Goal: Task Accomplishment & Management: Manage account settings

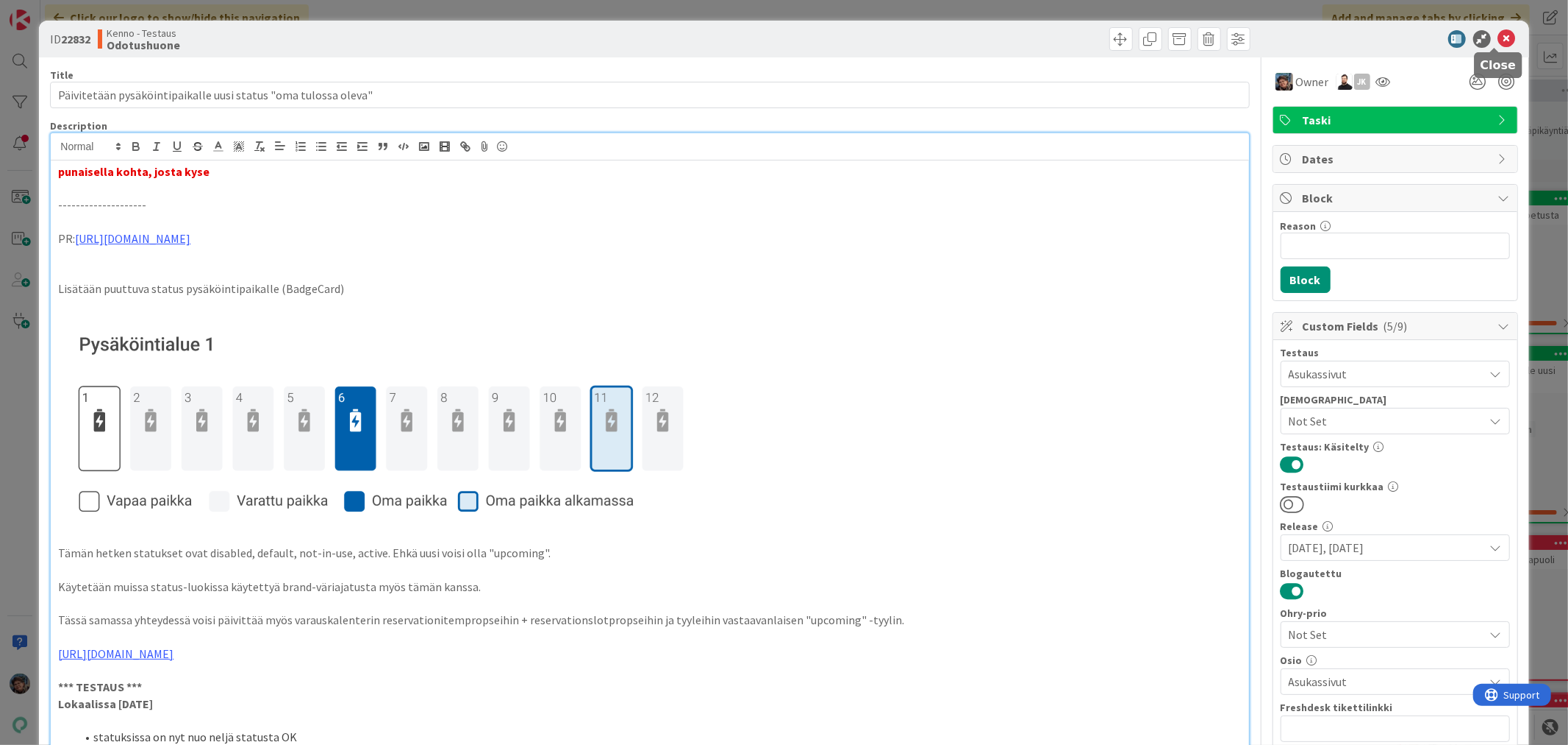
click at [1498, 35] on icon at bounding box center [1507, 39] width 18 height 18
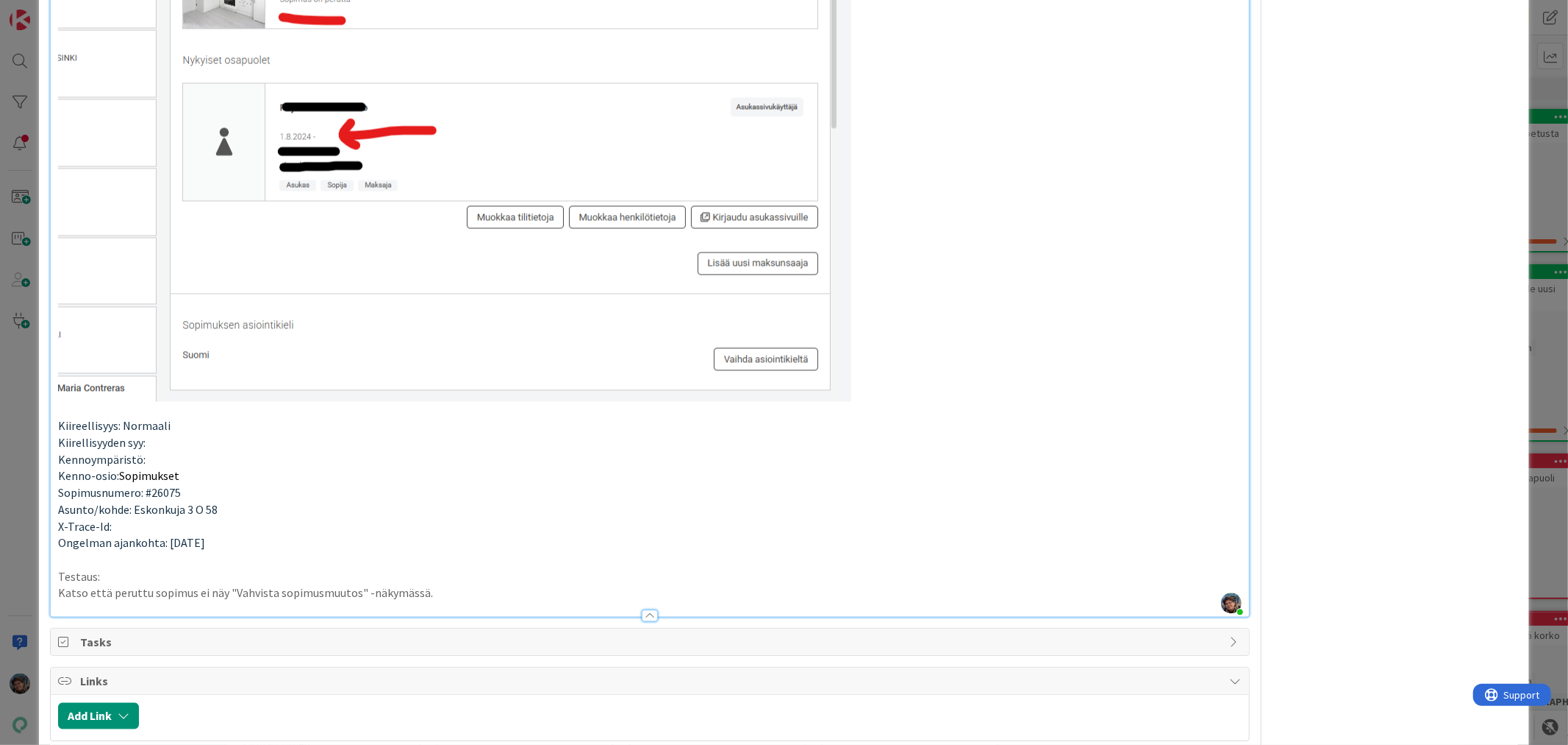
scroll to position [2452, 0]
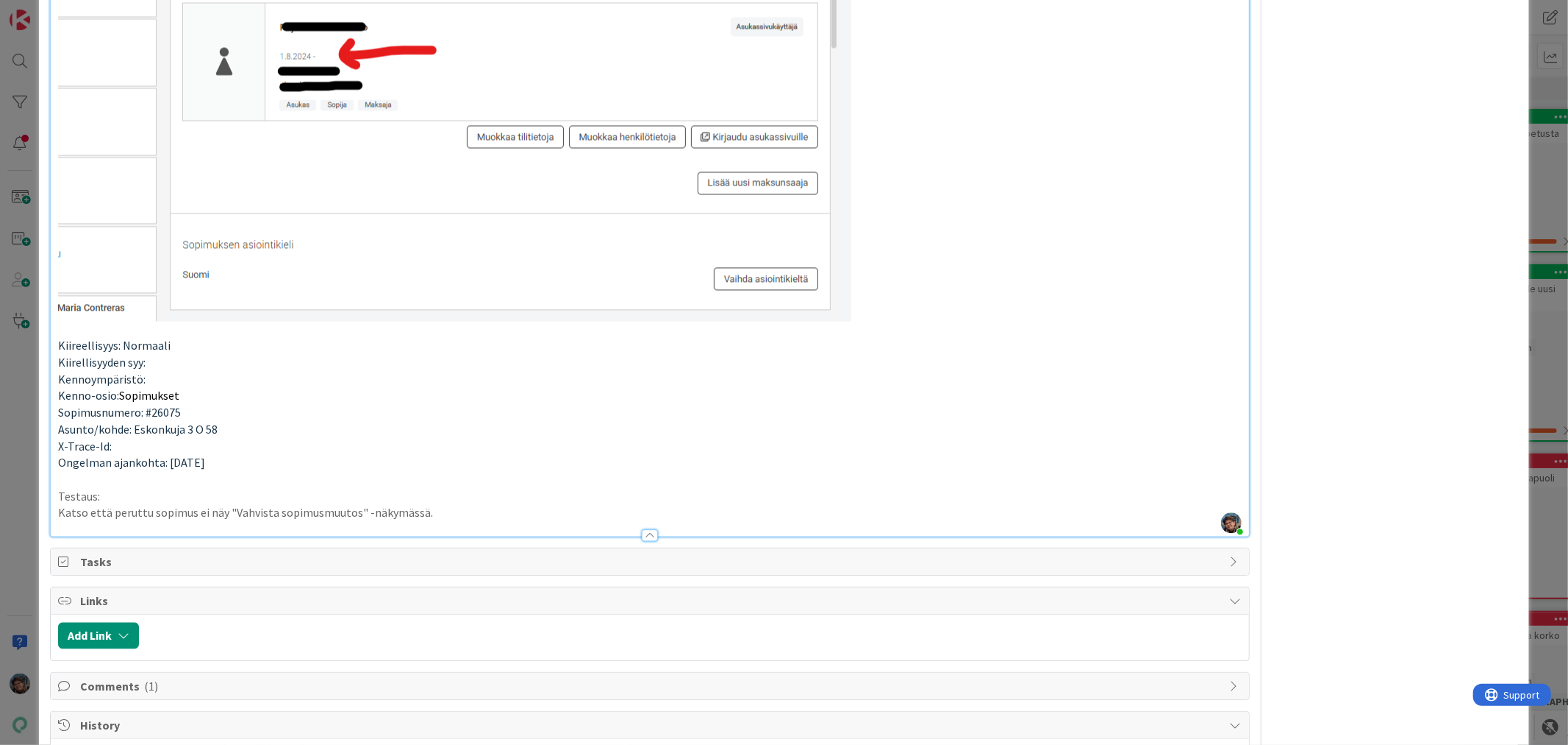
drag, startPoint x: 91, startPoint y: 497, endPoint x: 115, endPoint y: 499, distance: 24.1
click at [92, 496] on p "Testaus:" at bounding box center [650, 497] width 1183 height 17
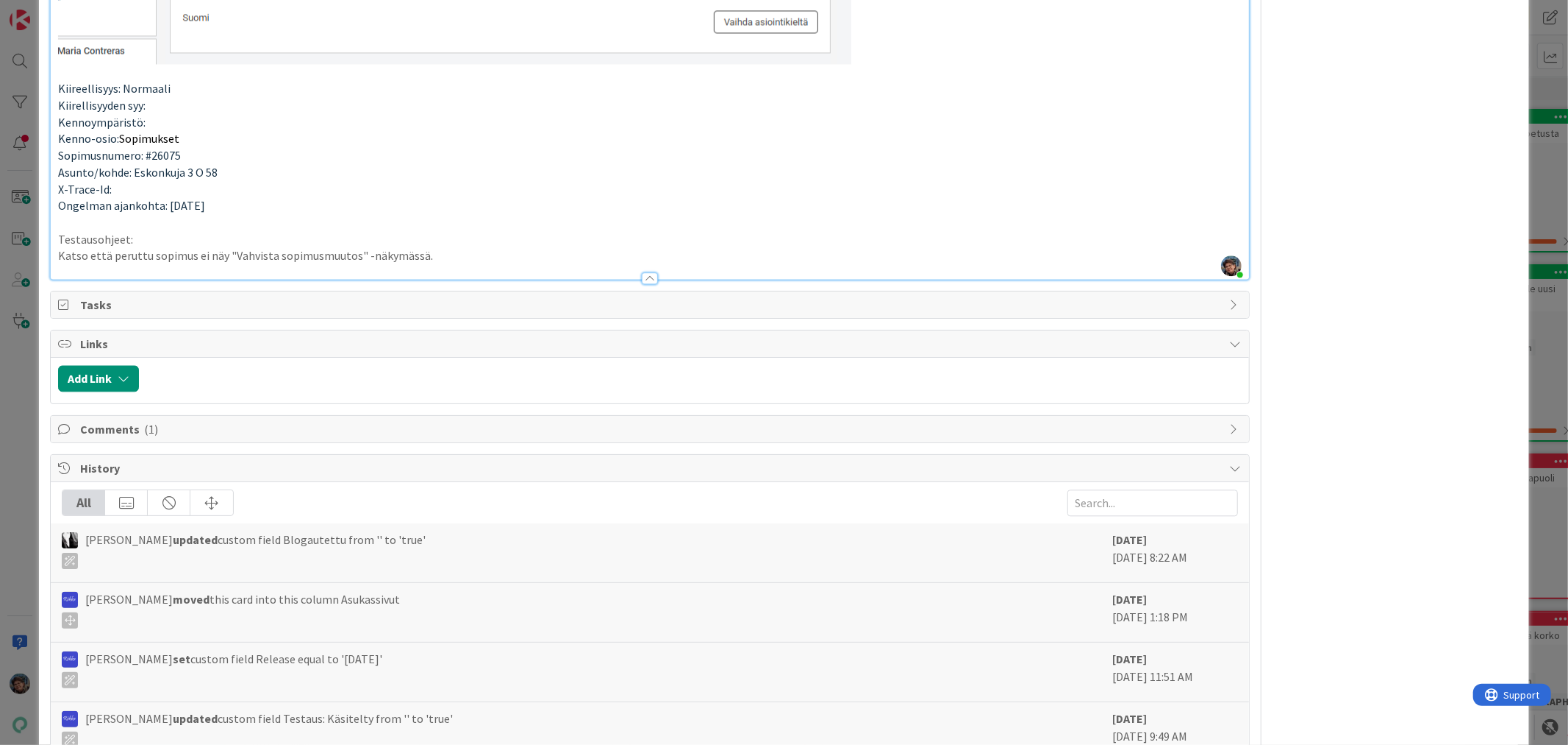
scroll to position [2697, 0]
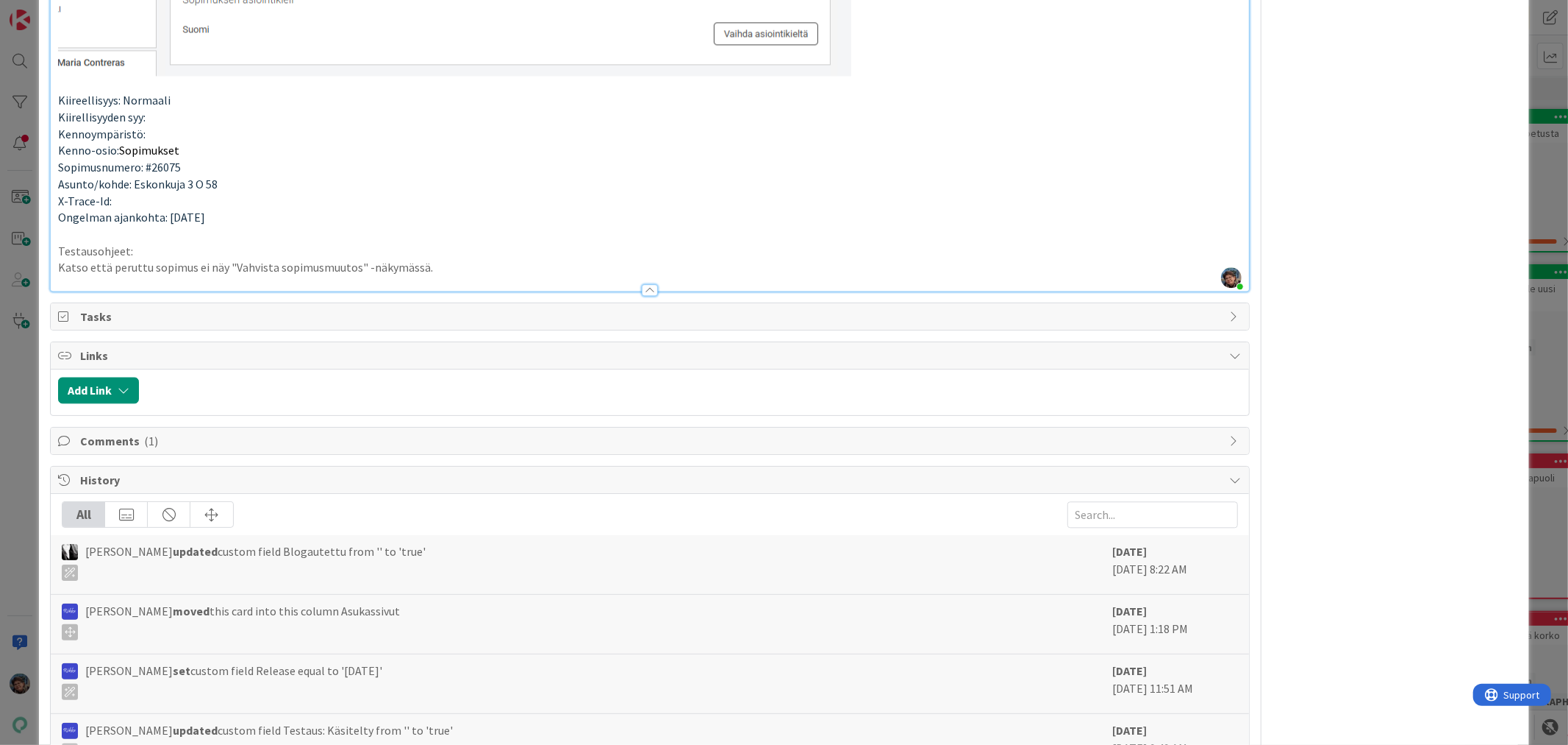
click at [445, 268] on p "Katso että peruttu sopimus ei näy "Vahvista sopimusmuutos" -näkymässä." at bounding box center [650, 267] width 1183 height 17
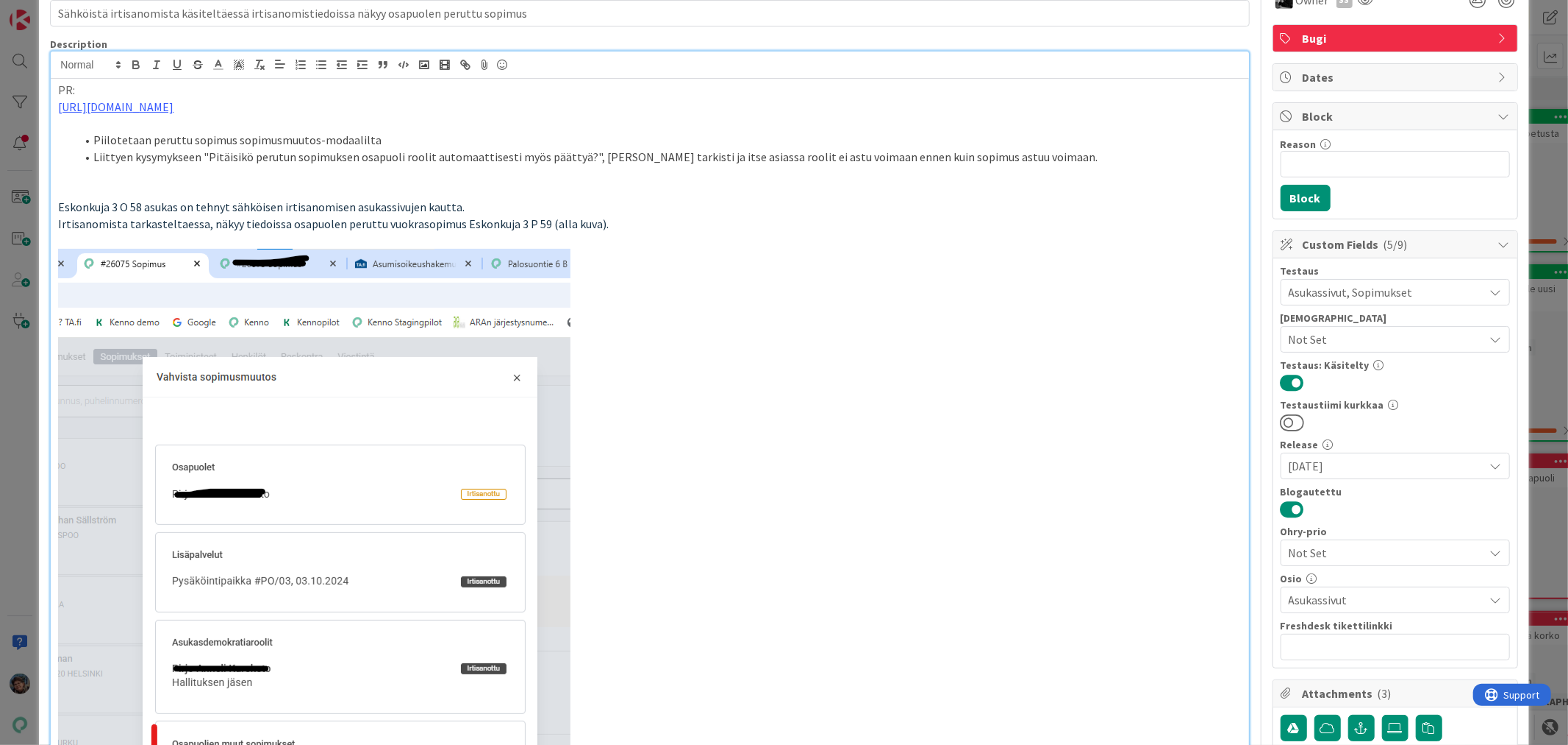
scroll to position [0, 0]
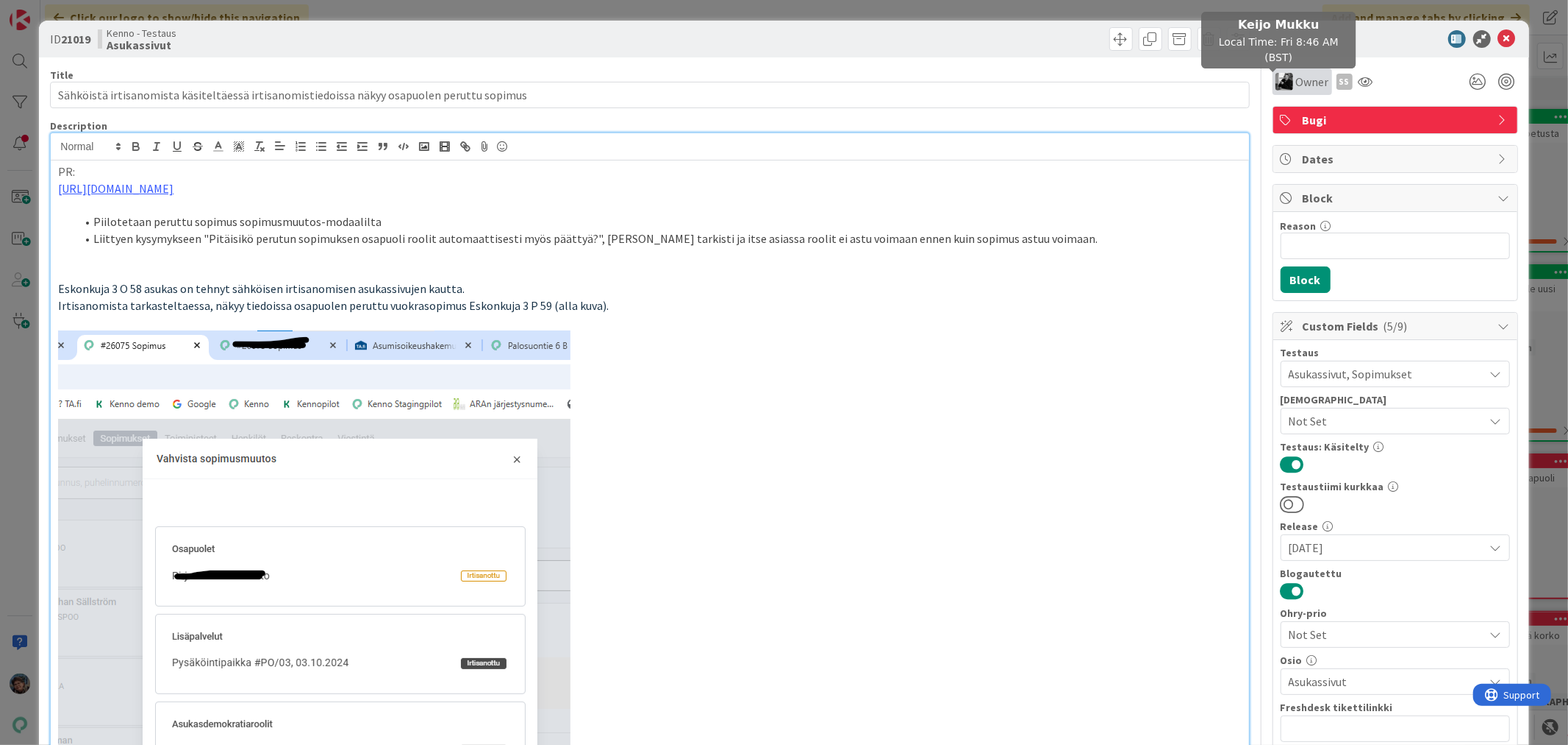
click at [1280, 83] on img at bounding box center [1284, 81] width 18 height 18
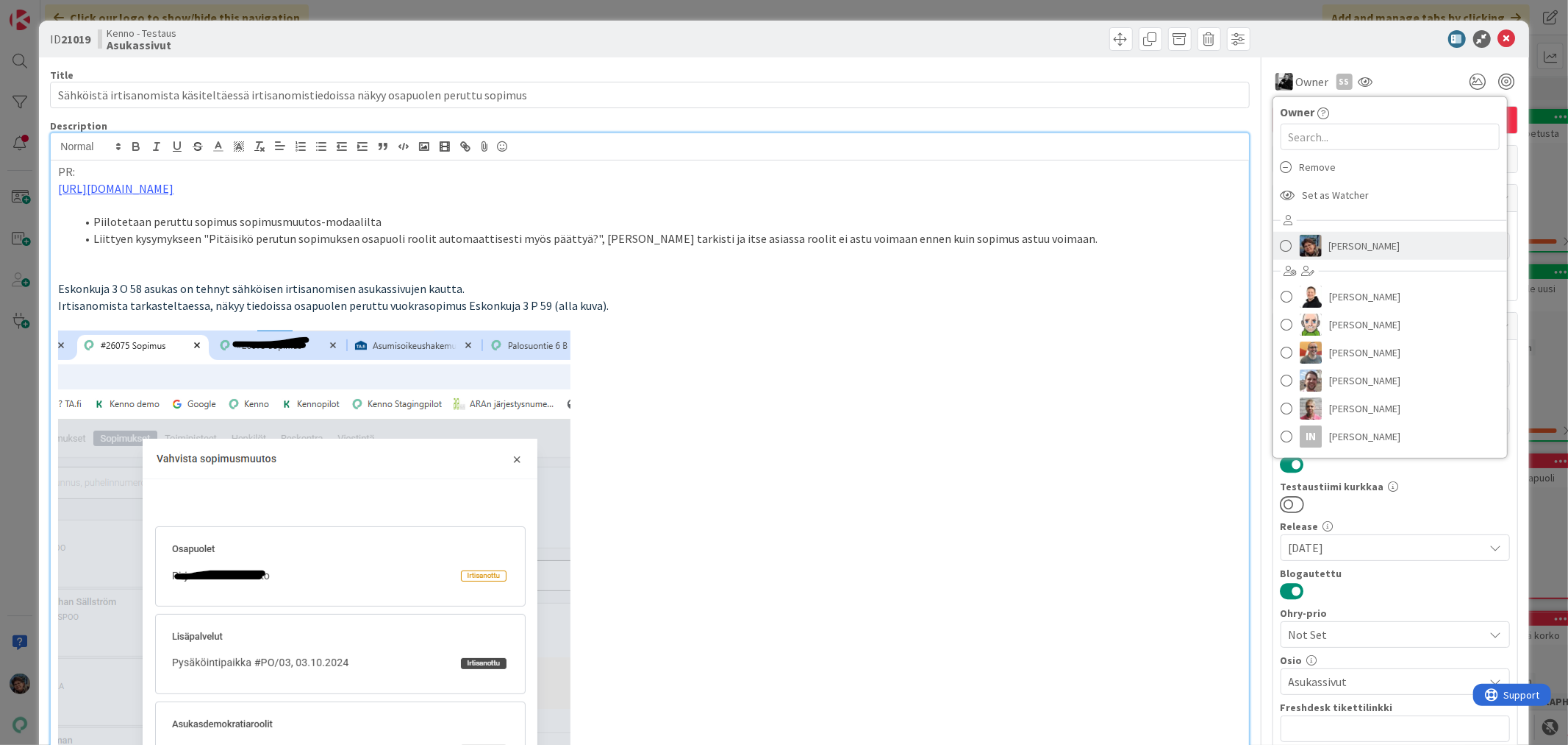
click at [1300, 255] on img at bounding box center [1310, 246] width 22 height 22
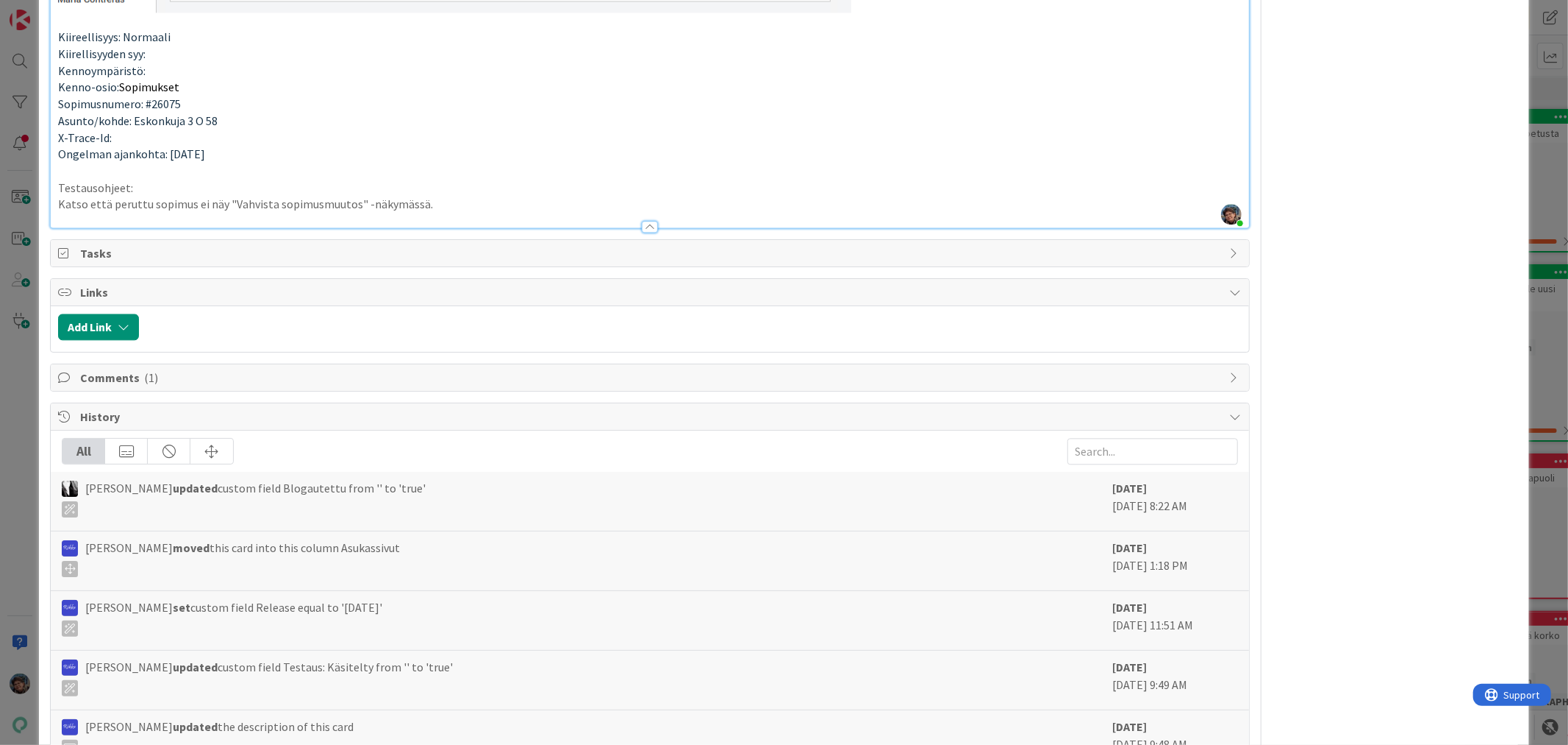
scroll to position [2779, 0]
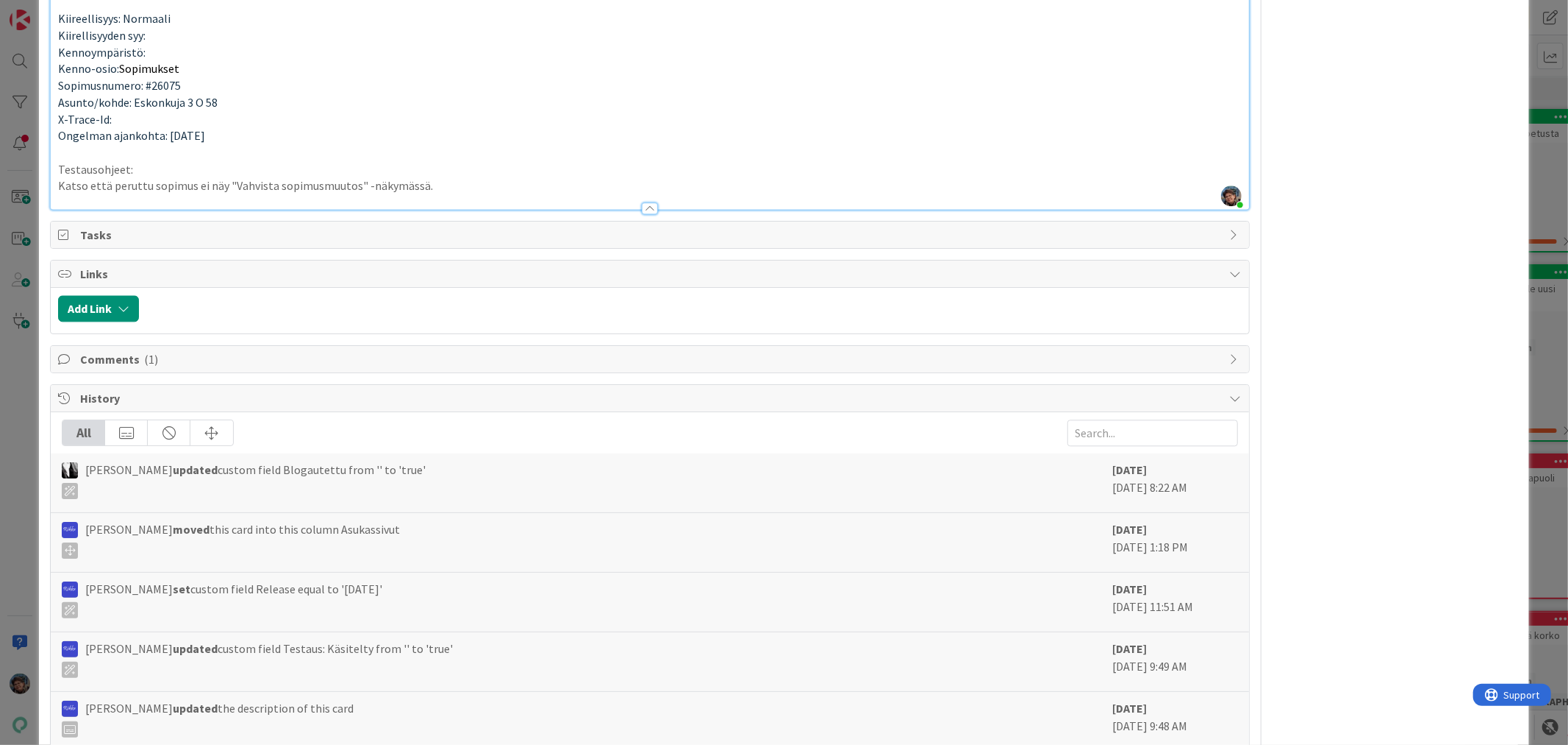
click at [445, 180] on p "Katso että peruttu sopimus ei näy "Vahvista sopimusmuutos" -näkymässä." at bounding box center [650, 185] width 1183 height 17
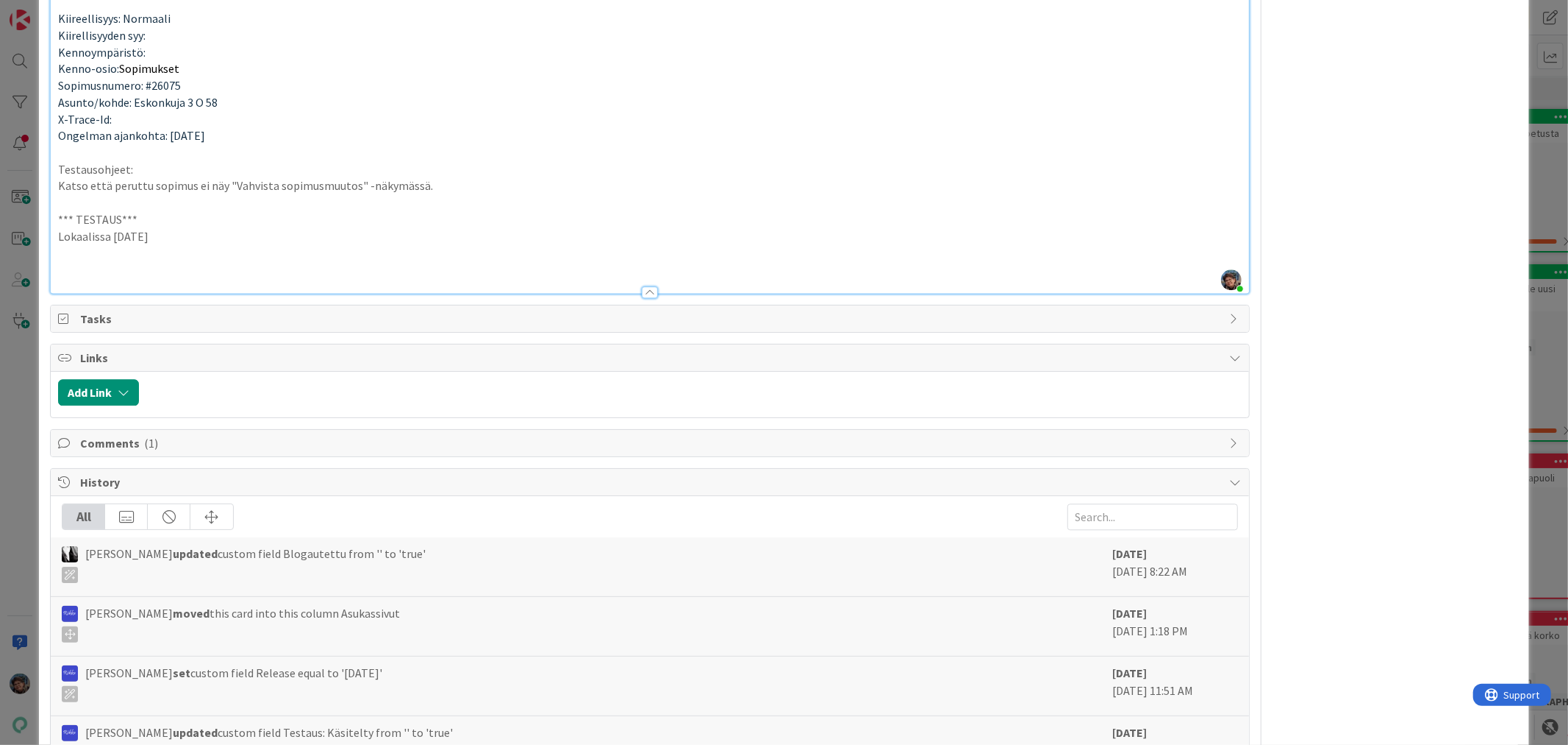
drag, startPoint x: 135, startPoint y: 231, endPoint x: -35, endPoint y: 204, distance: 172.1
click at [0, 204] on html "Click our logo to show/hide this navigation Add and manage tabs by clicking Kan…" at bounding box center [784, 372] width 1568 height 745
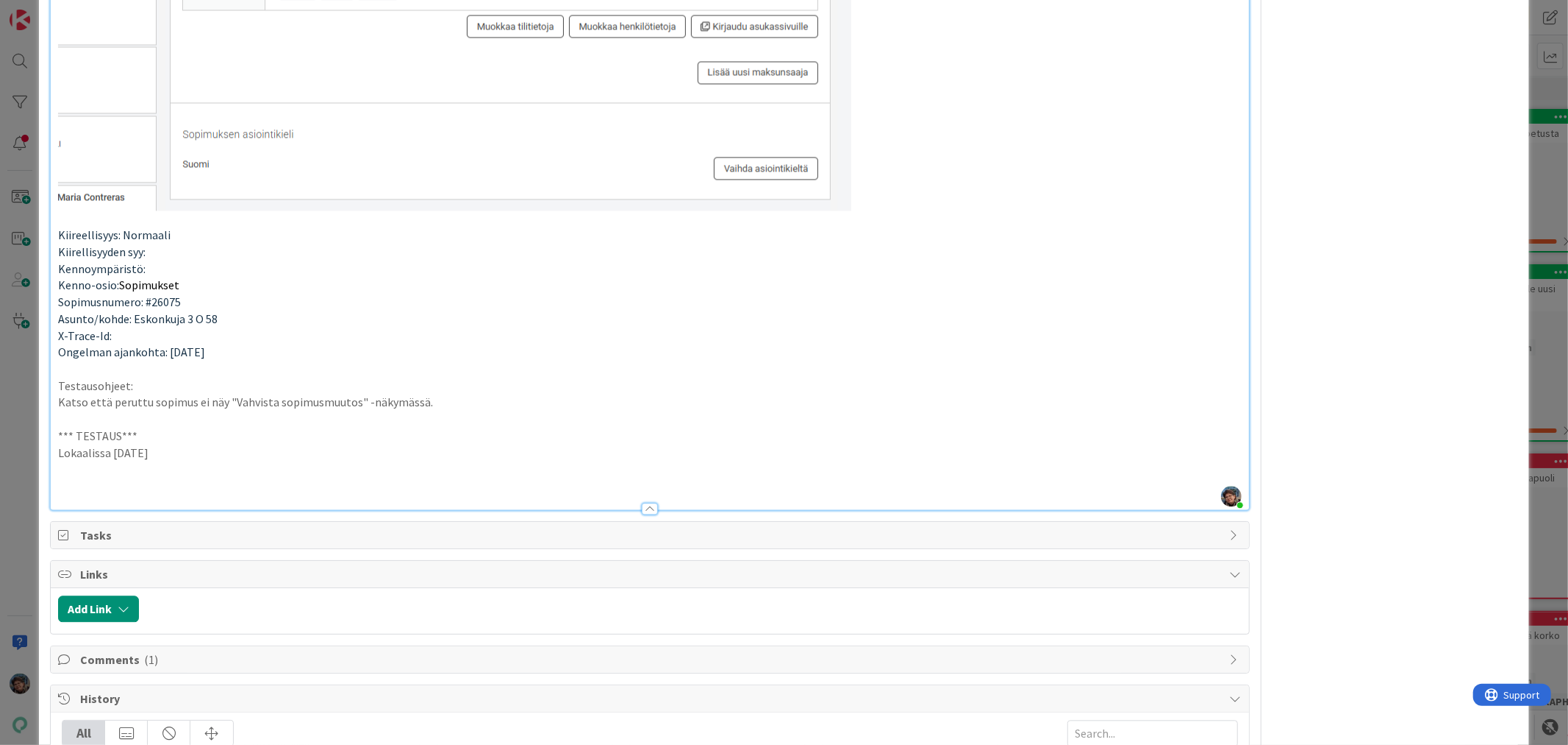
scroll to position [2616, 0]
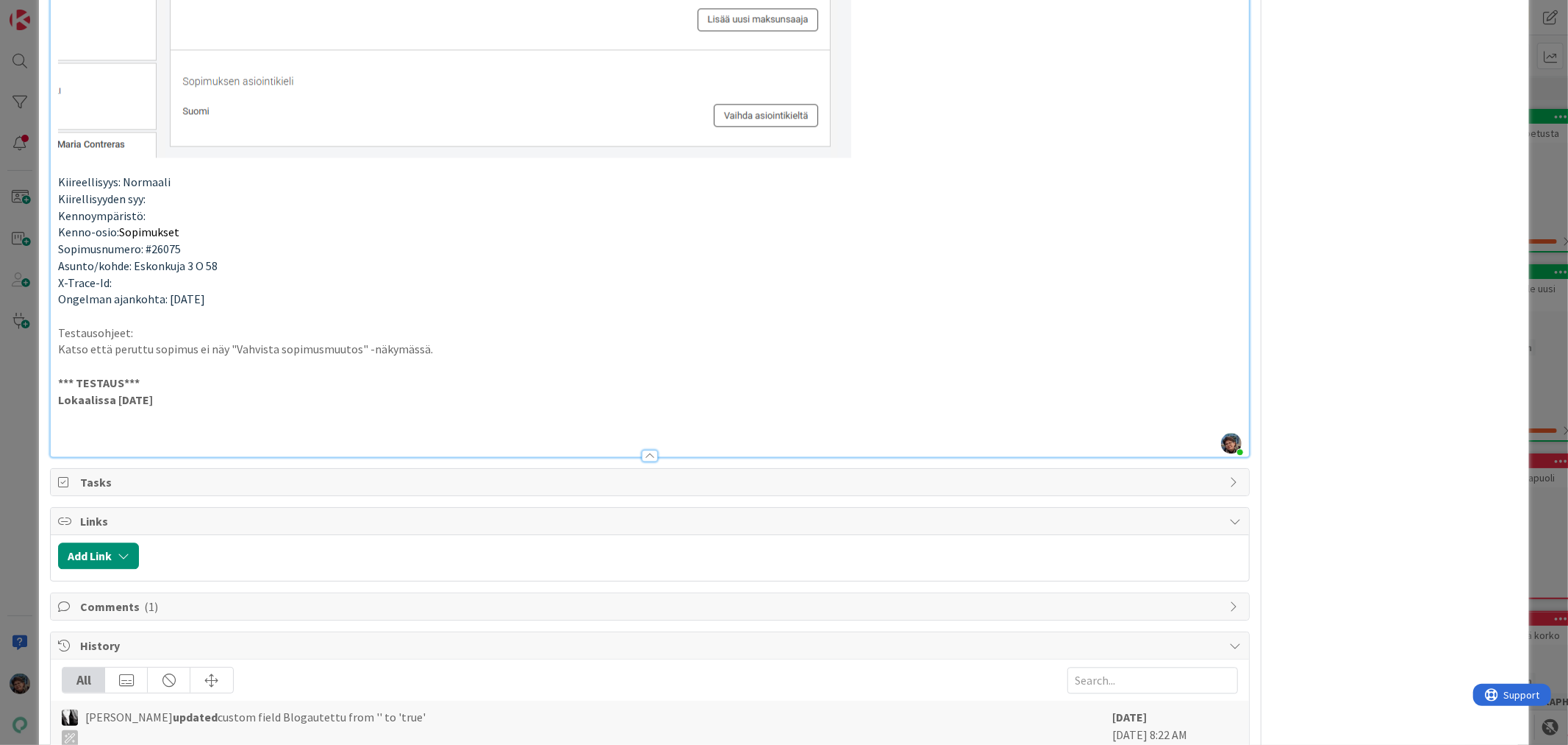
click at [67, 420] on p at bounding box center [650, 416] width 1183 height 17
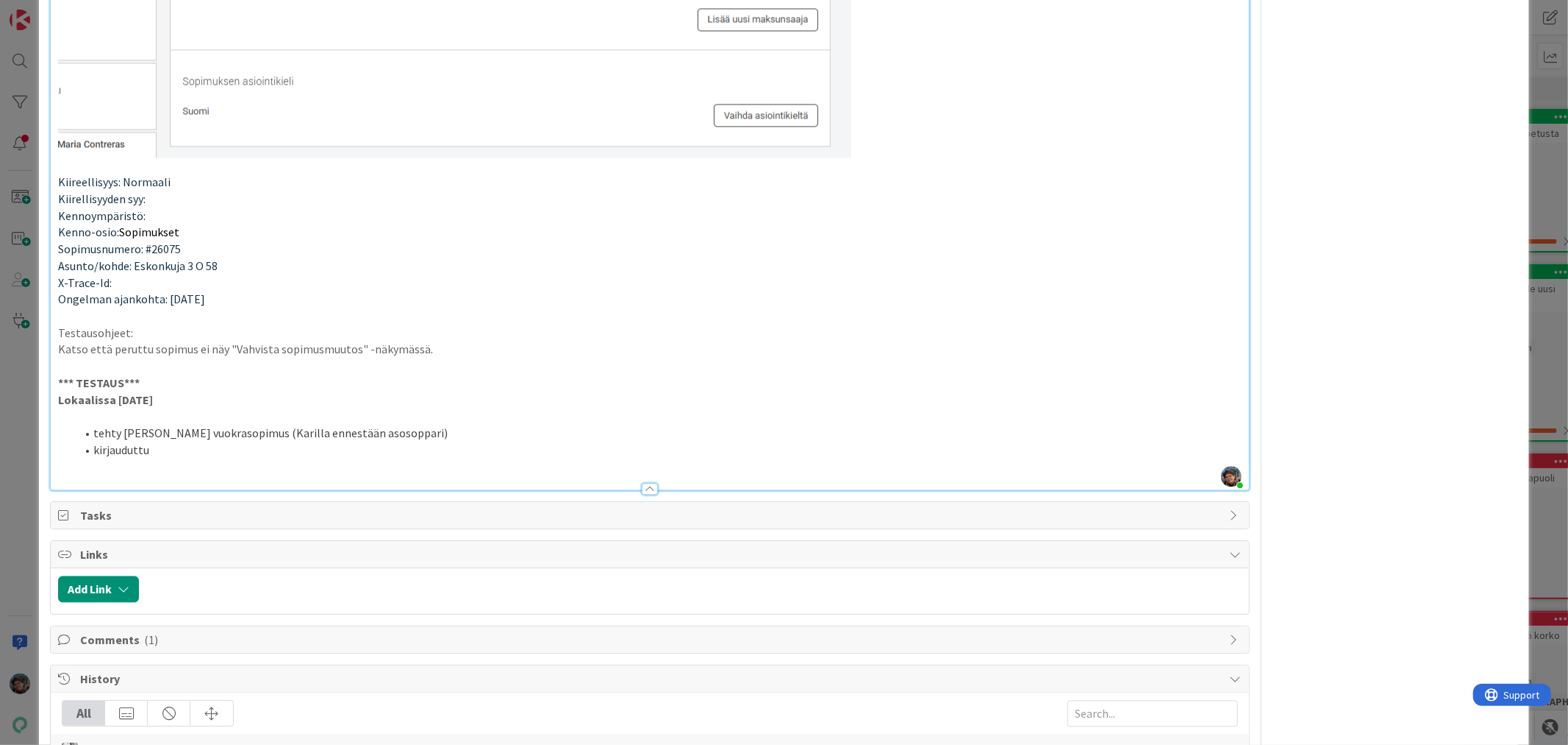
click at [258, 431] on li "tehty Kari Korpille vuokrasopimus (Karilla ennestään asosoppari)" at bounding box center [659, 433] width 1166 height 17
click at [158, 437] on li "tehty Kari Korpille vuokrasopimus -> peruttu vuokrasopimus (Karilla ennestään a…" at bounding box center [659, 433] width 1166 height 17
click at [156, 449] on li "kirjauduttu" at bounding box center [659, 450] width 1166 height 17
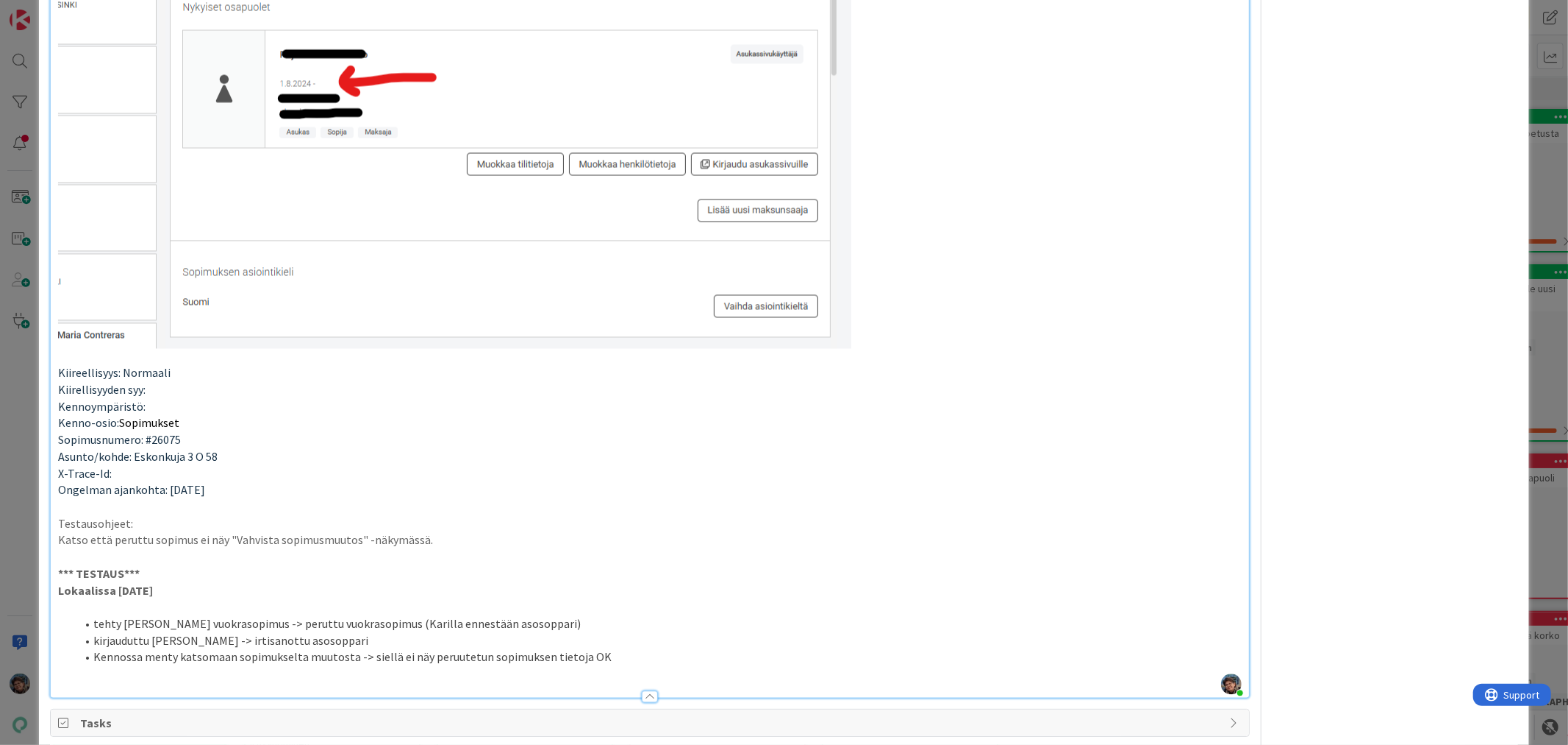
scroll to position [2534, 0]
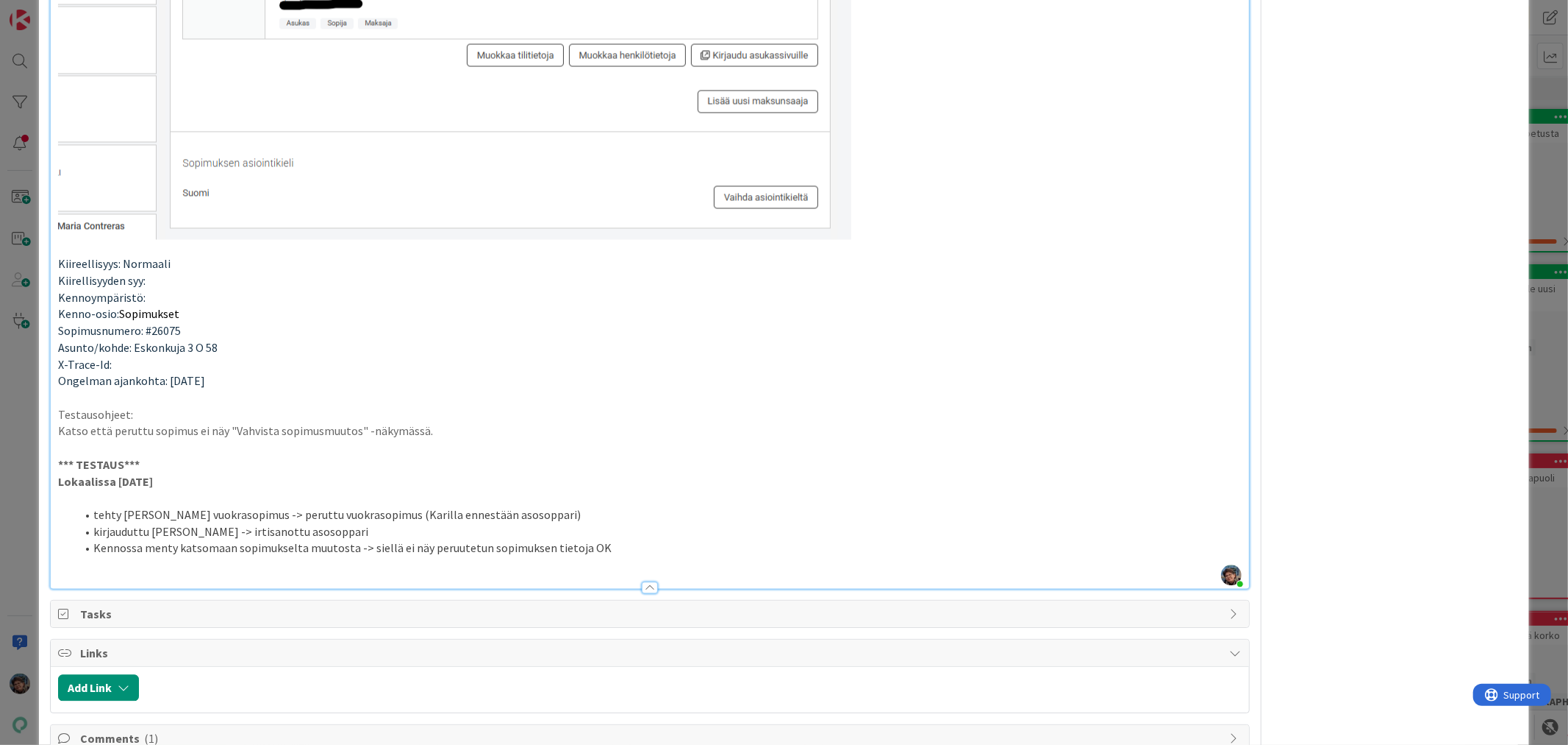
click at [232, 549] on li "Kennossa menty katsomaan sopimukselta muutosta -> siellä ei näy peruutetun sopi…" at bounding box center [659, 547] width 1166 height 17
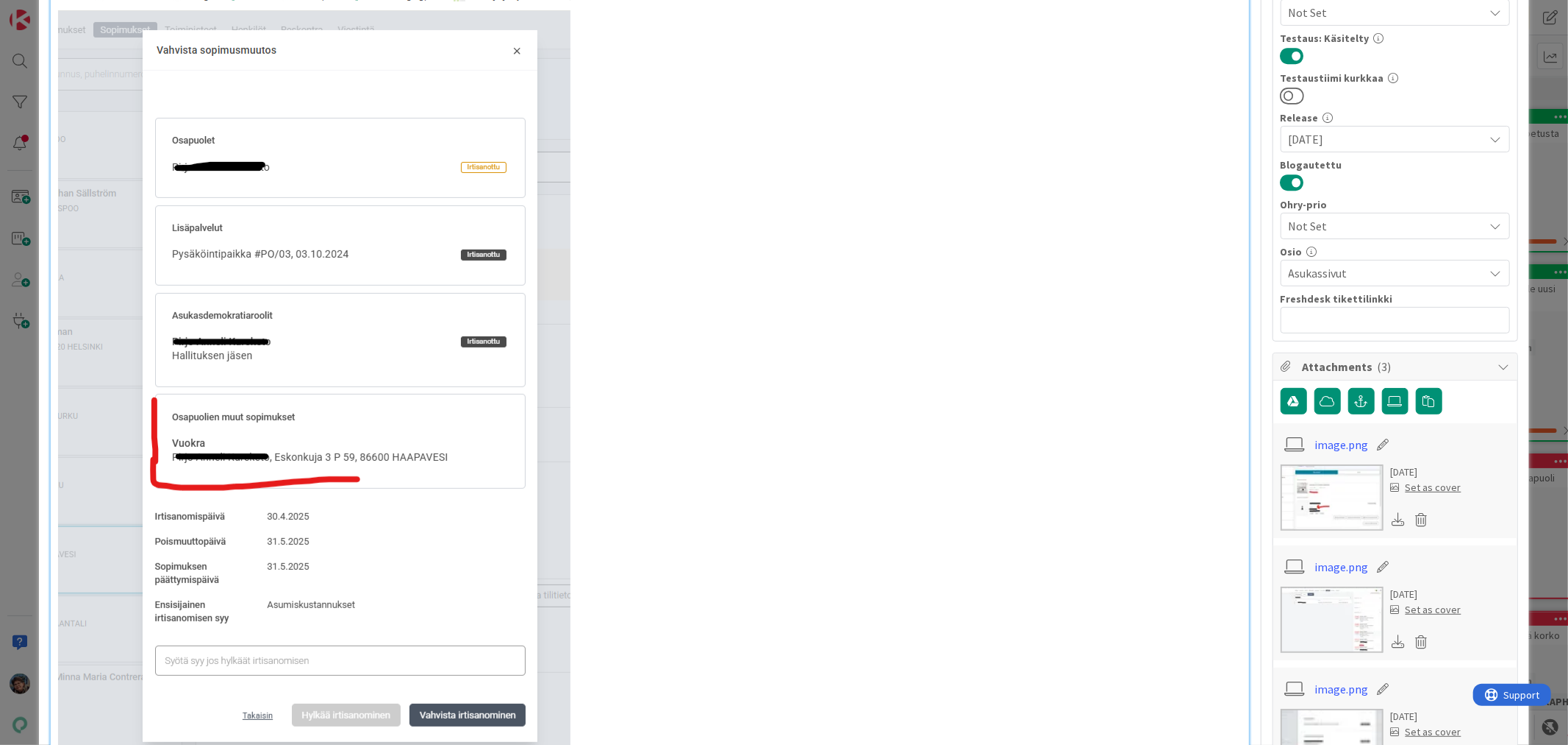
scroll to position [0, 0]
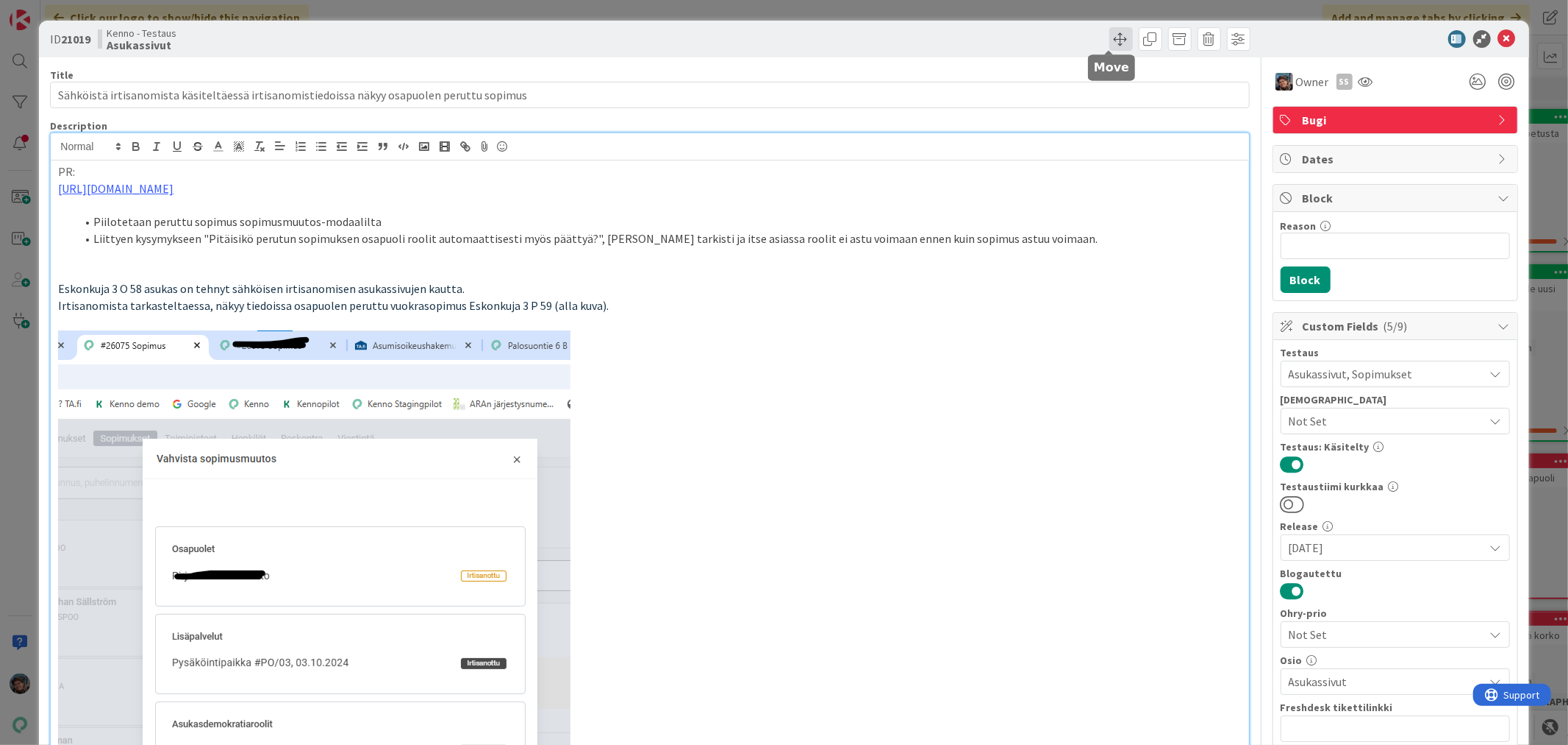
click at [1109, 32] on span at bounding box center [1121, 39] width 24 height 24
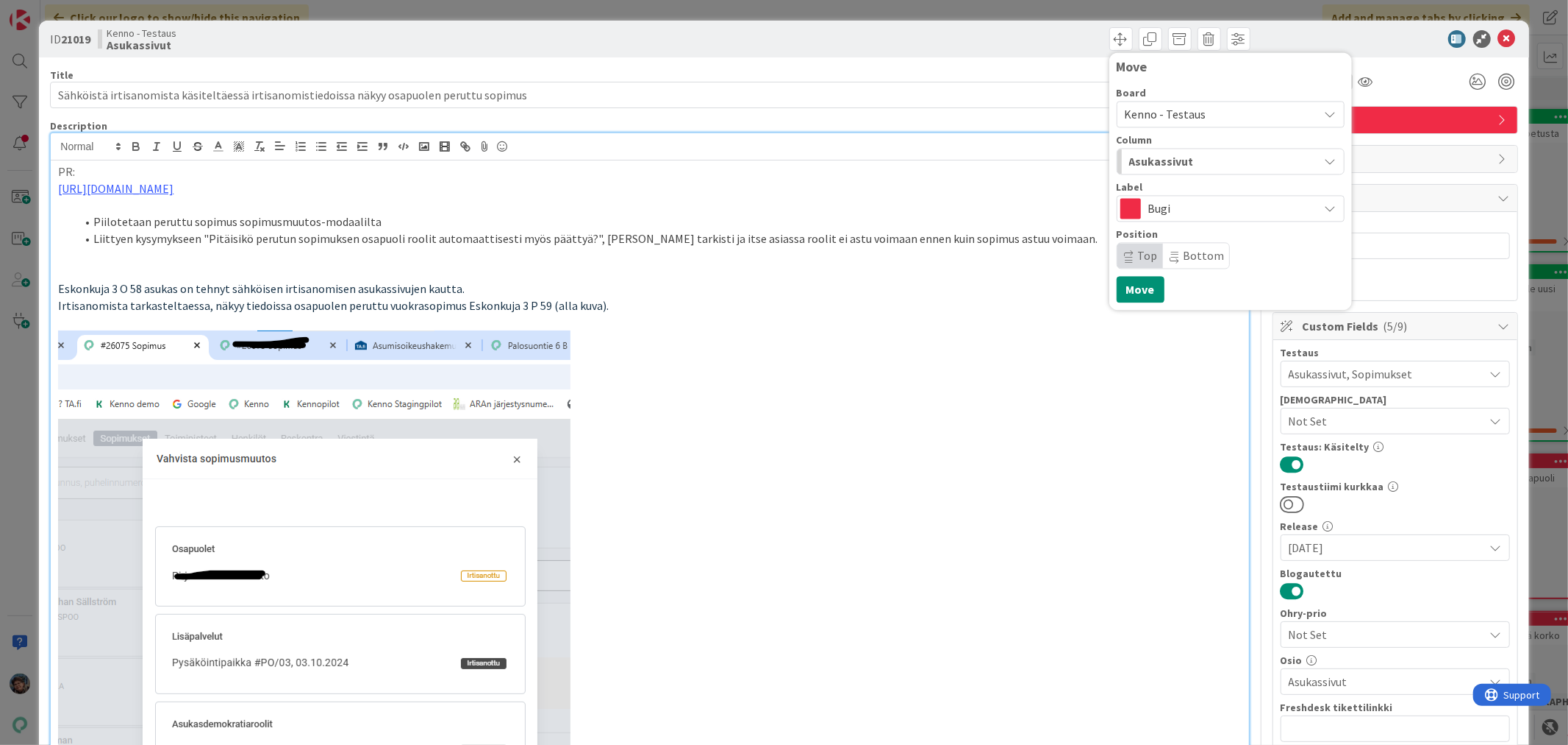
click at [1190, 160] on div "Asukassivut" at bounding box center [1222, 161] width 194 height 24
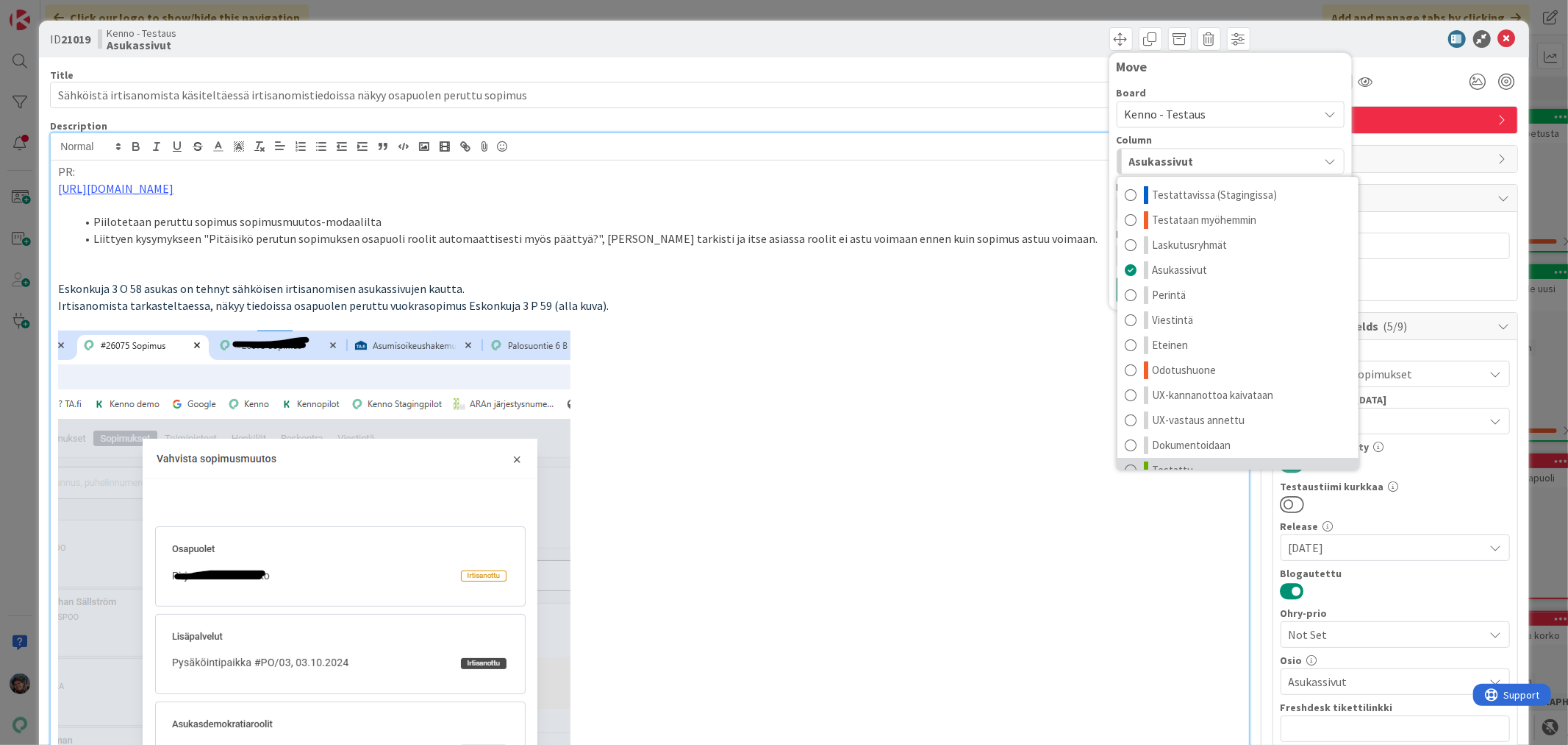
click at [1183, 461] on link "Testattu" at bounding box center [1238, 469] width 242 height 25
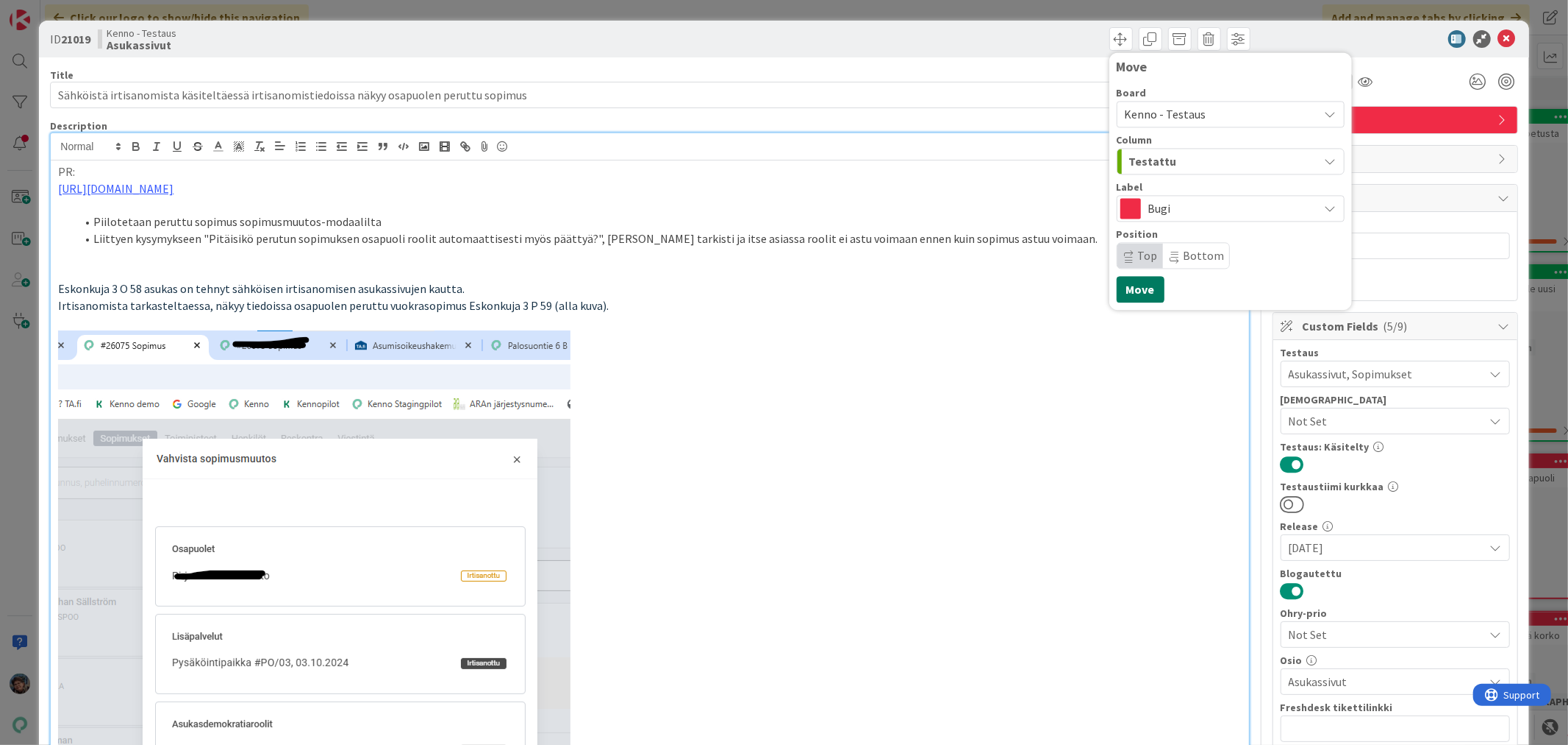
click at [1133, 288] on button "Move" at bounding box center [1140, 289] width 48 height 26
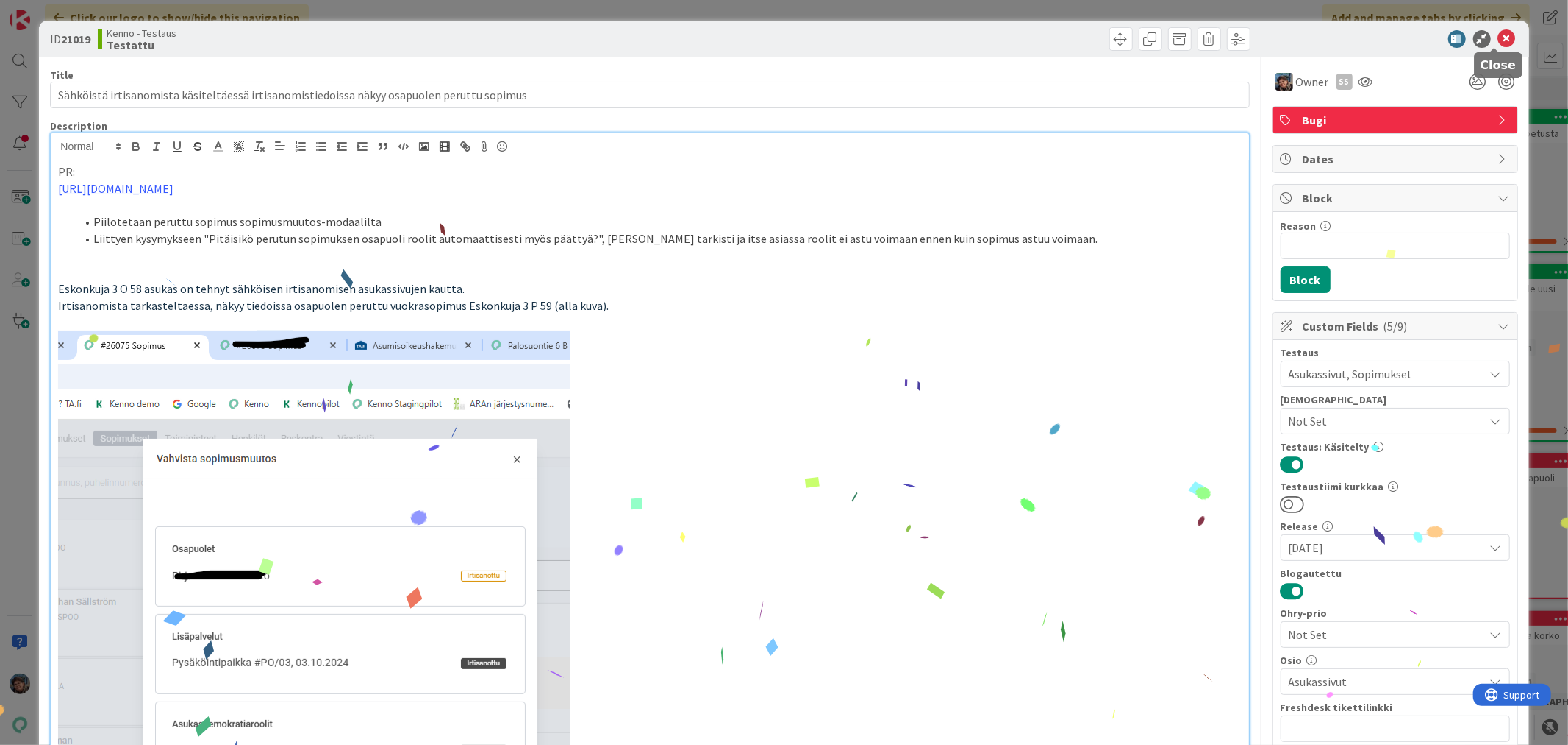
click at [1498, 39] on icon at bounding box center [1507, 39] width 18 height 18
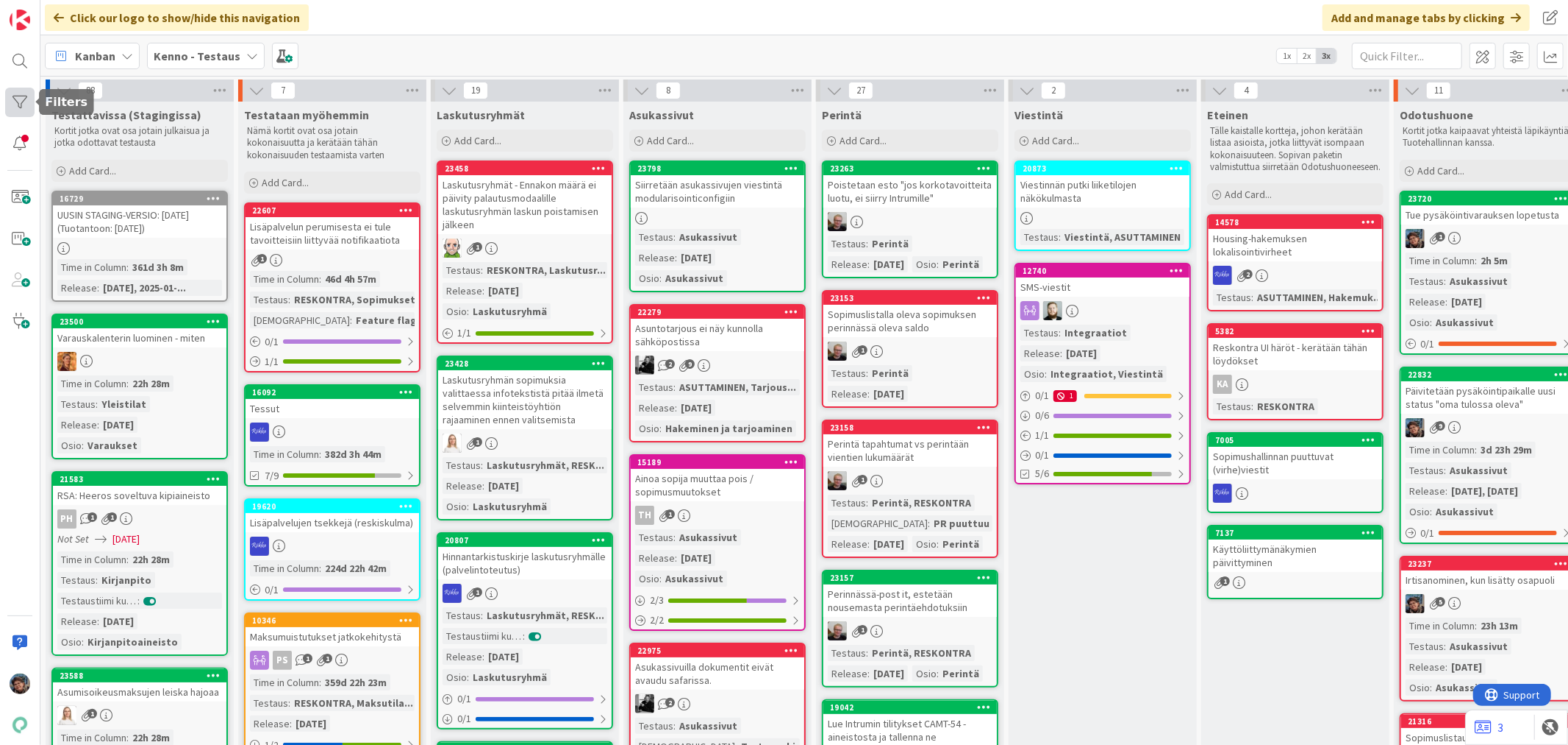
click at [20, 100] on div at bounding box center [19, 102] width 29 height 29
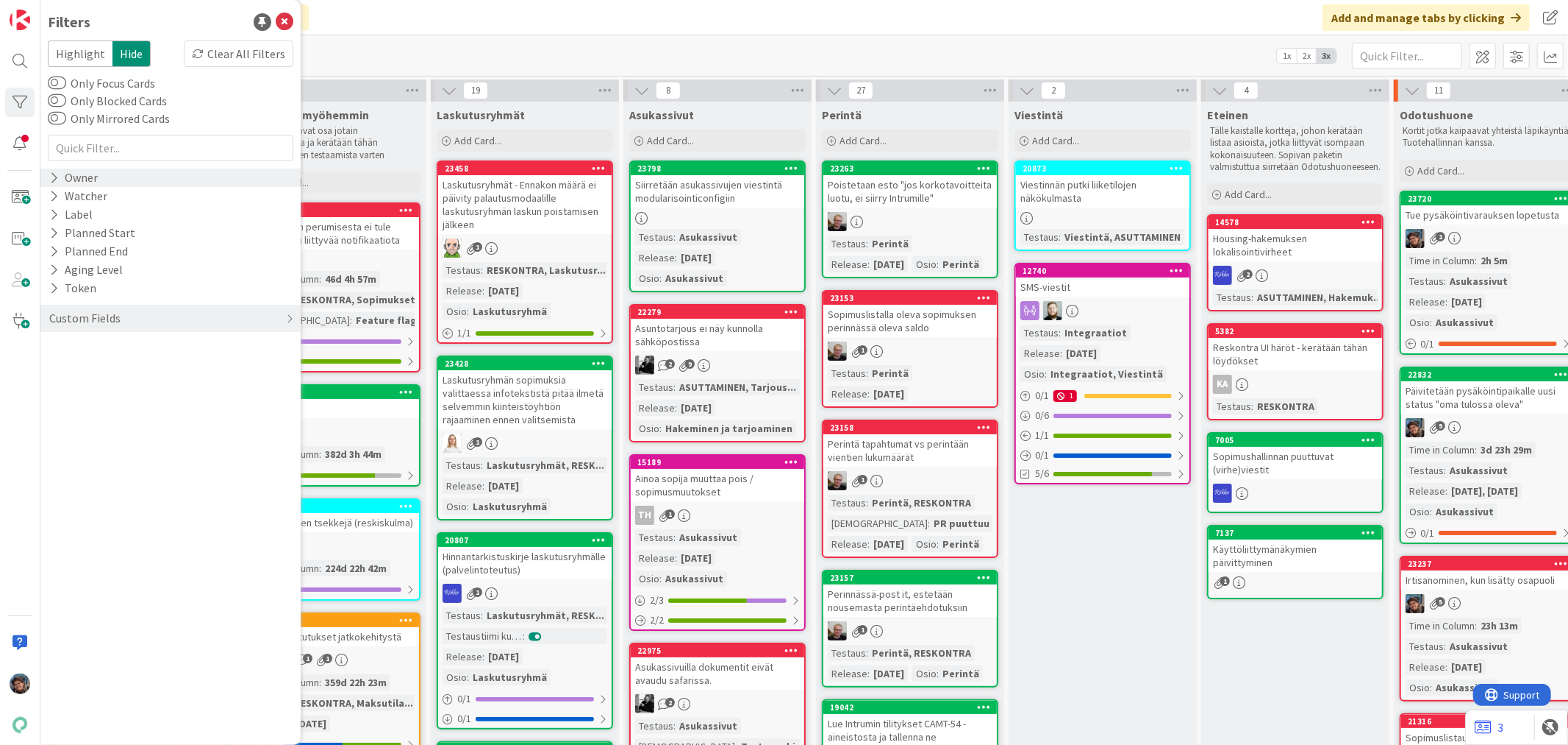
click at [57, 181] on icon at bounding box center [54, 177] width 9 height 12
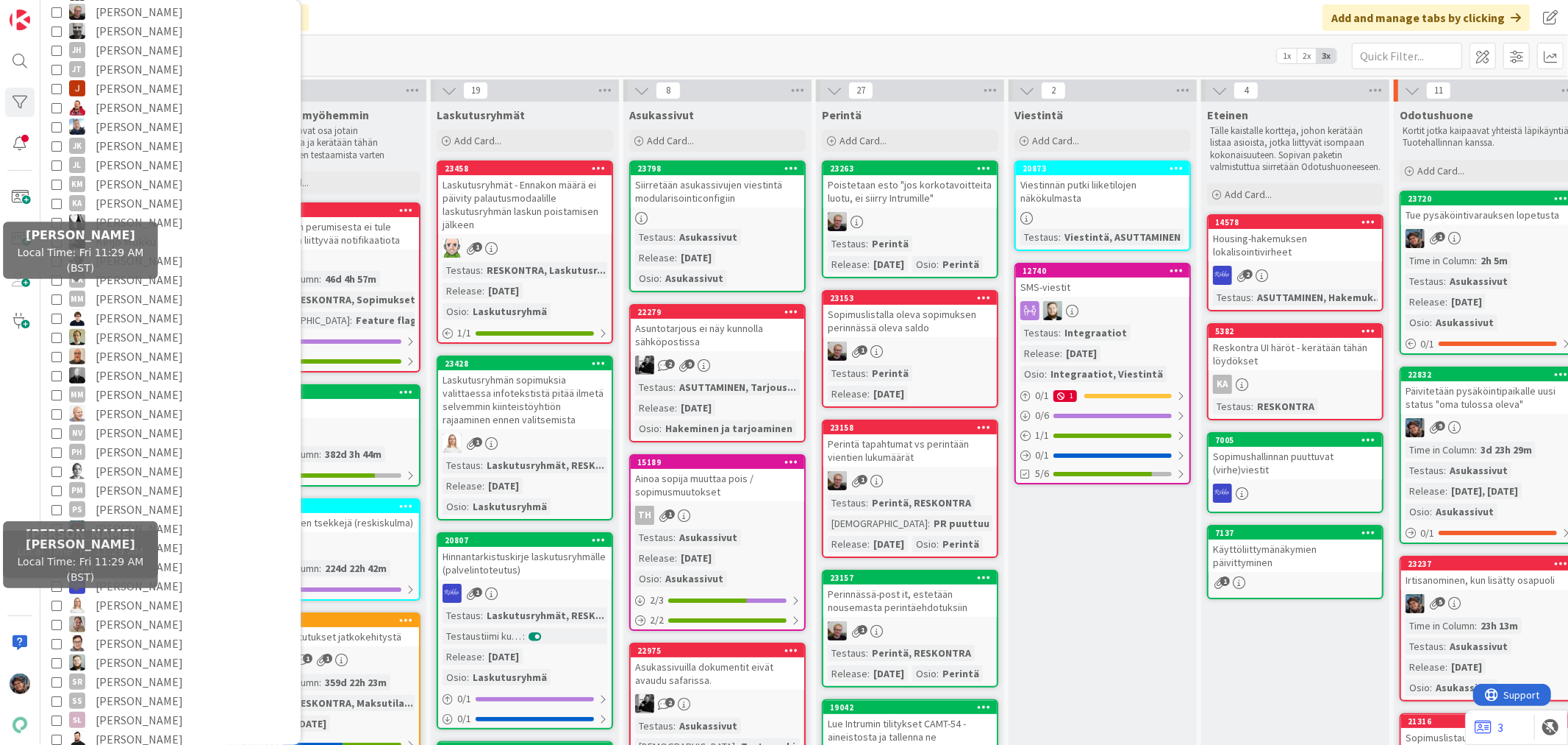
scroll to position [326, 0]
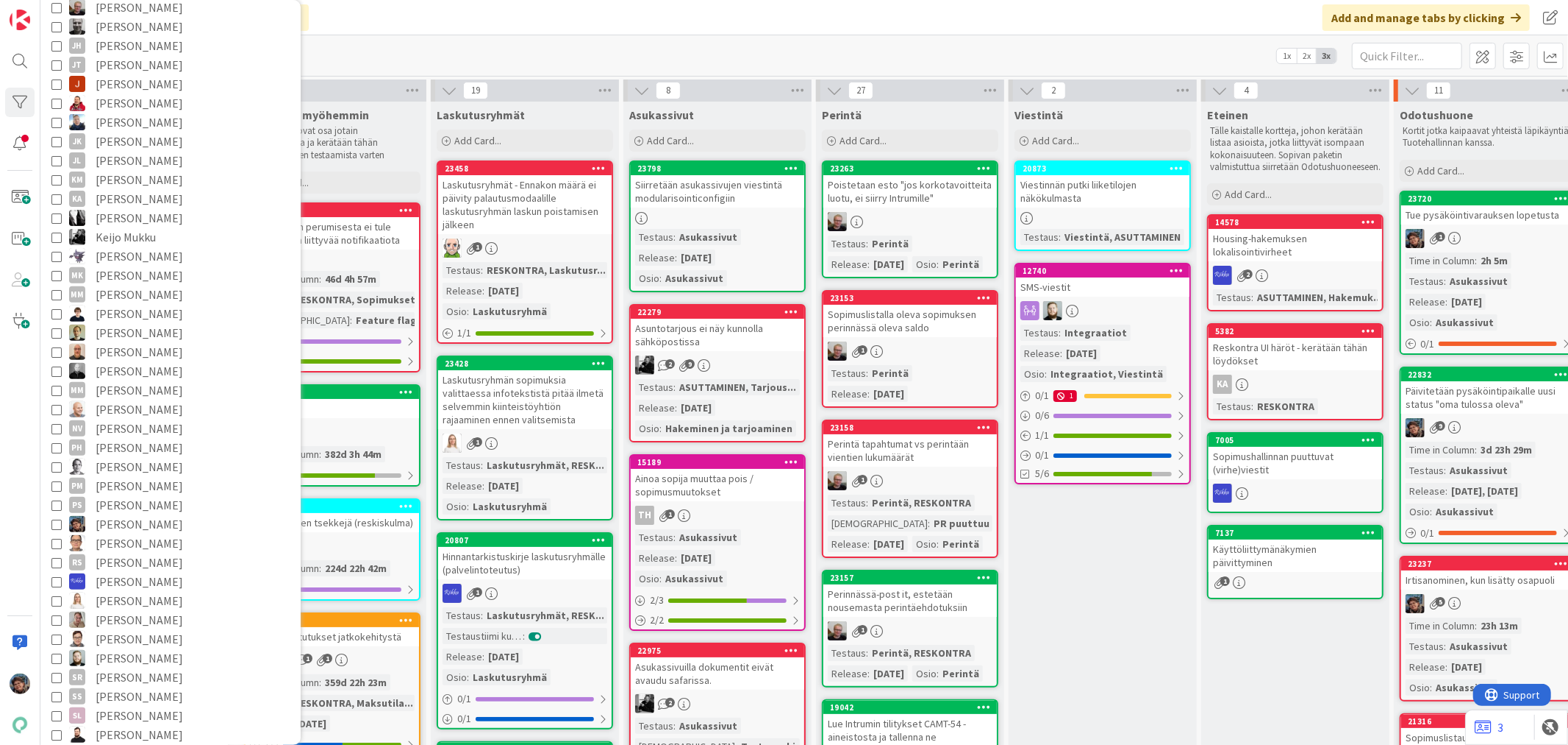
click at [59, 520] on icon at bounding box center [56, 523] width 10 height 10
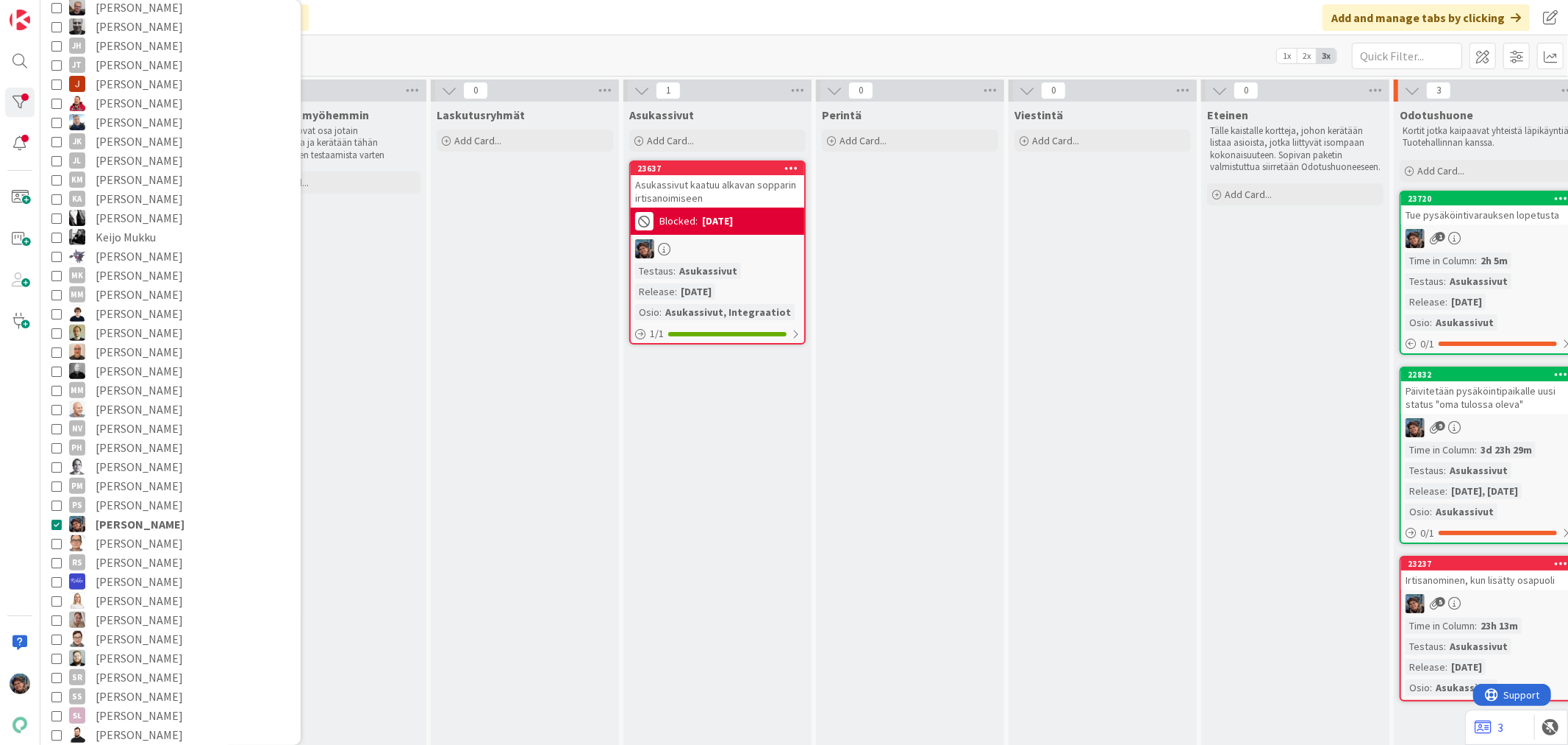
click at [870, 16] on div "Click our logo to show/hide this navigation Add and manage tabs by clicking" at bounding box center [804, 18] width 1528 height 36
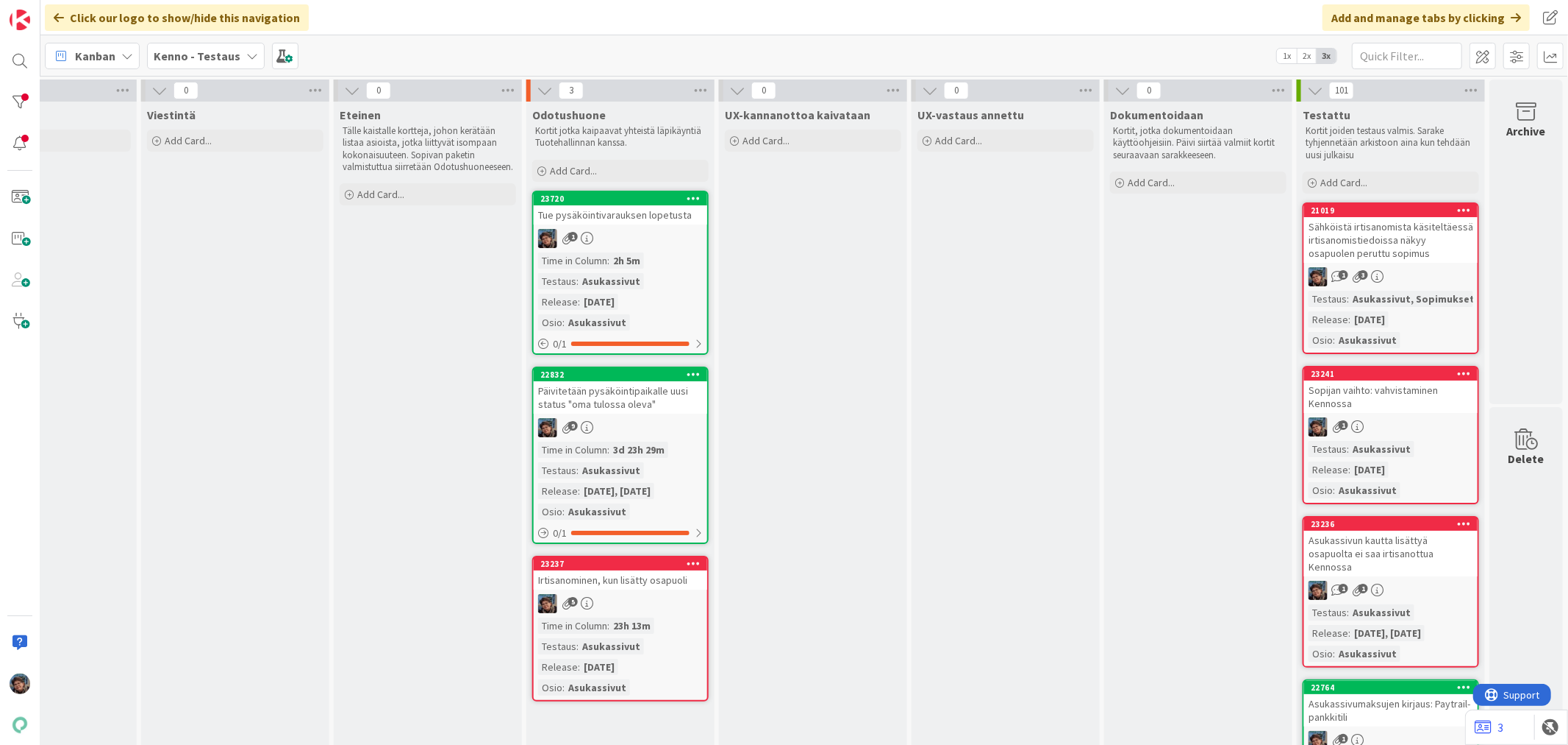
scroll to position [0, 0]
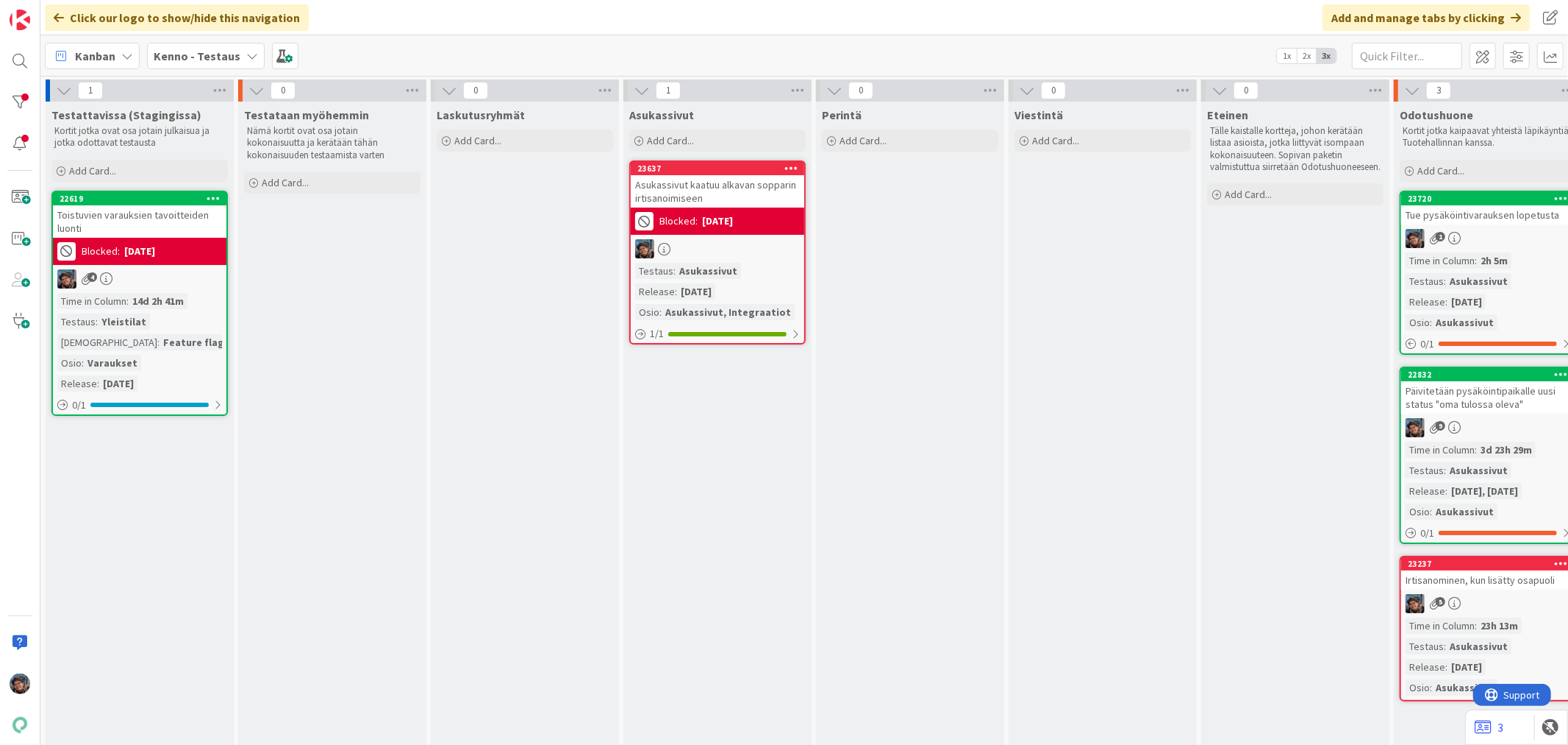
click at [155, 290] on div "22619 Toistuvien varauksien tavoitteiden luonti Blocked: 09/30/2025 4 Time in C…" at bounding box center [140, 303] width 177 height 225
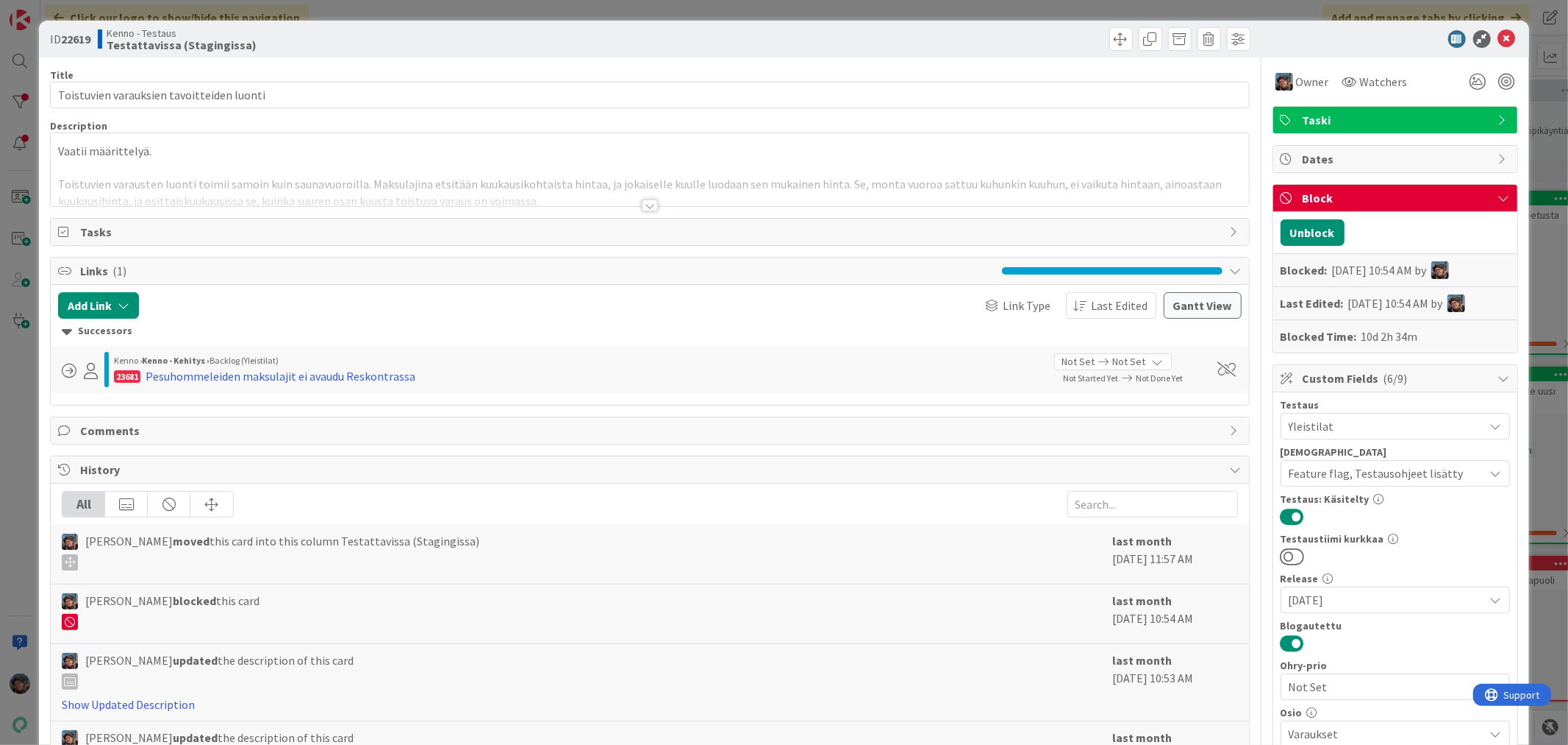
click at [645, 203] on div at bounding box center [650, 205] width 16 height 12
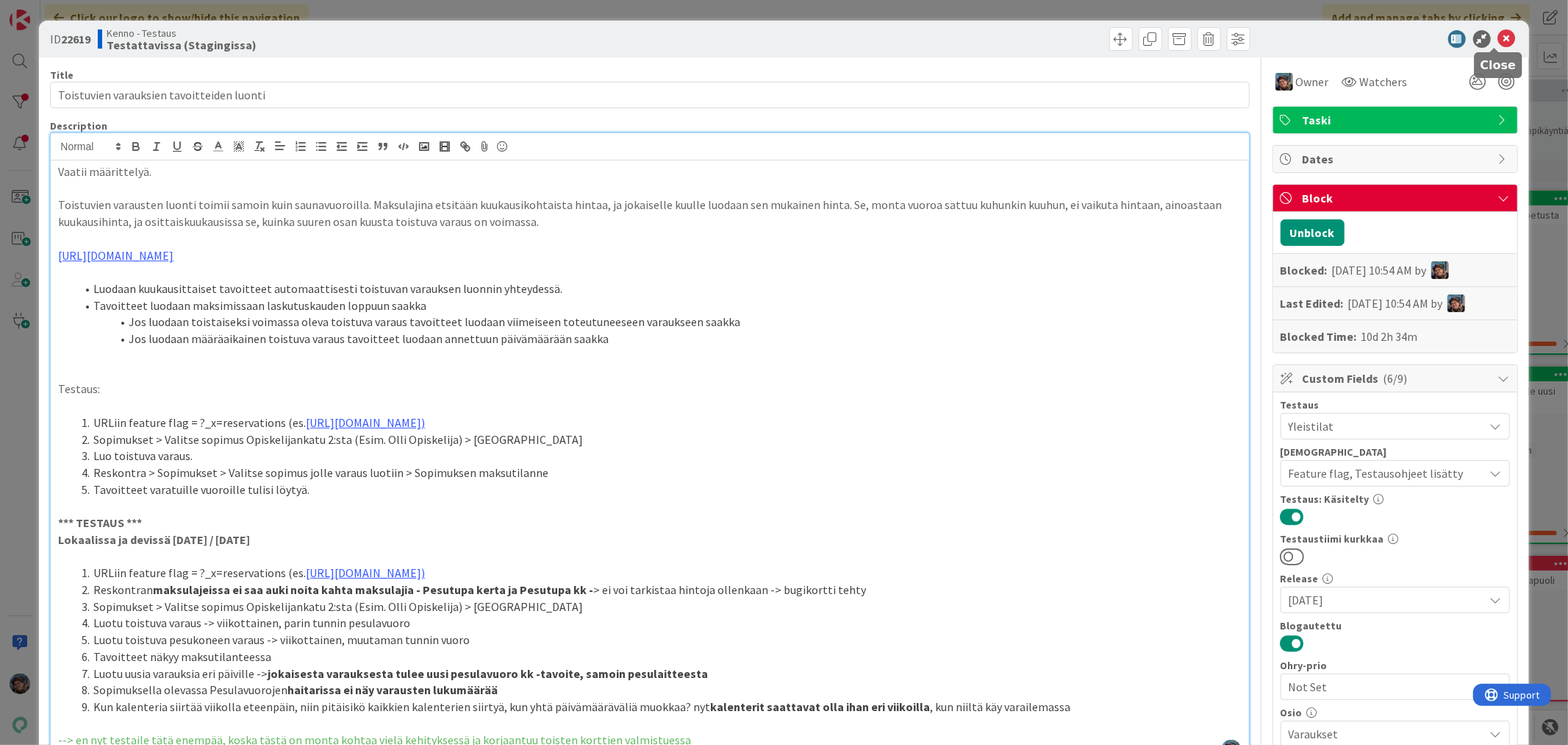
click at [1498, 39] on icon at bounding box center [1507, 39] width 18 height 18
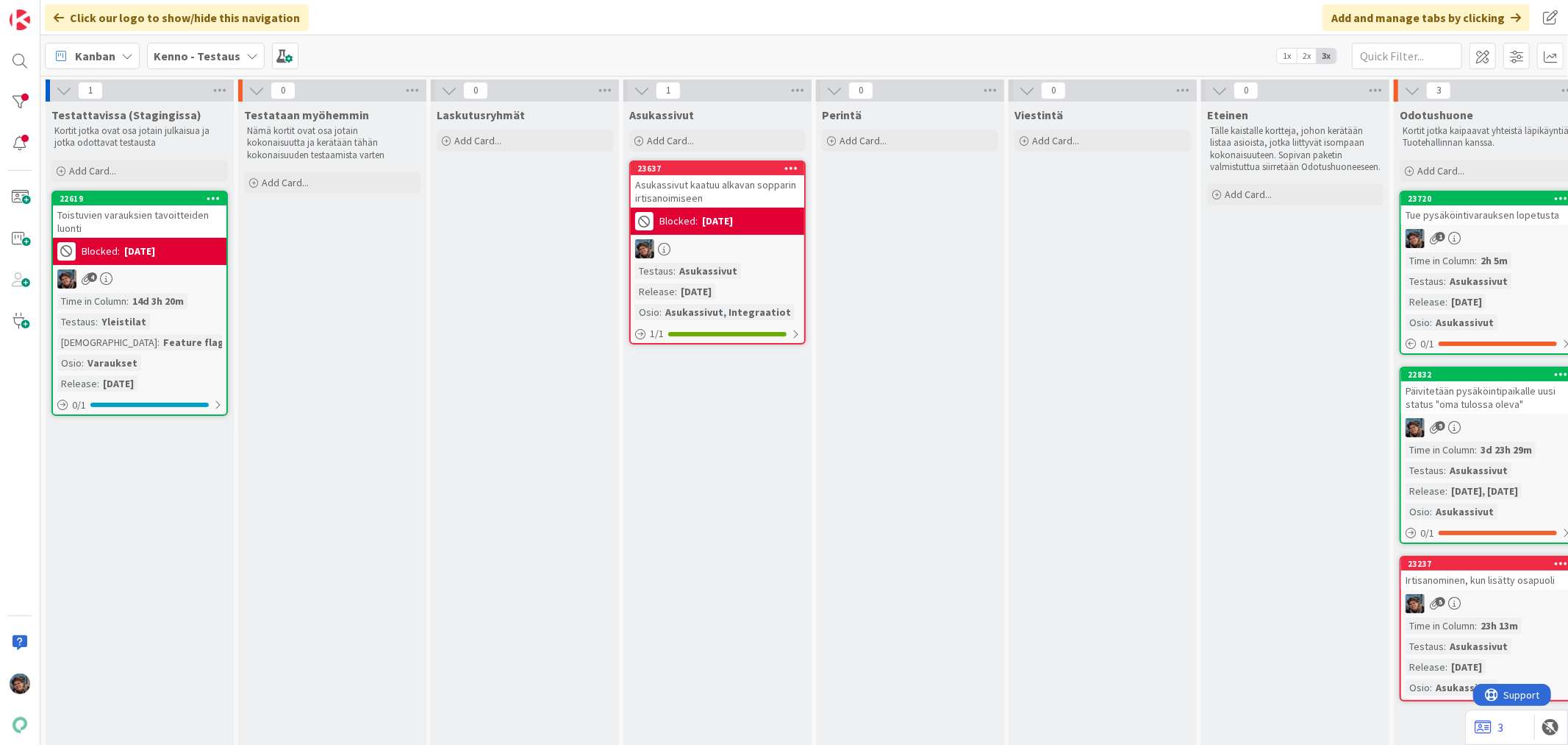
click at [723, 240] on div at bounding box center [717, 248] width 174 height 19
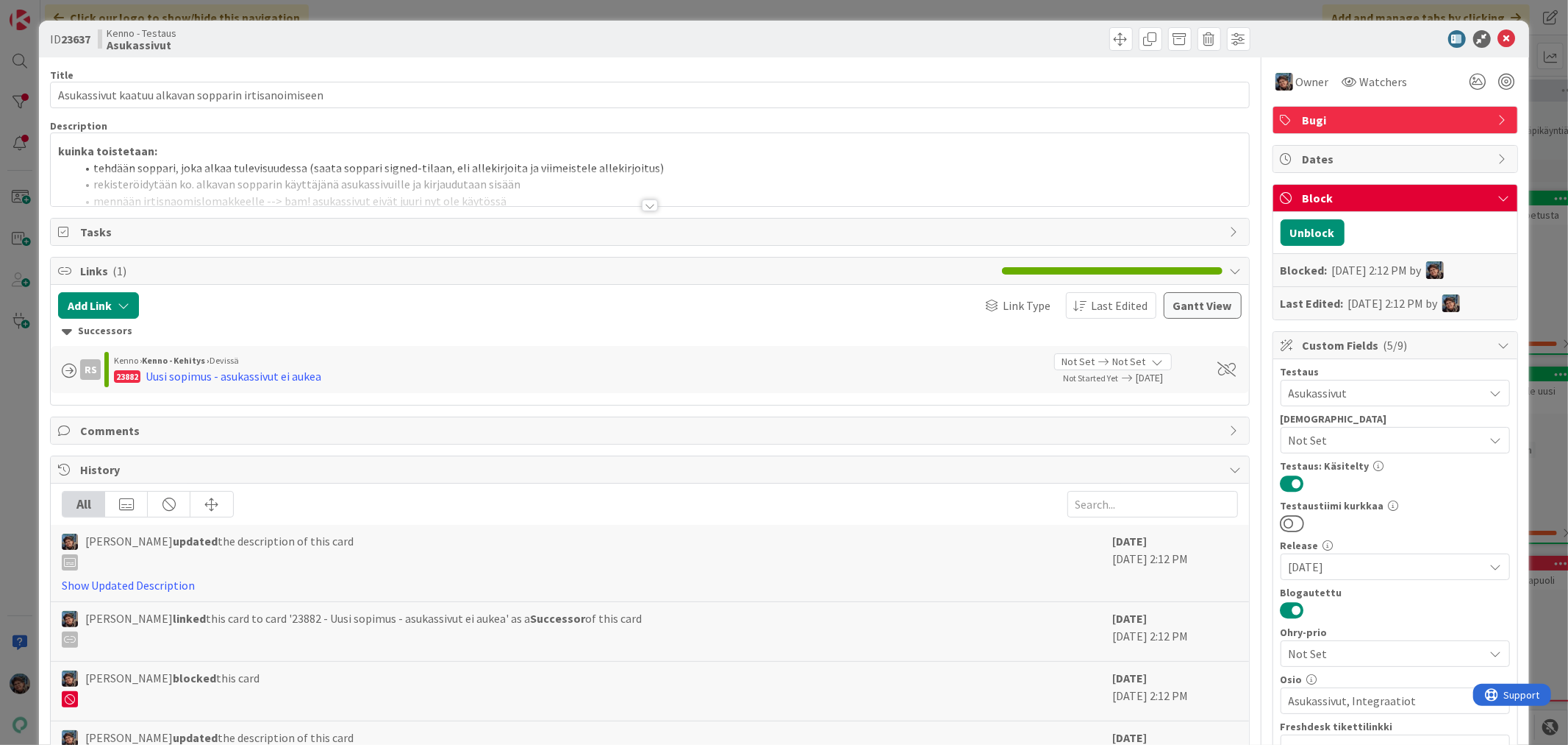
click at [644, 202] on div at bounding box center [650, 205] width 16 height 12
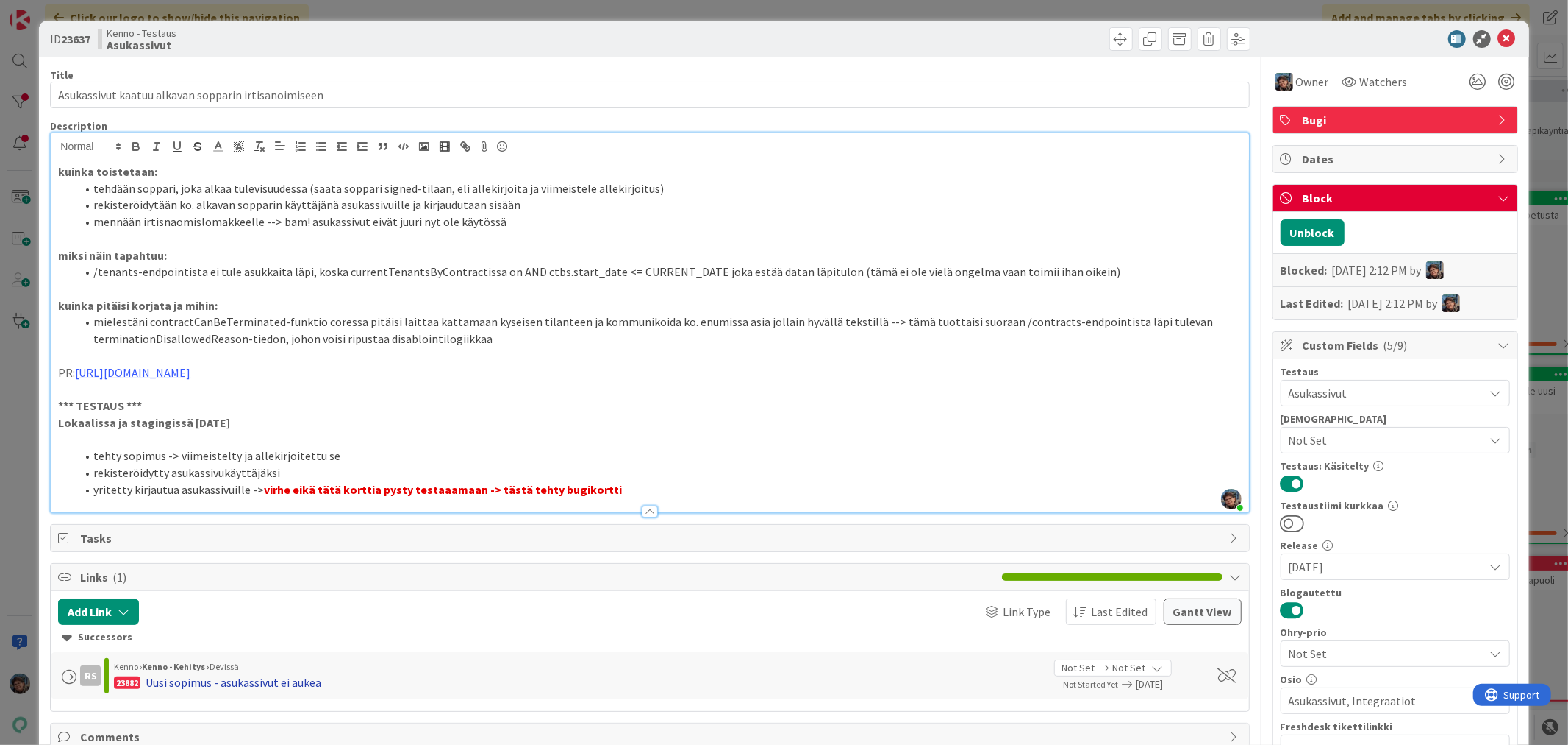
click at [290, 682] on div "Uusi sopimus - asukassivut ei aukea" at bounding box center [233, 682] width 176 height 18
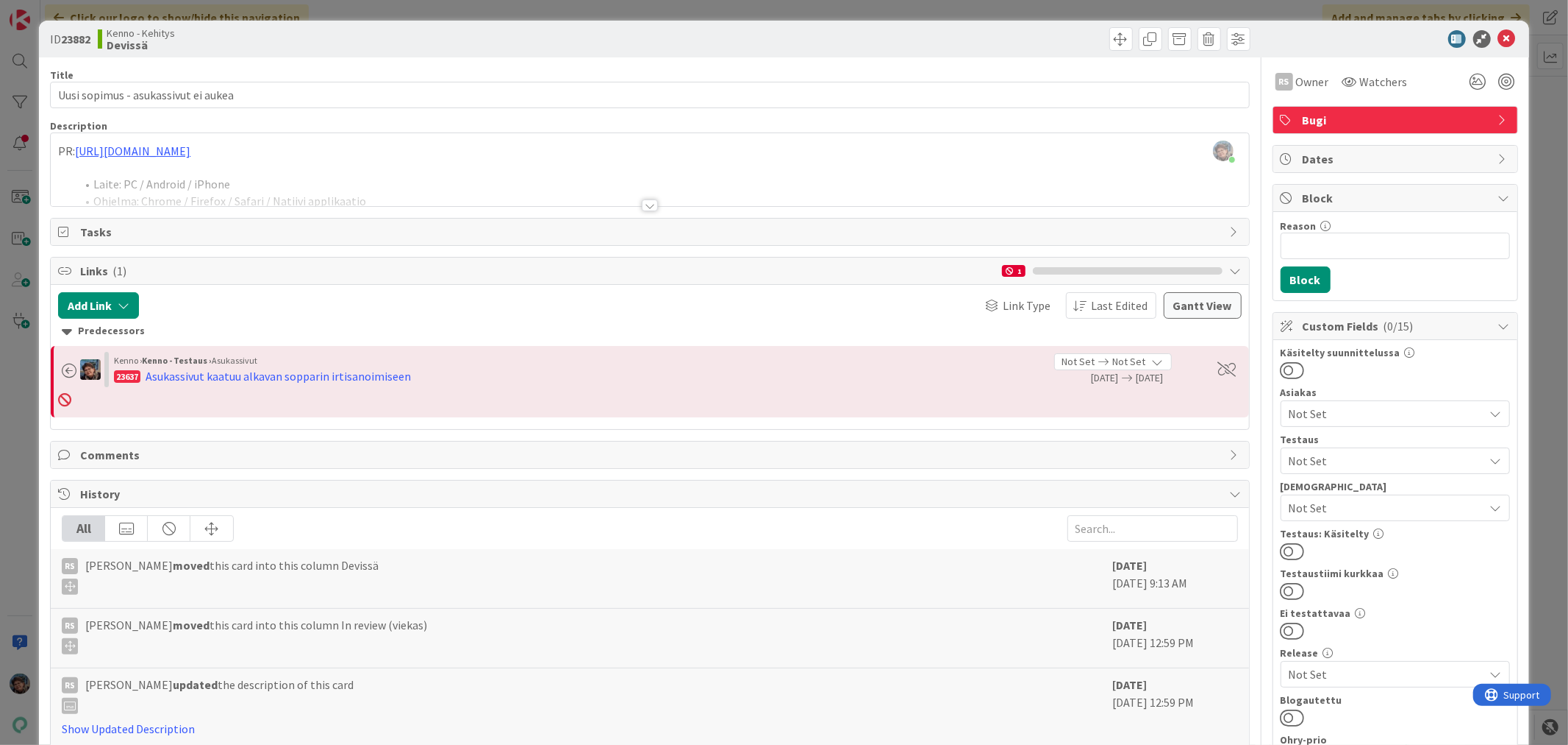
click at [642, 208] on div at bounding box center [650, 205] width 16 height 12
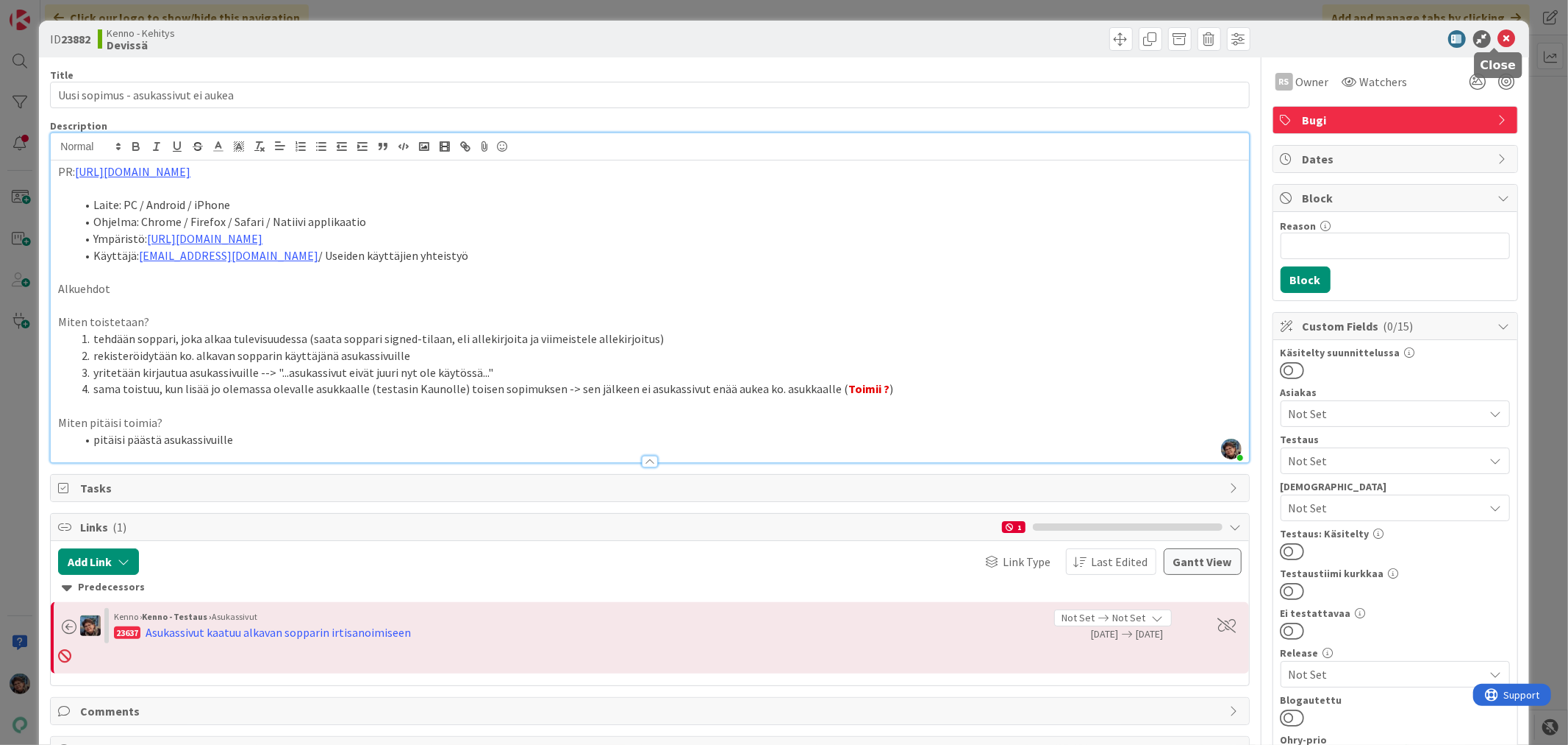
click at [1498, 35] on icon at bounding box center [1507, 39] width 18 height 18
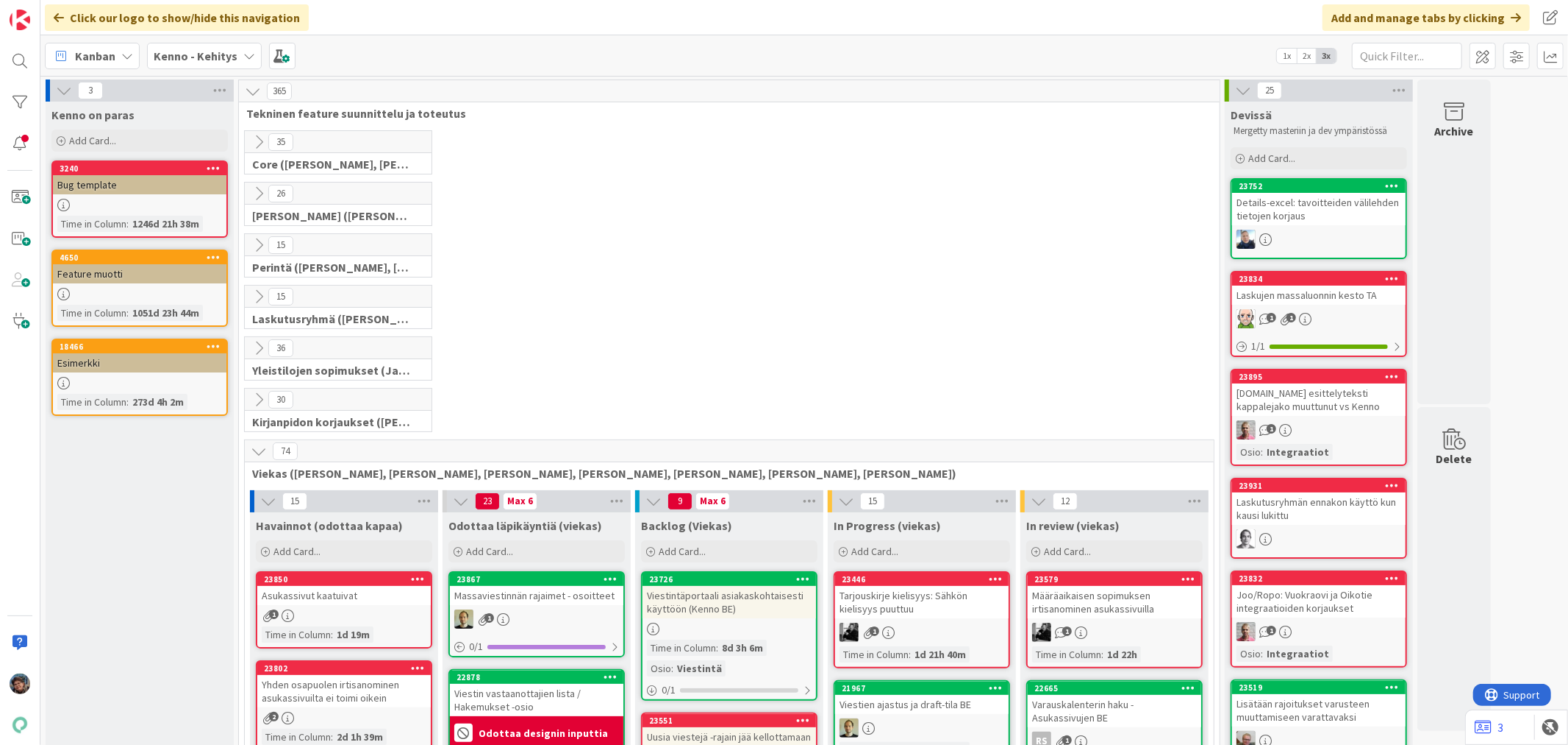
click at [189, 52] on b "Kenno - Kehitys" at bounding box center [195, 56] width 84 height 15
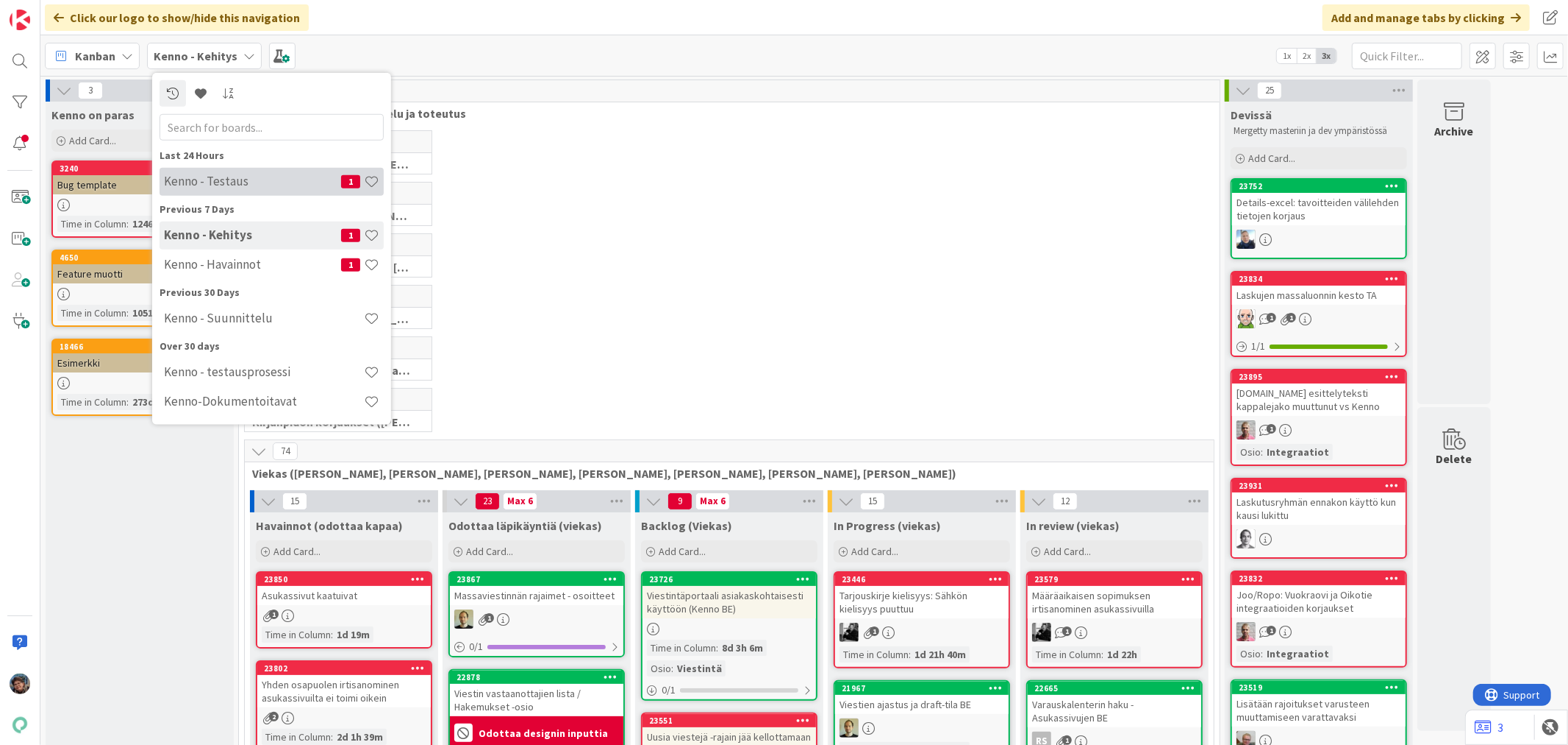
click at [227, 182] on h4 "Kenno - Testaus" at bounding box center [252, 182] width 177 height 15
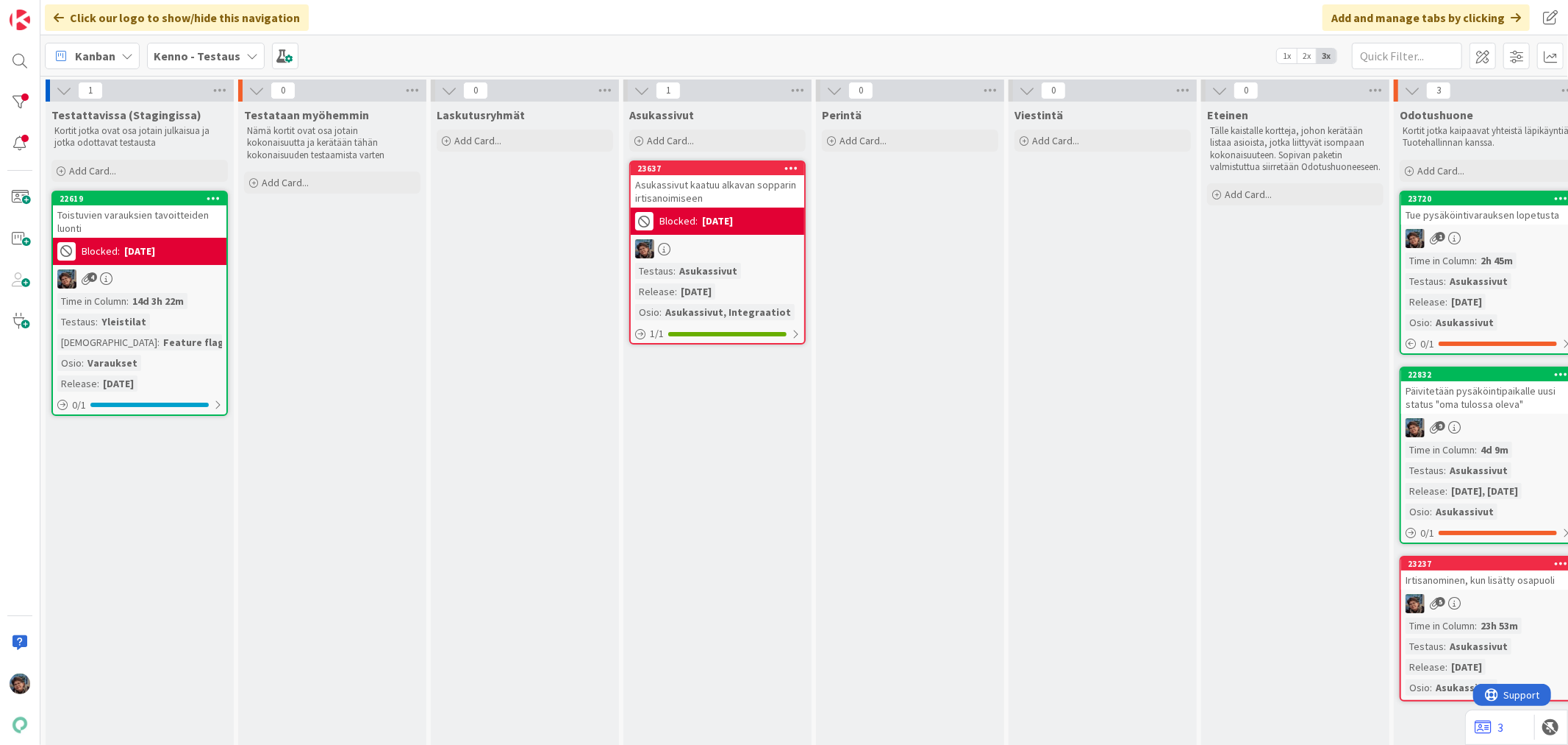
click at [196, 295] on div "Time in Column : 14d 3h 22m Testaus : Yleistilat Testaushuomiot : Feature flag,…" at bounding box center [139, 341] width 165 height 99
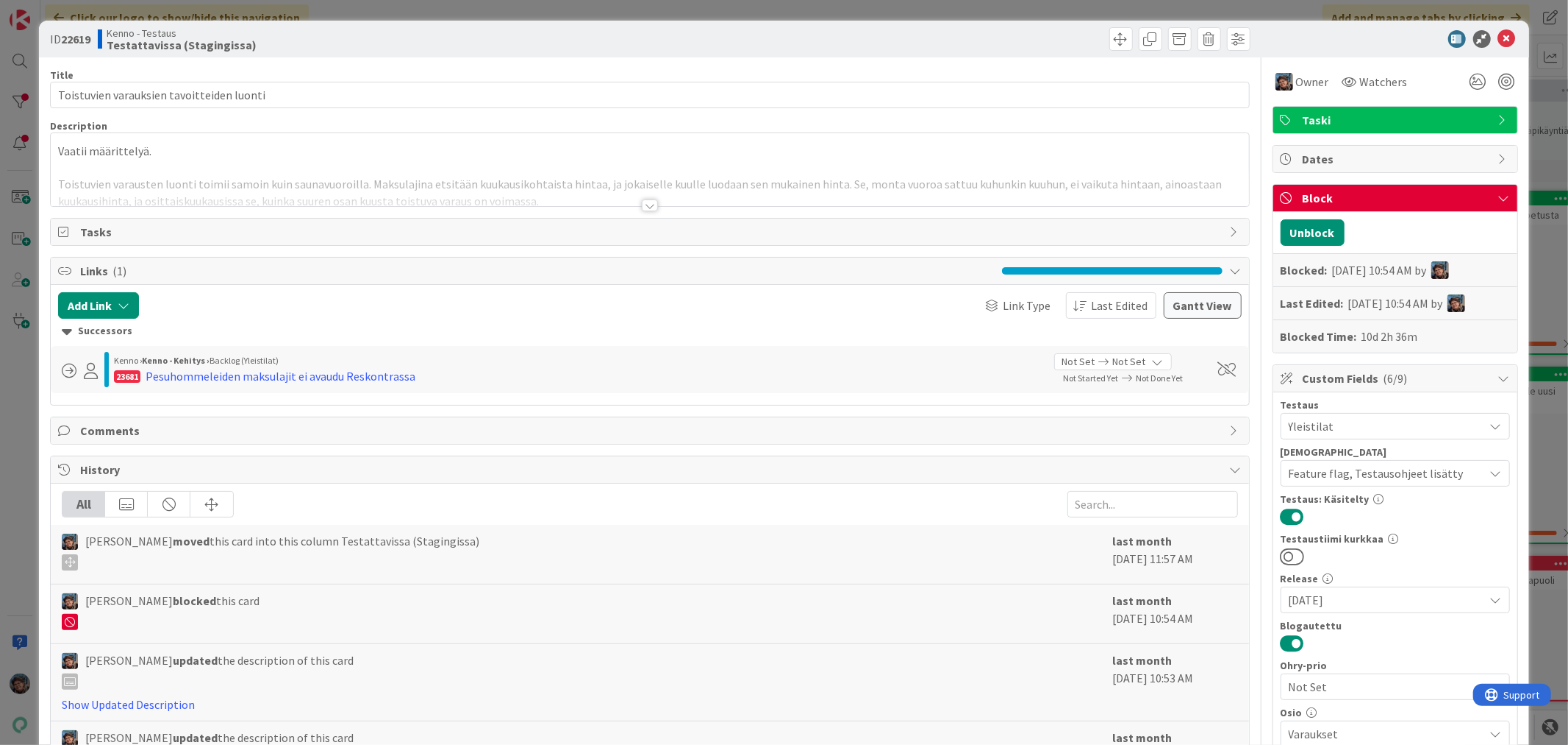
click at [643, 207] on div at bounding box center [650, 205] width 16 height 12
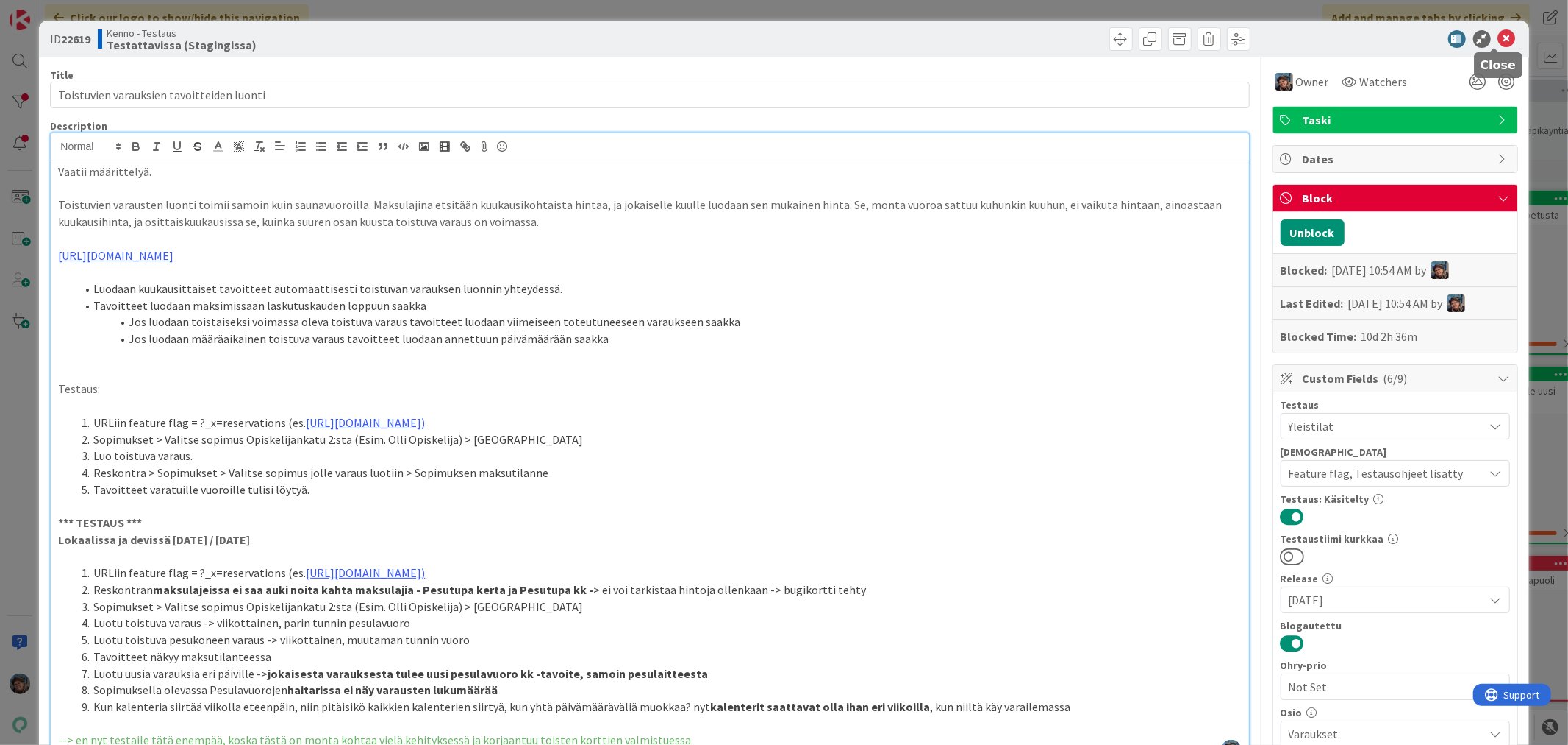
click at [1498, 35] on icon at bounding box center [1507, 39] width 18 height 18
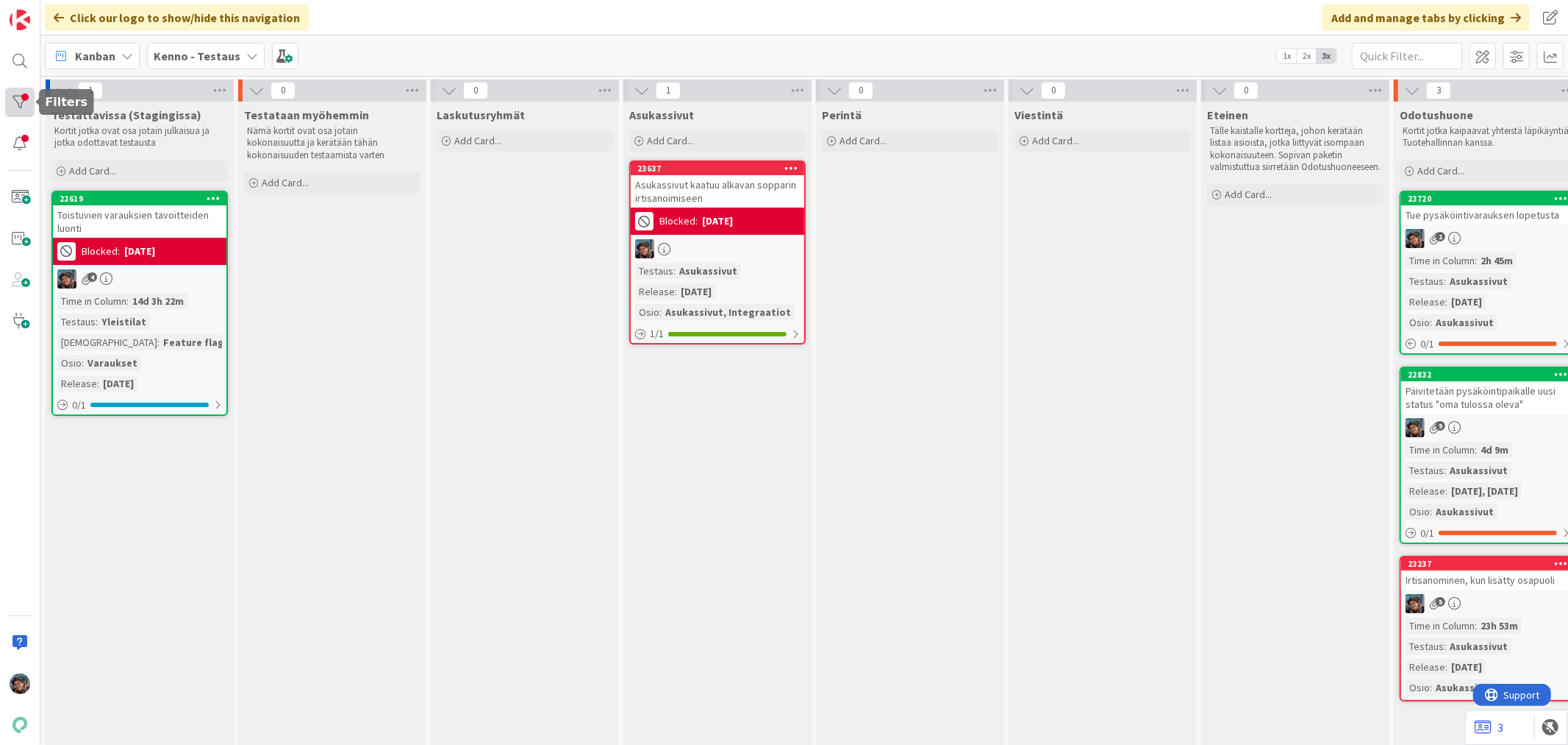
click at [17, 96] on div at bounding box center [19, 102] width 29 height 29
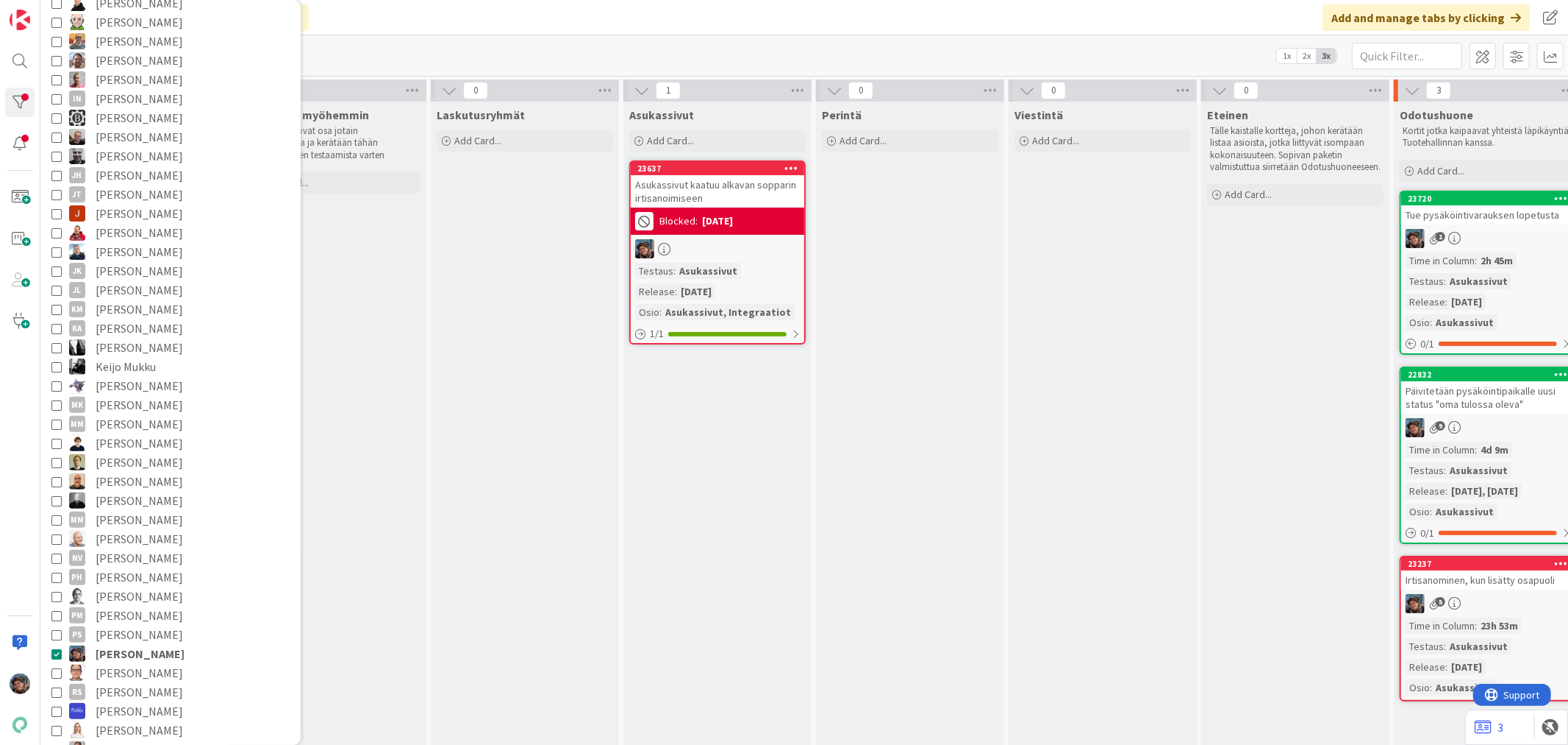
scroll to position [245, 0]
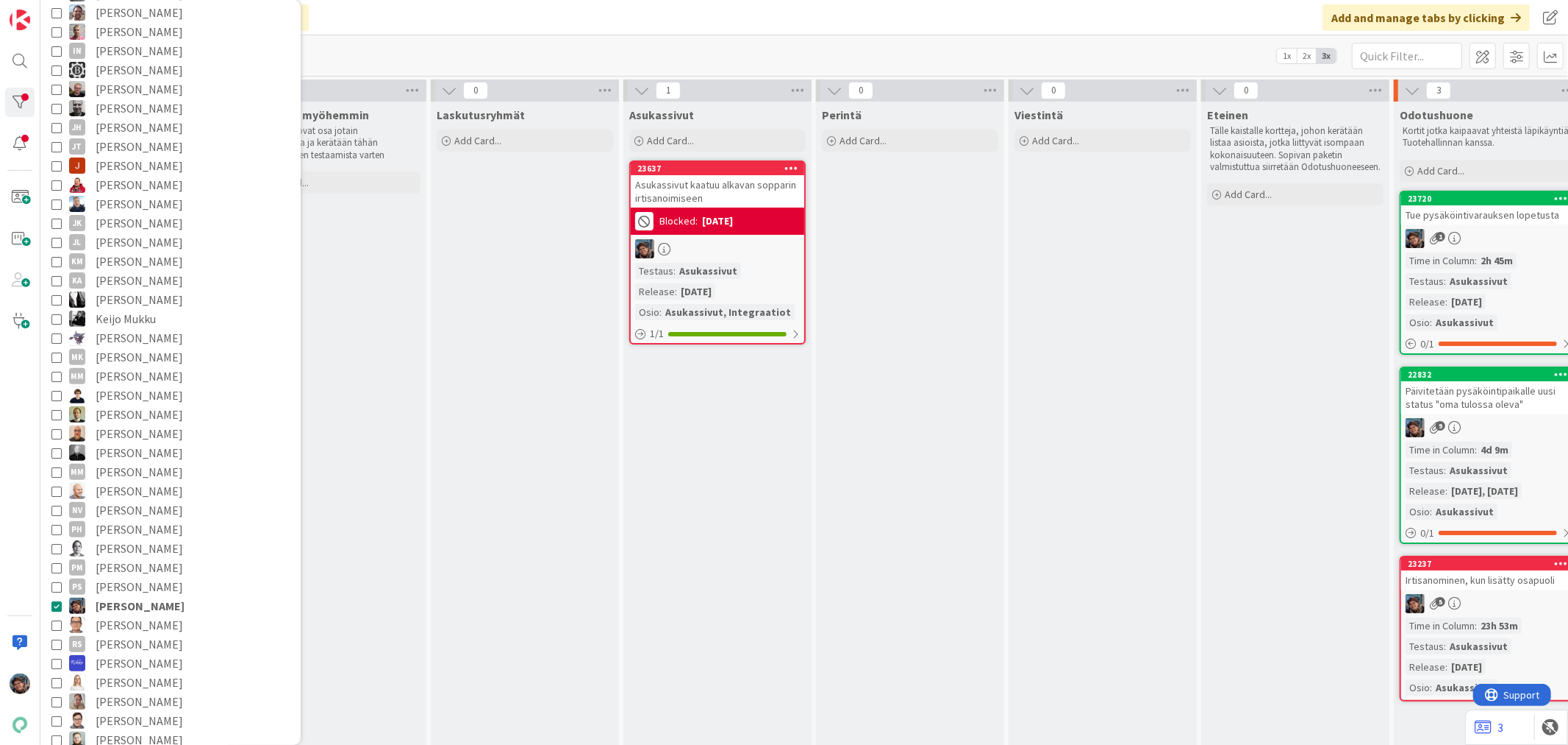
click at [59, 606] on icon at bounding box center [56, 605] width 10 height 10
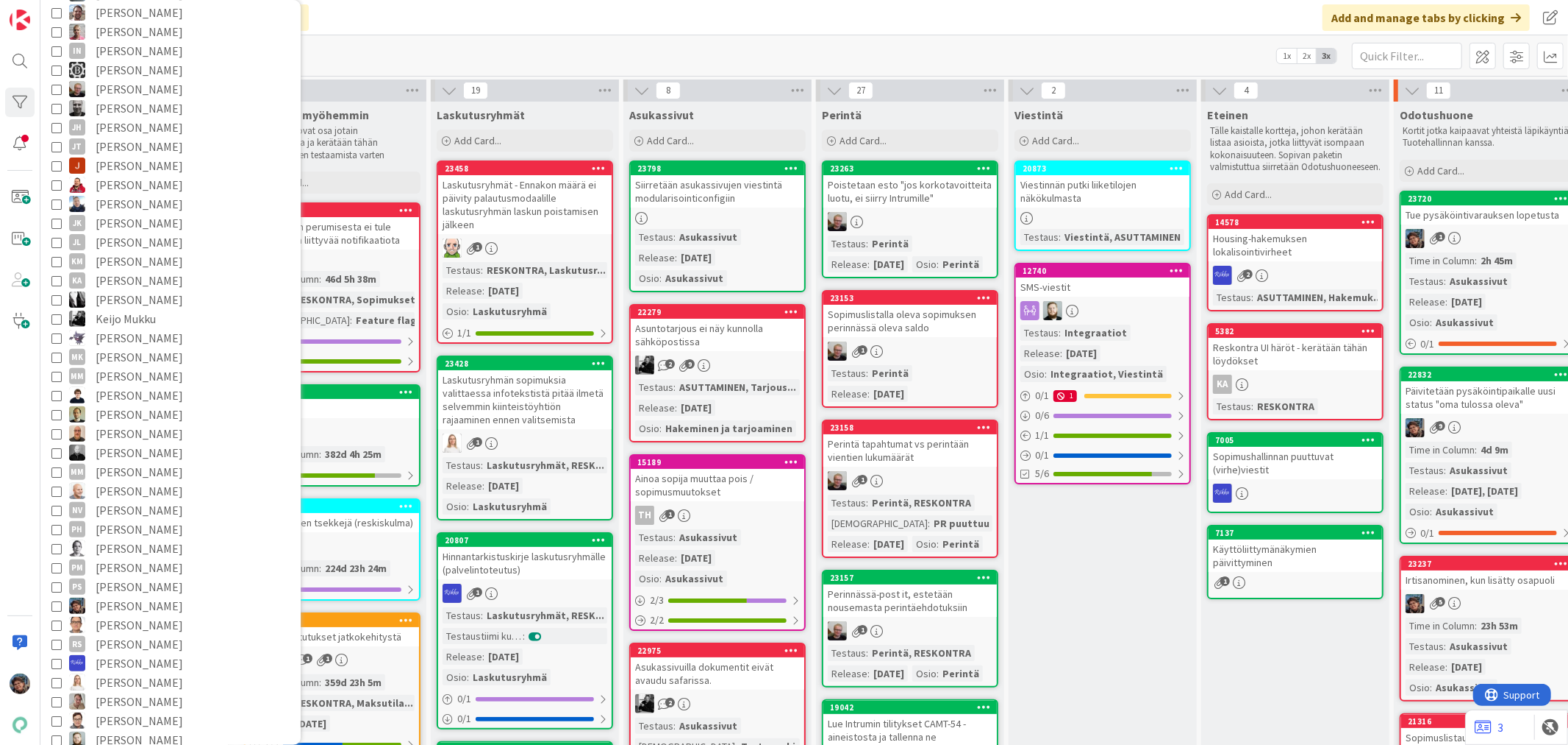
click at [391, 19] on div "Click our logo to show/hide this navigation Add and manage tabs by clicking" at bounding box center [804, 18] width 1528 height 36
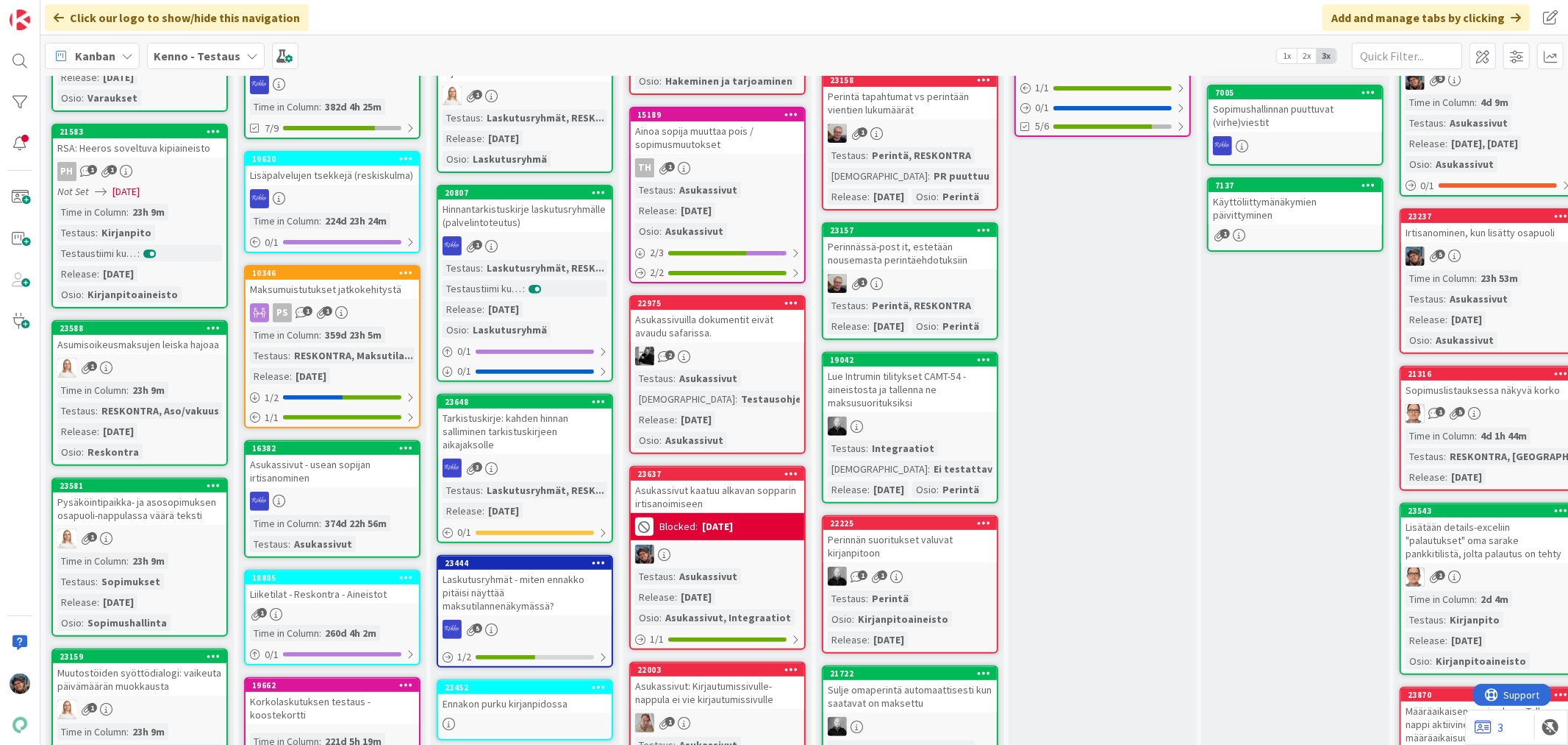
scroll to position [408, 0]
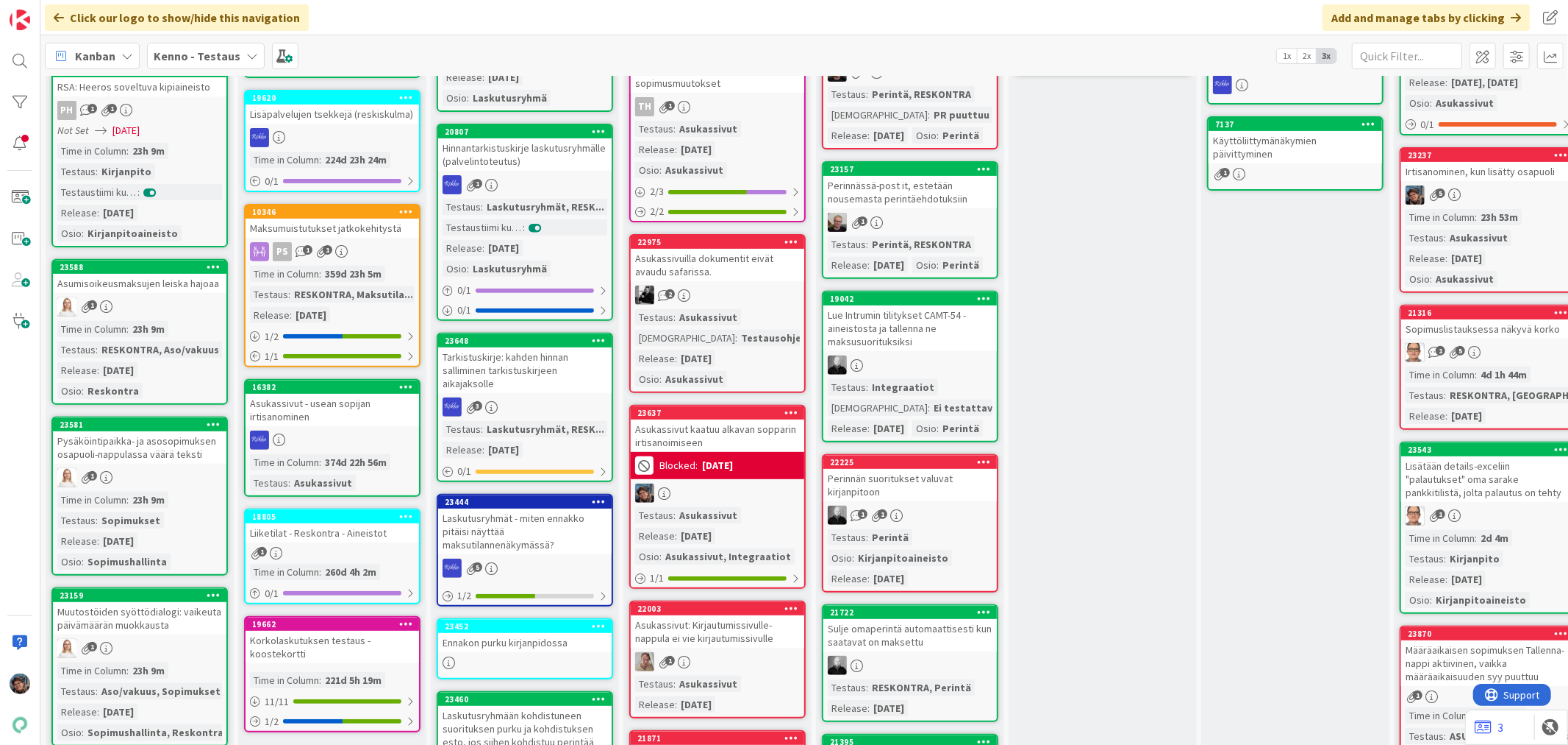
click at [144, 448] on div "Pysäköintipaikka- ja asosopimuksen osapuoli-nappulassa väärä teksti" at bounding box center [139, 447] width 174 height 32
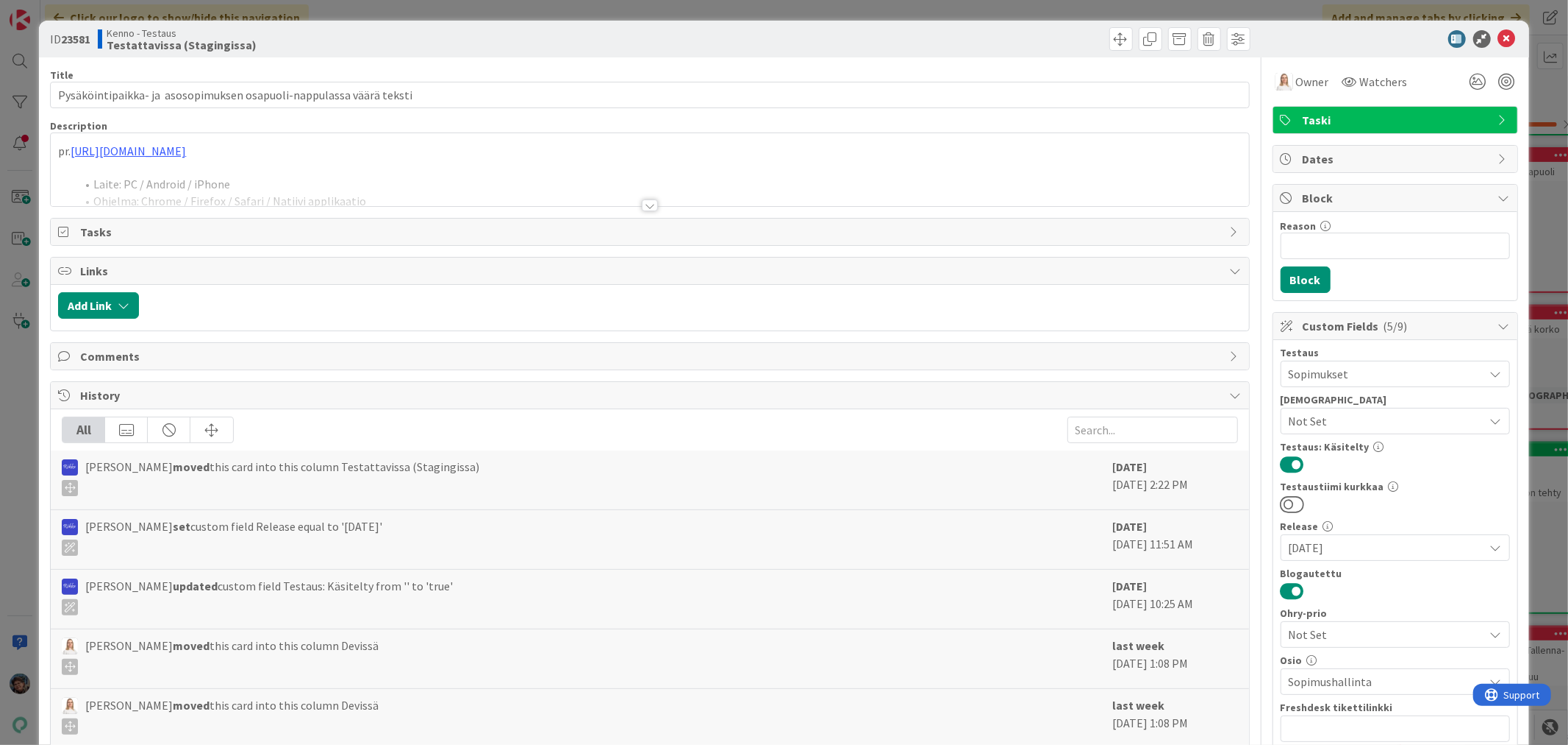
scroll to position [417, 0]
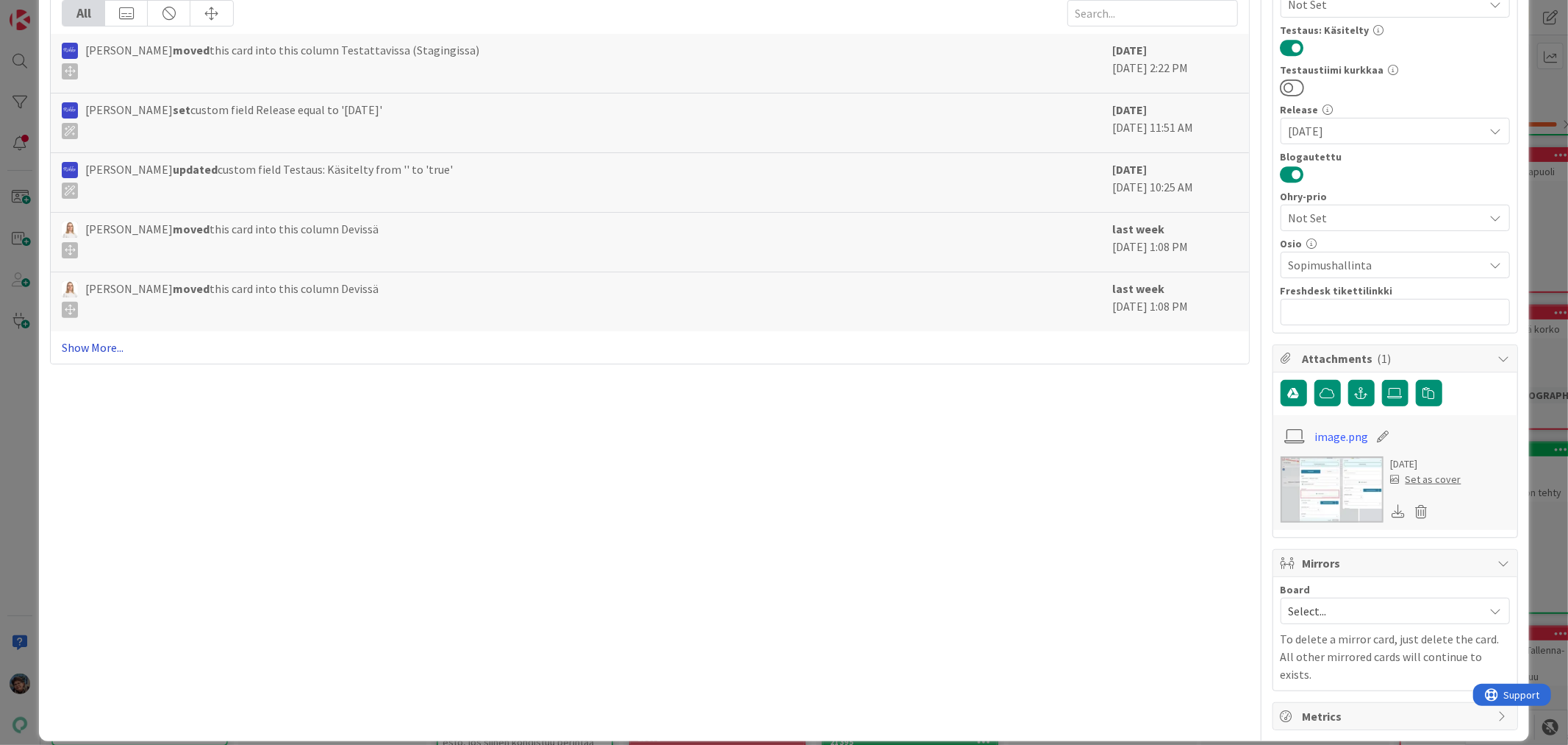
click at [70, 342] on link "Show More..." at bounding box center [650, 347] width 1176 height 18
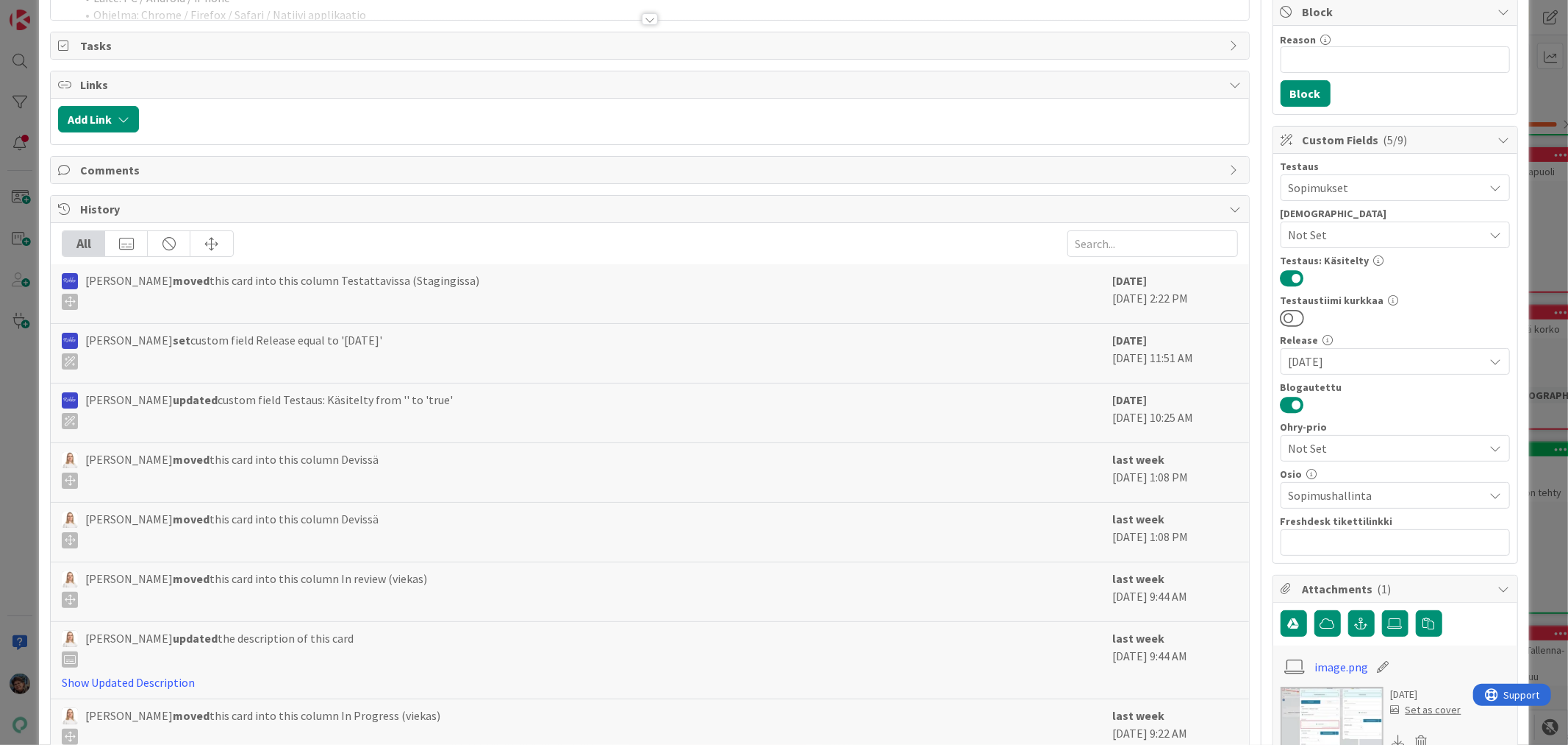
scroll to position [0, 0]
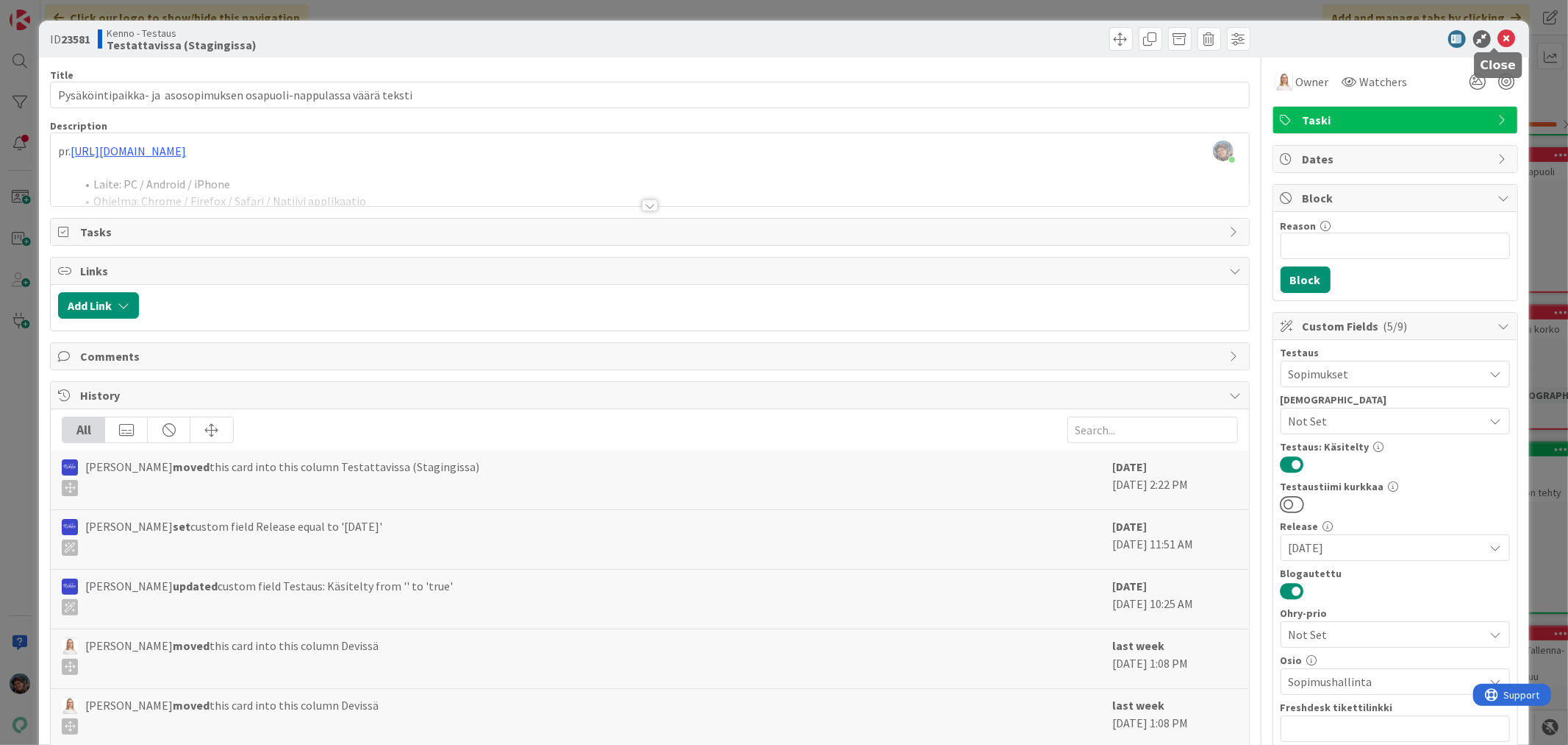
click at [1498, 38] on icon at bounding box center [1507, 39] width 18 height 18
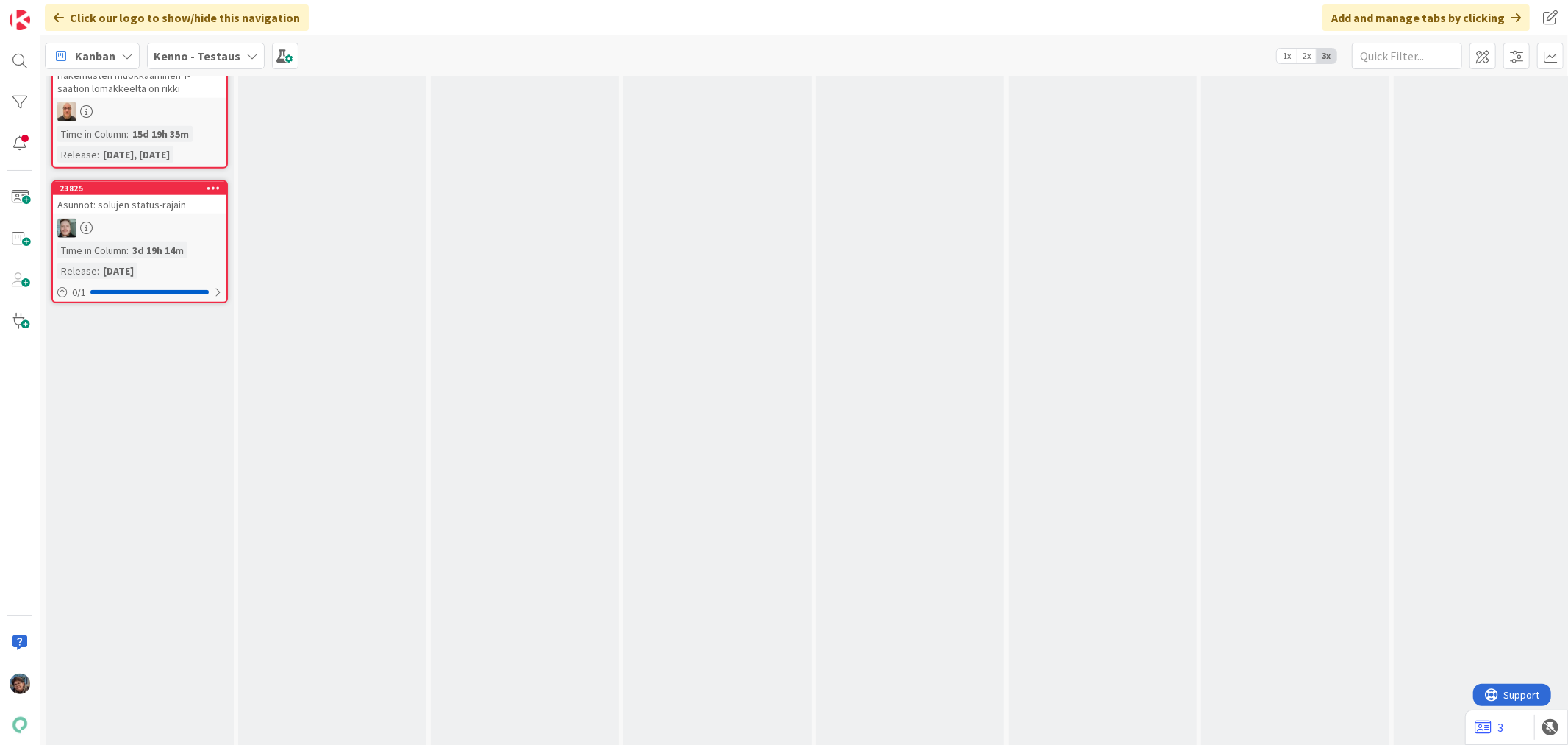
scroll to position [15123, 0]
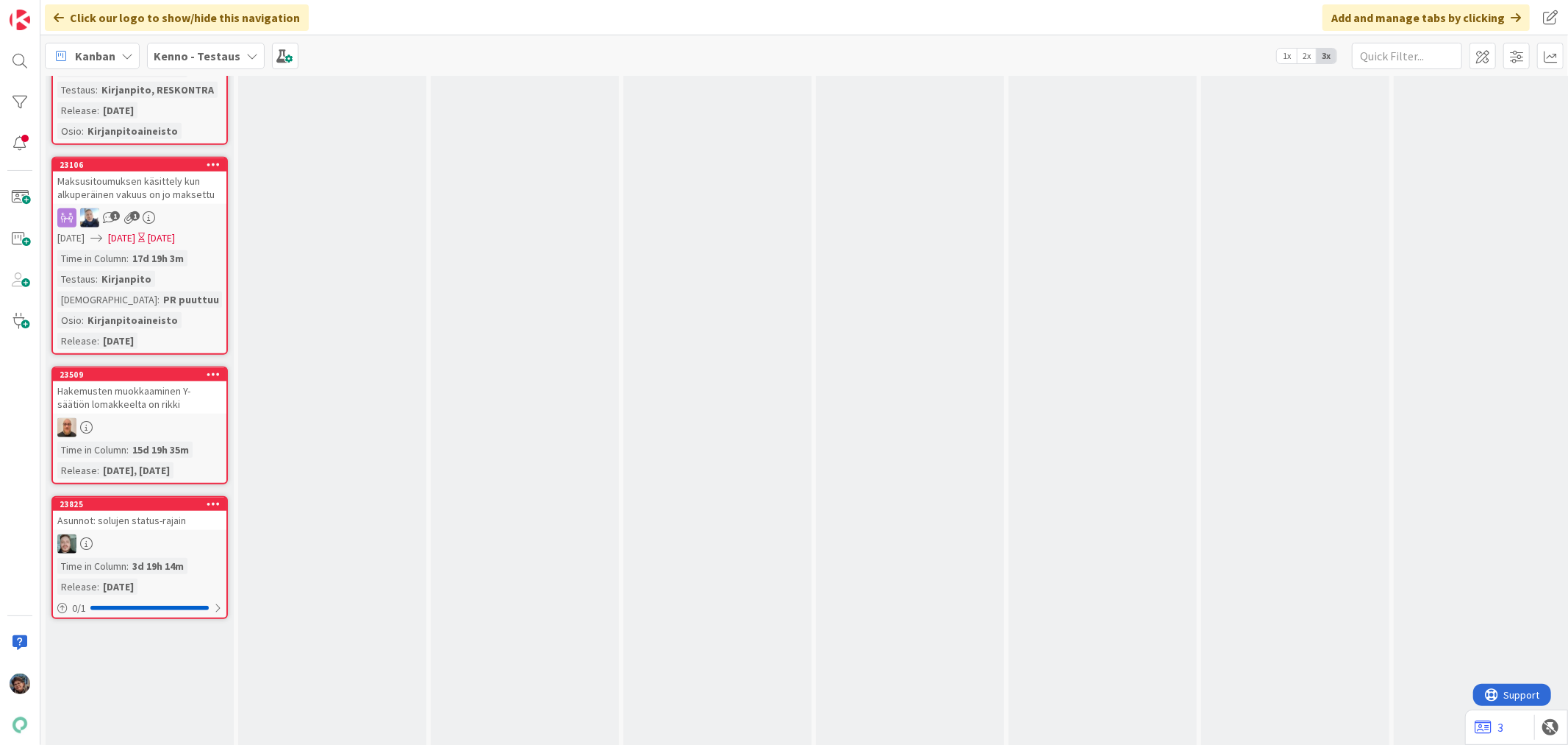
click at [193, 558] on div "Time in Column : 3d 19h 14m Release : [DATE]" at bounding box center [139, 576] width 165 height 37
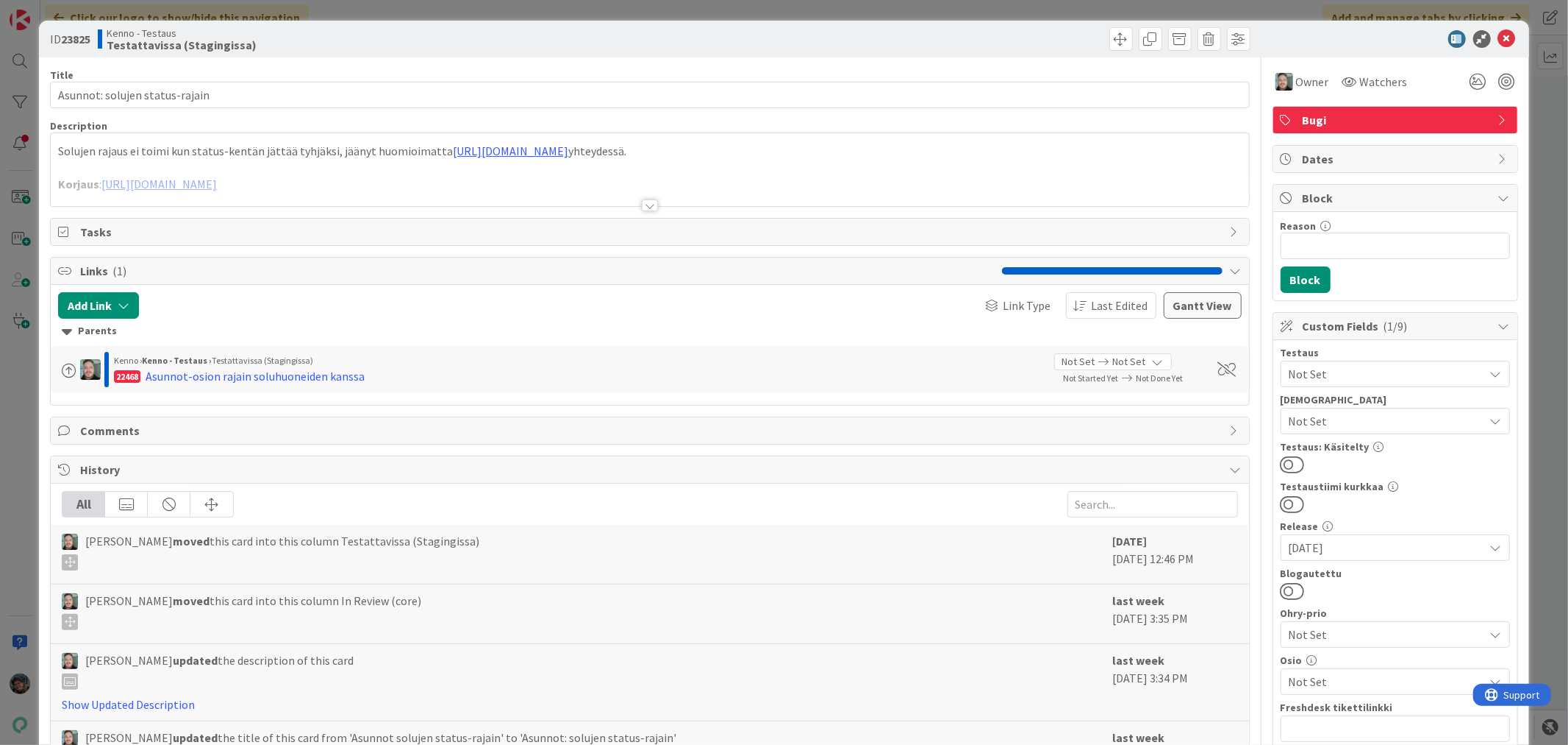
scroll to position [302, 0]
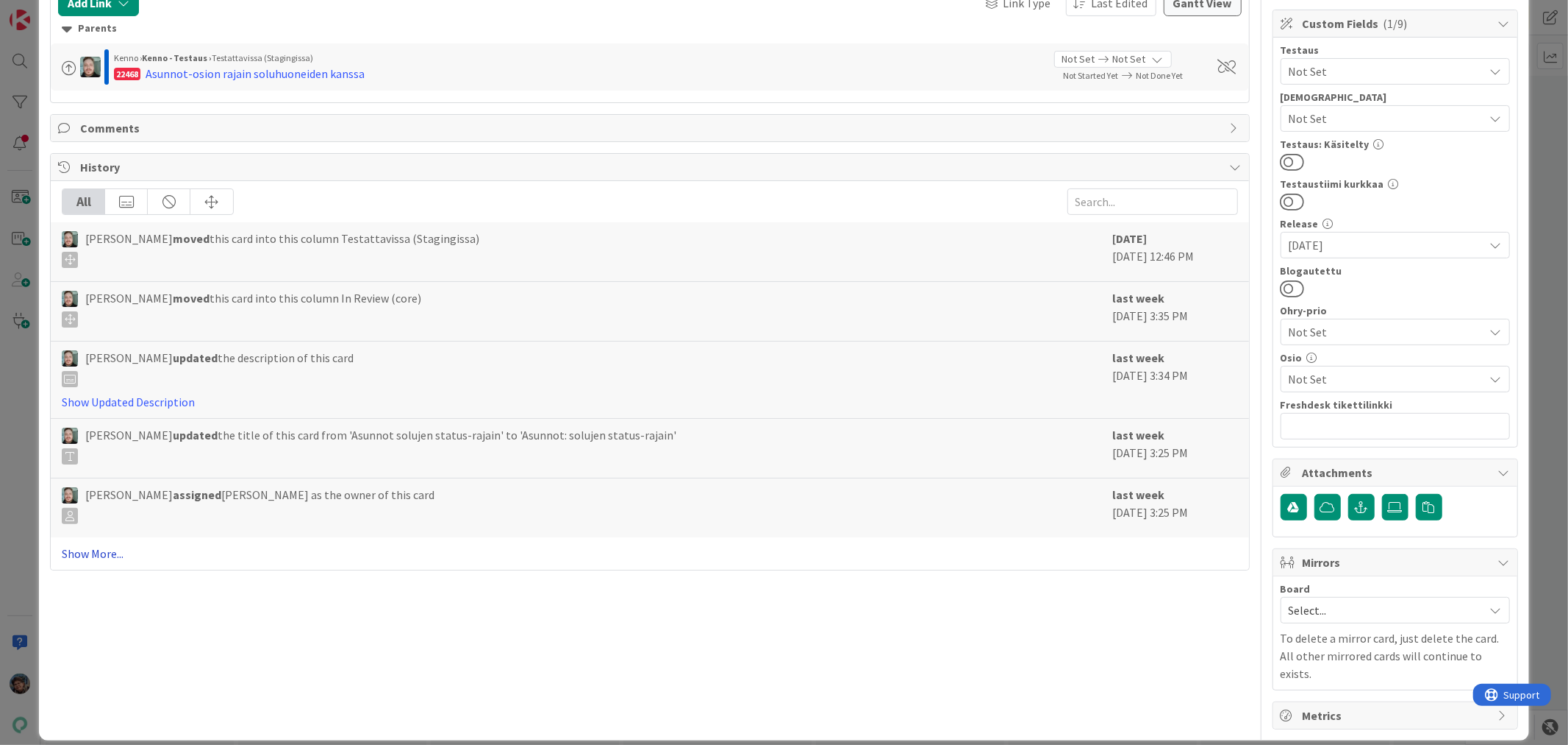
click at [97, 552] on link "Show More..." at bounding box center [650, 553] width 1176 height 18
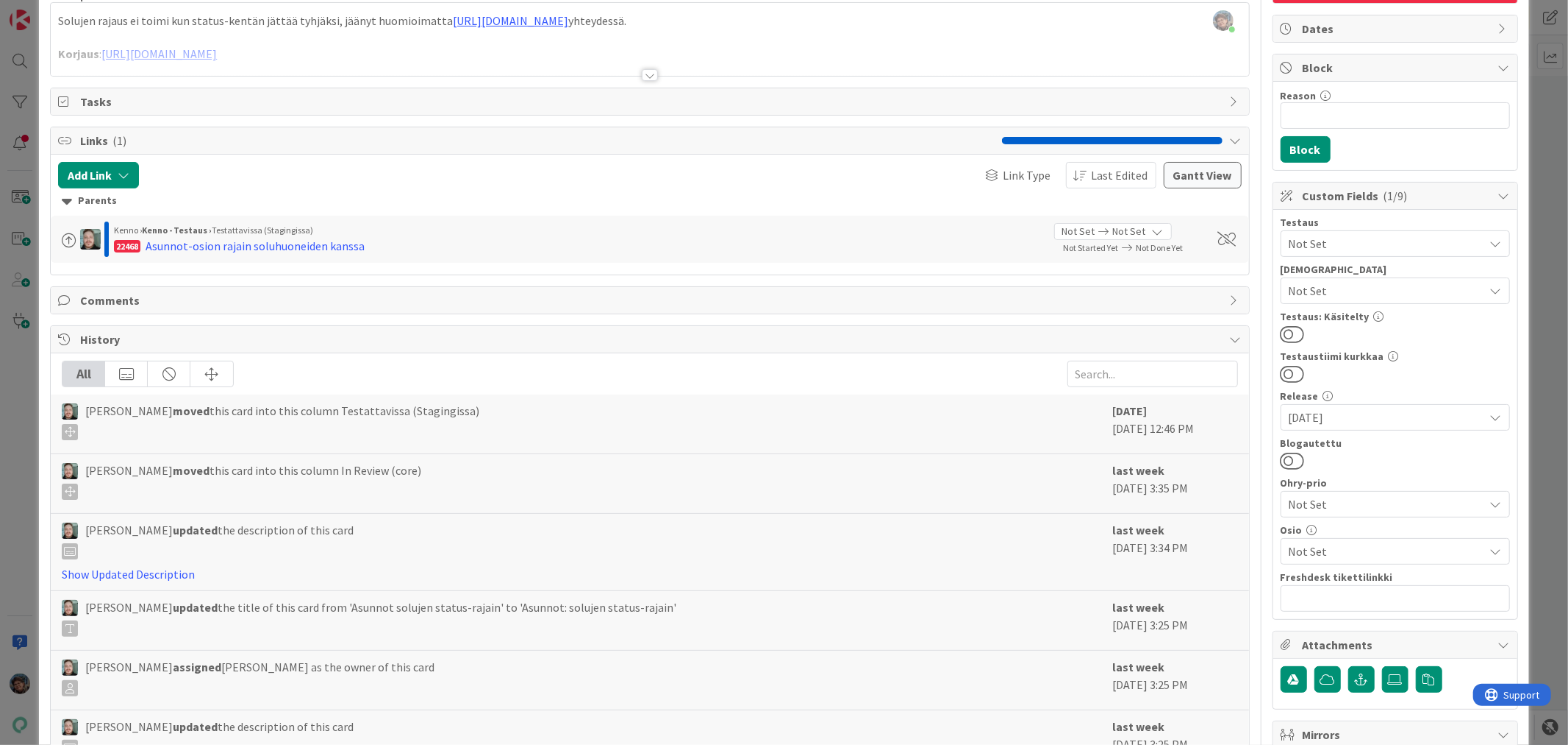
scroll to position [0, 0]
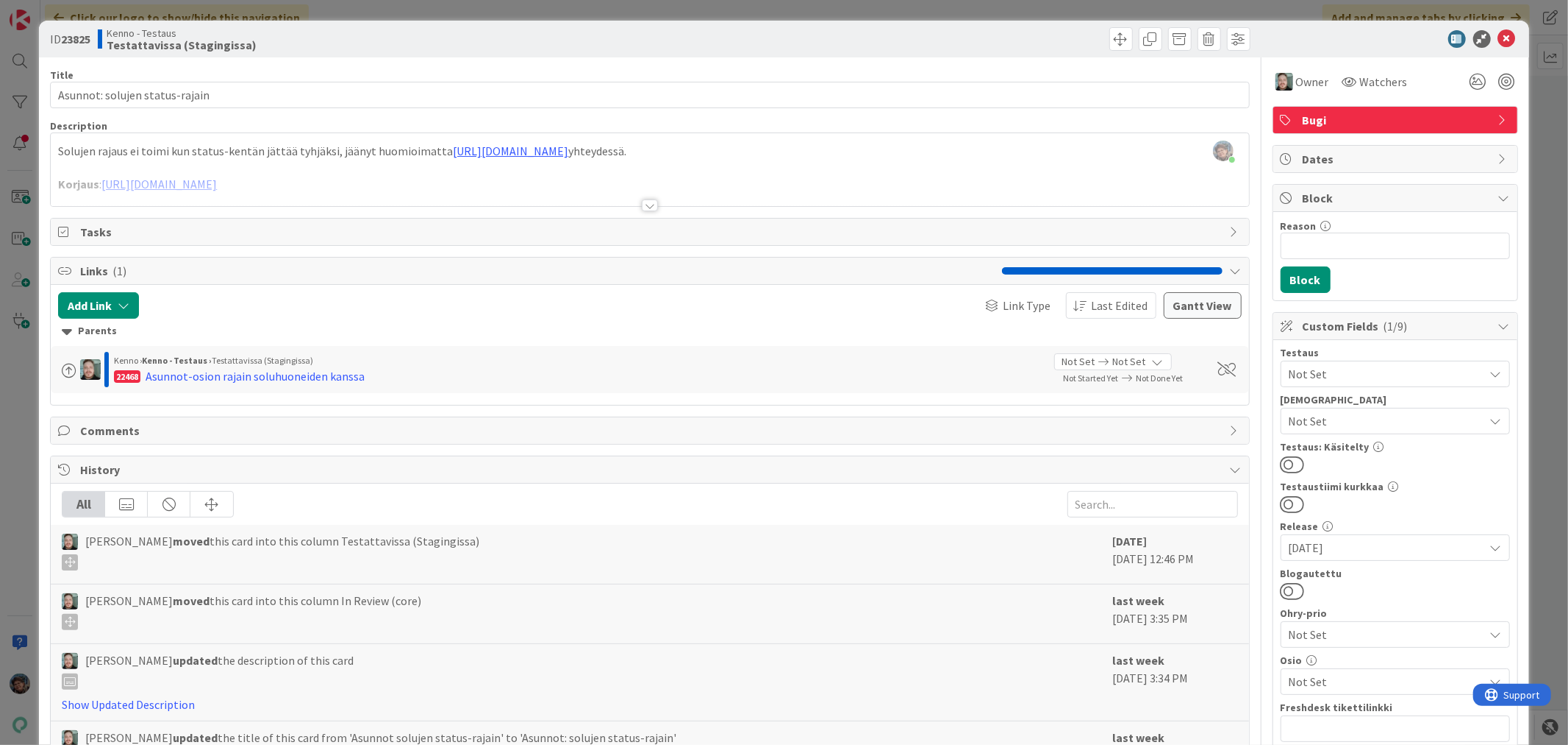
click at [647, 204] on div at bounding box center [650, 205] width 16 height 12
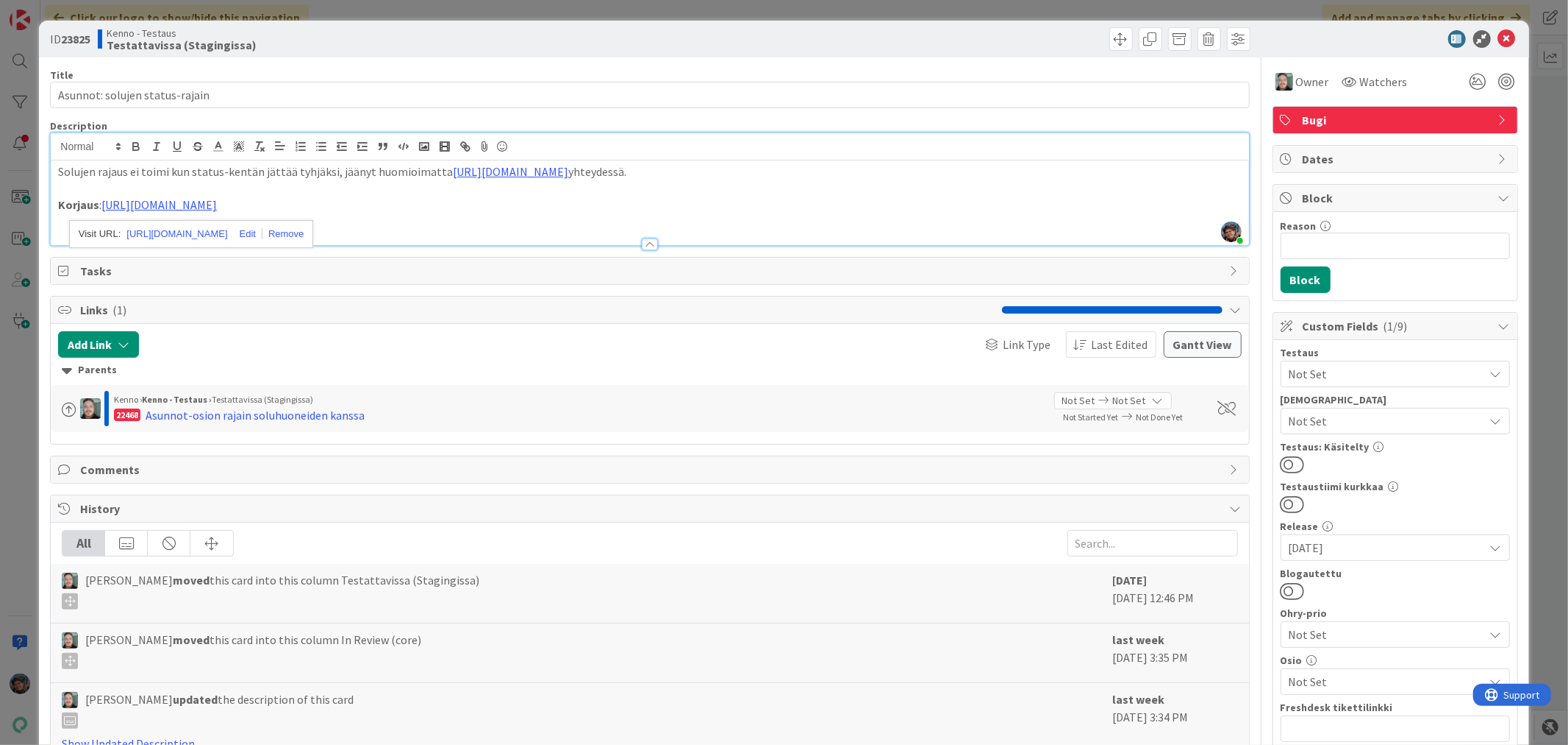
click at [558, 223] on p at bounding box center [650, 222] width 1183 height 17
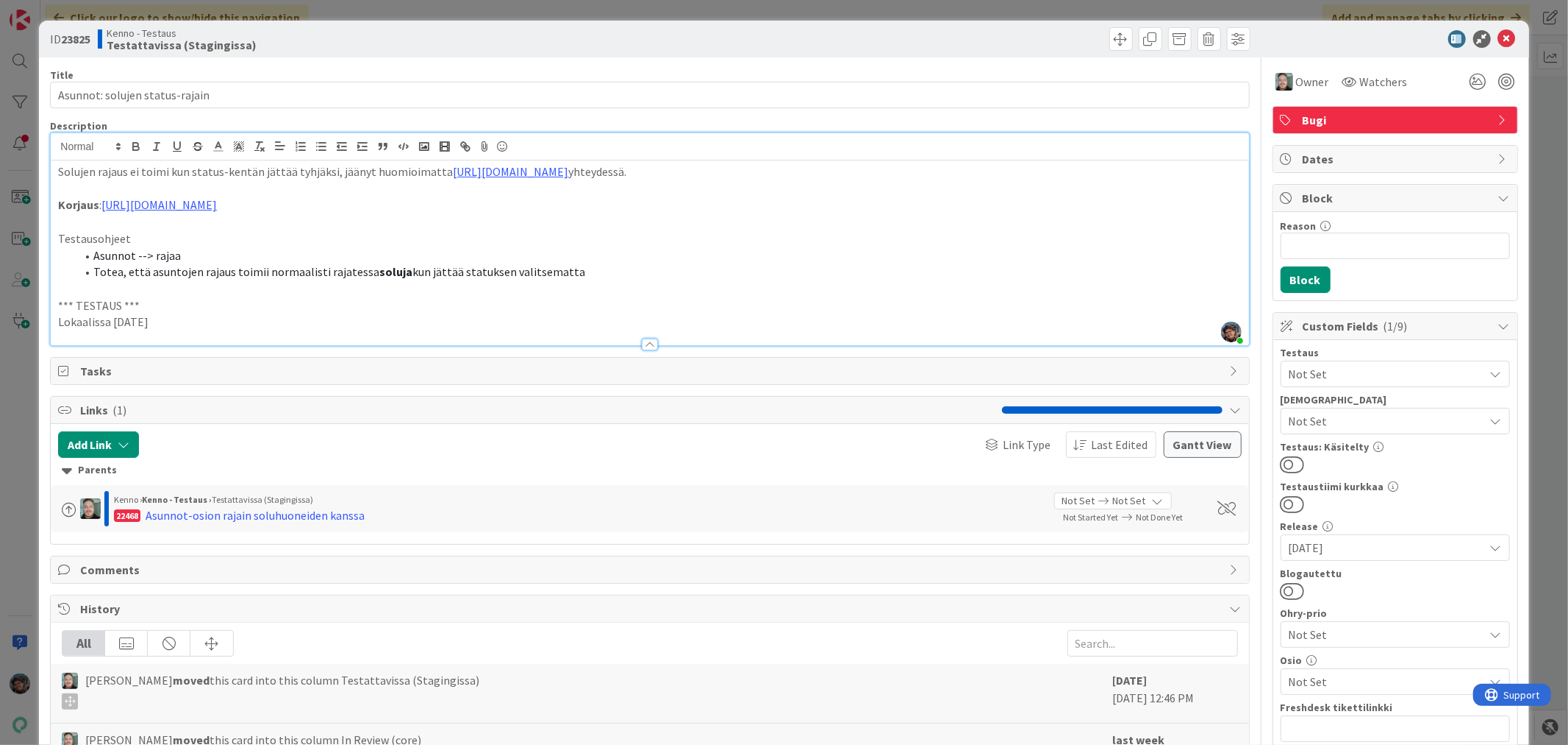
drag, startPoint x: 179, startPoint y: 323, endPoint x: 39, endPoint y: 308, distance: 140.8
click at [193, 321] on p "Lokaalissa [DATE]" at bounding box center [650, 322] width 1183 height 17
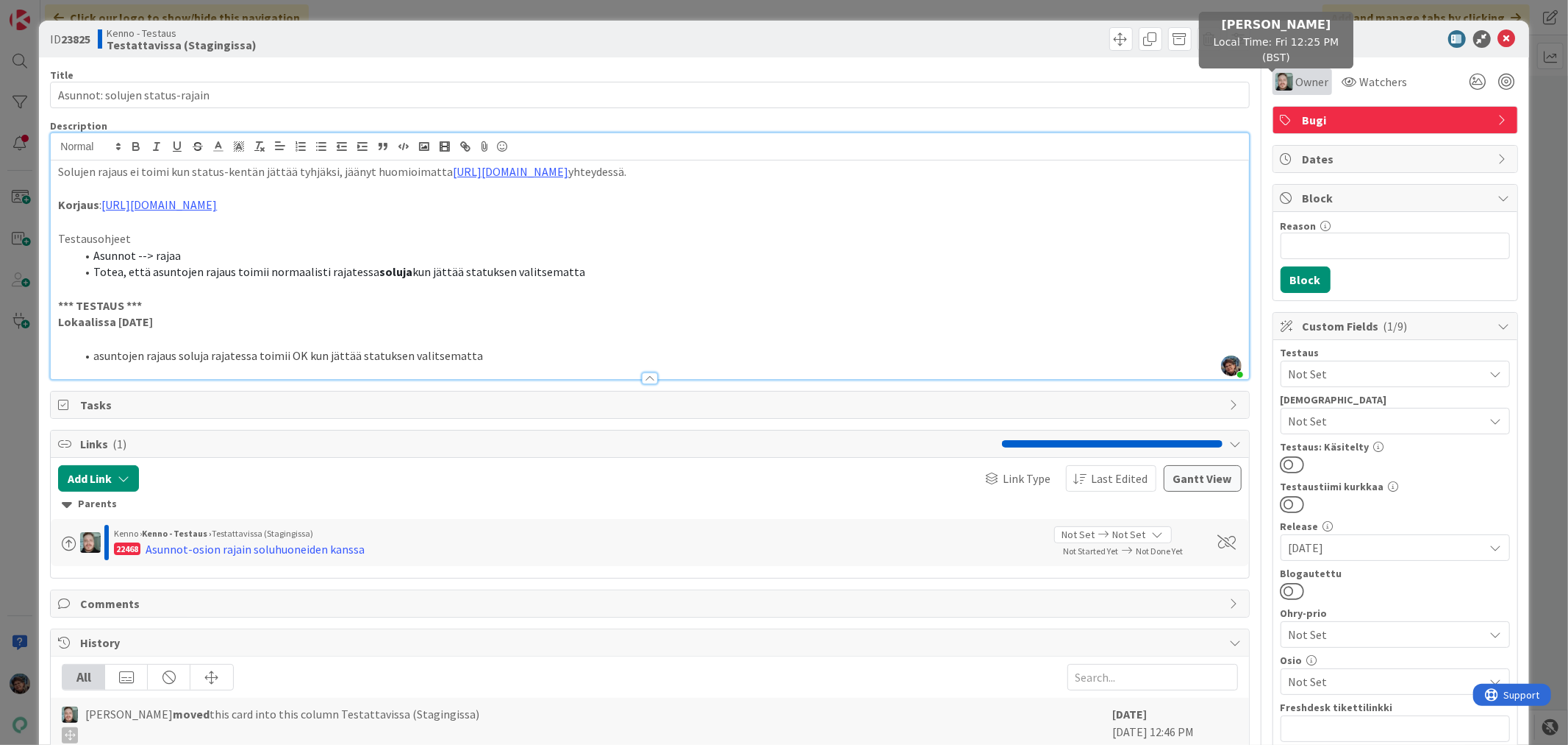
click at [1280, 85] on img at bounding box center [1284, 81] width 18 height 18
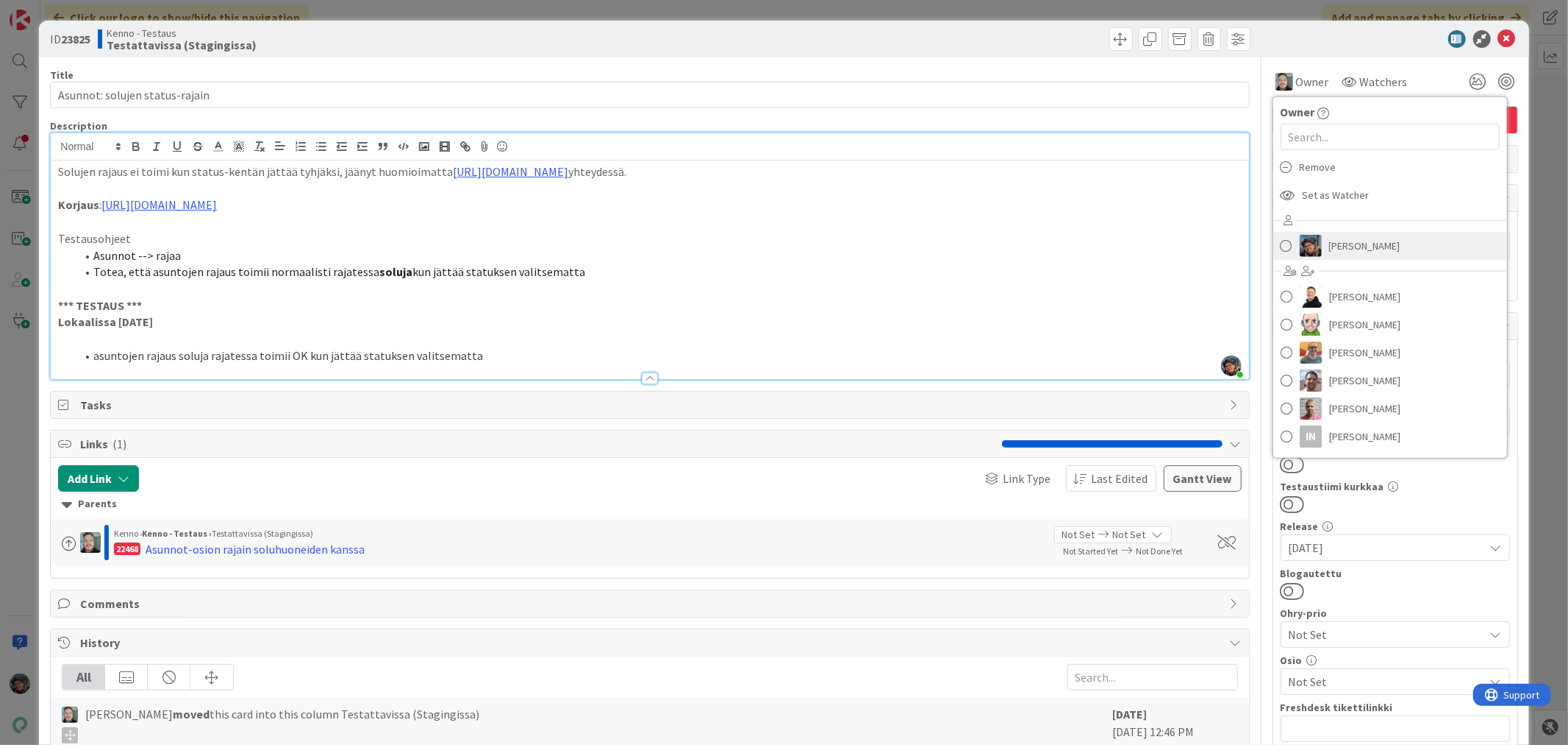
click at [1329, 246] on span "[PERSON_NAME]" at bounding box center [1365, 246] width 71 height 22
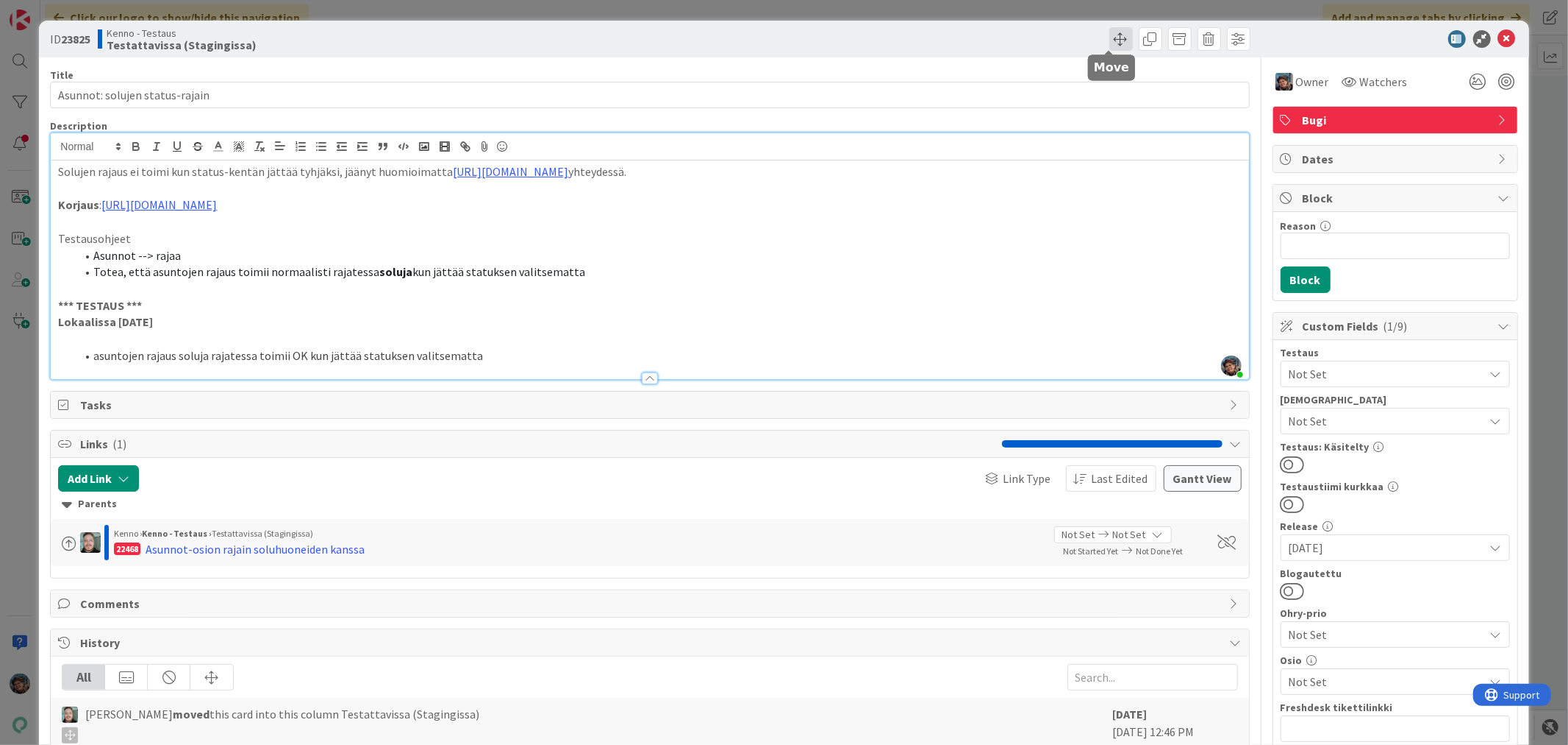
click at [1110, 35] on span at bounding box center [1121, 39] width 24 height 24
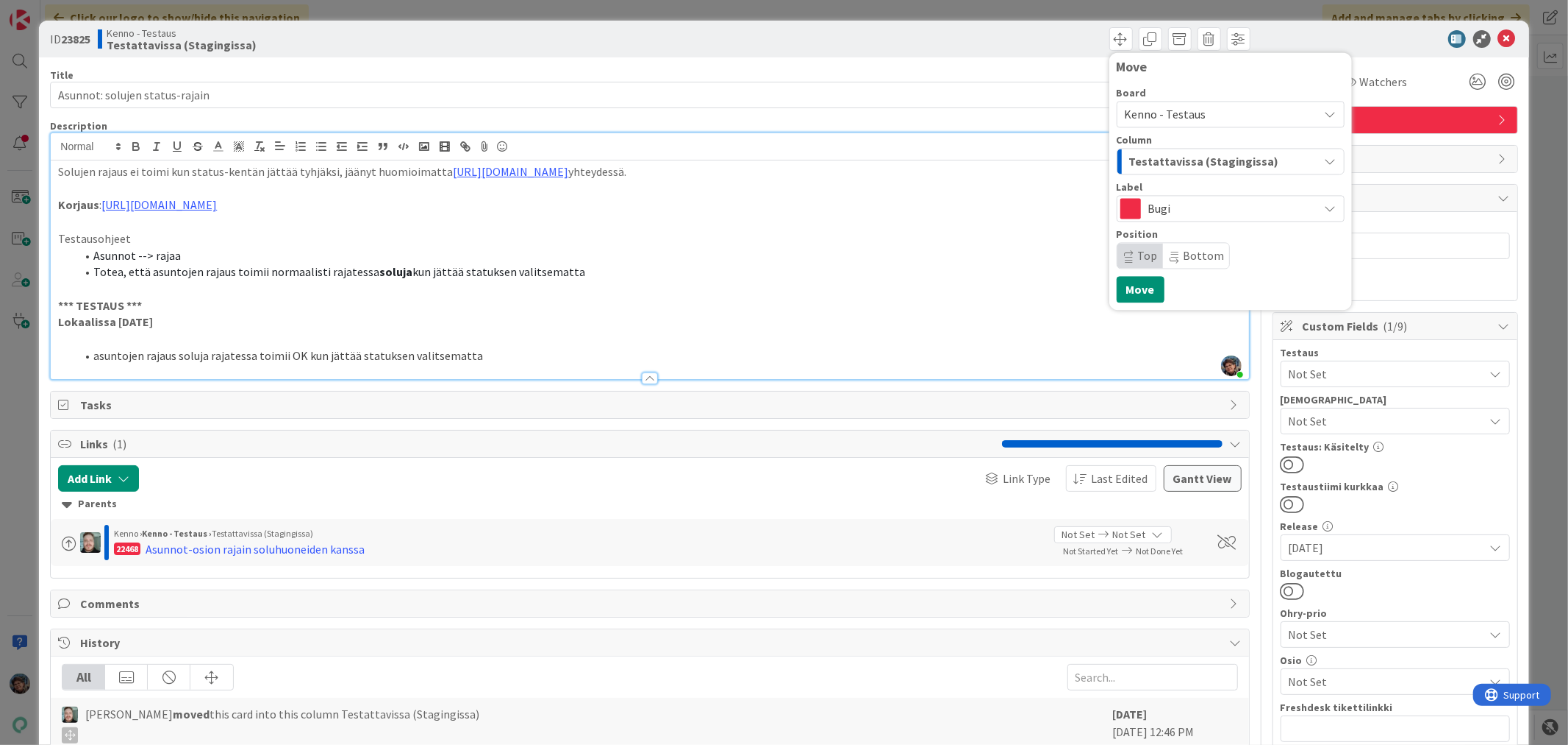
click at [1184, 161] on span "Testattavissa (Stagingissa)" at bounding box center [1204, 161] width 150 height 19
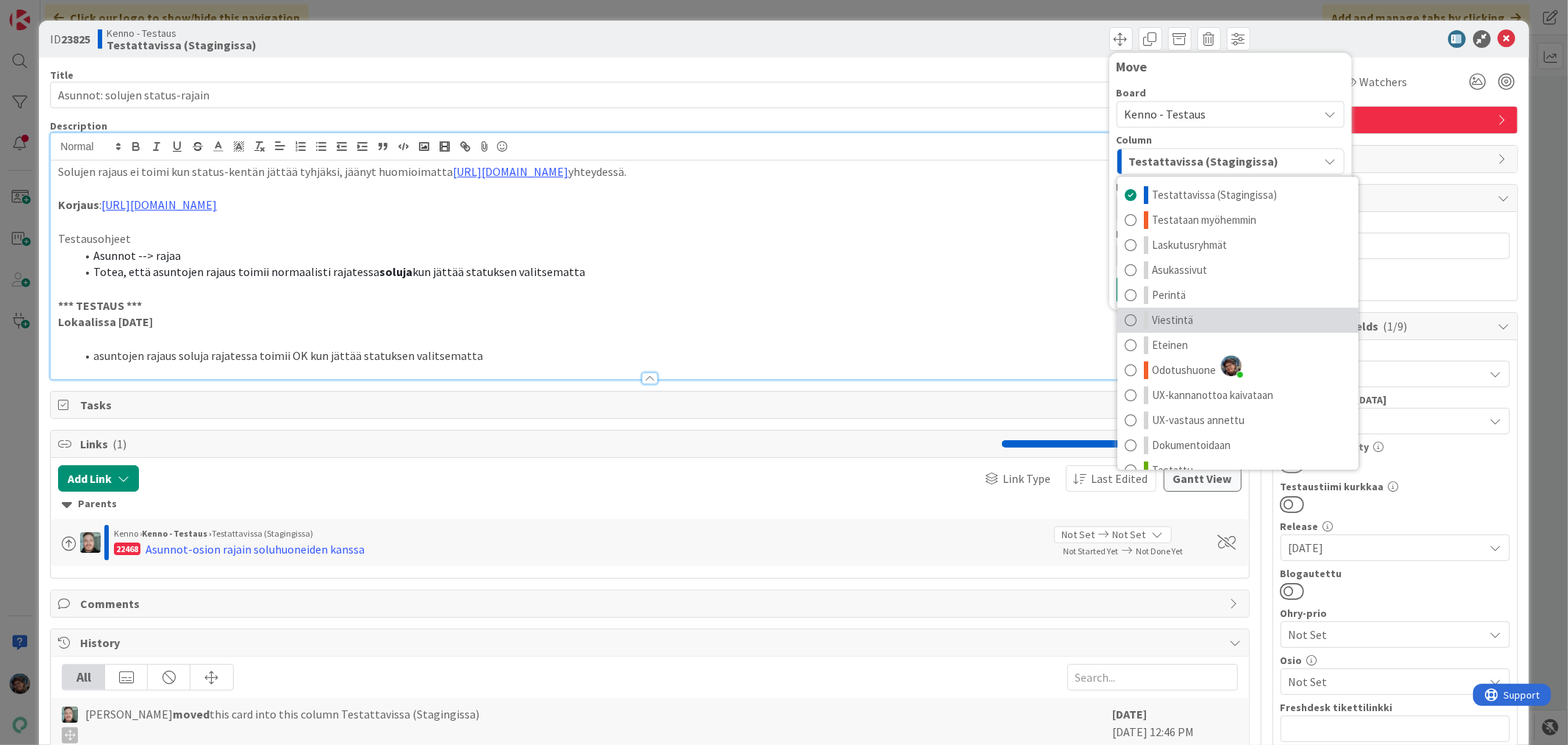
scroll to position [19, 0]
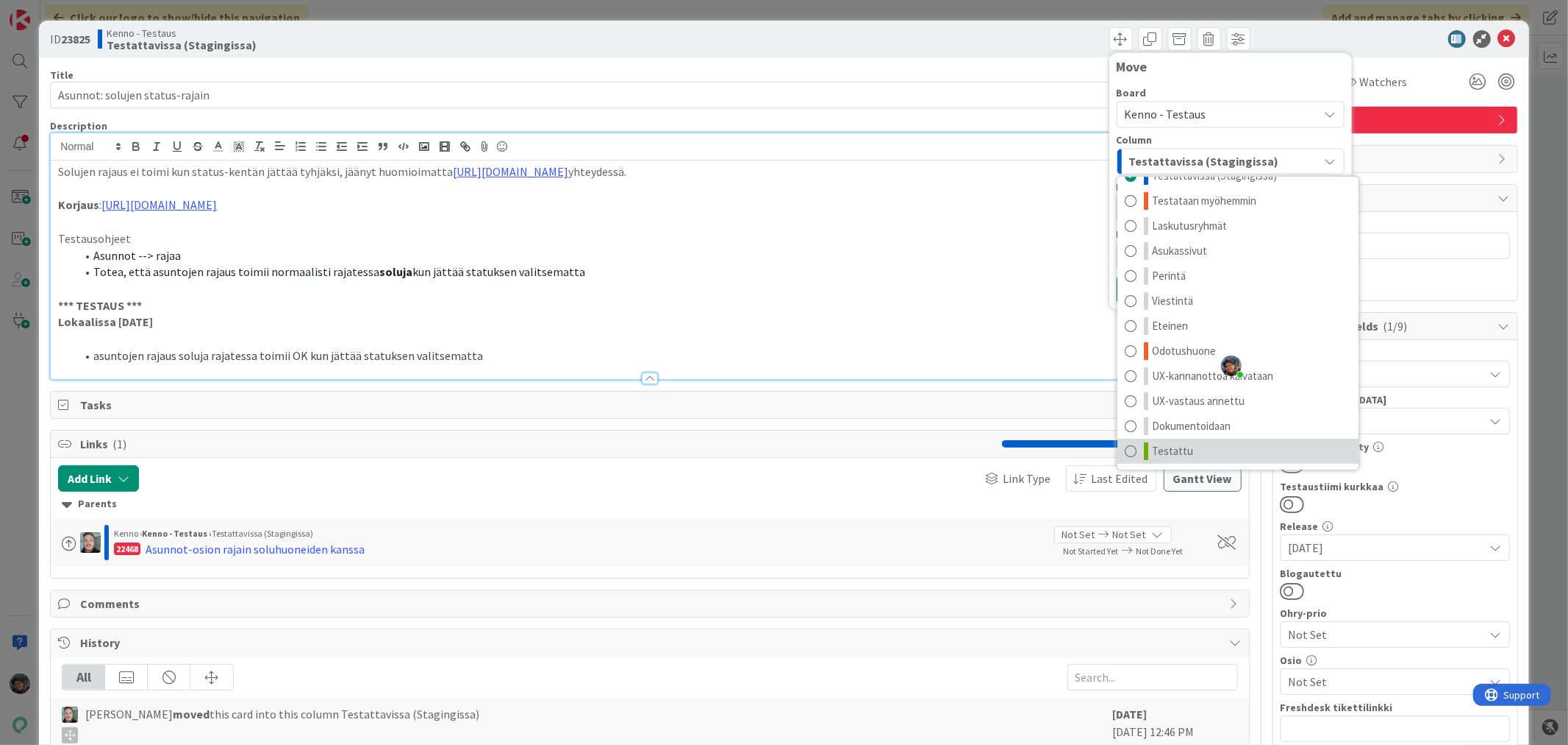
click at [1183, 452] on link "Testattu" at bounding box center [1238, 451] width 242 height 25
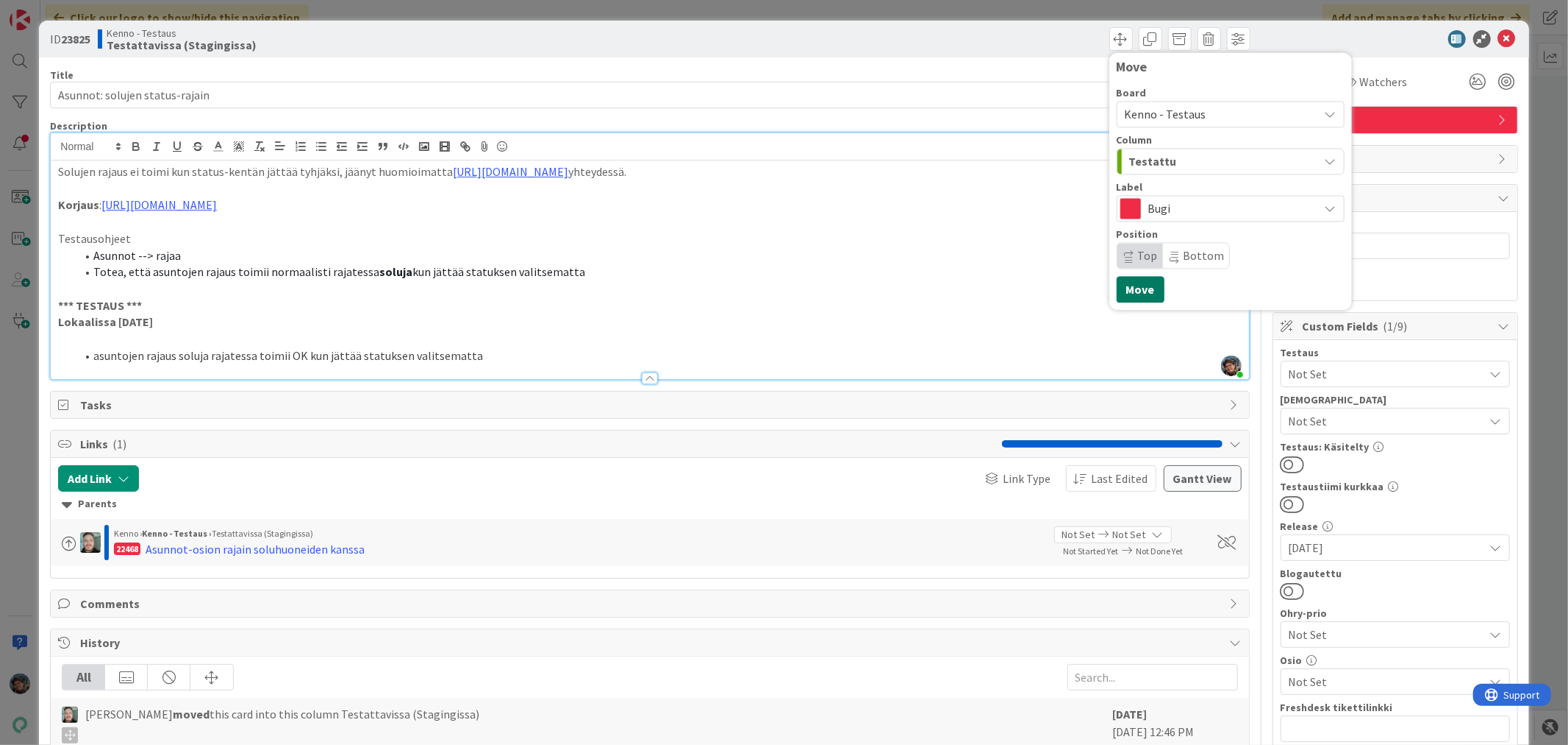
click at [1125, 289] on button "Move" at bounding box center [1140, 289] width 48 height 26
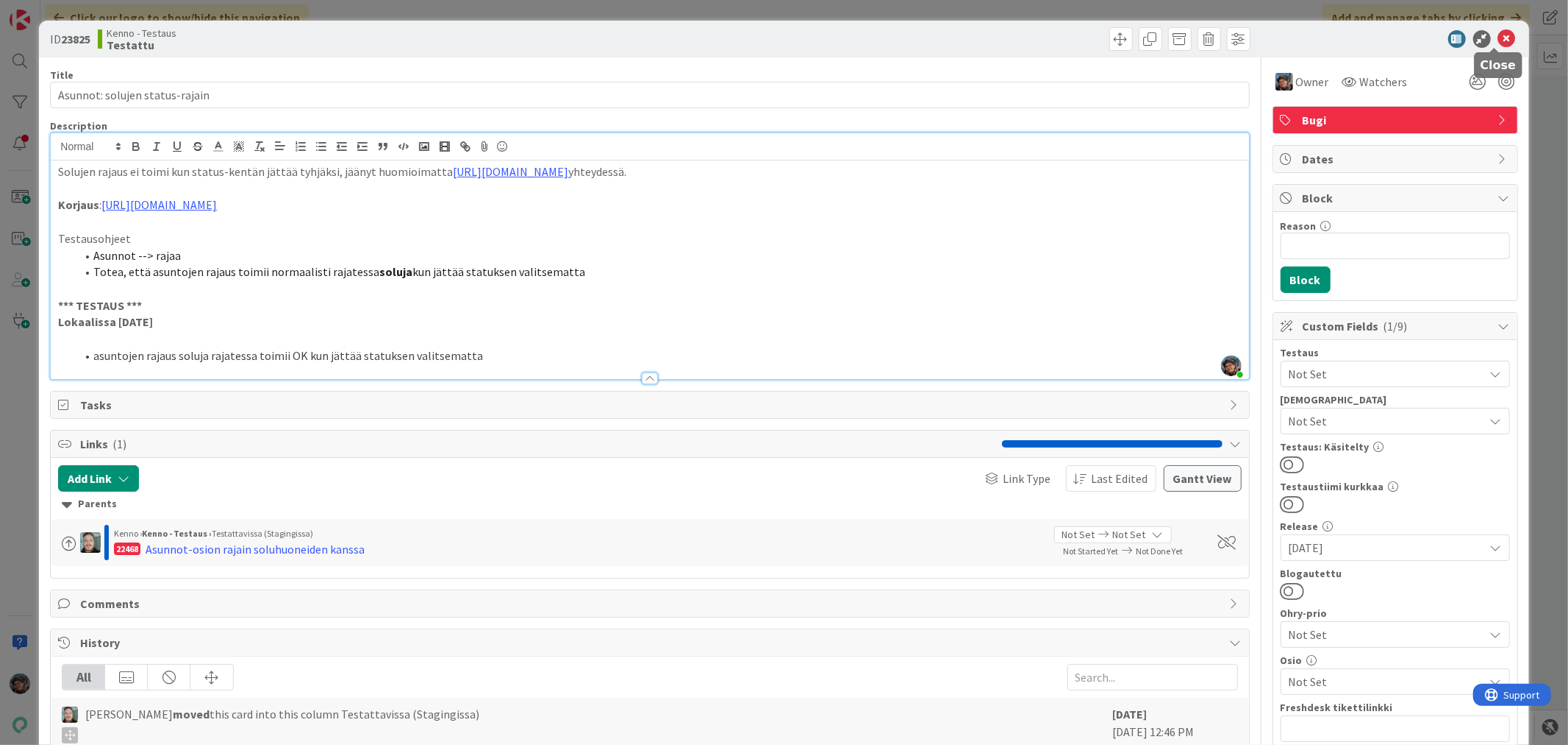
click at [1498, 39] on icon at bounding box center [1507, 39] width 18 height 18
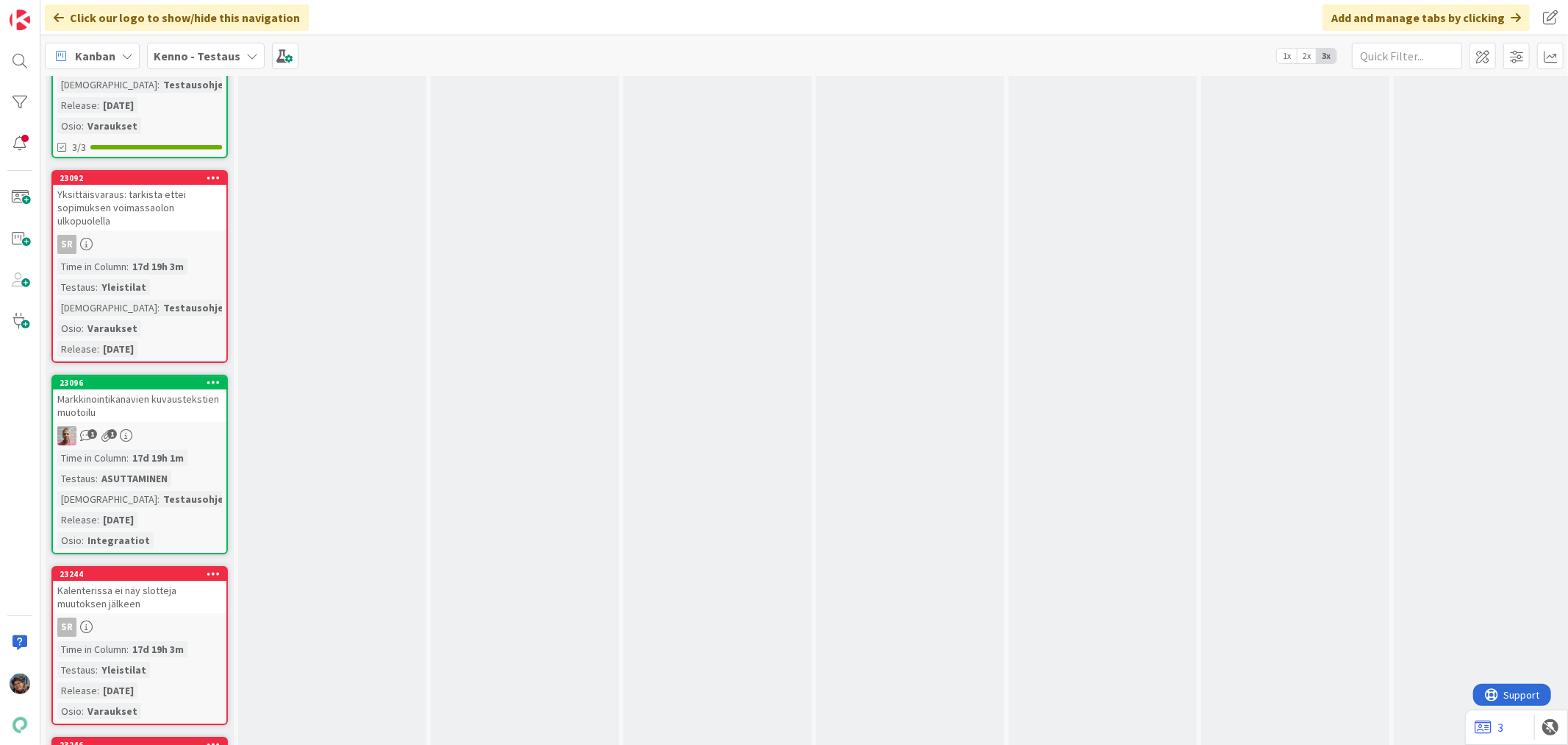
scroll to position [13570, 0]
click at [167, 581] on div "Kalenterissa ei näy slotteja muutoksen jälkeen" at bounding box center [139, 597] width 174 height 32
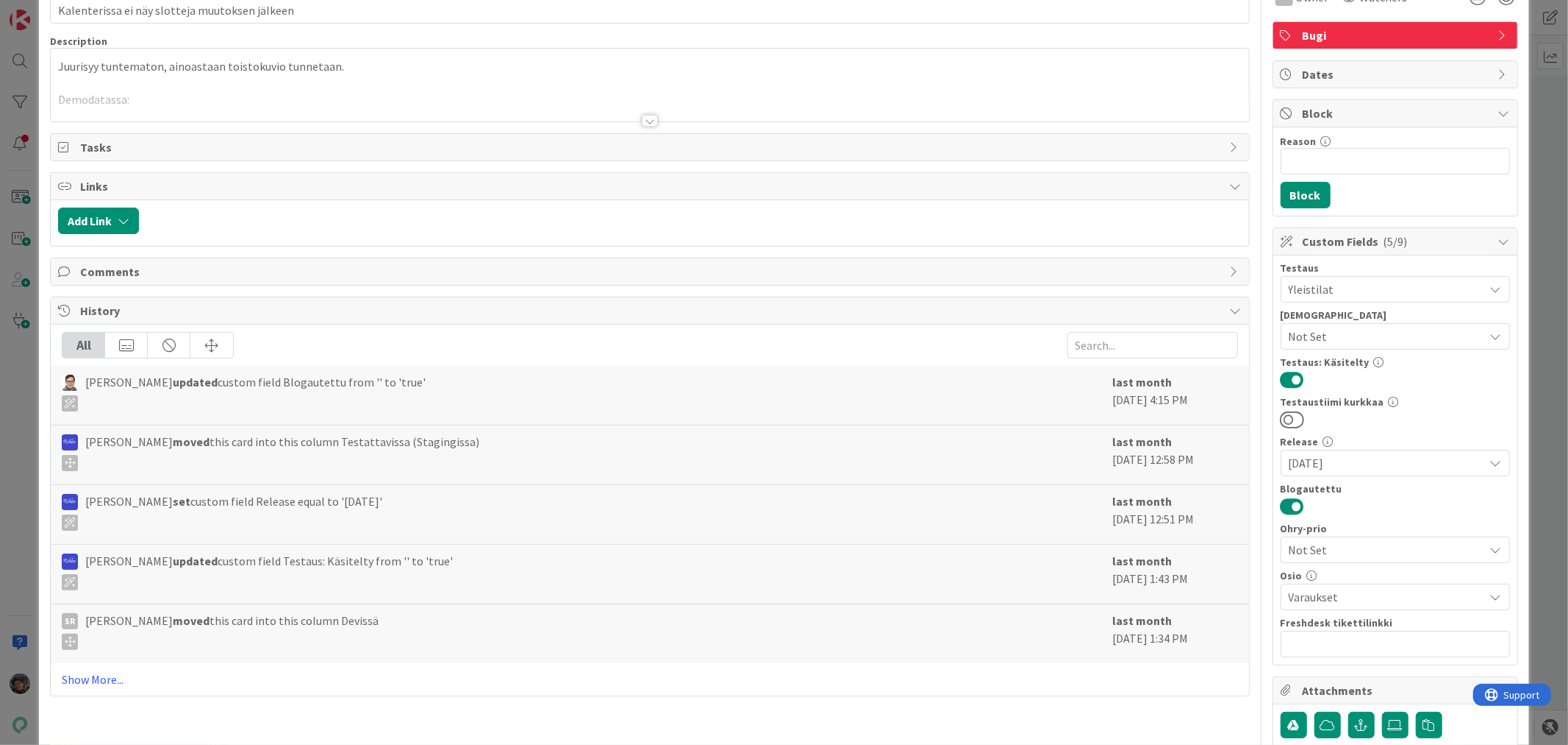
scroll to position [302, 0]
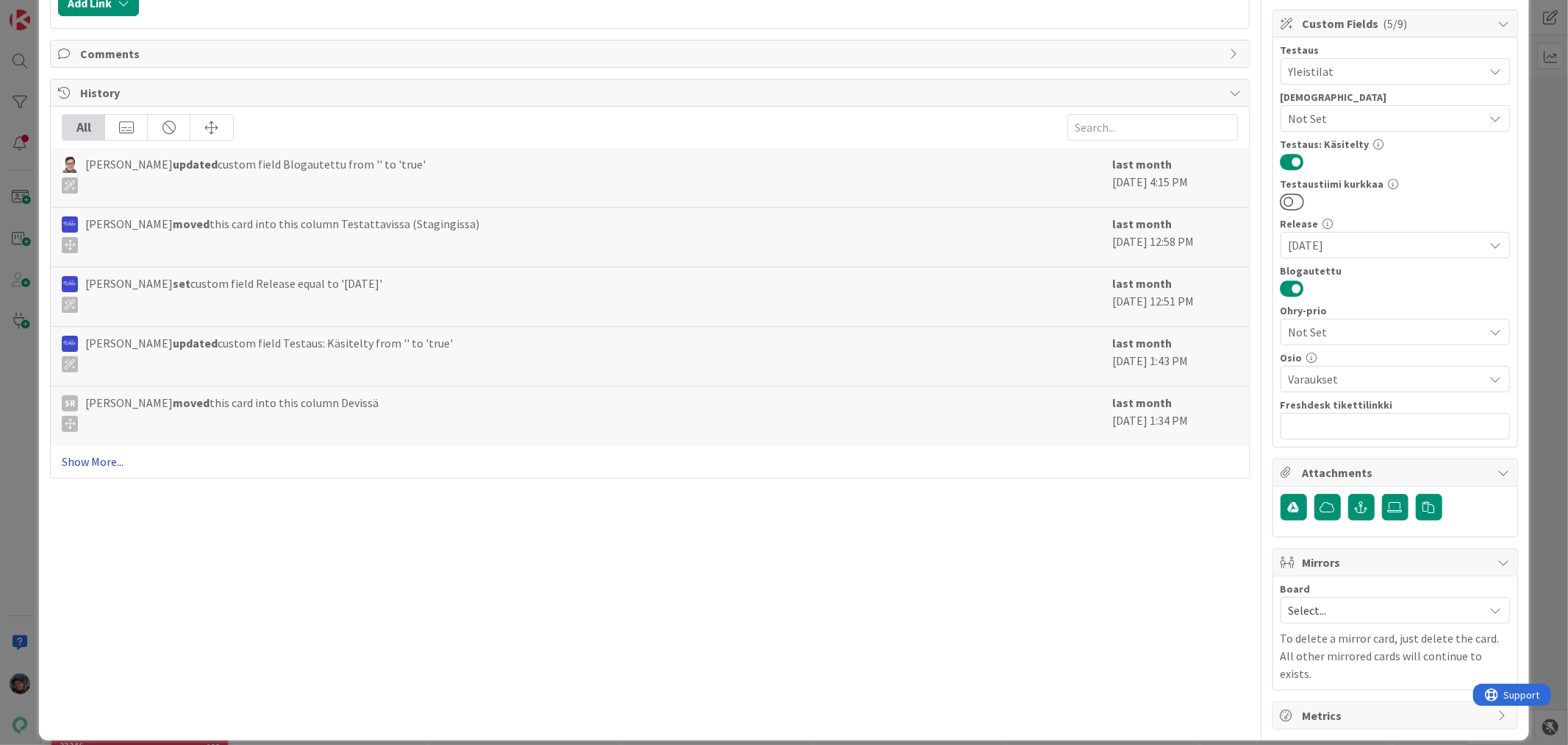
click at [109, 467] on link "Show More..." at bounding box center [650, 461] width 1176 height 18
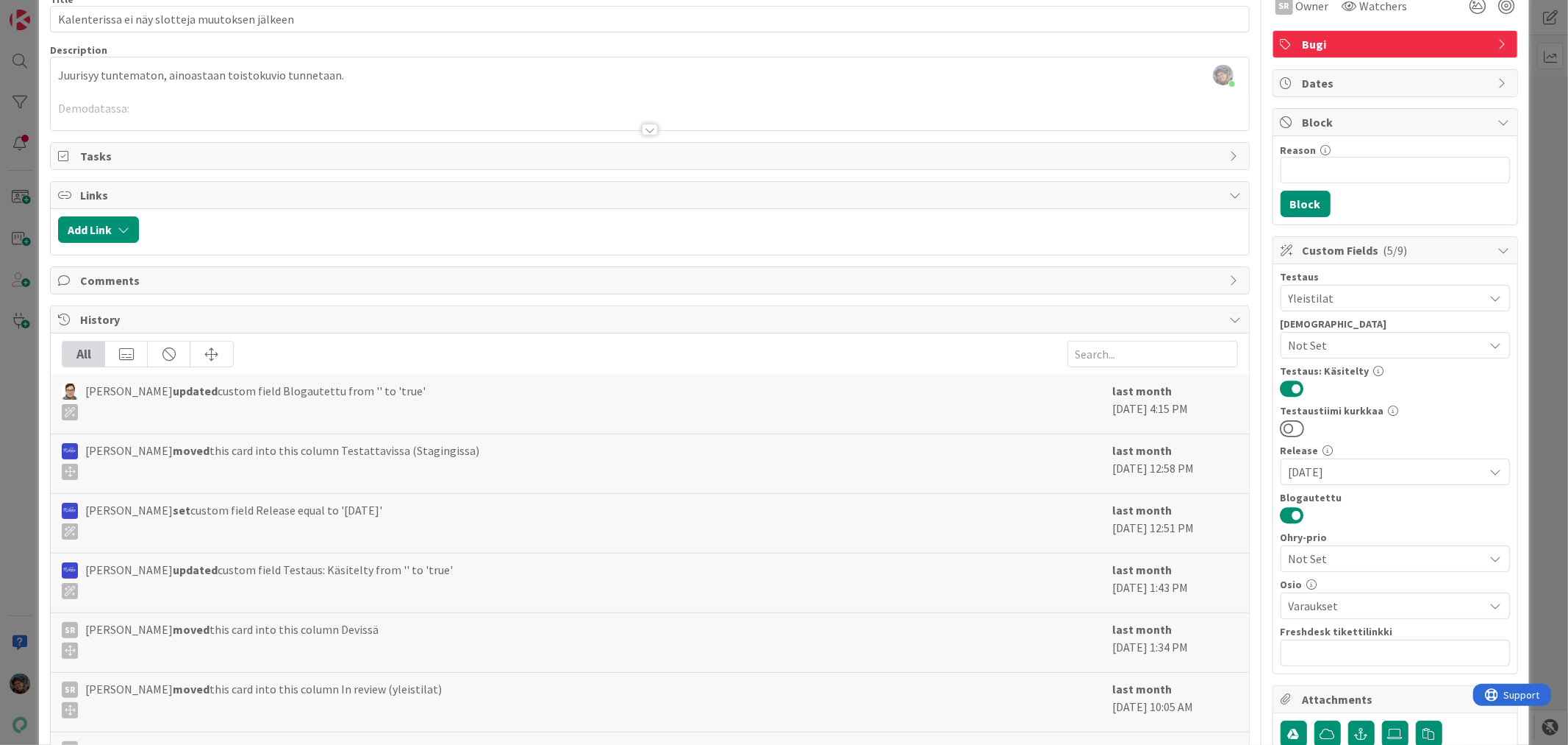
scroll to position [0, 0]
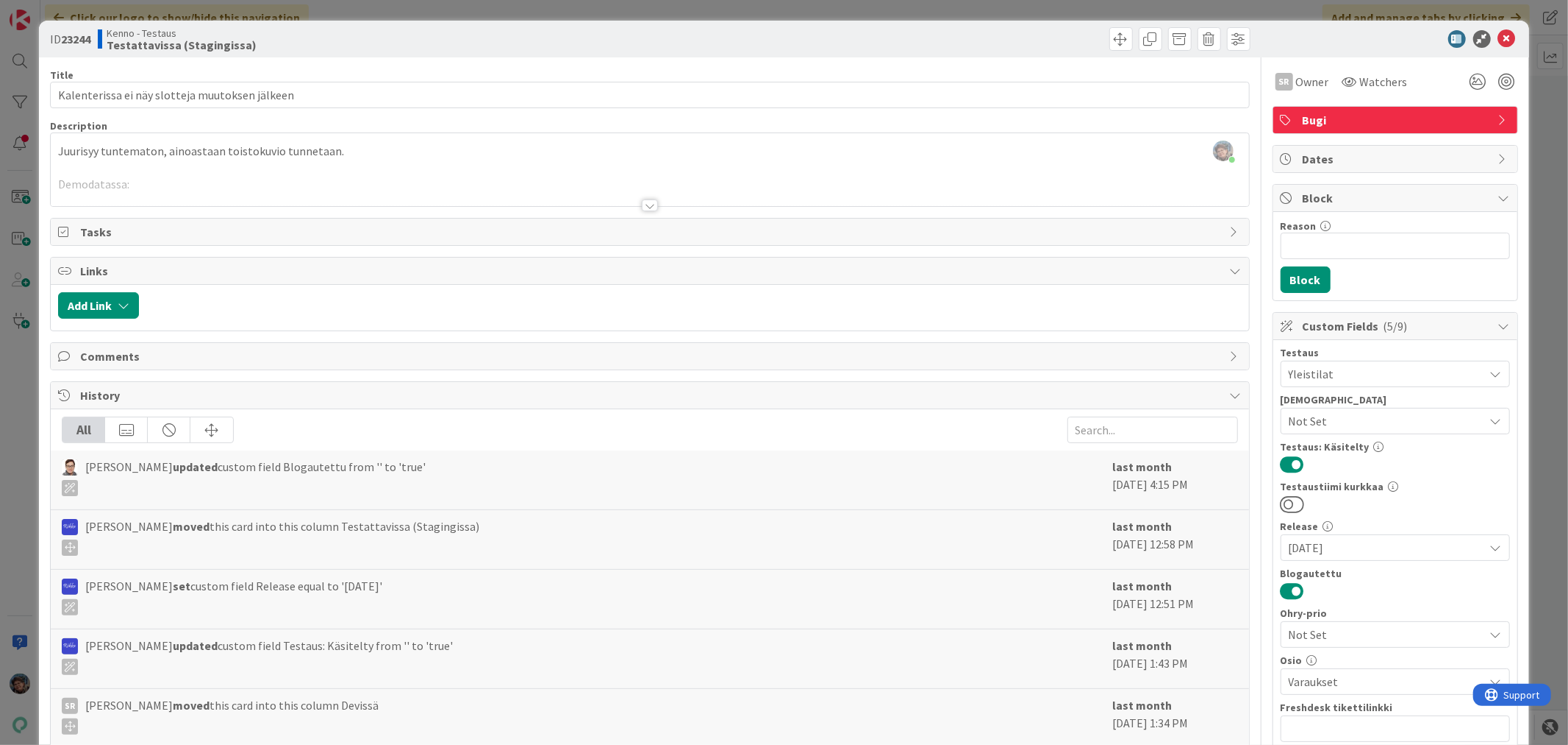
click at [645, 208] on div at bounding box center [650, 205] width 16 height 12
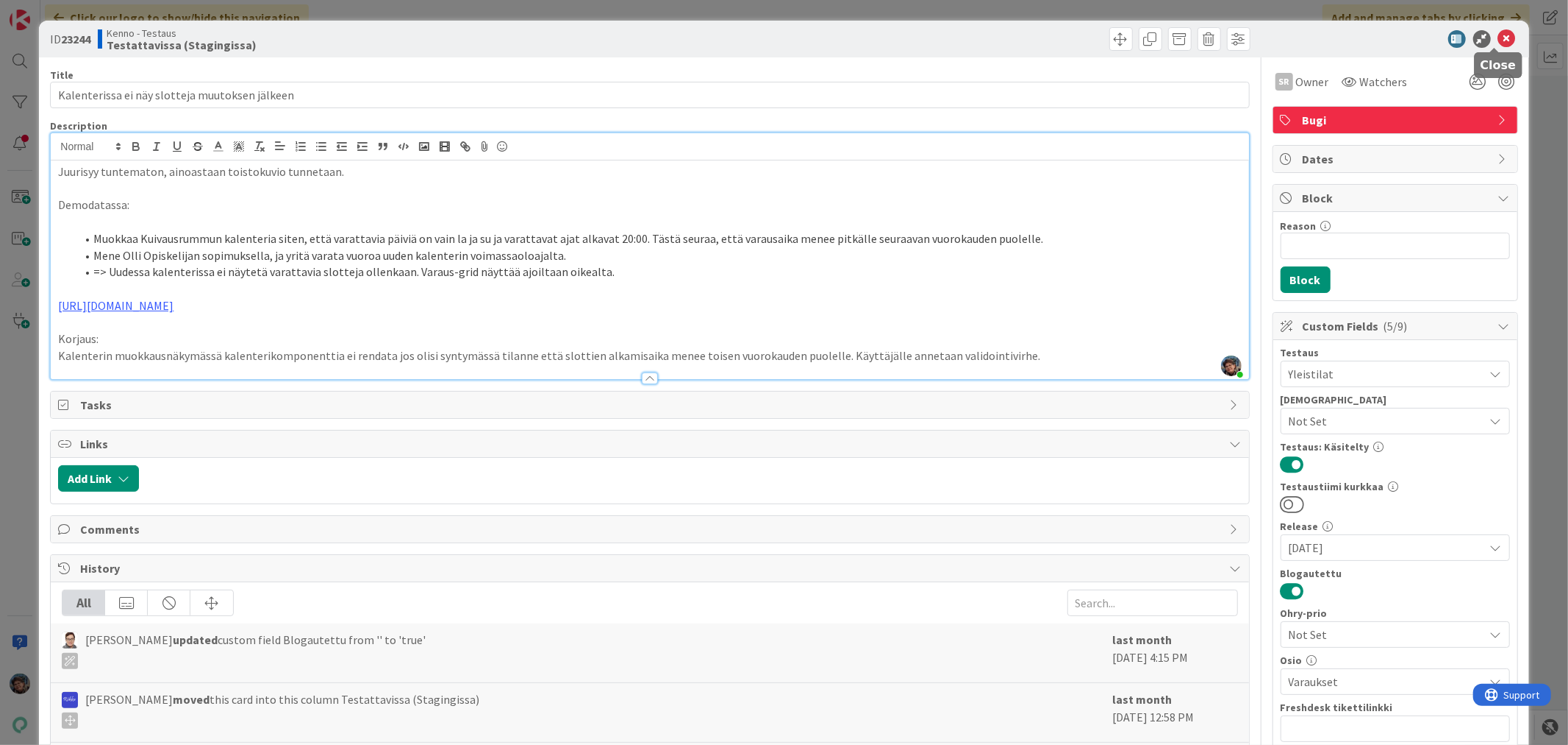
click at [1498, 35] on icon at bounding box center [1507, 39] width 18 height 18
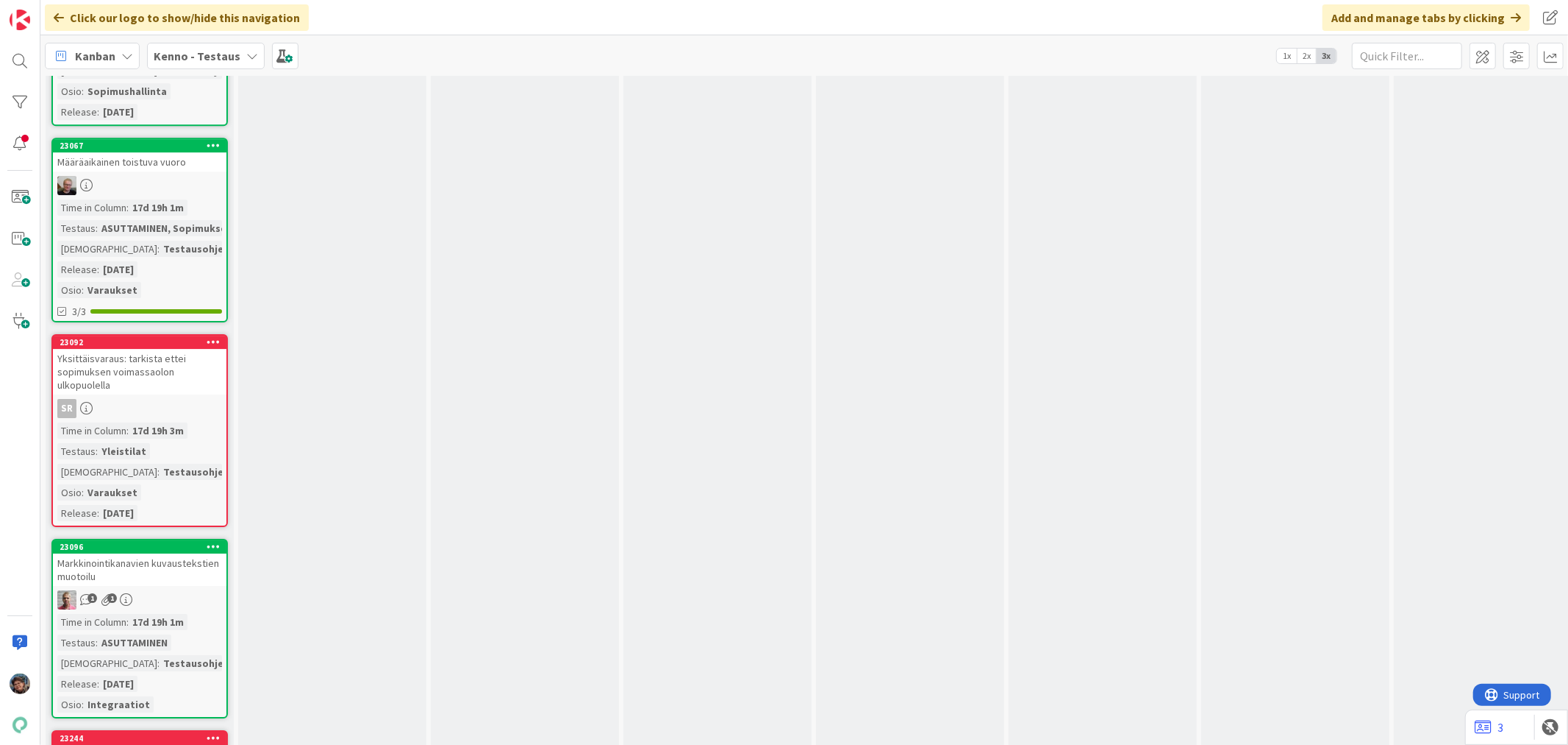
click at [136, 590] on div "1 1" at bounding box center [139, 599] width 174 height 19
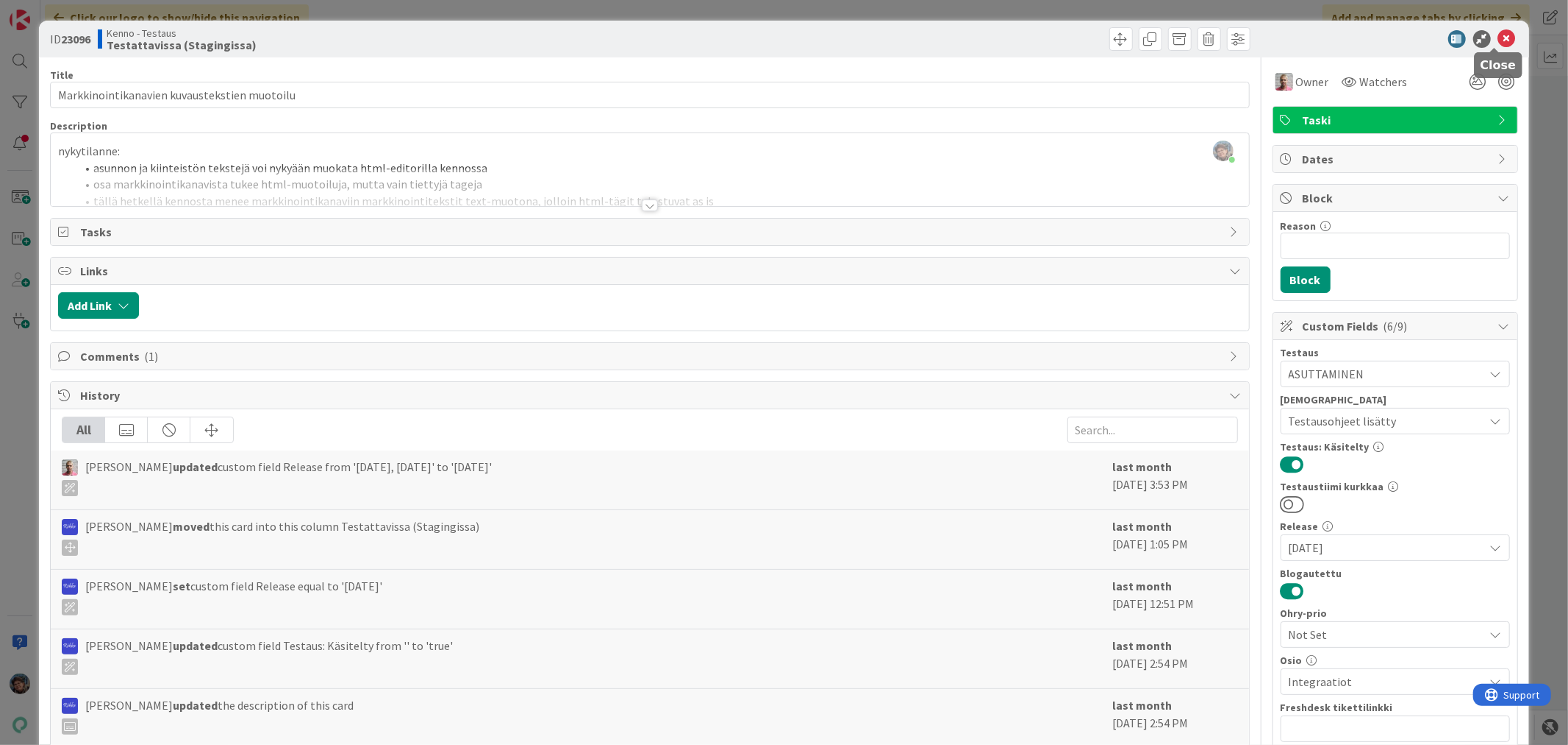
click at [1498, 34] on icon at bounding box center [1507, 39] width 18 height 18
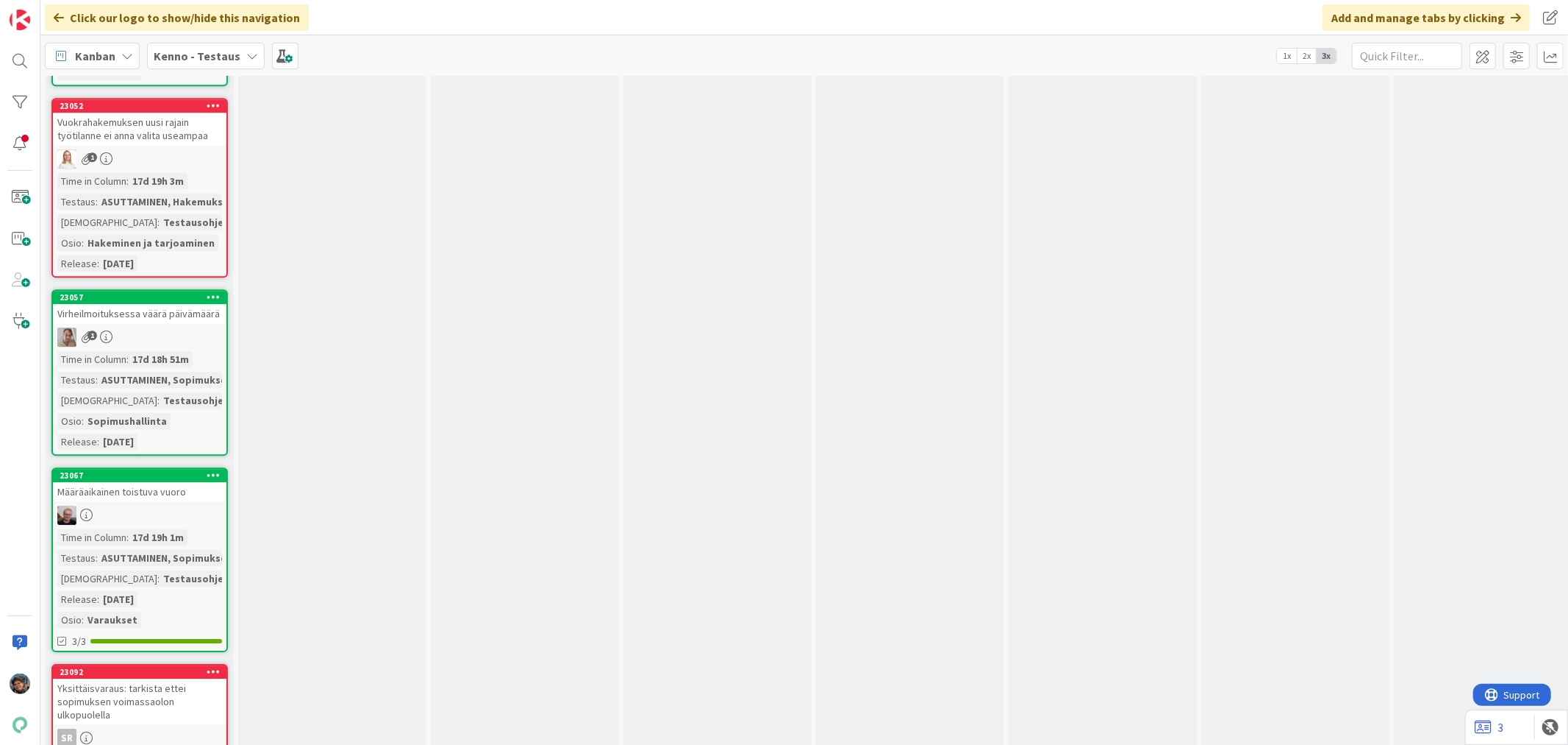
scroll to position [12997, 0]
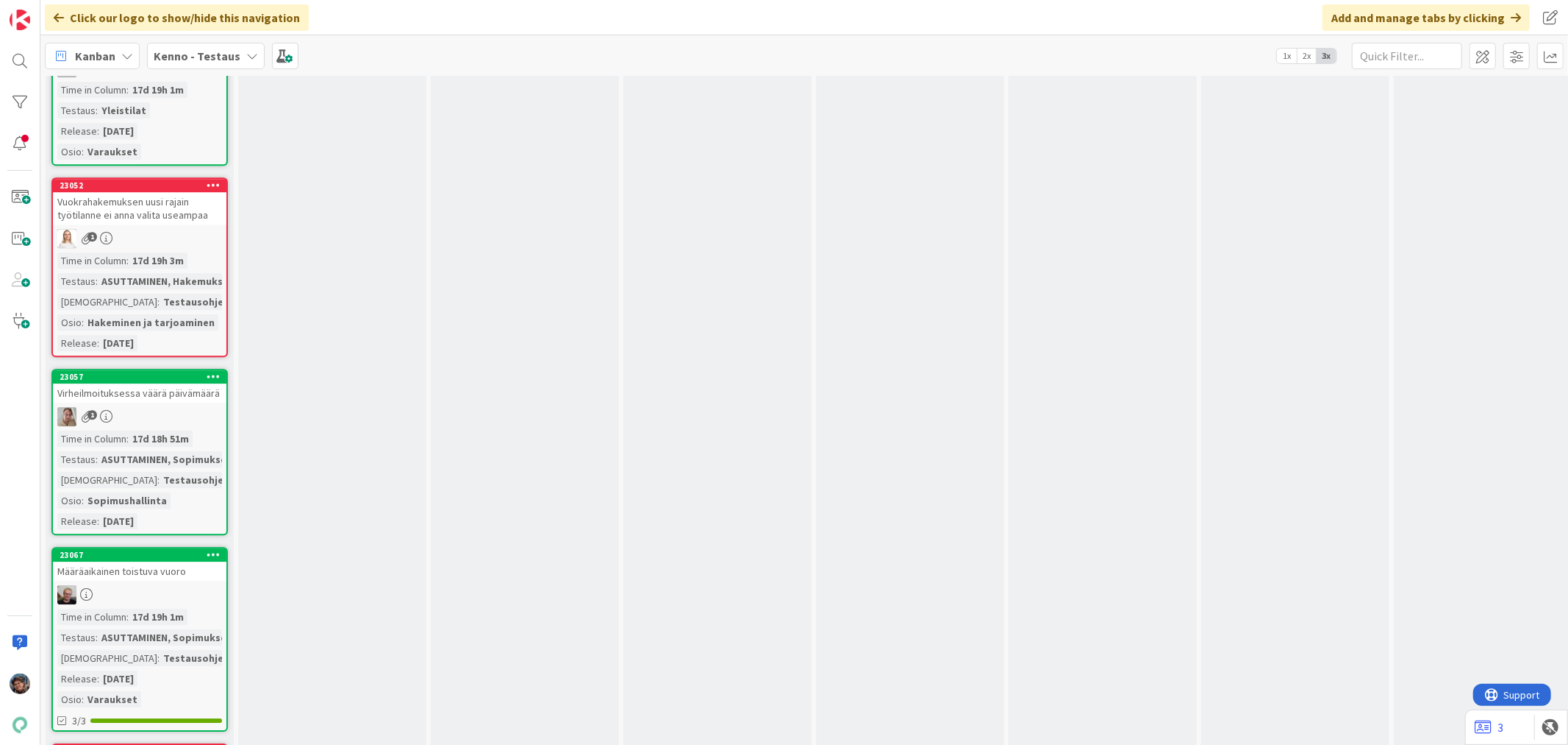
click at [140, 384] on div "Virheilmoituksessa väärä päivämäärä" at bounding box center [139, 393] width 174 height 19
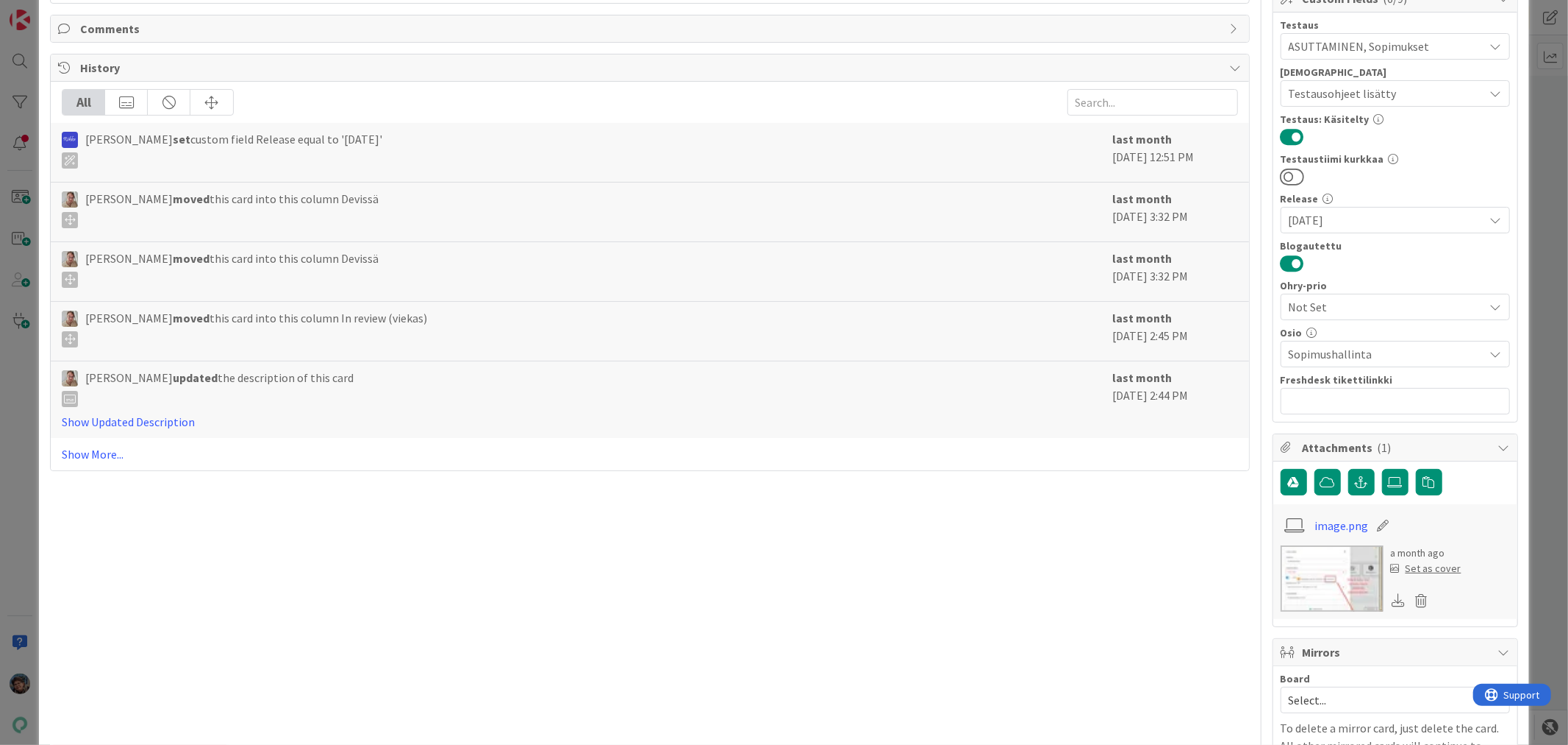
scroll to position [417, 0]
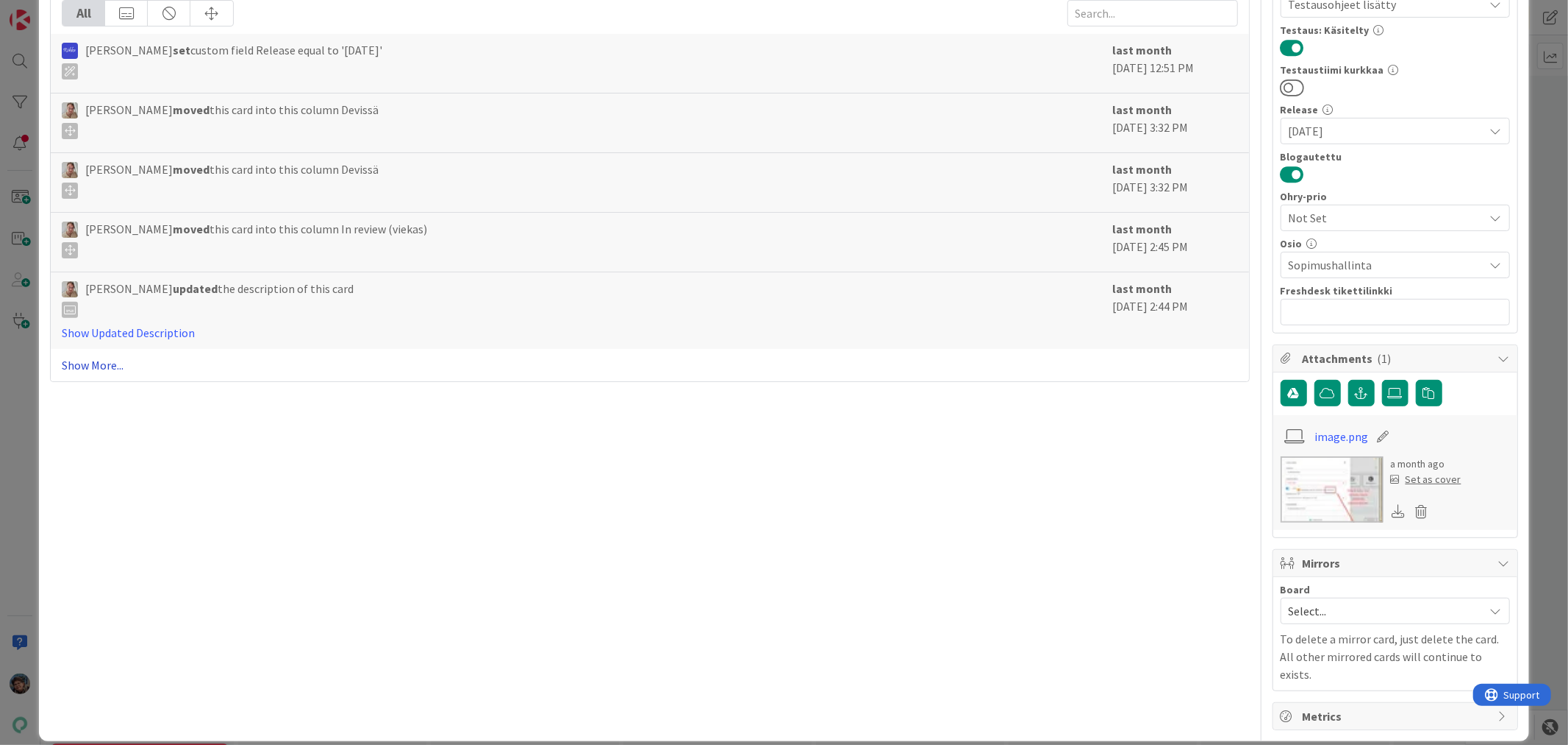
click at [106, 364] on link "Show More..." at bounding box center [650, 365] width 1176 height 18
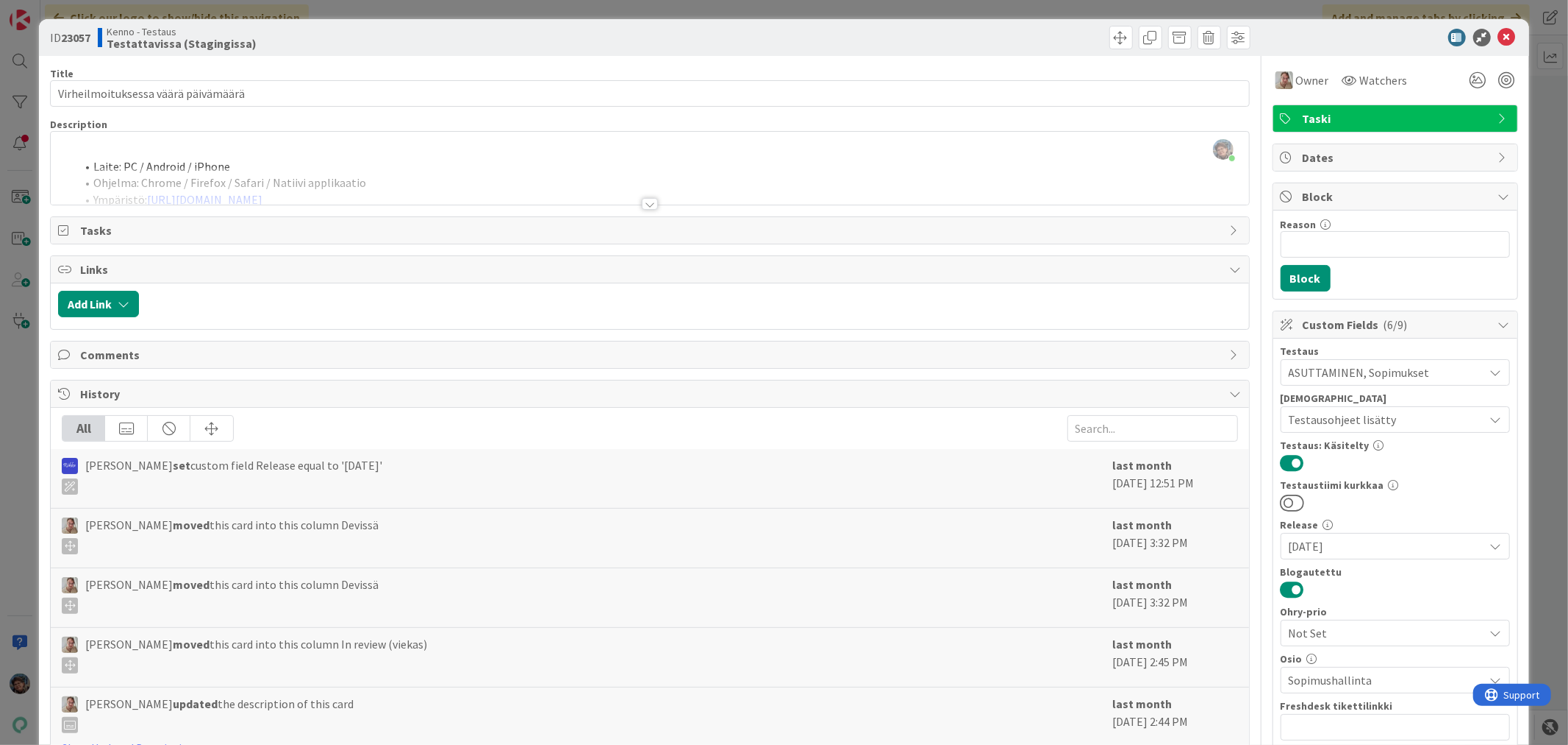
scroll to position [0, 0]
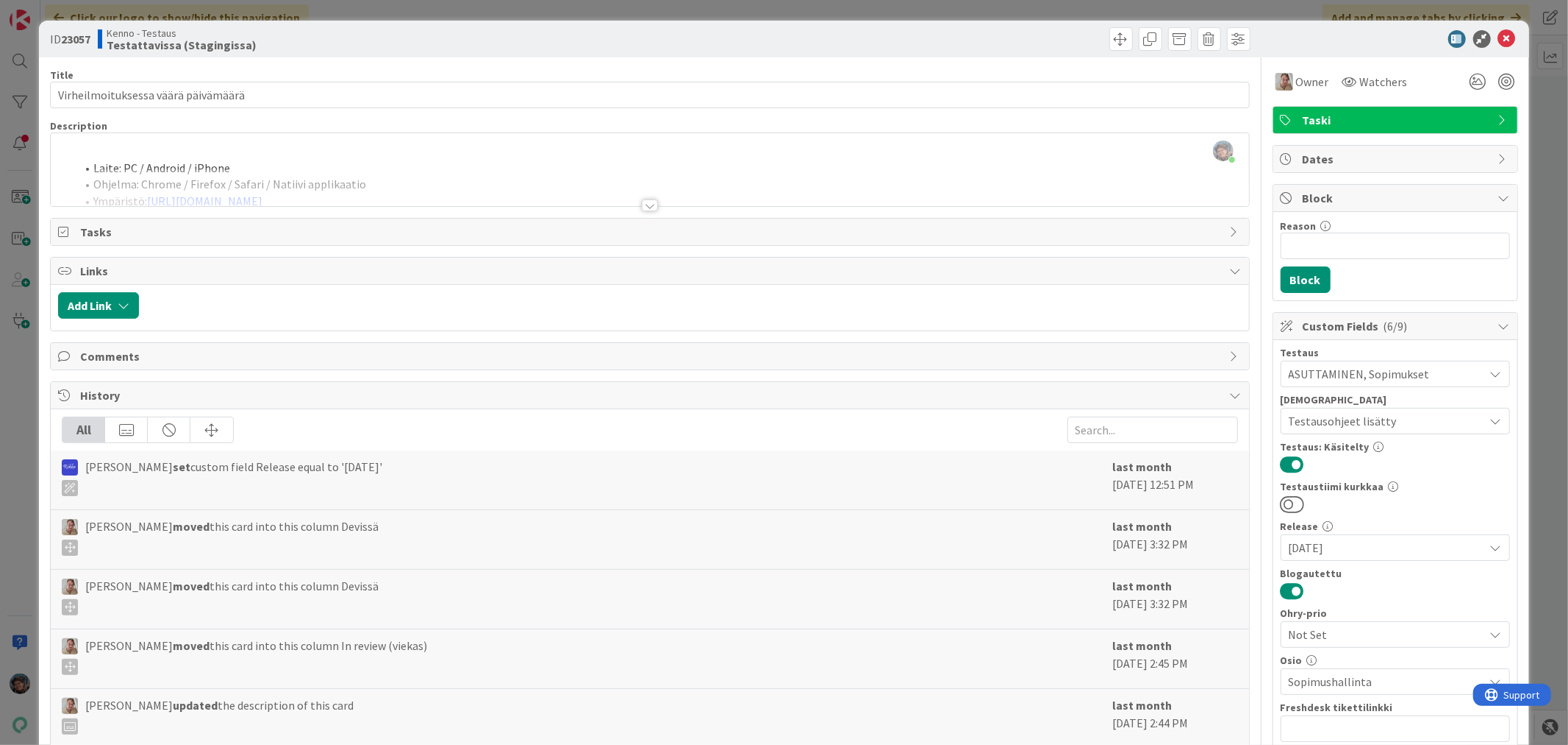
click at [642, 204] on div at bounding box center [650, 205] width 16 height 12
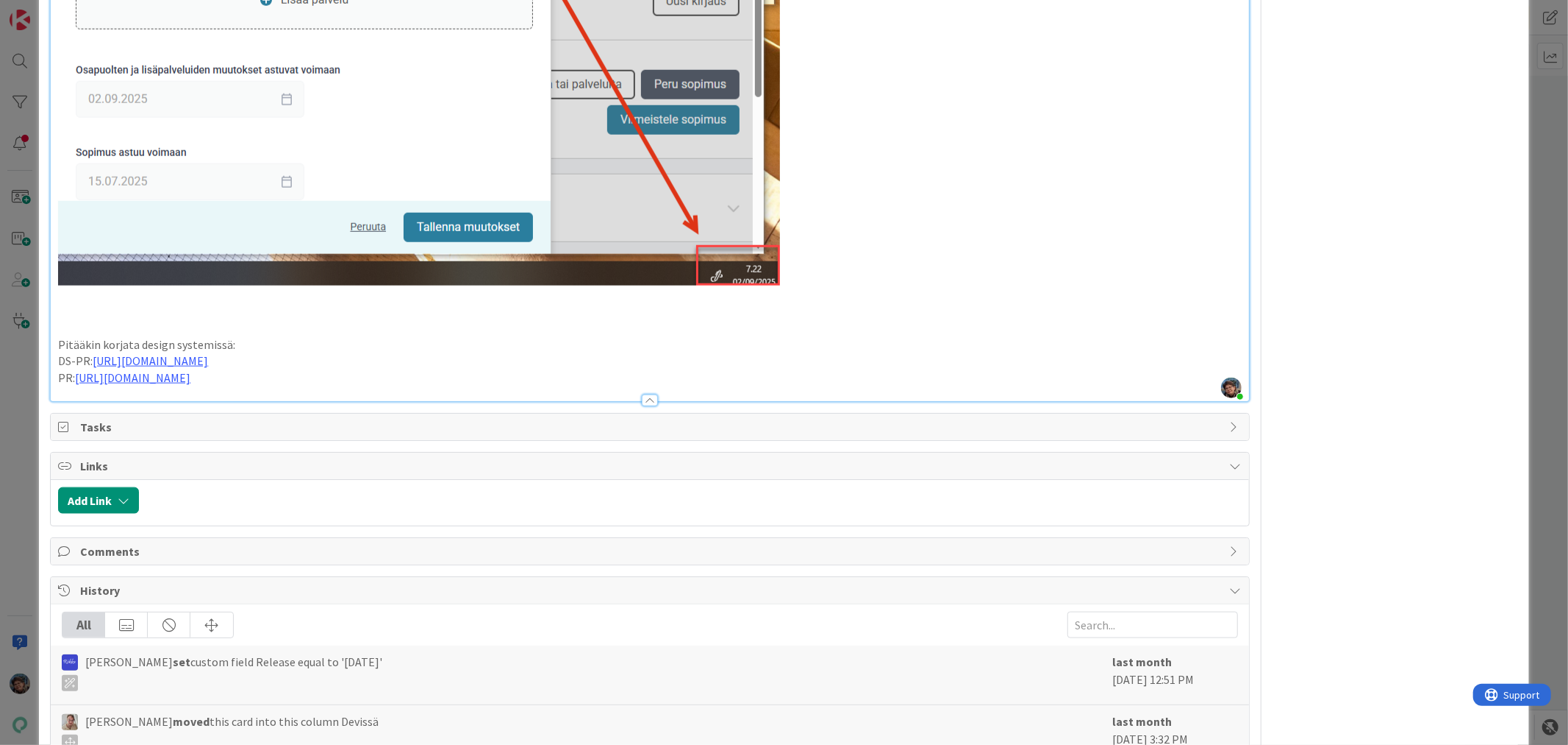
scroll to position [1226, 0]
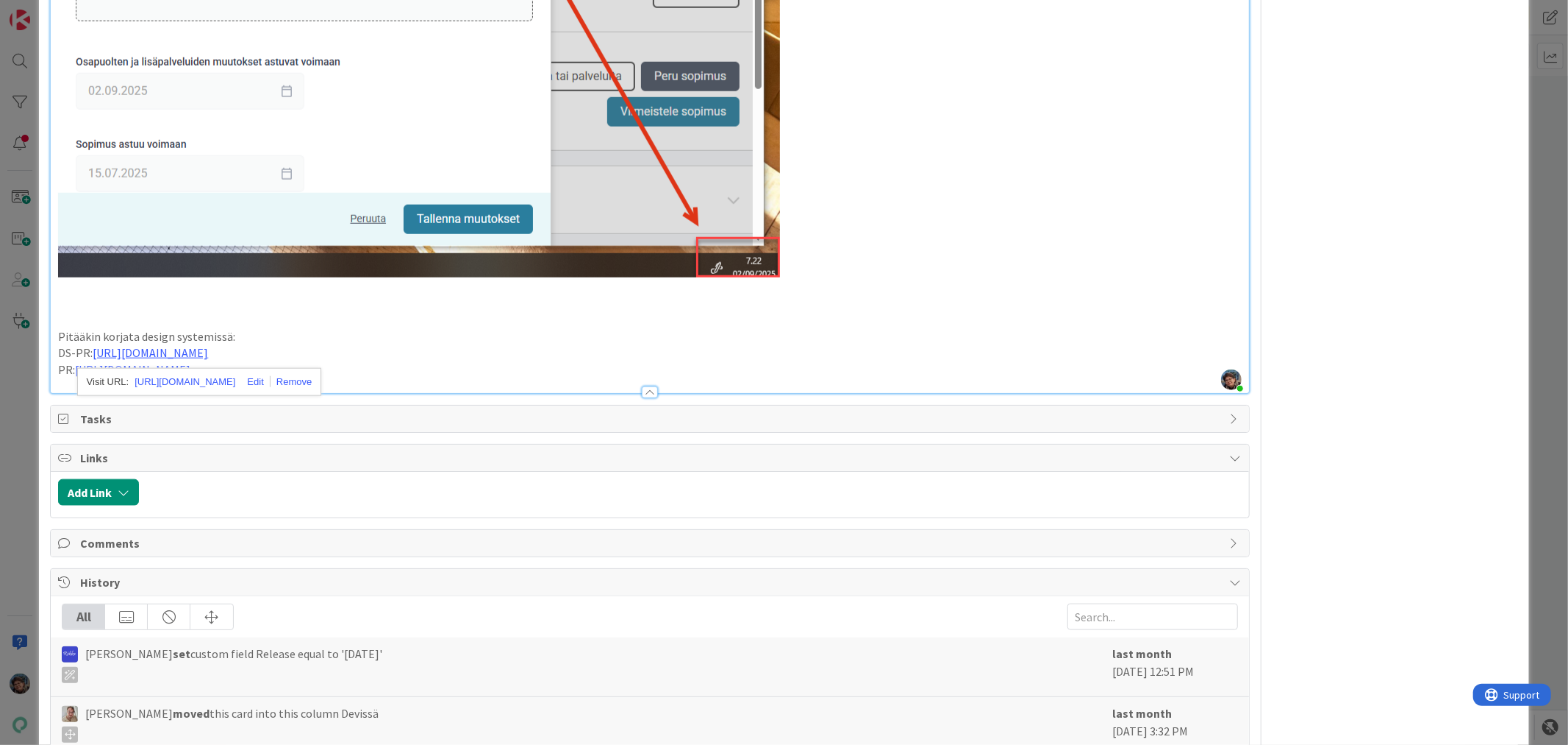
click at [474, 350] on p "DS-PR: [URL][DOMAIN_NAME]" at bounding box center [650, 353] width 1183 height 17
click at [378, 372] on p "PR: [URL][DOMAIN_NAME]" at bounding box center [650, 370] width 1183 height 17
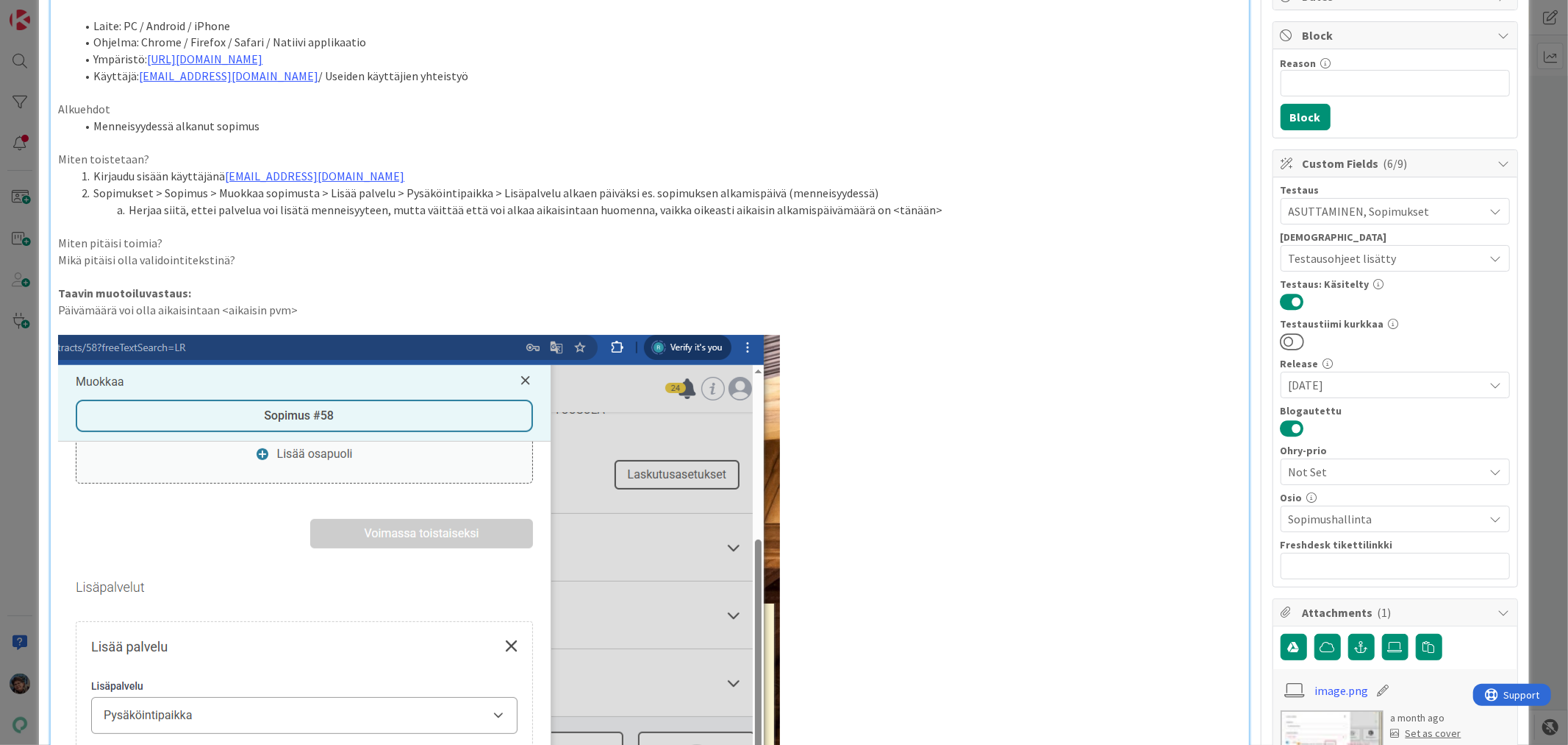
scroll to position [0, 0]
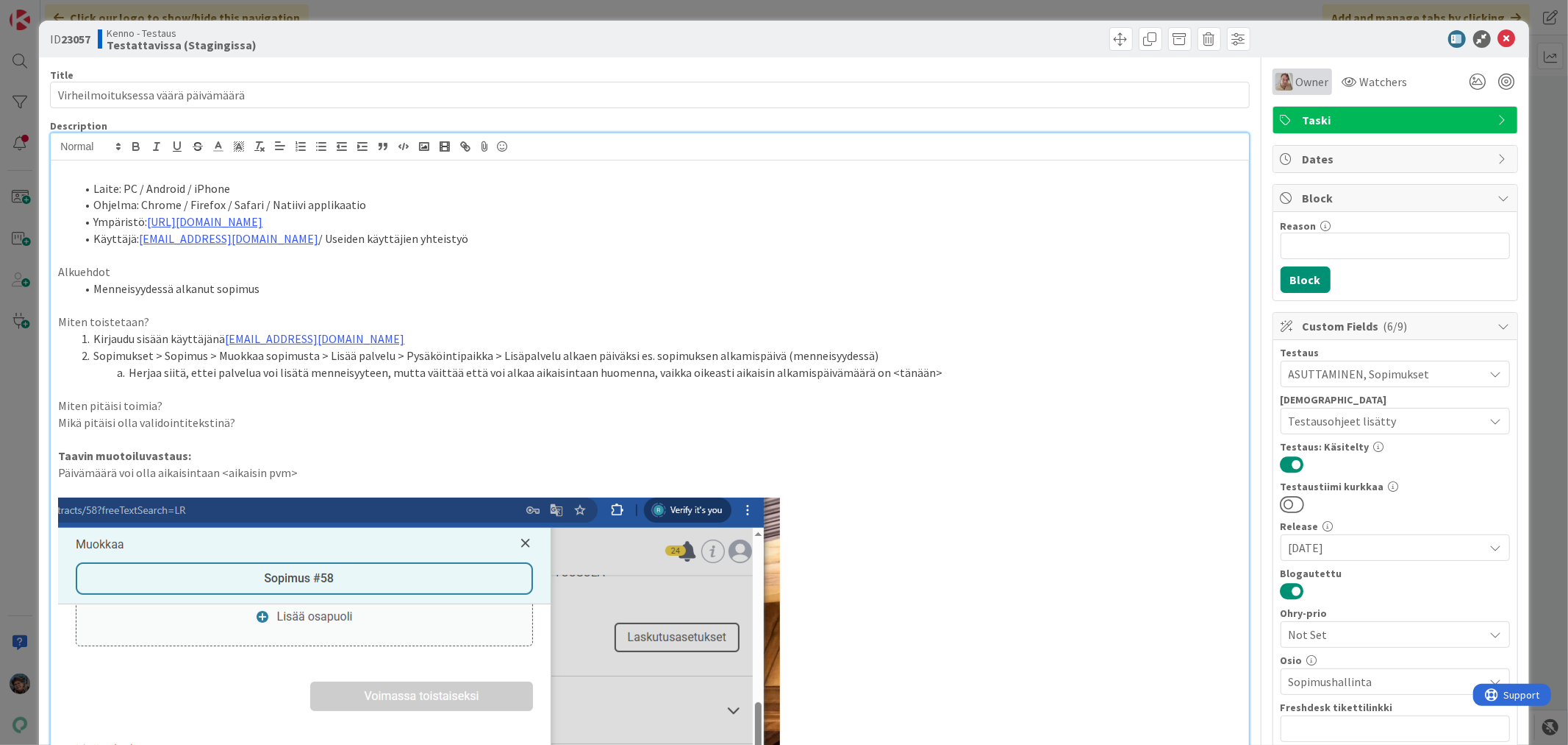
click at [1296, 79] on span "Owner" at bounding box center [1312, 81] width 33 height 18
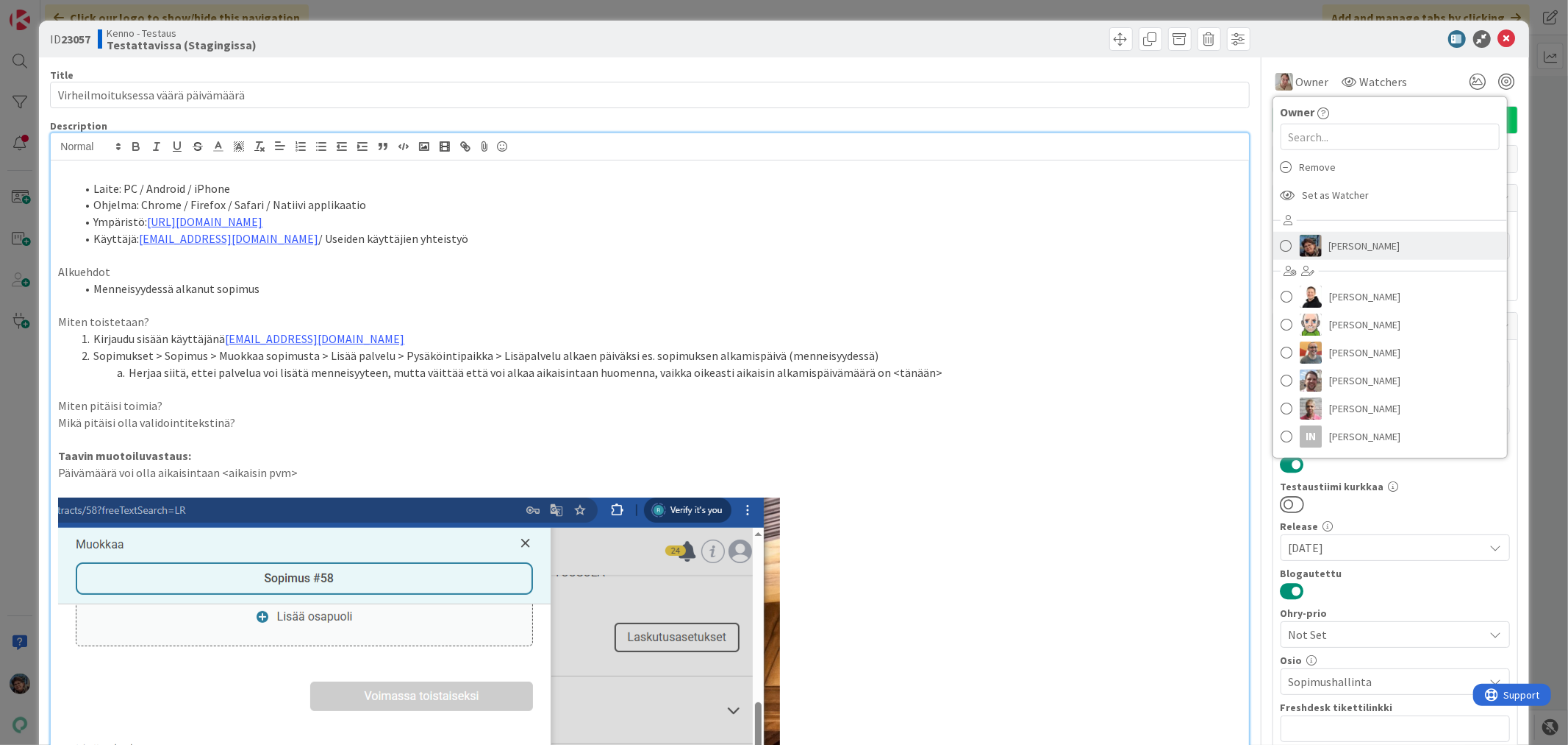
click at [1310, 246] on link "[PERSON_NAME]" at bounding box center [1390, 246] width 234 height 28
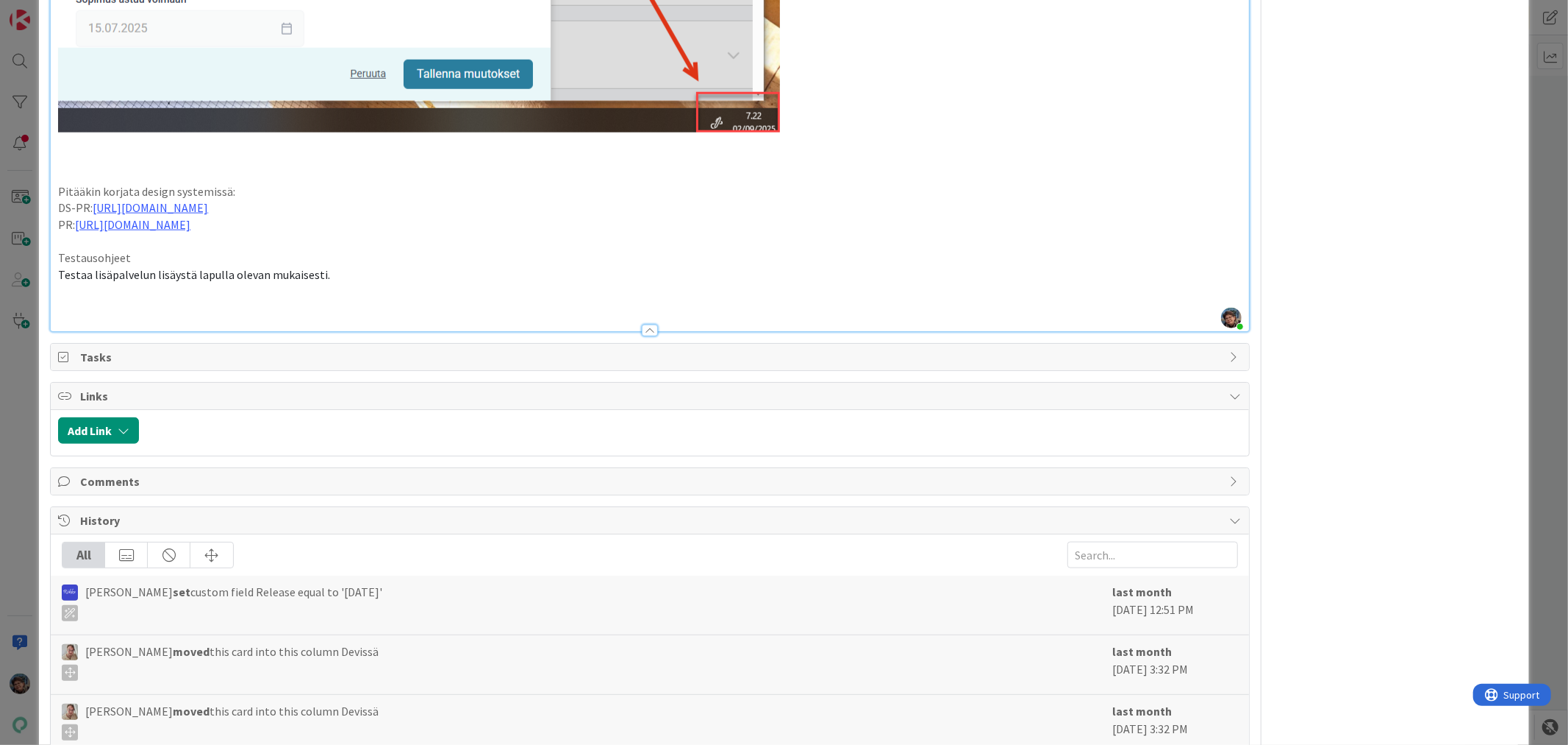
scroll to position [1389, 0]
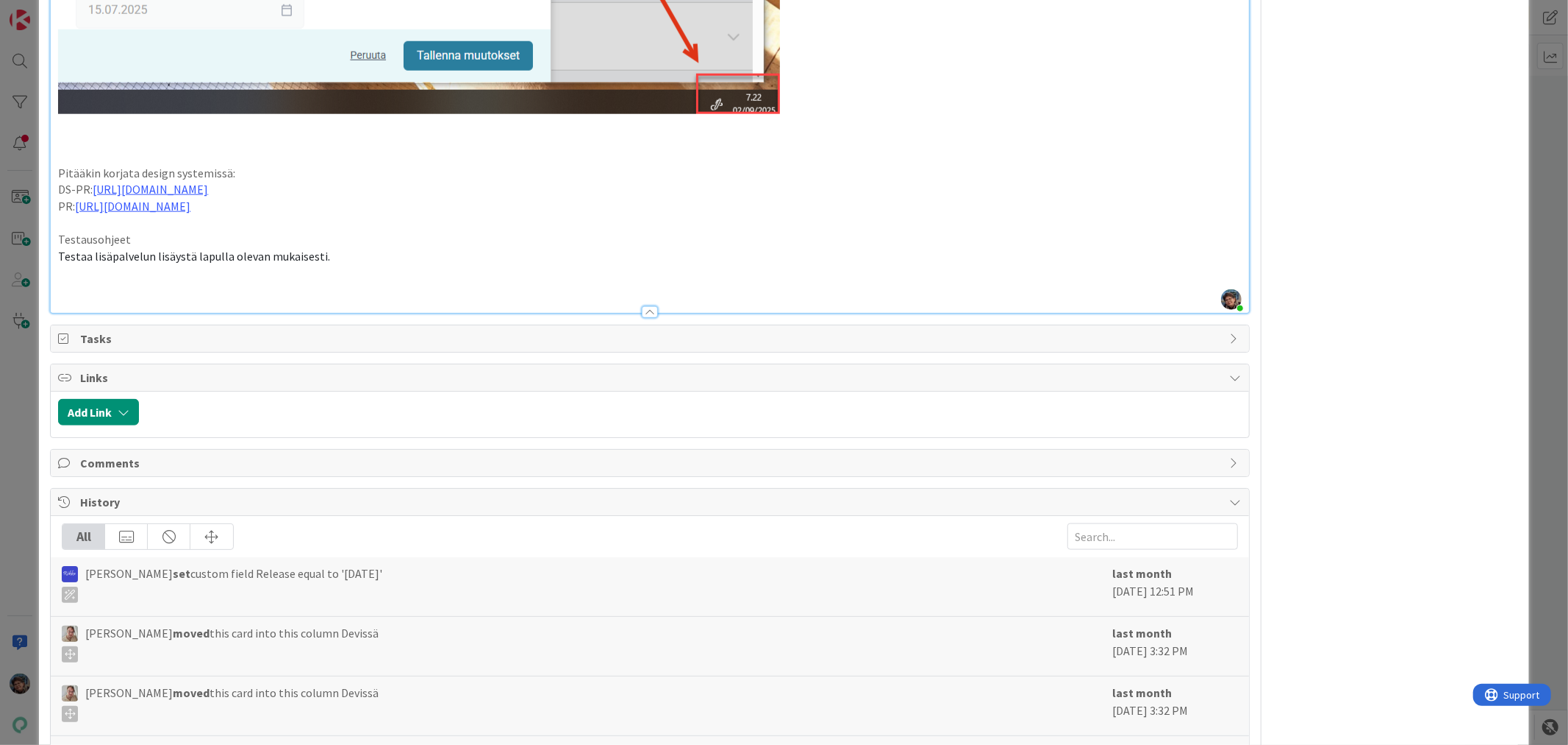
click at [112, 283] on p at bounding box center [650, 291] width 1183 height 17
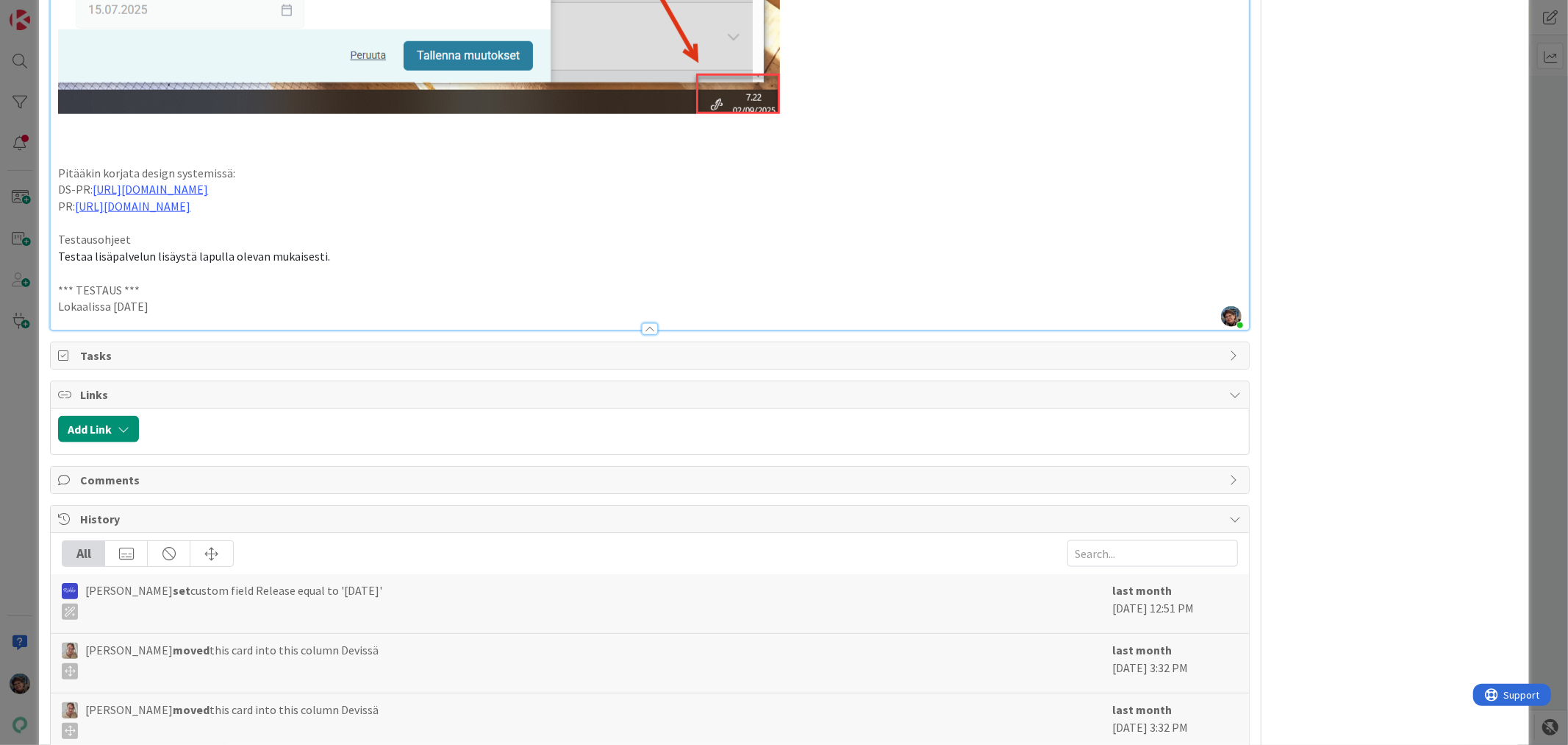
drag, startPoint x: 169, startPoint y: 299, endPoint x: 25, endPoint y: 285, distance: 144.7
click at [25, 285] on div "ID 23057 Kenno - Testaus Testattavissa (Stagingissa) Title 35 / 128 Virheilmoit…" at bounding box center [784, 372] width 1568 height 745
click at [192, 309] on p "Lokaalissa [DATE]" at bounding box center [650, 307] width 1183 height 17
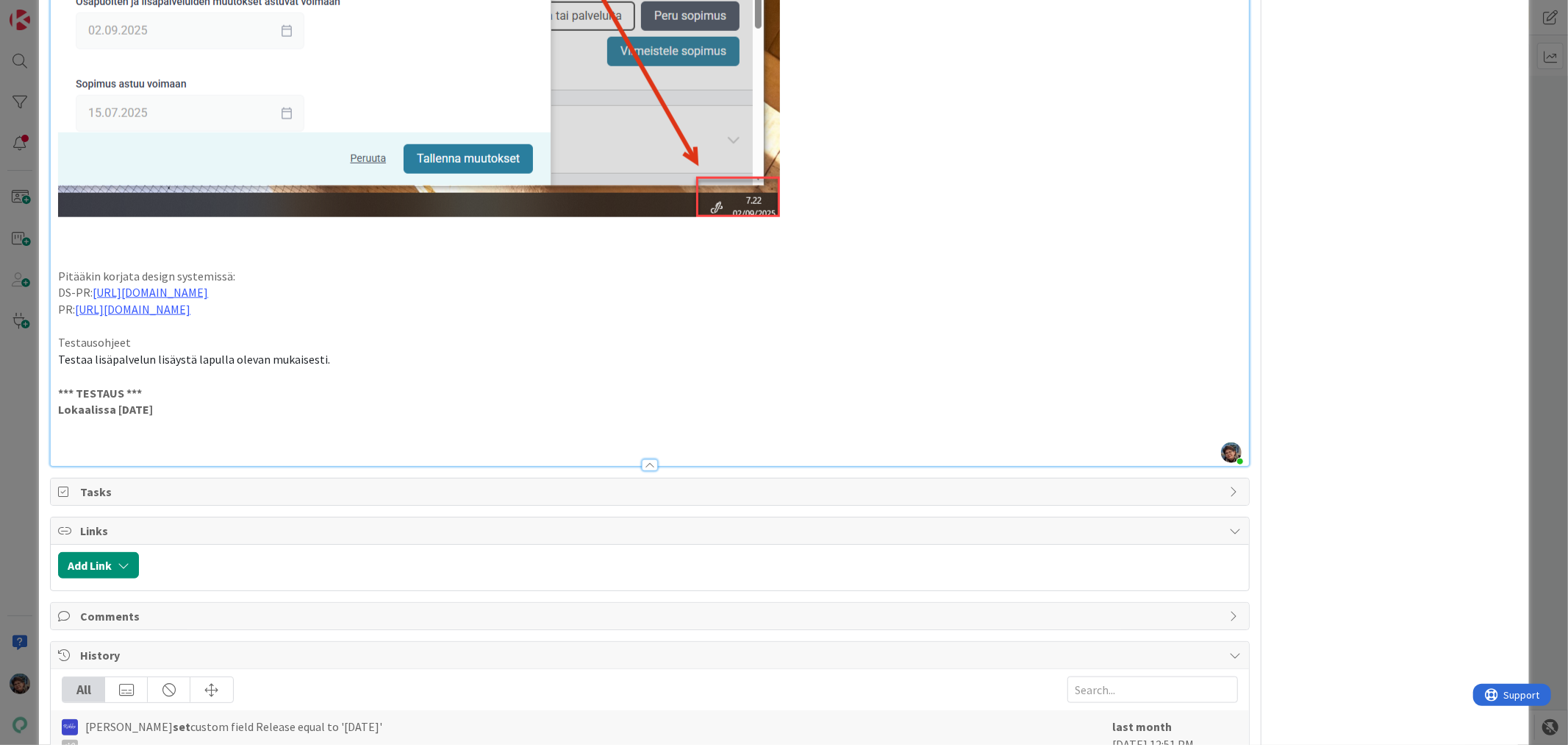
scroll to position [1308, 0]
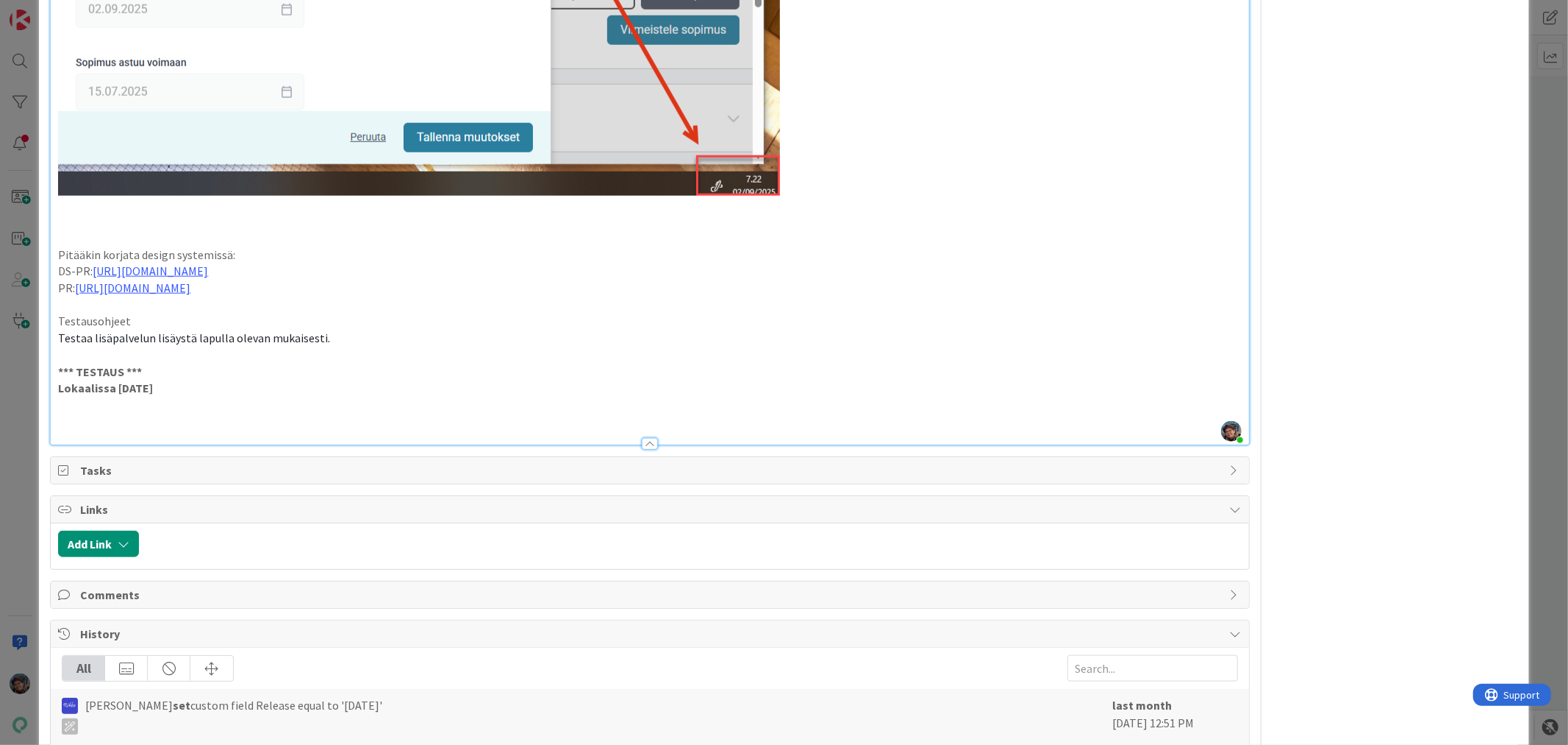
click at [112, 414] on p at bounding box center [650, 422] width 1183 height 17
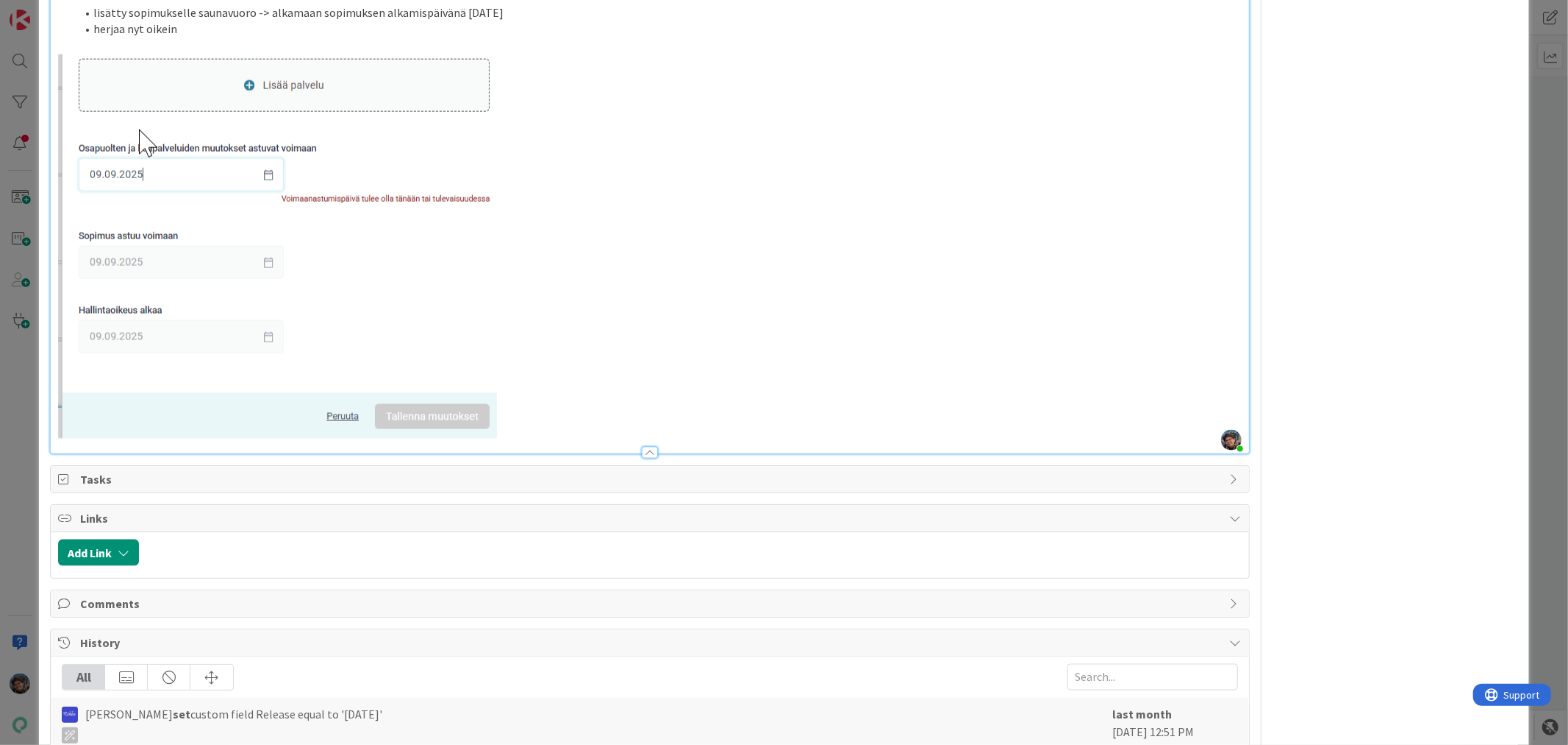
scroll to position [1226, 0]
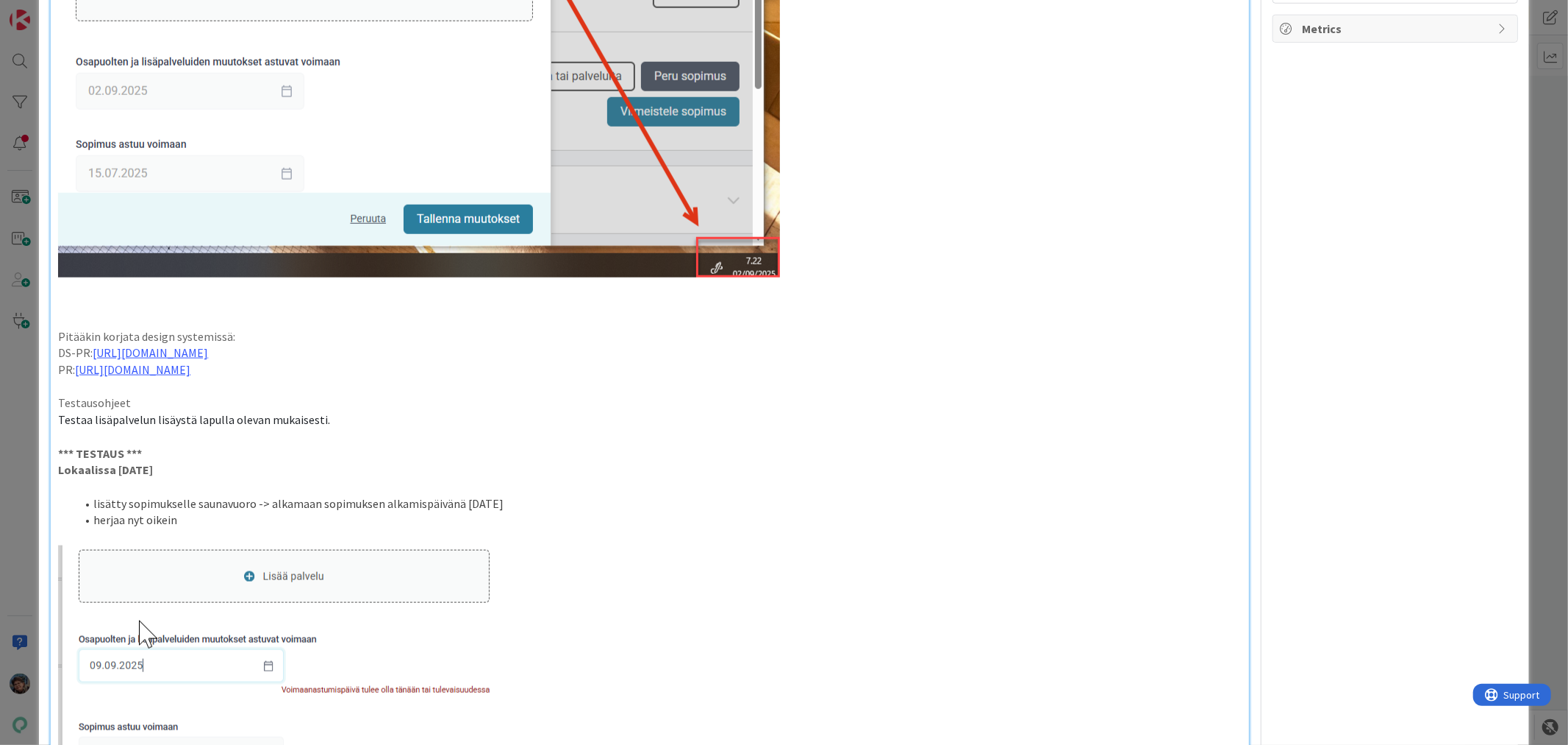
drag, startPoint x: 177, startPoint y: 518, endPoint x: 208, endPoint y: 533, distance: 34.4
click at [180, 522] on li "herjaa nyt oikein" at bounding box center [659, 520] width 1166 height 17
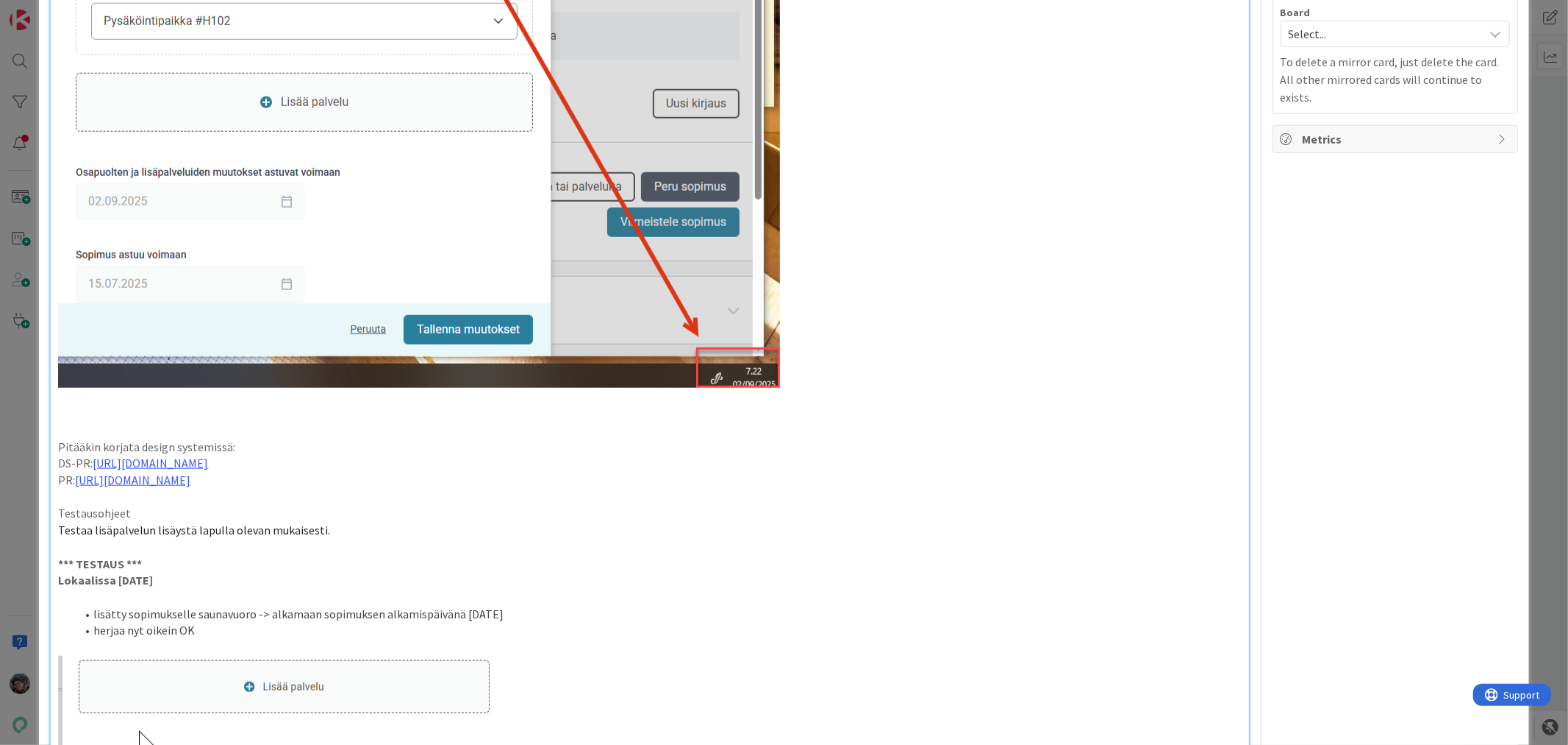
scroll to position [1144, 0]
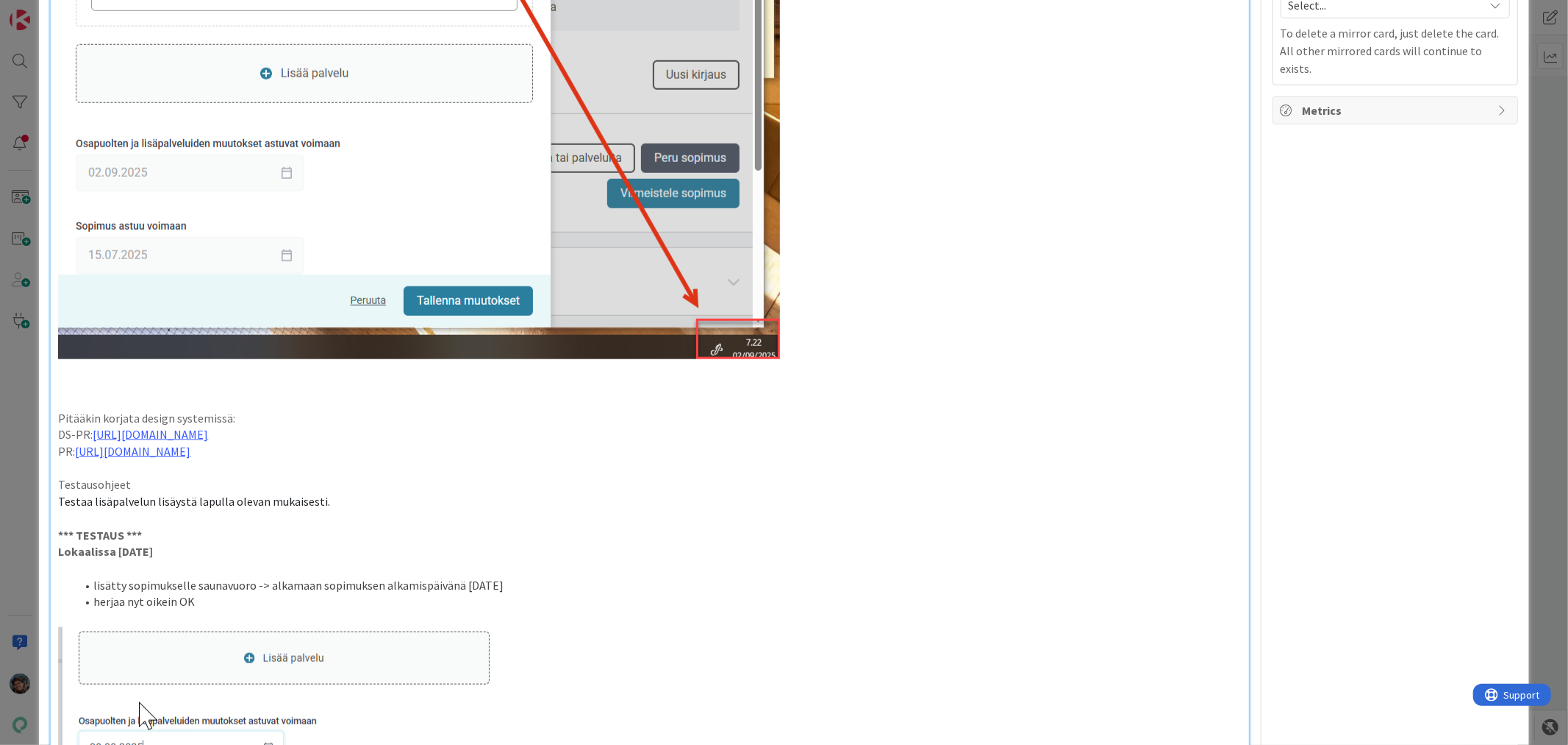
click at [144, 603] on li "herjaa nyt oikein OK" at bounding box center [659, 601] width 1166 height 17
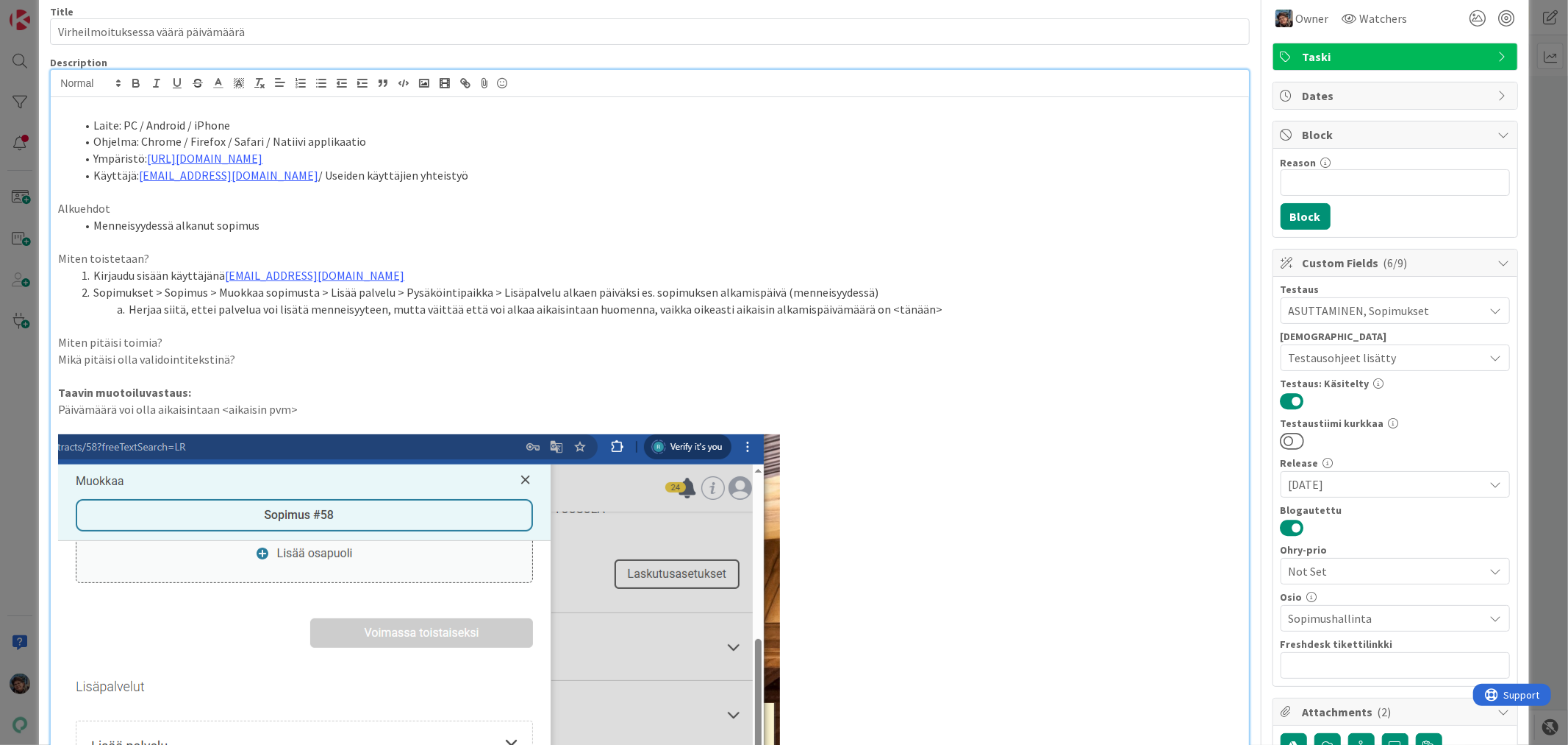
scroll to position [0, 0]
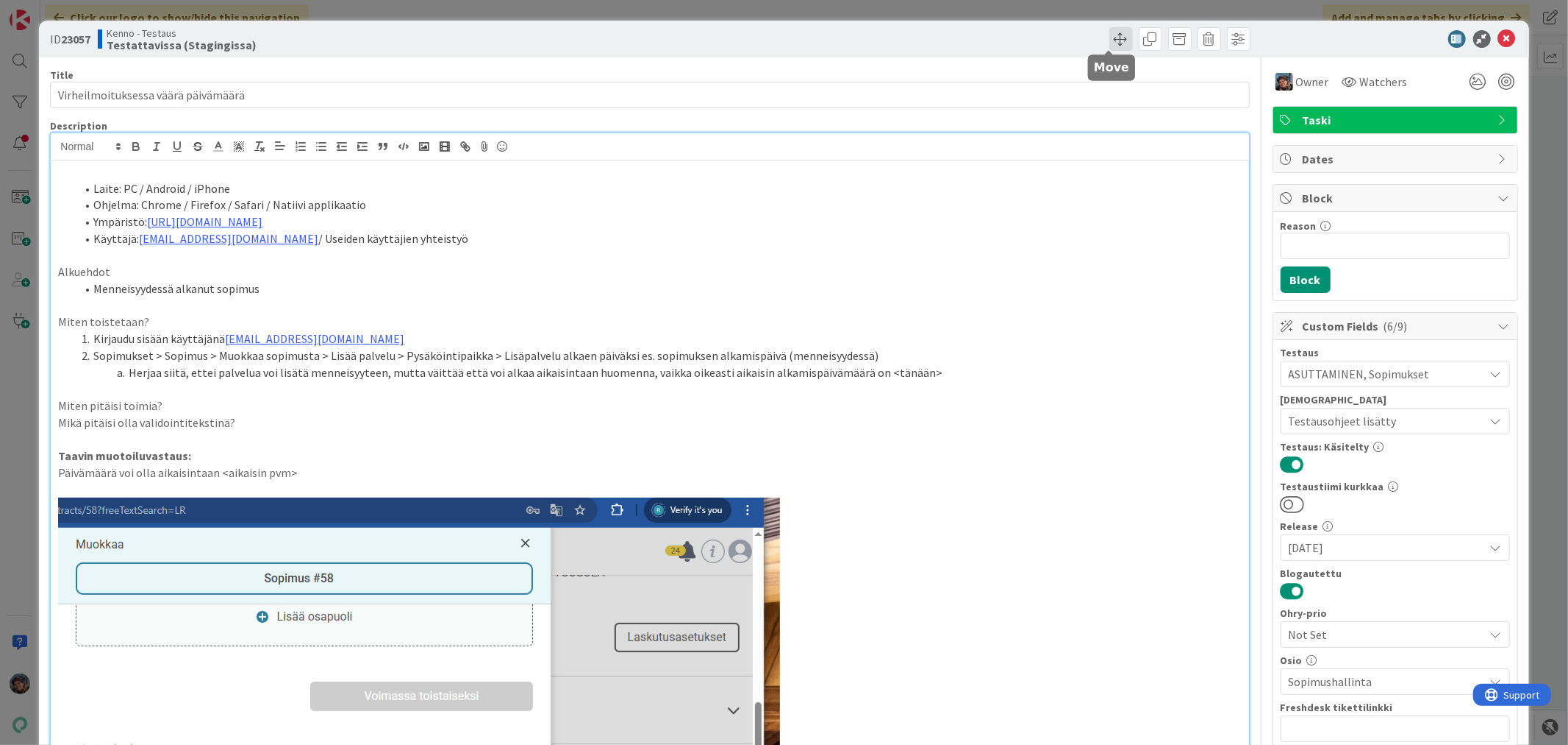
click at [1109, 40] on span at bounding box center [1121, 39] width 24 height 24
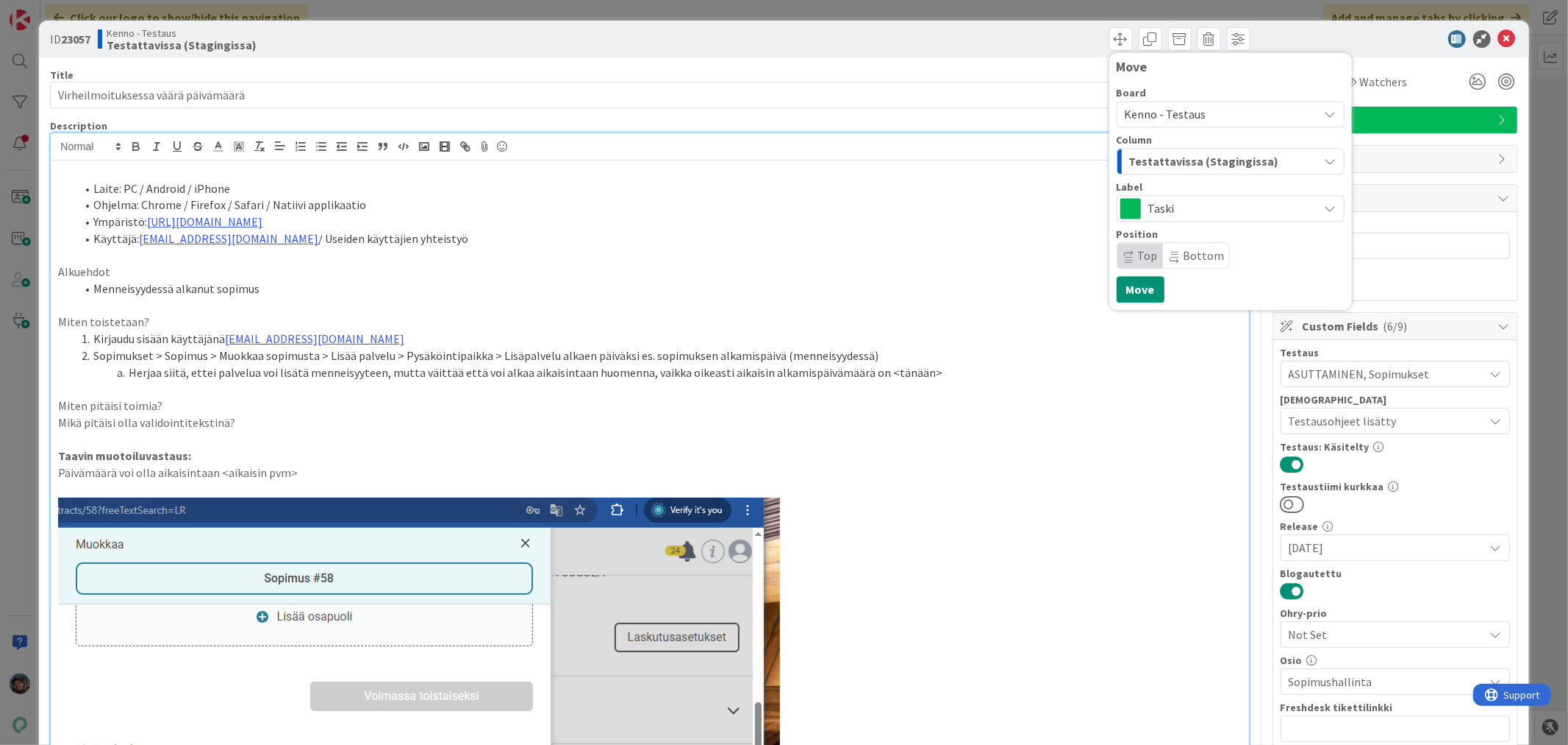
click at [1176, 153] on span "Testattavissa (Stagingissa)" at bounding box center [1204, 161] width 150 height 19
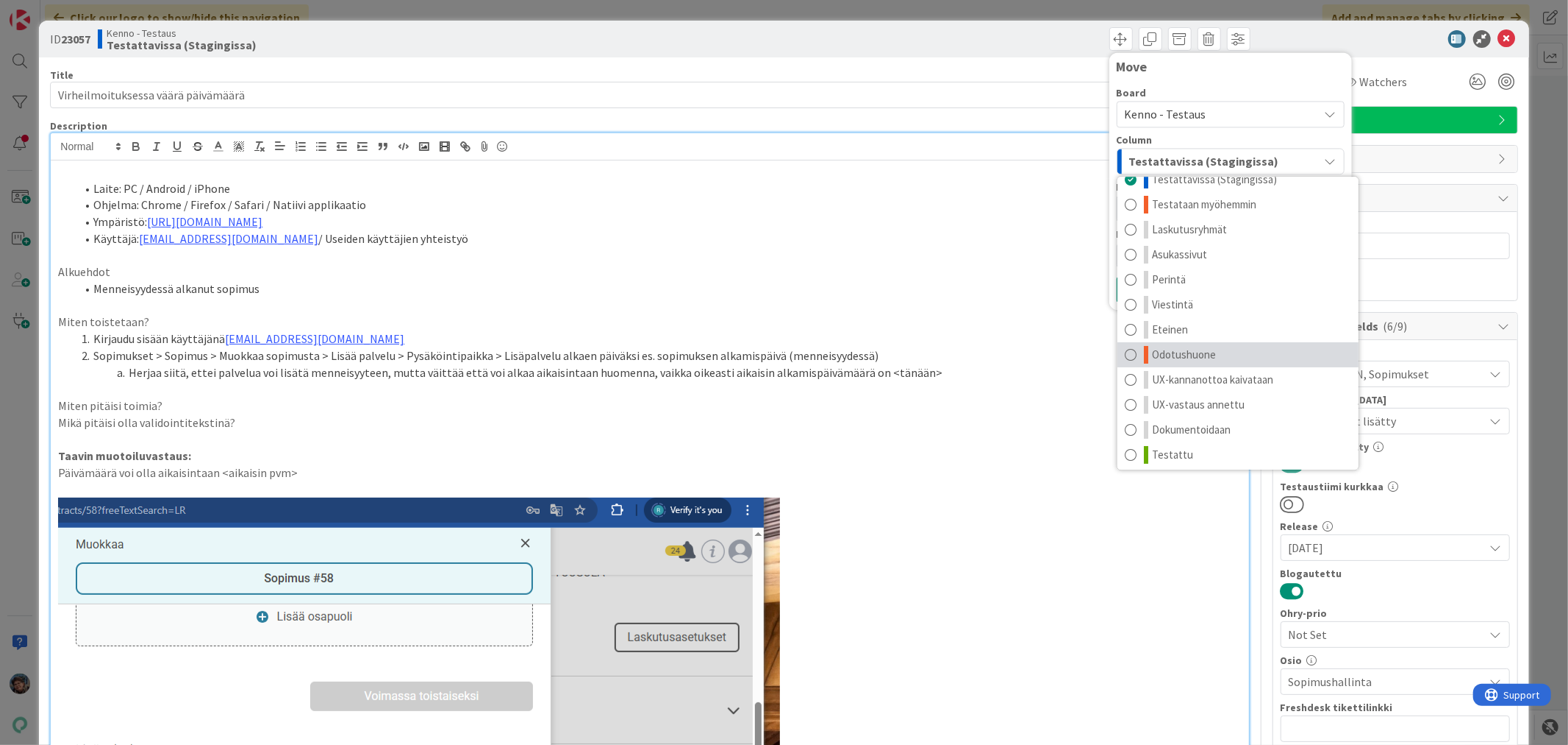
scroll to position [19, 0]
click at [1171, 457] on span "Testattu" at bounding box center [1173, 451] width 41 height 18
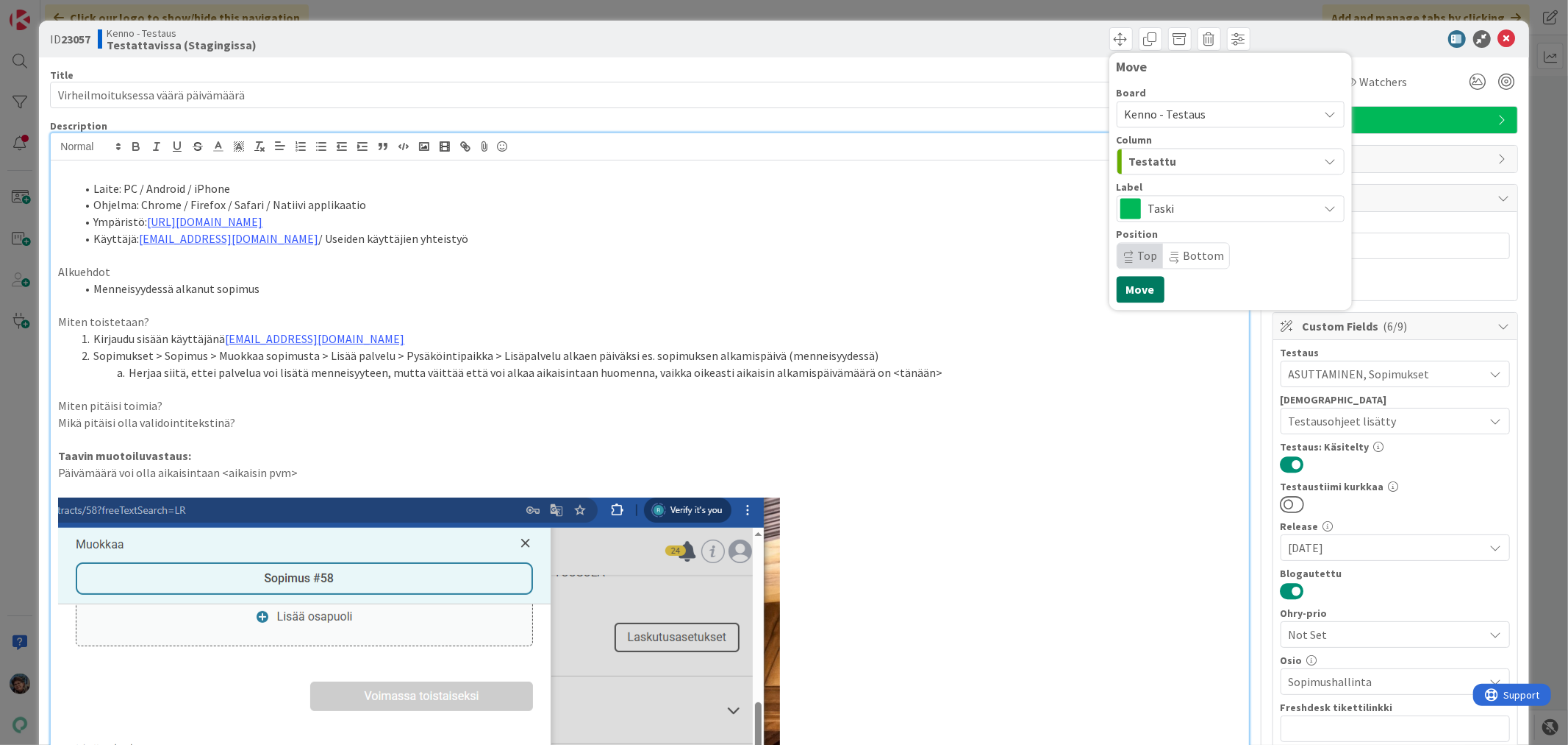
click at [1129, 290] on button "Move" at bounding box center [1140, 289] width 48 height 26
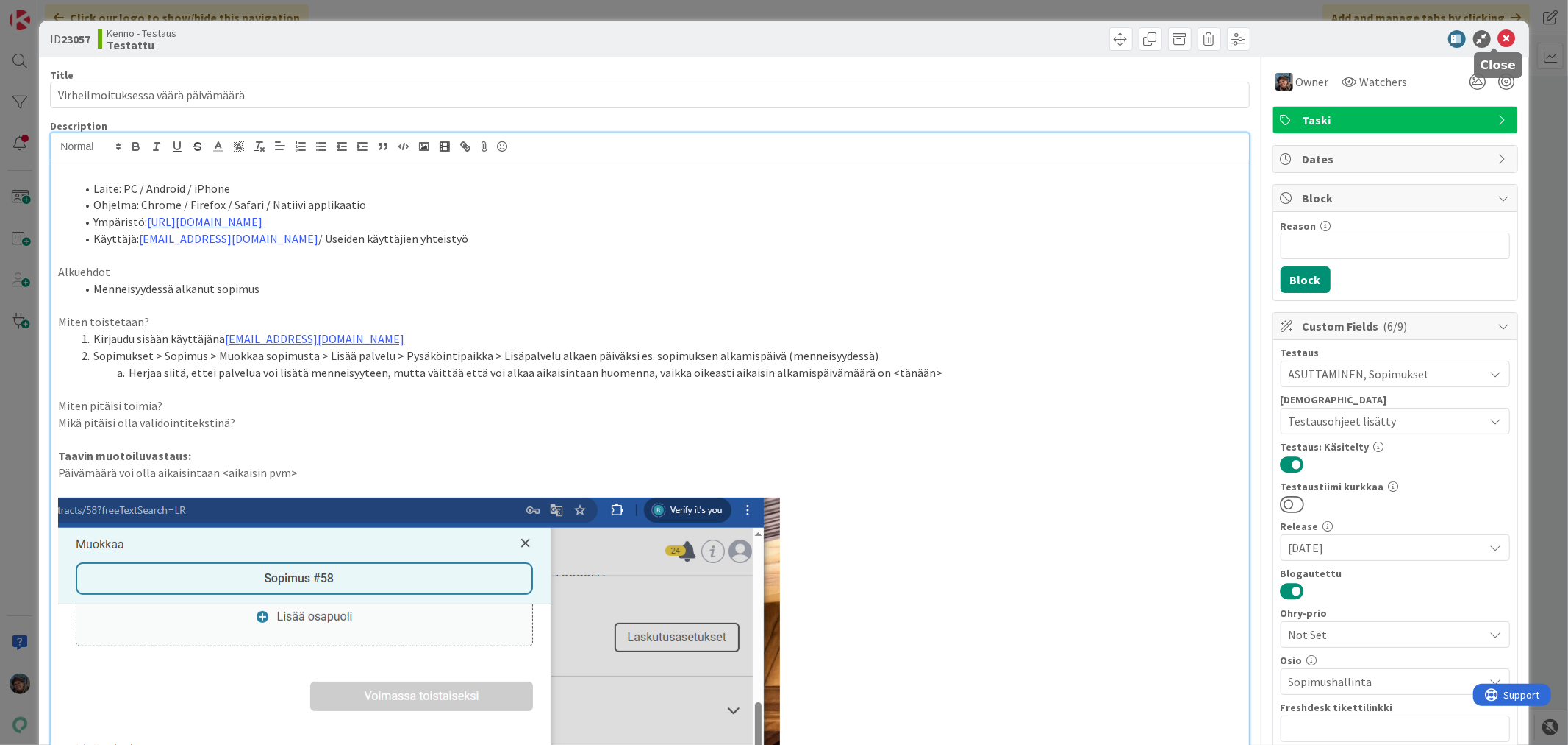
click at [1498, 32] on icon at bounding box center [1507, 39] width 18 height 18
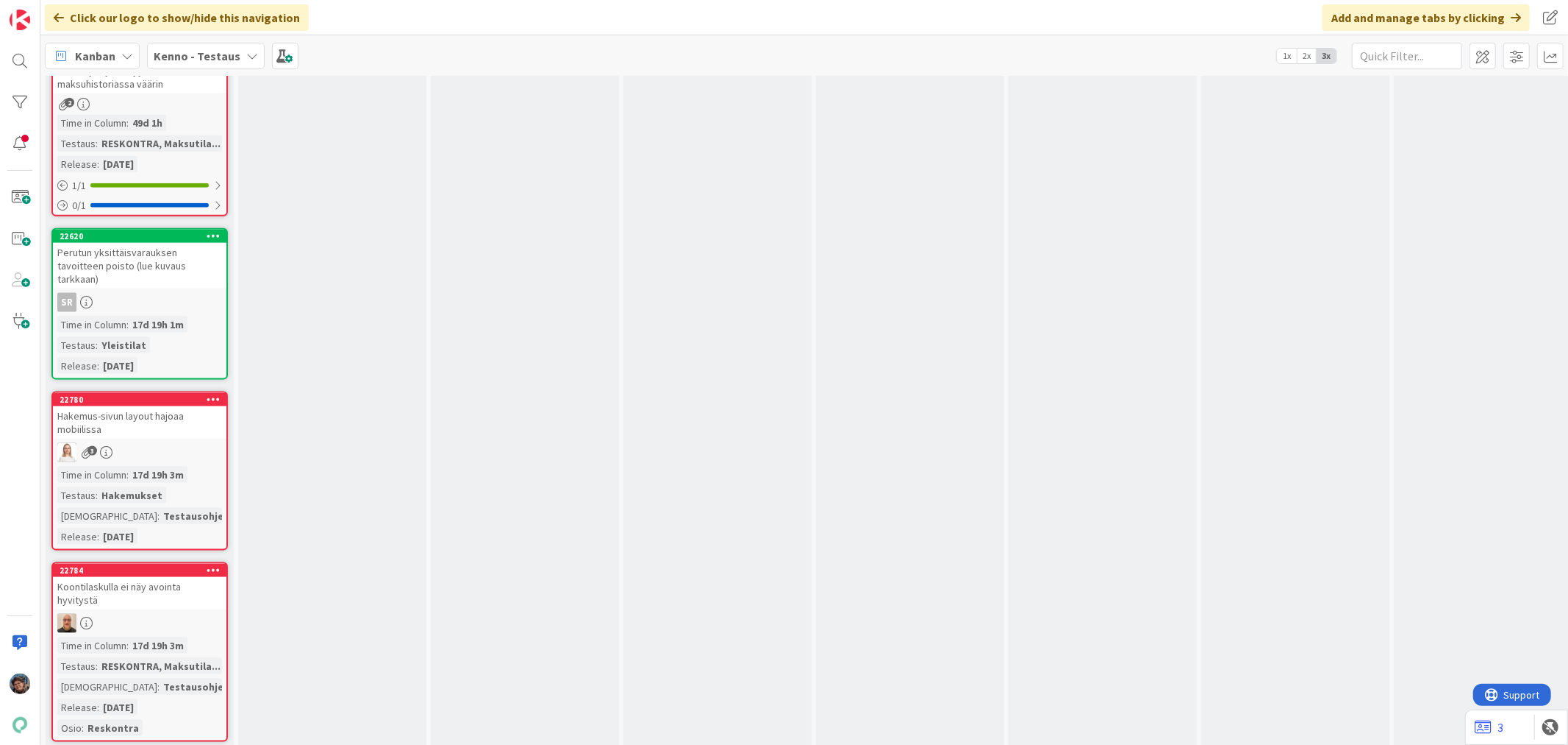
scroll to position [10954, 0]
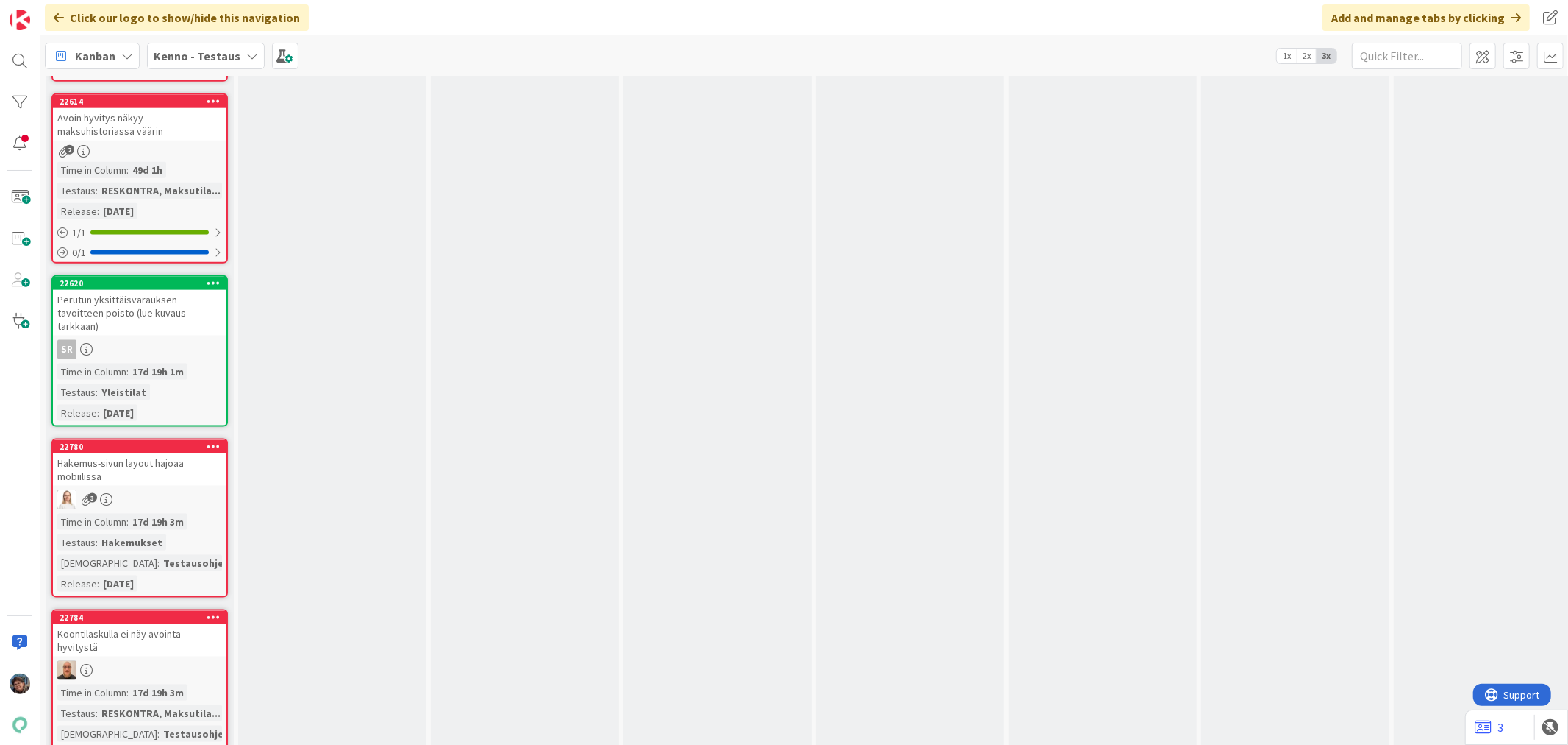
click at [195, 490] on div "3" at bounding box center [139, 499] width 174 height 19
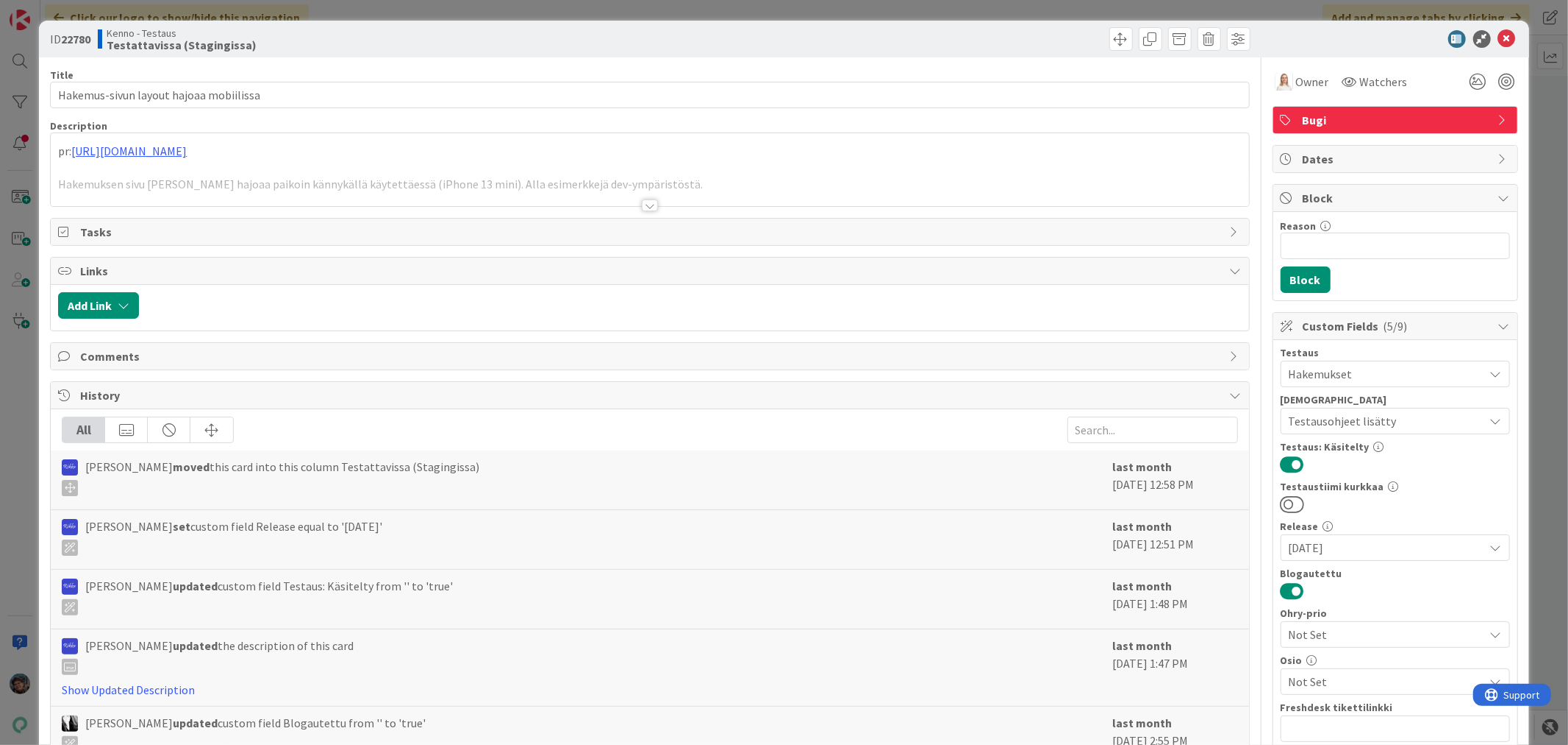
click at [648, 206] on div at bounding box center [650, 205] width 16 height 12
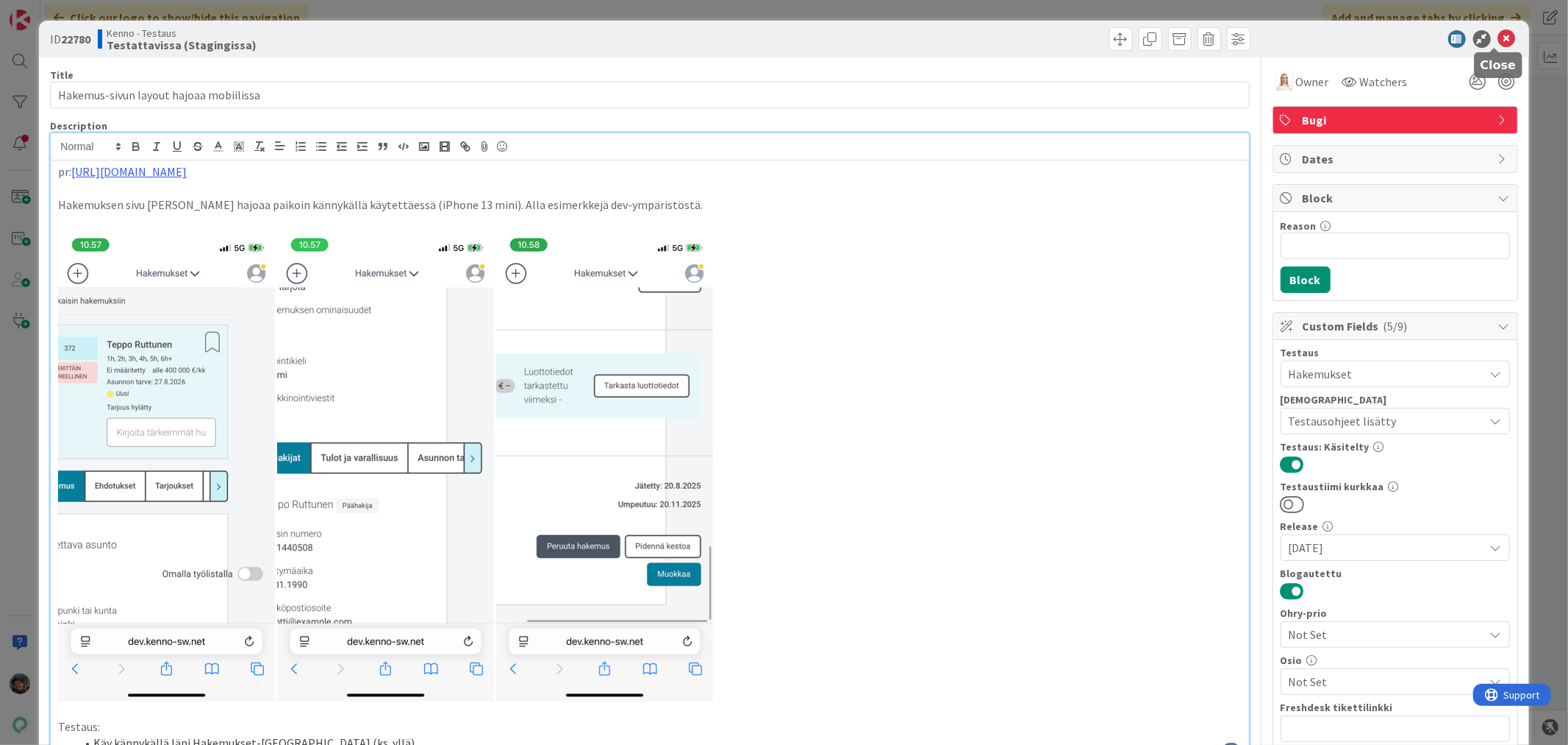
click at [1498, 39] on icon at bounding box center [1507, 39] width 18 height 18
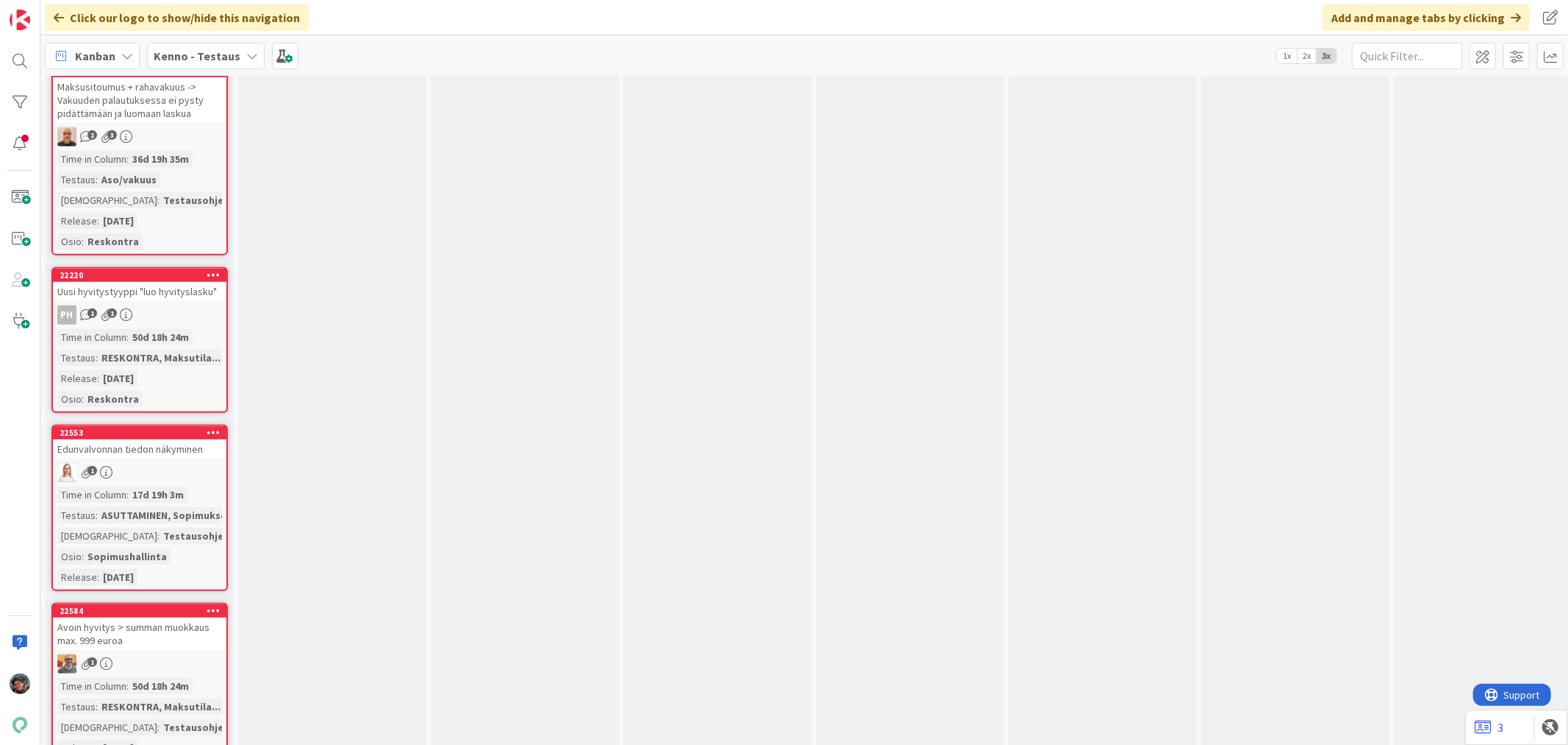
scroll to position [10055, 0]
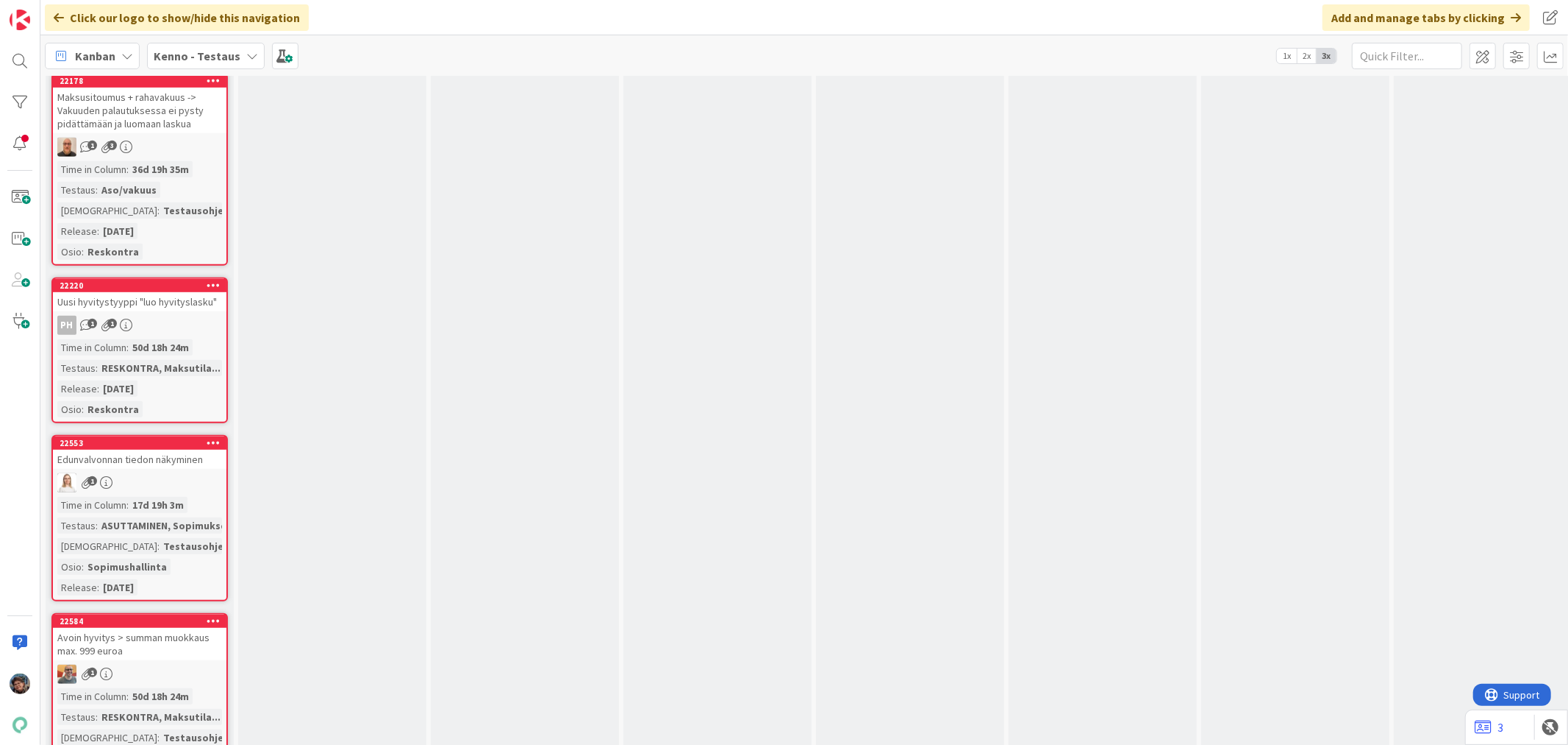
click at [181, 435] on div "22553 Edunvalvonnan tiedon näkyminen 1 Time in [GEOGRAPHIC_DATA] : 17d 19h 3m T…" at bounding box center [140, 517] width 177 height 166
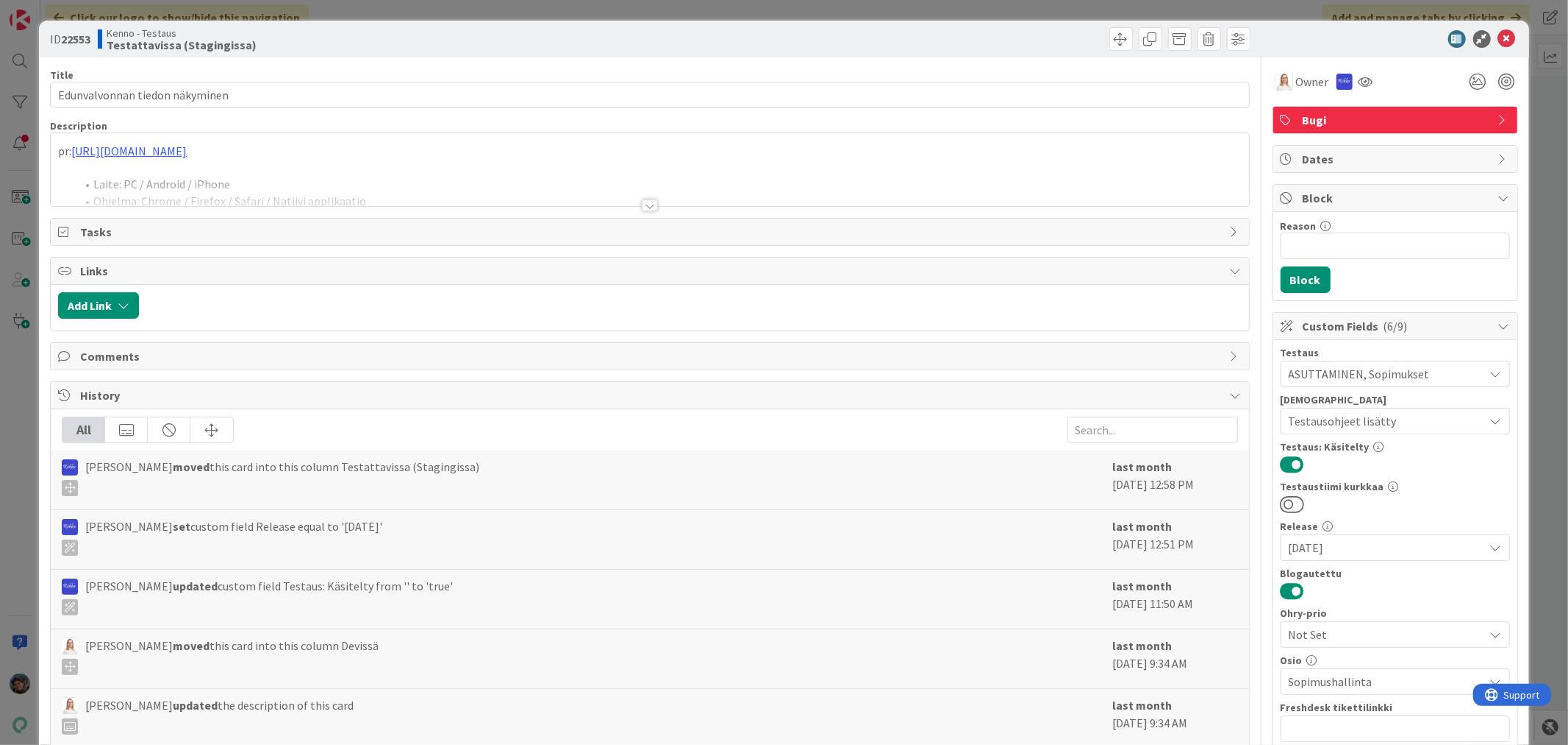
click at [642, 203] on div at bounding box center [650, 205] width 16 height 12
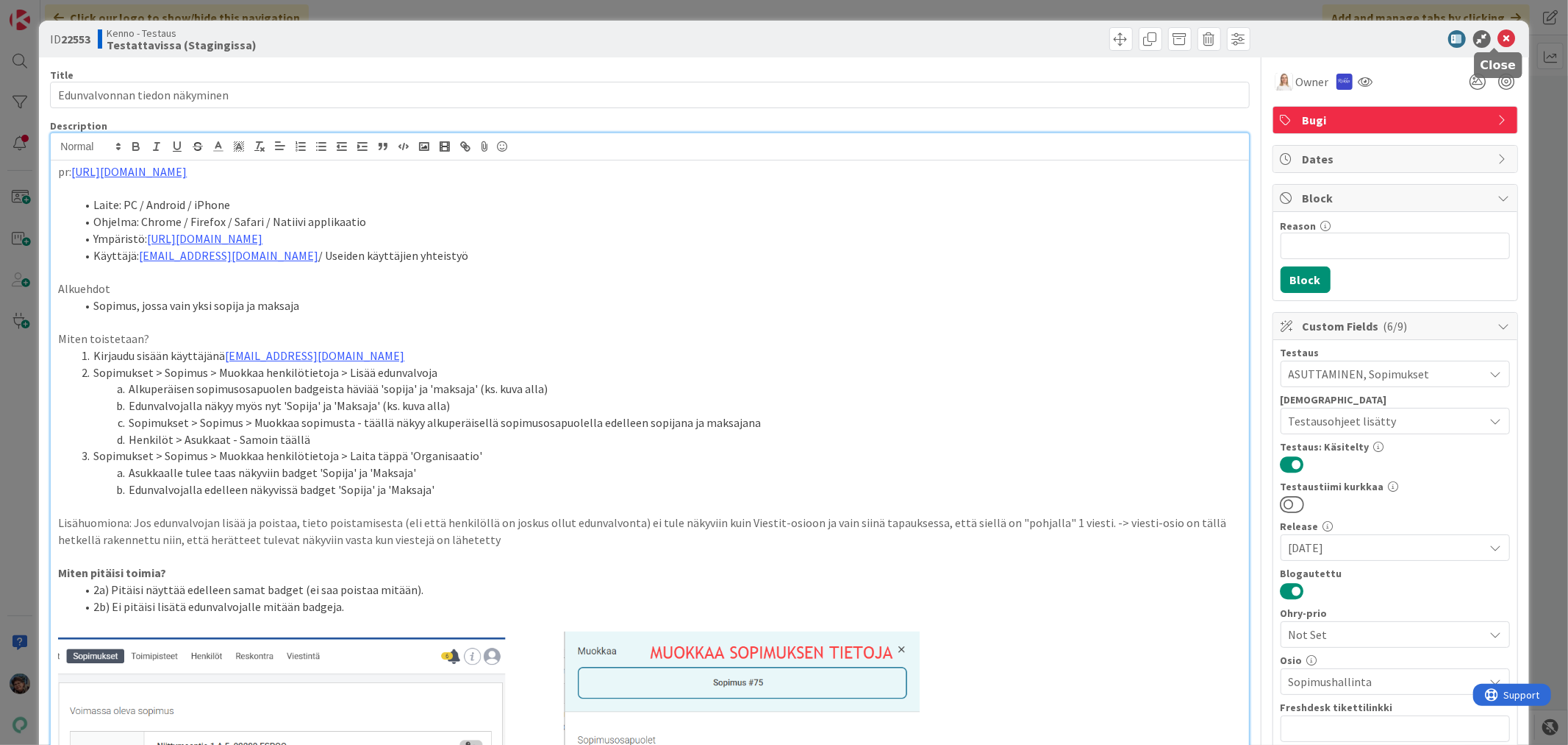
click at [1498, 30] on icon at bounding box center [1507, 39] width 18 height 18
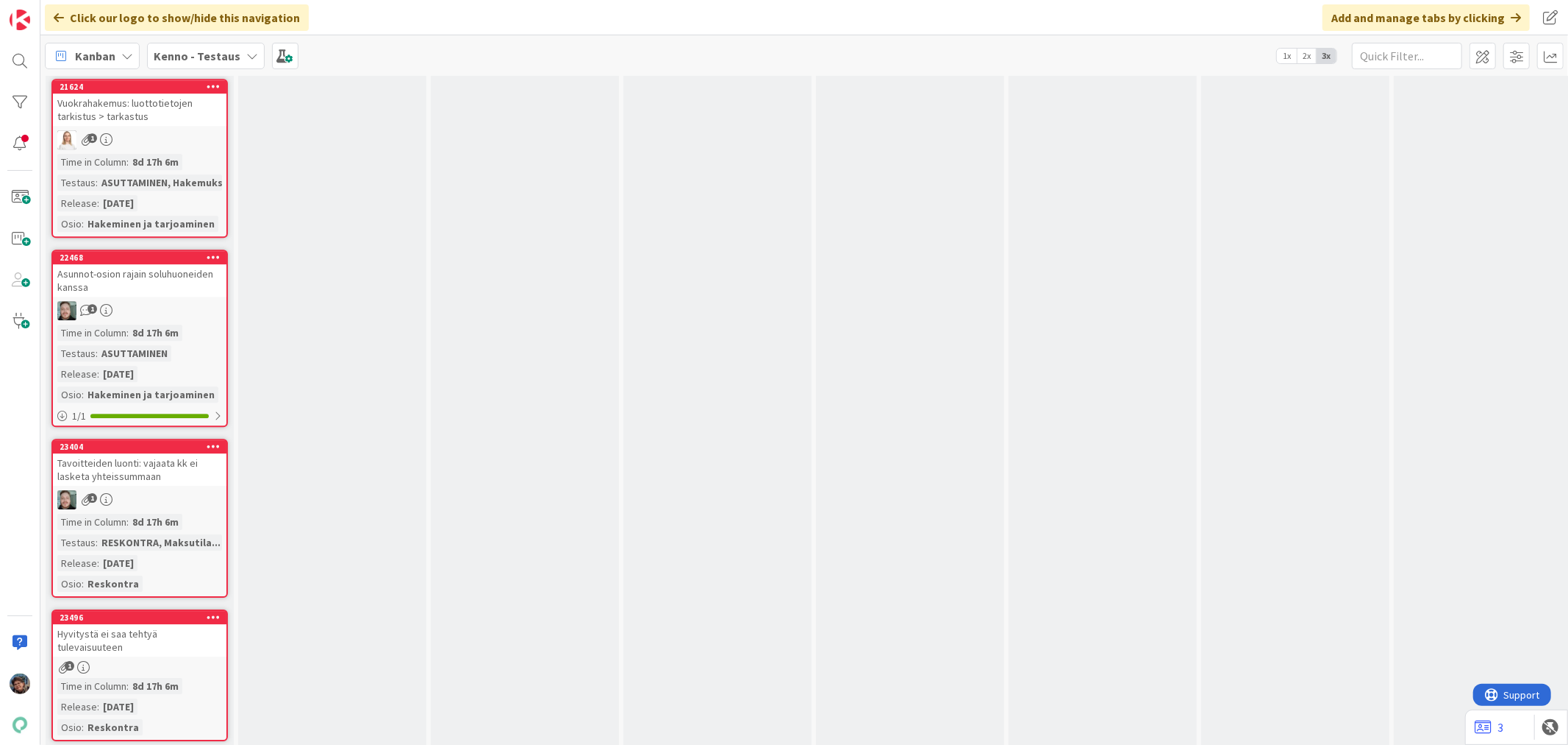
scroll to position [8583, 0]
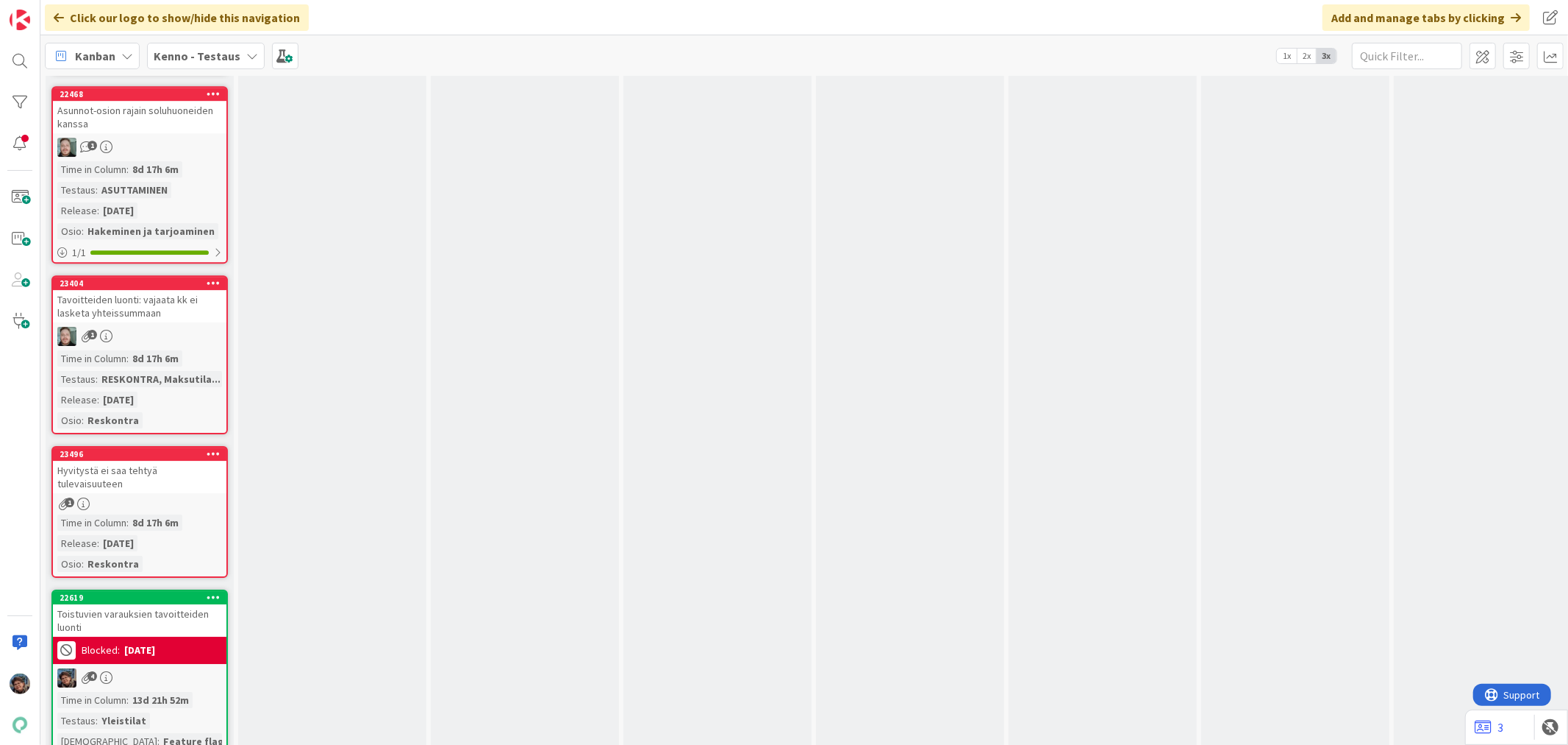
click at [133, 326] on div "1" at bounding box center [139, 336] width 174 height 19
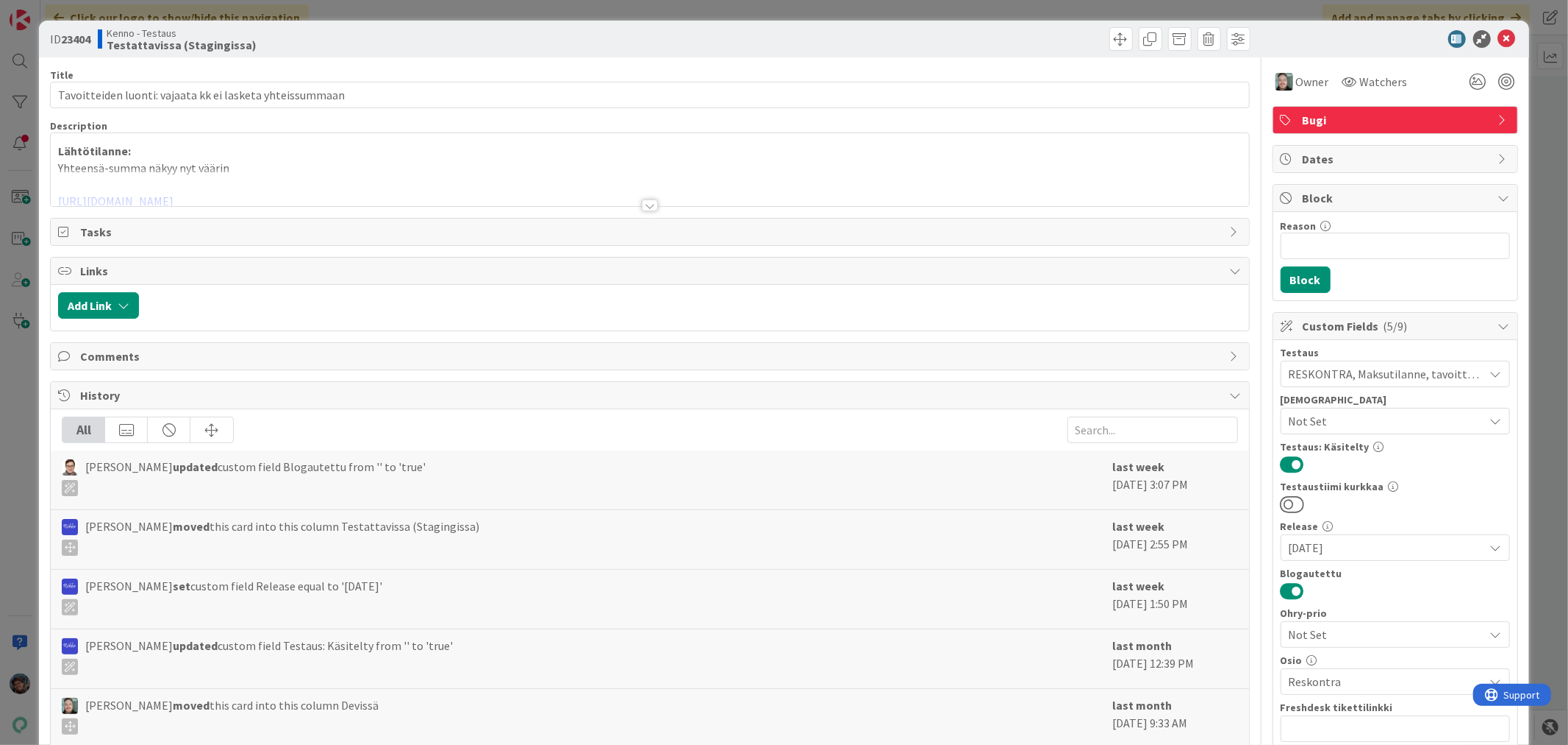
click at [645, 200] on div at bounding box center [650, 205] width 16 height 12
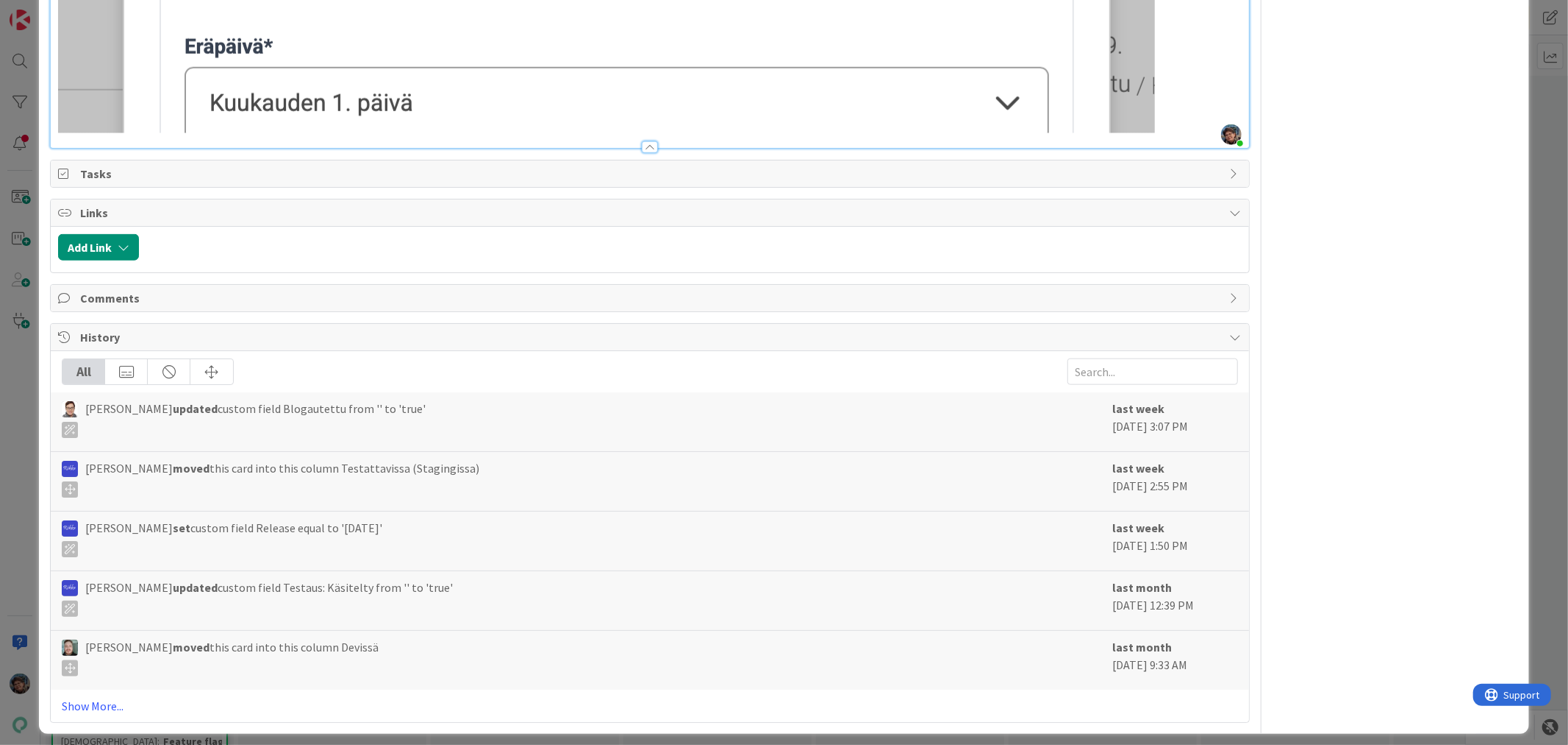
scroll to position [1322, 0]
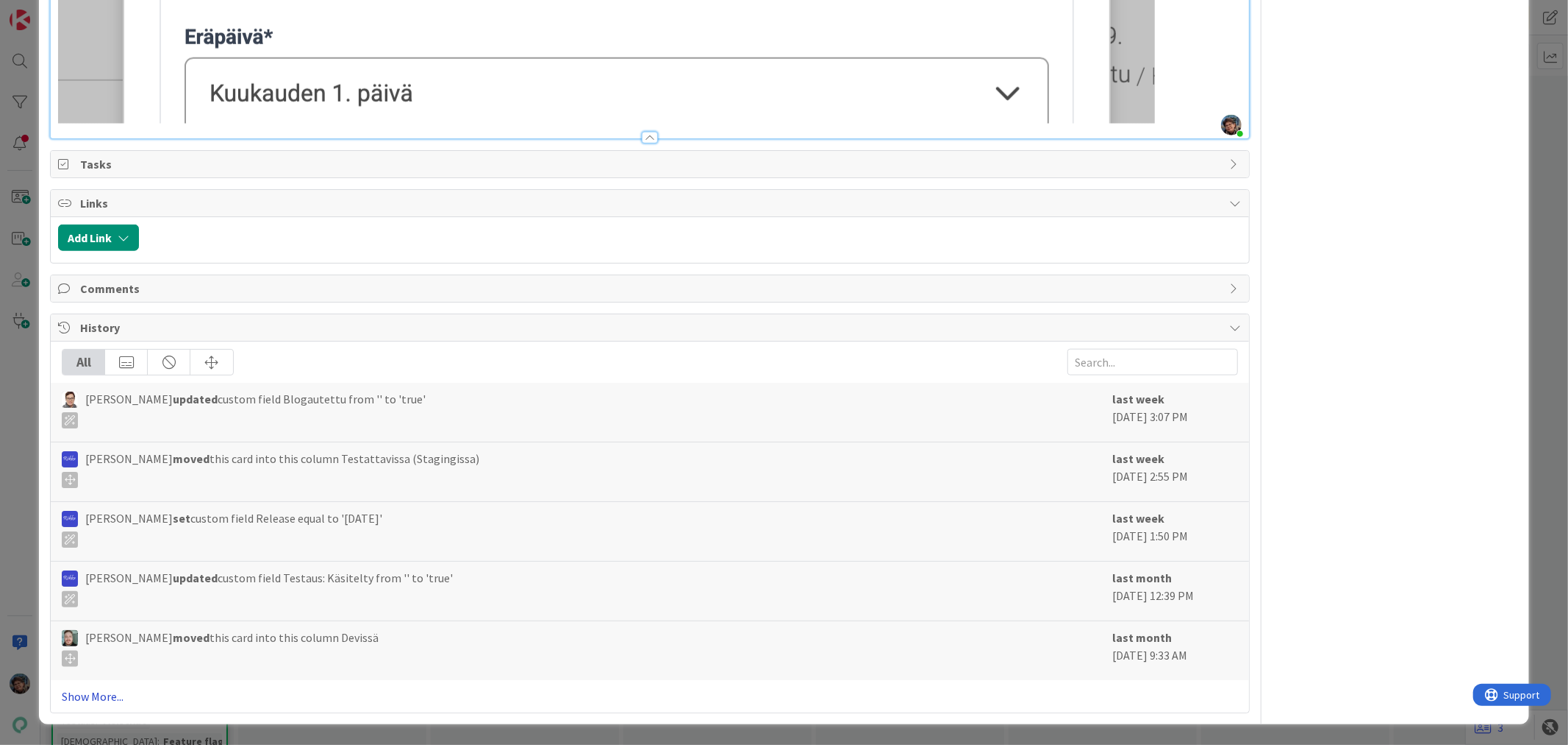
click at [86, 692] on link "Show More..." at bounding box center [650, 696] width 1176 height 18
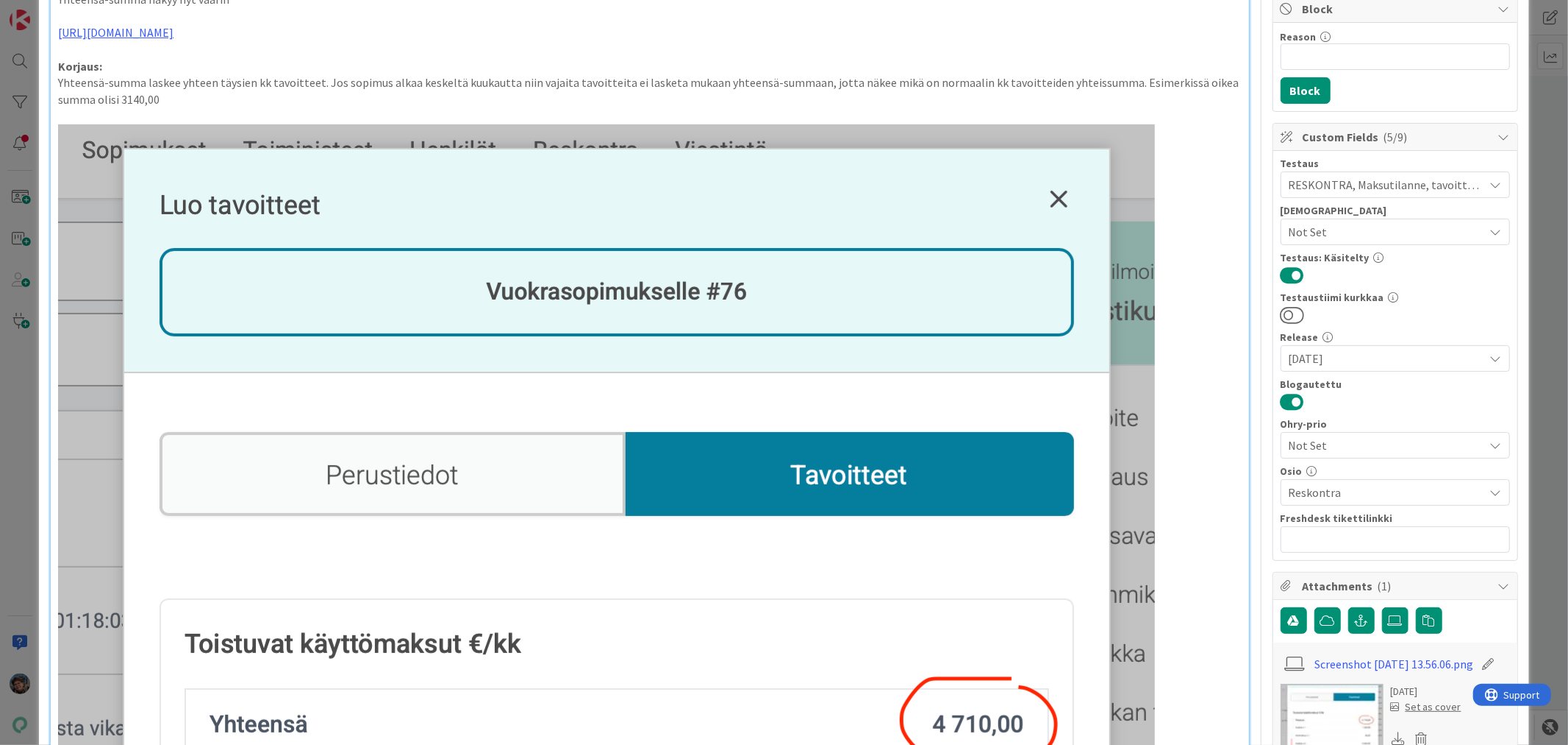
scroll to position [0, 0]
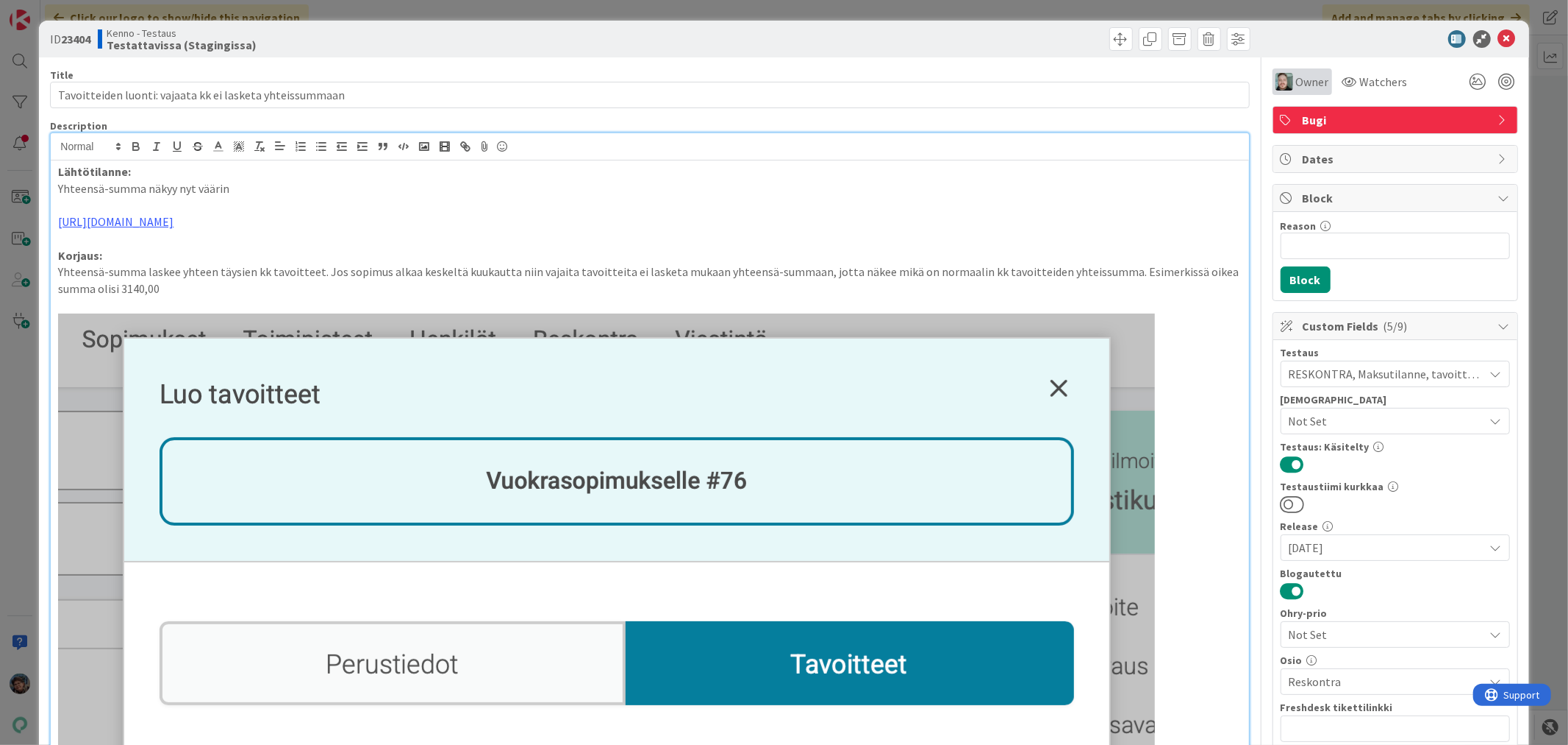
click at [1296, 78] on span "Owner" at bounding box center [1312, 81] width 33 height 18
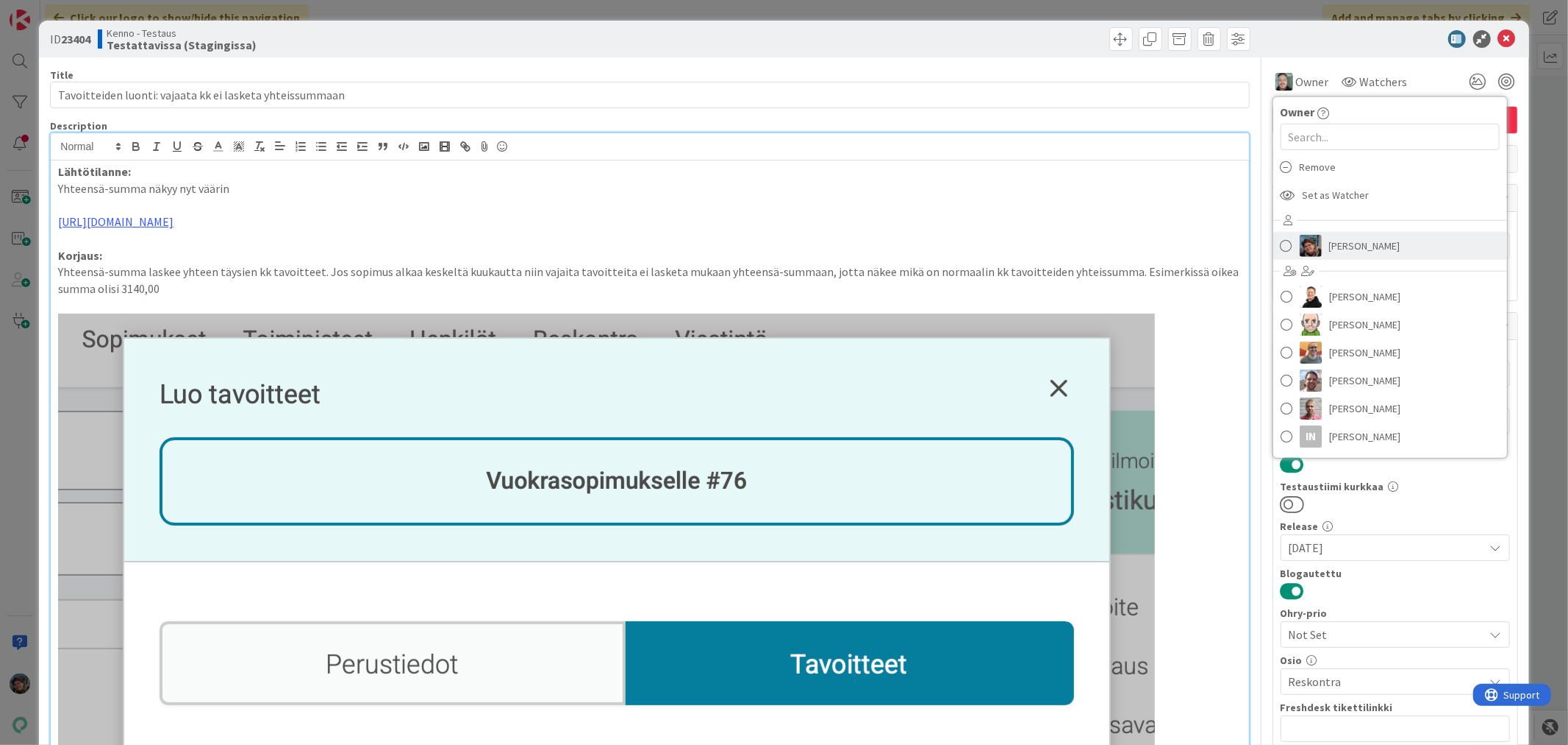
click at [1341, 241] on span "[PERSON_NAME]" at bounding box center [1365, 246] width 71 height 22
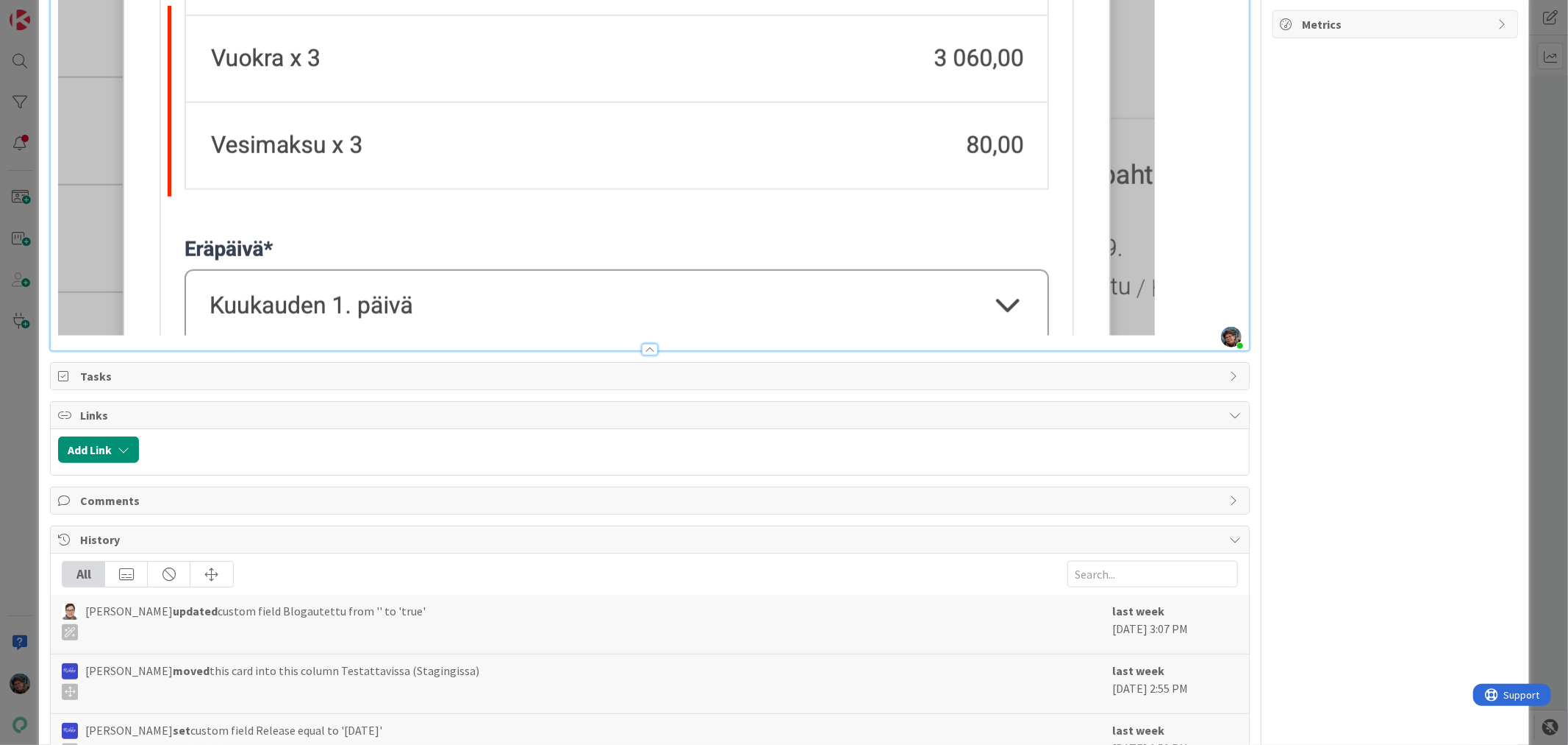
scroll to position [1308, 0]
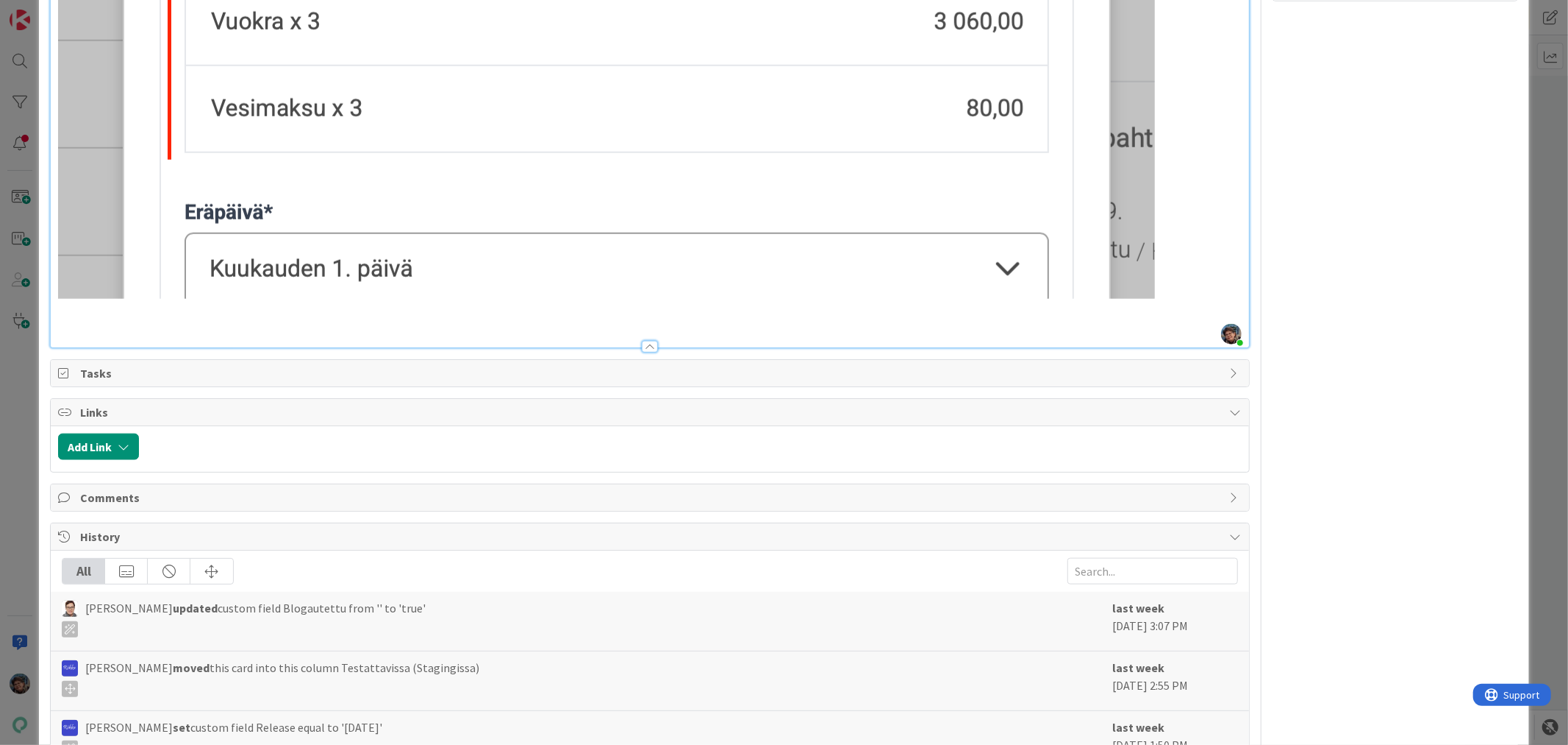
scroll to position [1144, 0]
click at [113, 324] on p at bounding box center [650, 325] width 1183 height 17
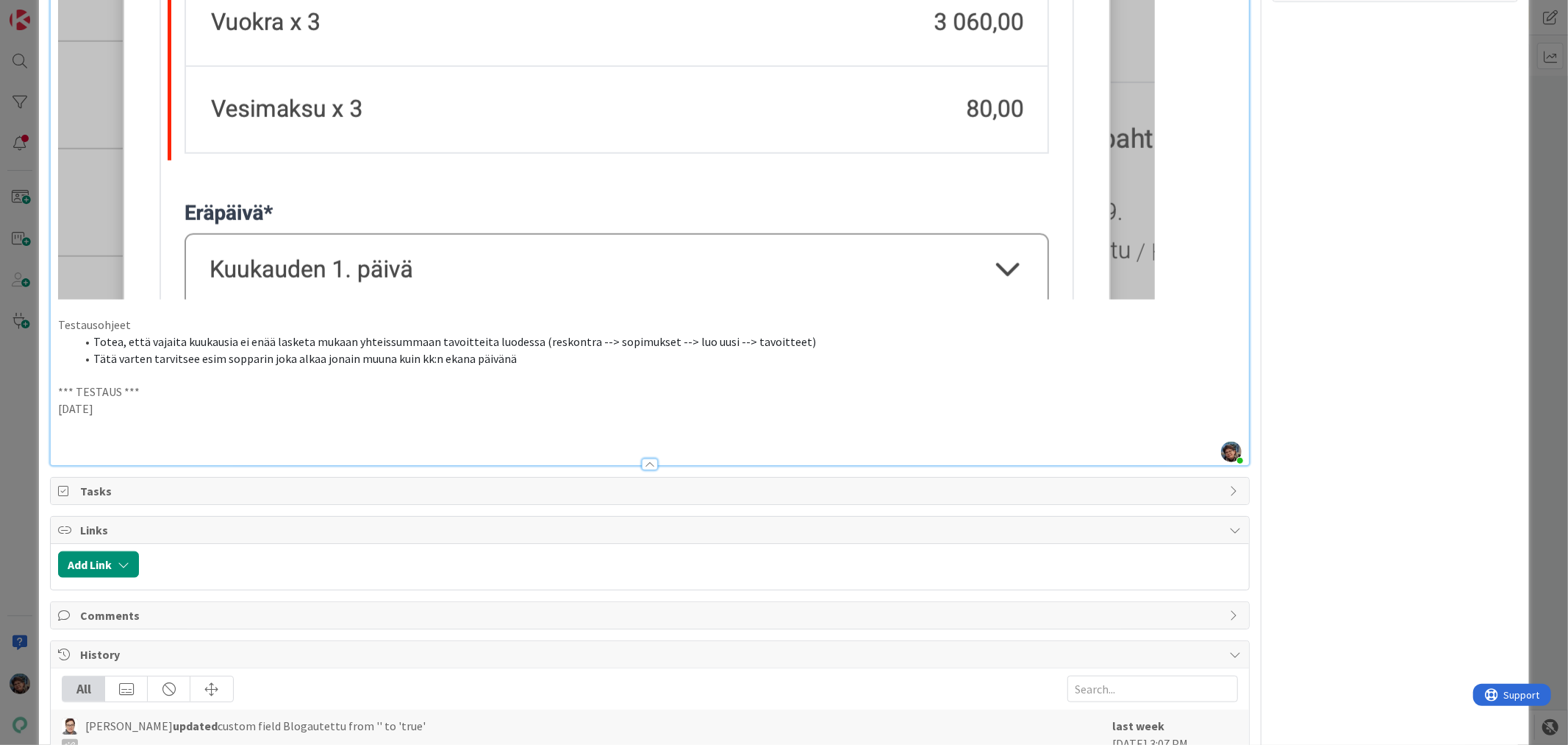
click at [59, 406] on p "[DATE]" at bounding box center [650, 408] width 1183 height 17
drag, startPoint x: 173, startPoint y: 407, endPoint x: 55, endPoint y: 388, distance: 119.5
click at [73, 430] on p at bounding box center [650, 425] width 1183 height 17
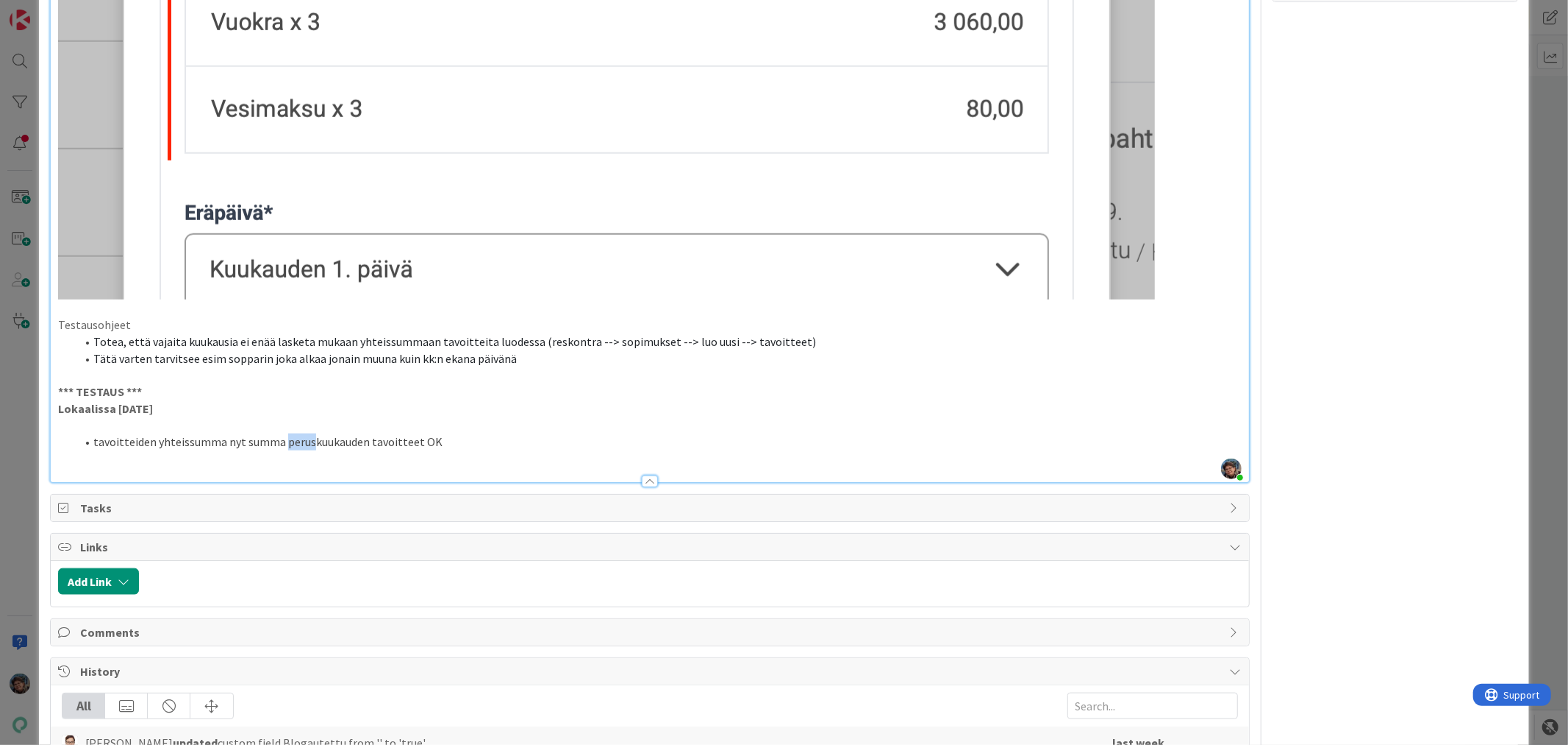
drag, startPoint x: 282, startPoint y: 444, endPoint x: 306, endPoint y: 440, distance: 24.3
click at [306, 440] on li "tavoitteiden yhteissumma nyt summa peruskuukauden tavoitteet OK" at bounding box center [659, 442] width 1166 height 17
click at [457, 441] on li "tavoitteiden yhteissumma nyt summa täyden kuukauden tavoitteet OK" at bounding box center [659, 442] width 1166 height 17
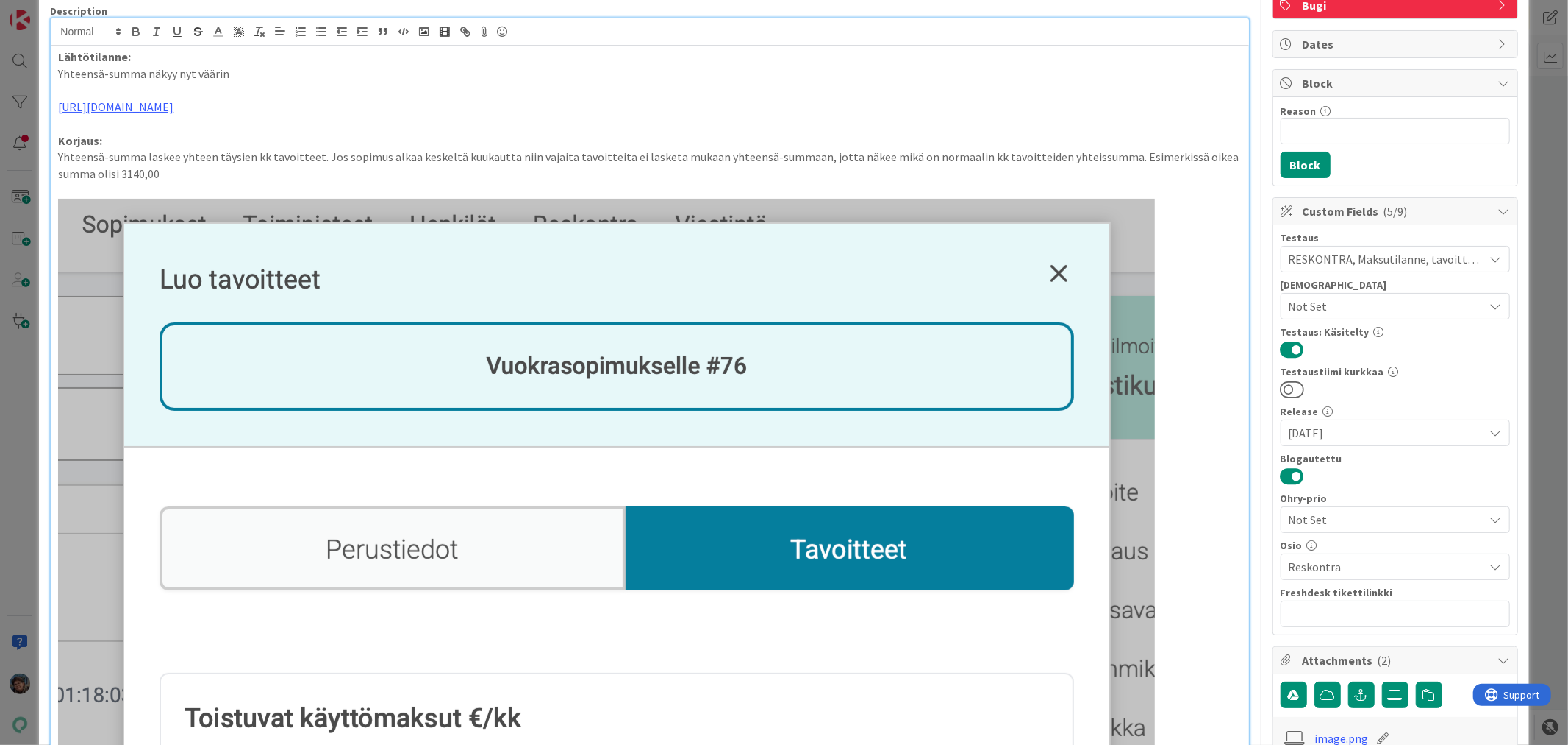
scroll to position [0, 0]
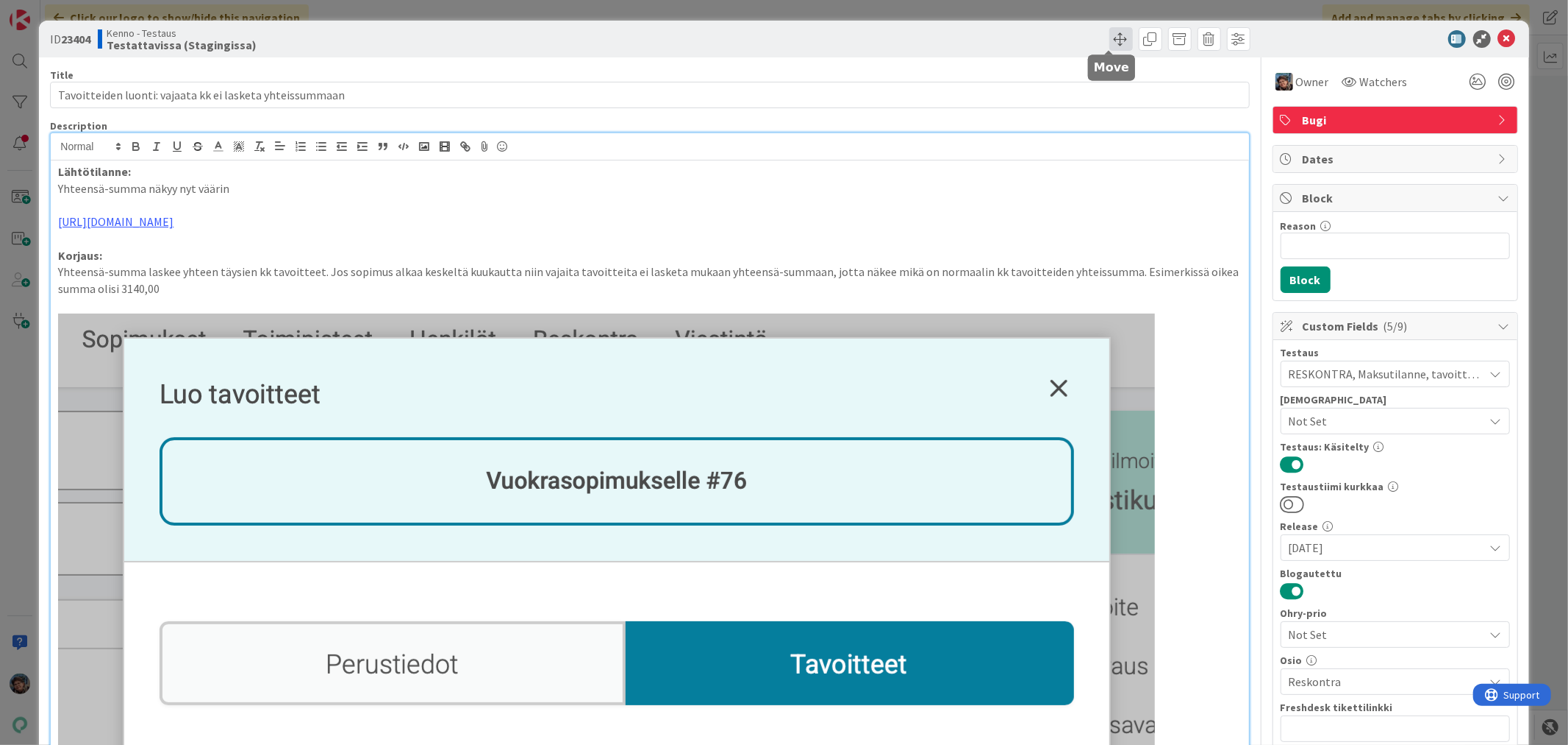
click at [1109, 40] on span at bounding box center [1121, 39] width 24 height 24
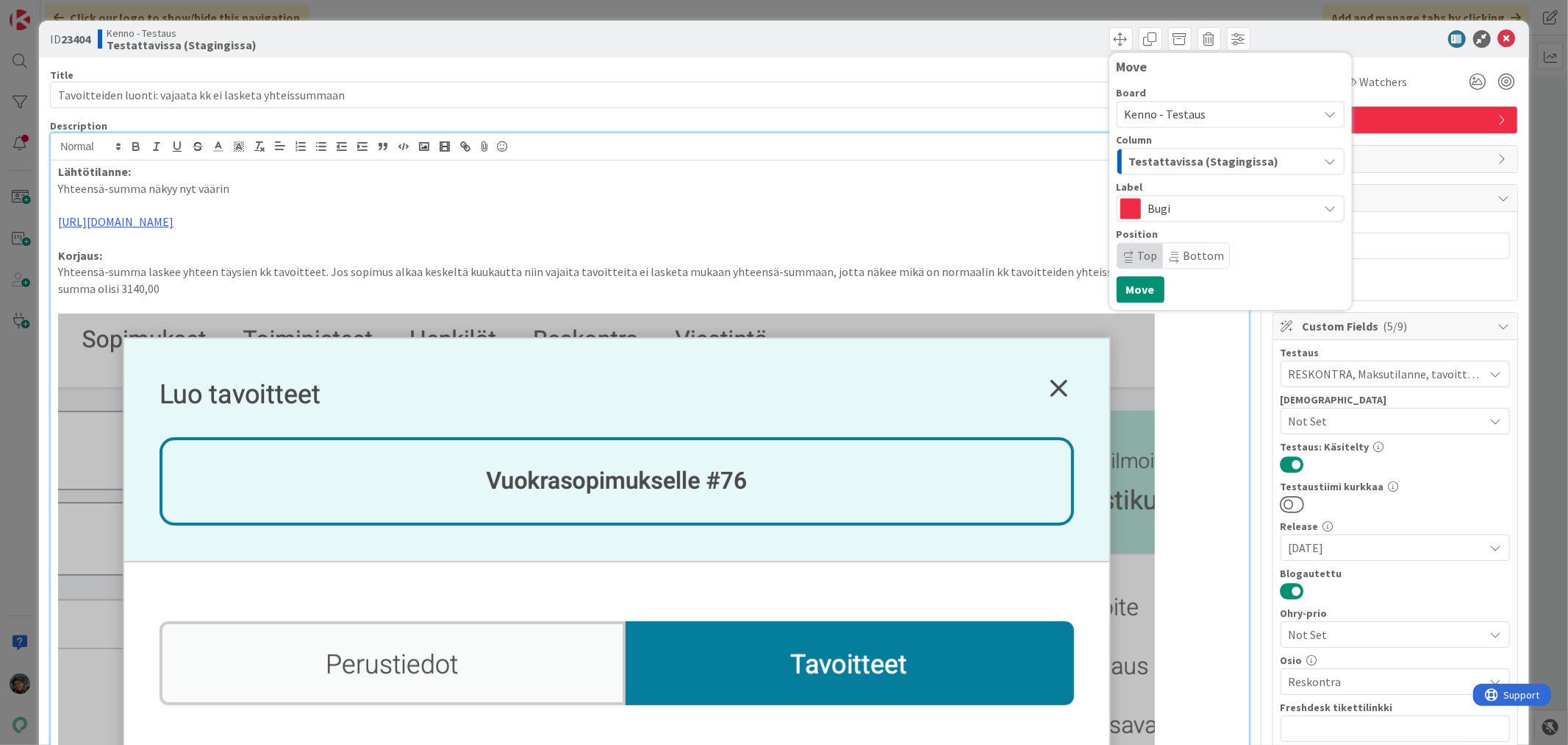
click at [1220, 157] on span "Testattavissa (Stagingissa)" at bounding box center [1204, 161] width 150 height 19
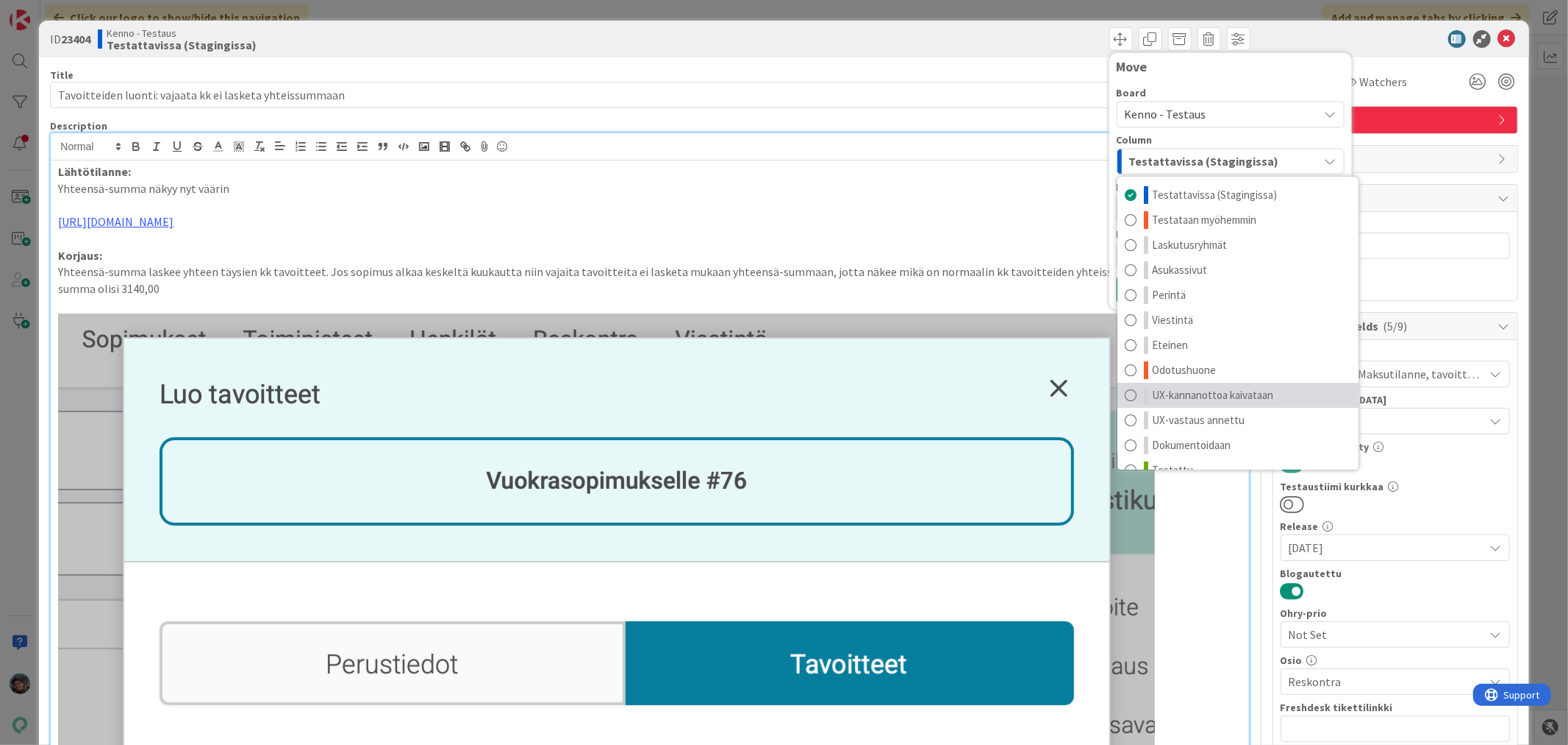
scroll to position [19, 0]
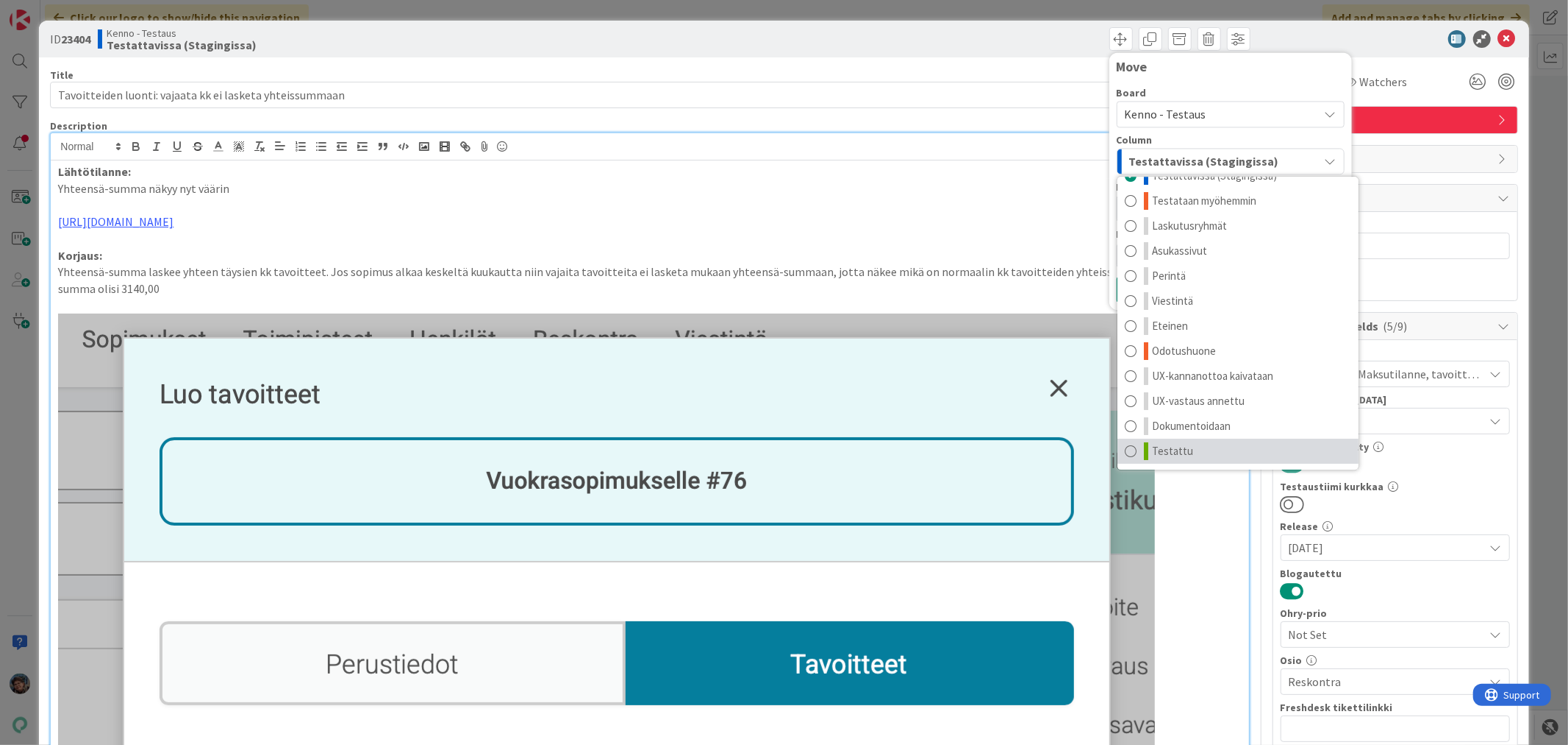
click at [1215, 454] on link "Testattu" at bounding box center [1238, 451] width 242 height 25
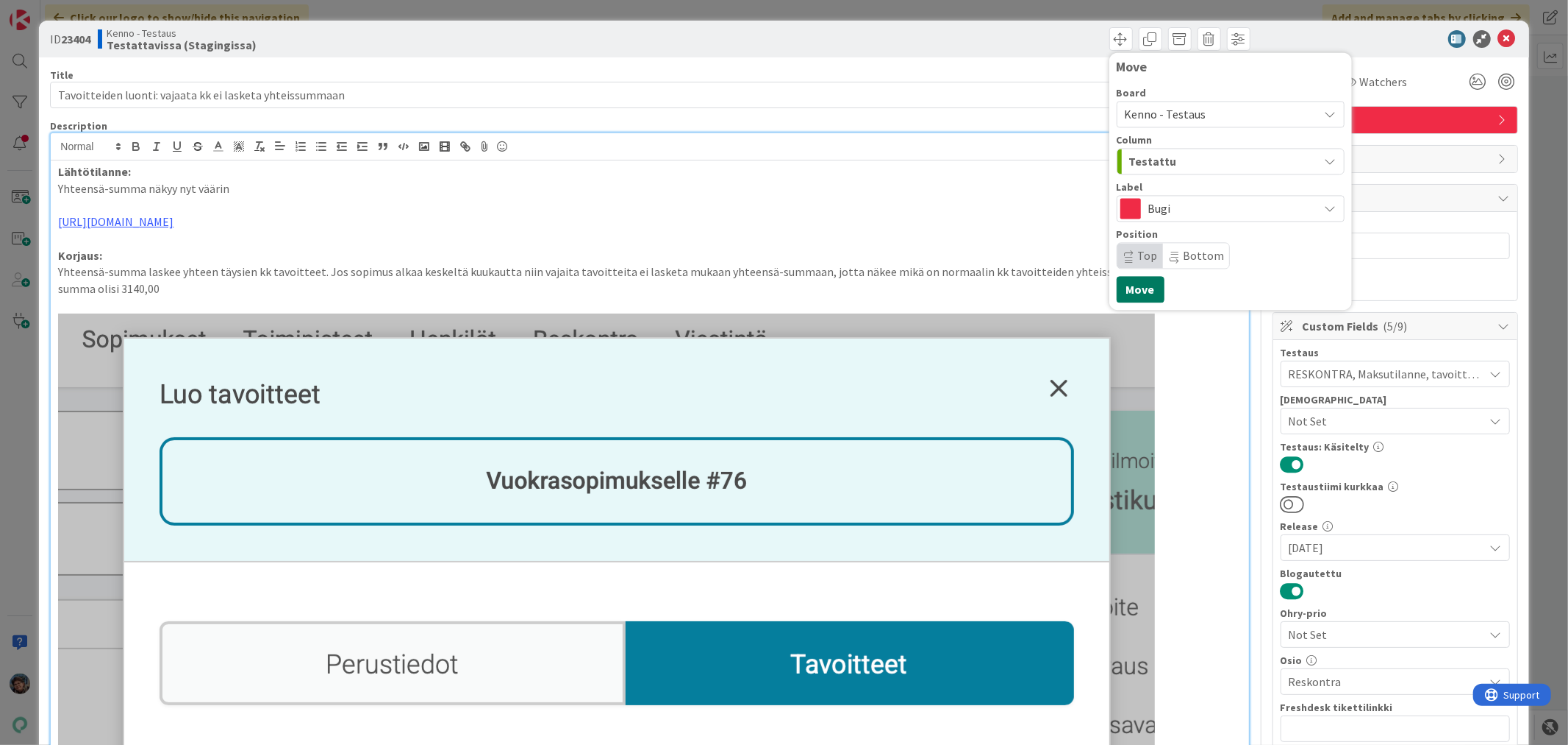
click at [1127, 284] on button "Move" at bounding box center [1140, 289] width 48 height 26
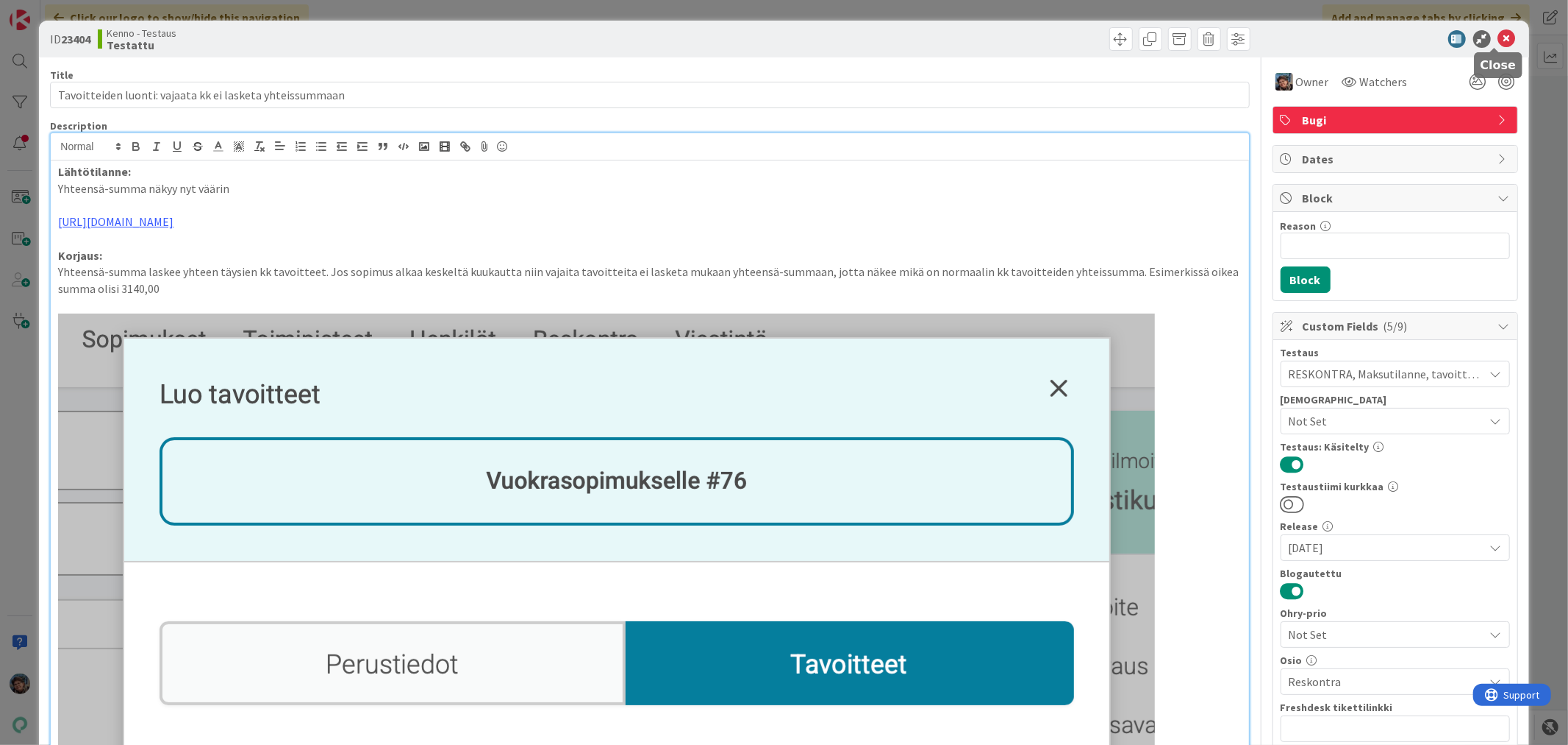
click at [1498, 34] on icon at bounding box center [1507, 39] width 18 height 18
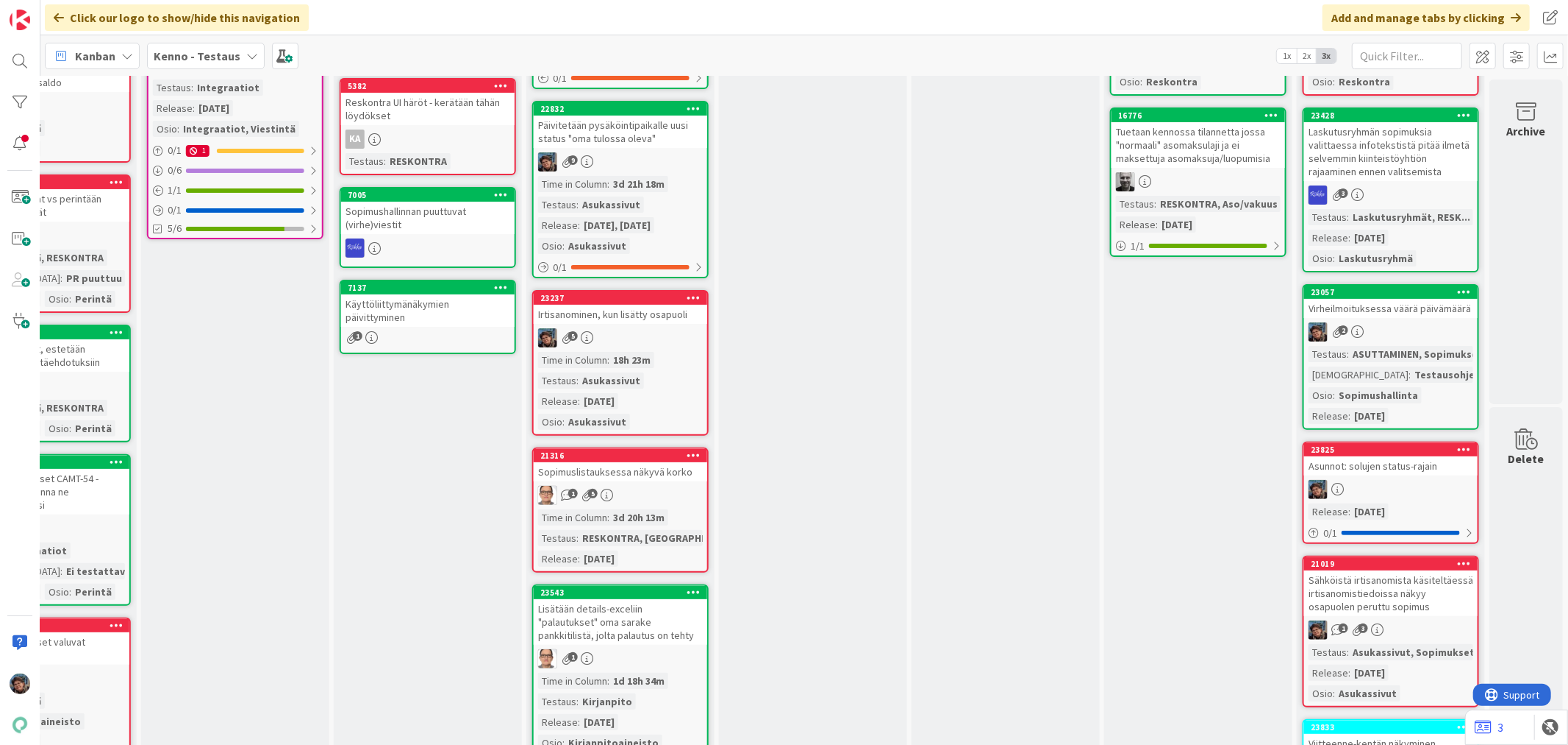
scroll to position [0, 879]
